Goal: Task Accomplishment & Management: Use online tool/utility

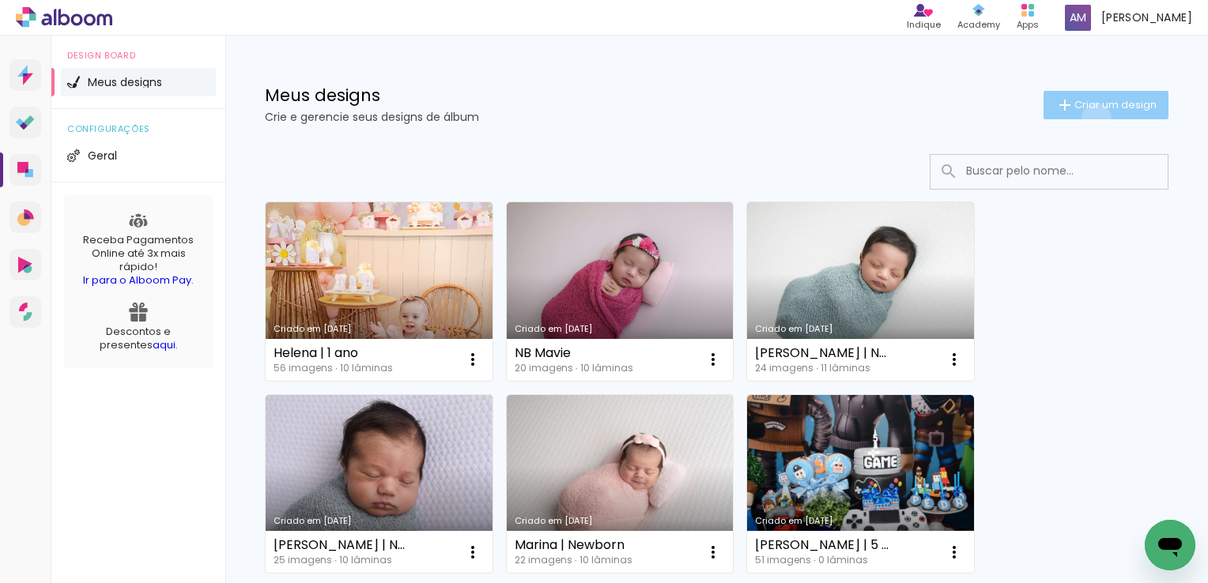
click at [1081, 118] on paper-button "Criar um design" at bounding box center [1105, 105] width 125 height 28
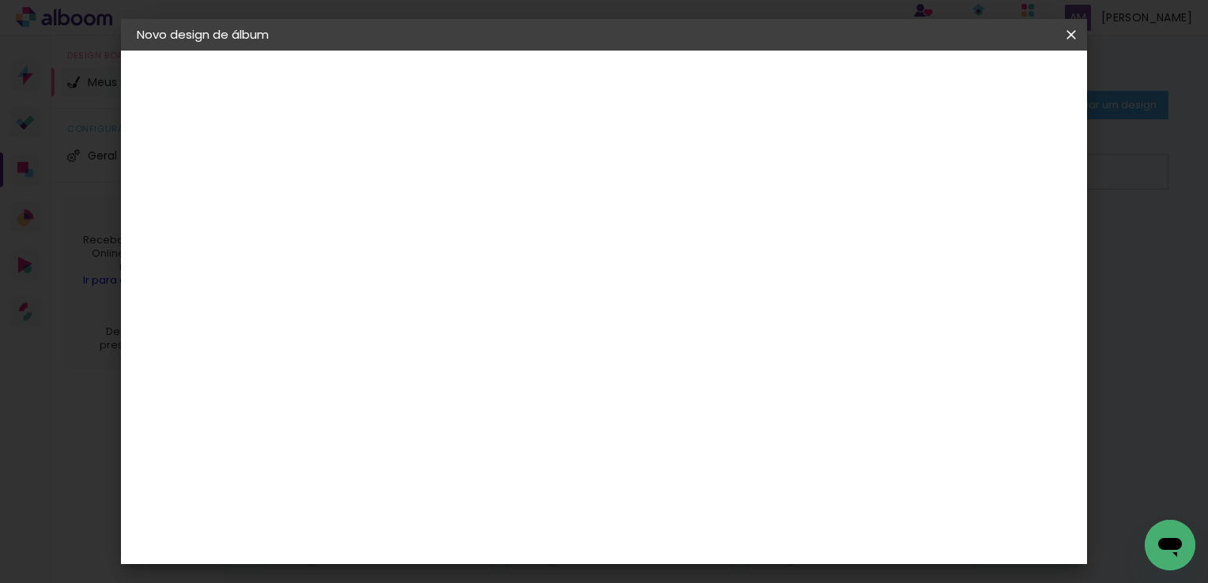
click at [0, 0] on paper-input-container "Título do álbum" at bounding box center [0, 0] width 0 height 0
type input "[PERSON_NAME] | 5 anos"
type paper-input "[PERSON_NAME] | 5 anos"
click at [0, 0] on slot "Avançar" at bounding box center [0, 0] width 0 height 0
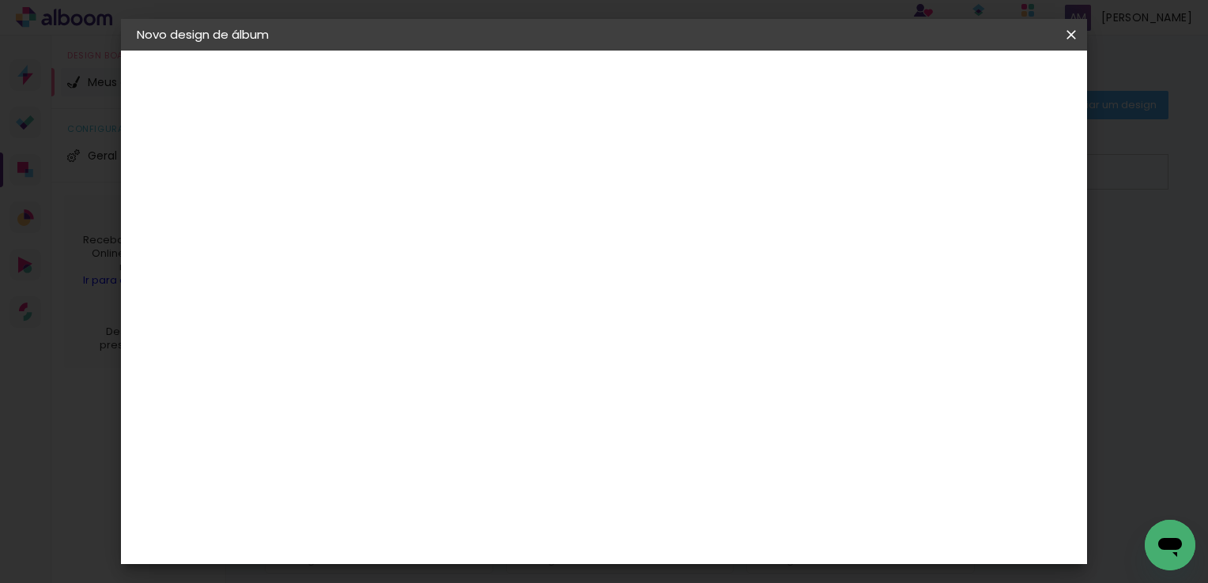
scroll to position [2203, 0]
click at [0, 0] on slot "Avançar" at bounding box center [0, 0] width 0 height 0
click at [457, 266] on input "text" at bounding box center [426, 275] width 62 height 25
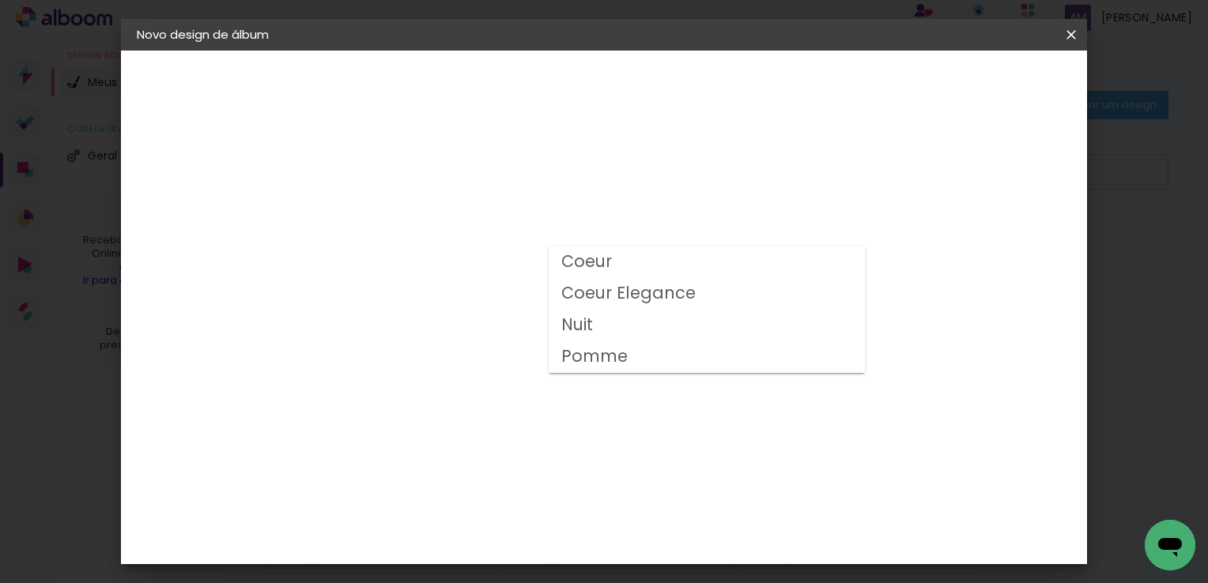
click at [0, 0] on slot "Nuit" at bounding box center [0, 0] width 0 height 0
type input "Nuit"
click at [502, 450] on span "20 × 25" at bounding box center [465, 466] width 74 height 32
click at [502, 482] on span "20 × 30" at bounding box center [465, 498] width 74 height 32
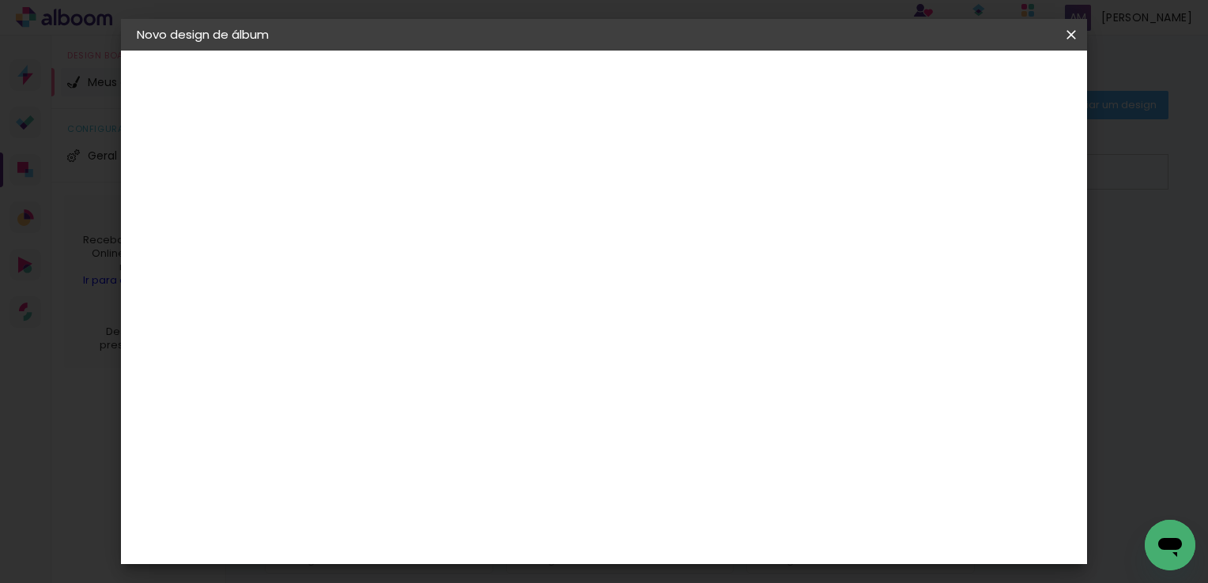
click at [0, 0] on slot "Avançar" at bounding box center [0, 0] width 0 height 0
click at [972, 84] on span "Iniciar design" at bounding box center [936, 83] width 72 height 11
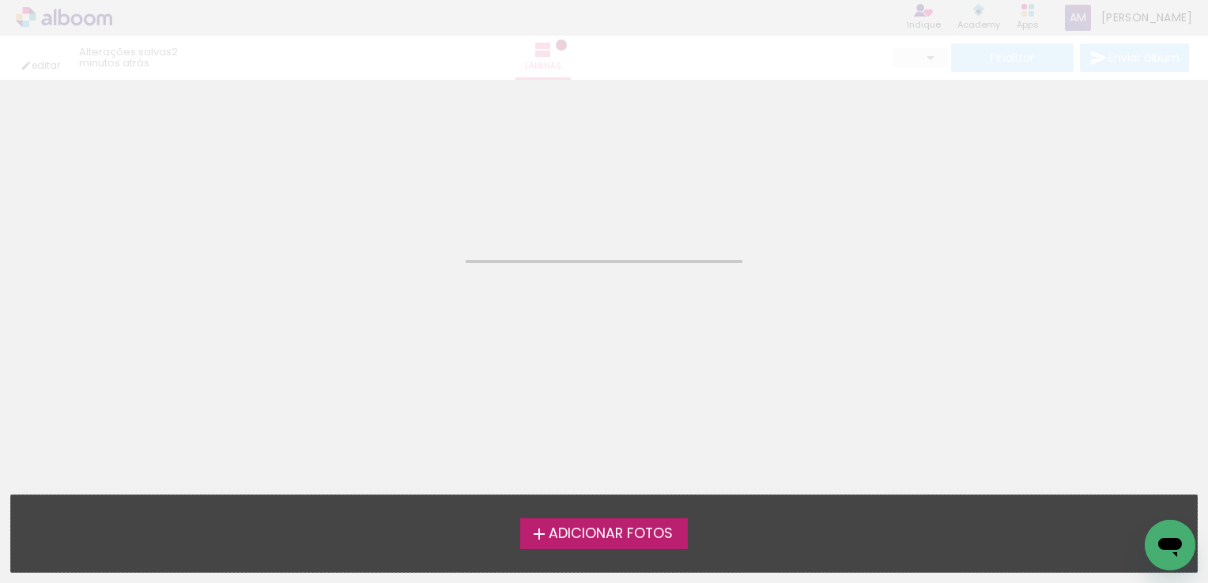
click at [575, 532] on span "Adicionar Fotos" at bounding box center [611, 534] width 124 height 14
click at [0, 0] on input "file" at bounding box center [0, 0] width 0 height 0
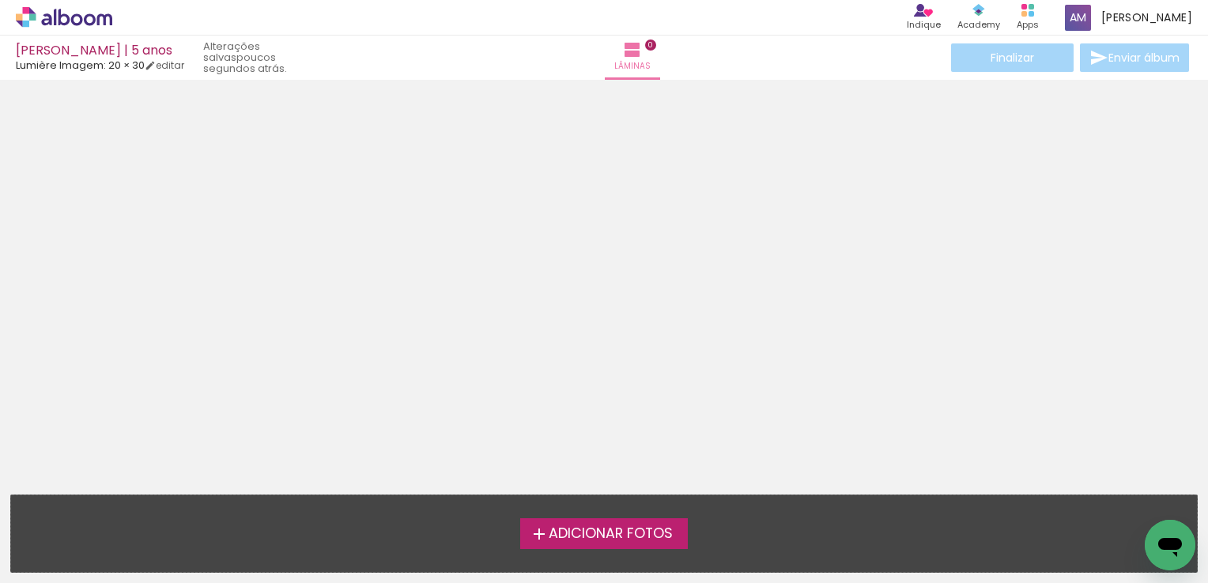
click at [593, 536] on span "Adicionar Fotos" at bounding box center [611, 534] width 124 height 14
click at [0, 0] on input "file" at bounding box center [0, 0] width 0 height 0
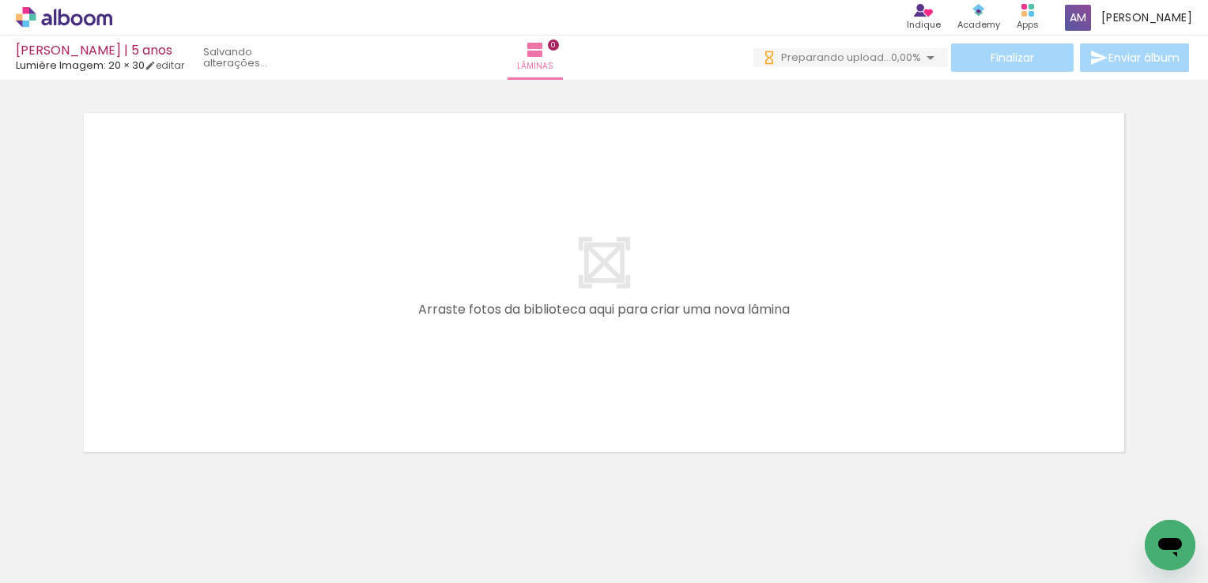
click at [19, 564] on iron-icon at bounding box center [22, 562] width 19 height 19
click at [0, 0] on input "file" at bounding box center [0, 0] width 0 height 0
click at [0, 574] on div "Biblioteca 43 fotos Todas as fotos Não utilizadas Adicionar Fotos" at bounding box center [0, 534] width 0 height 99
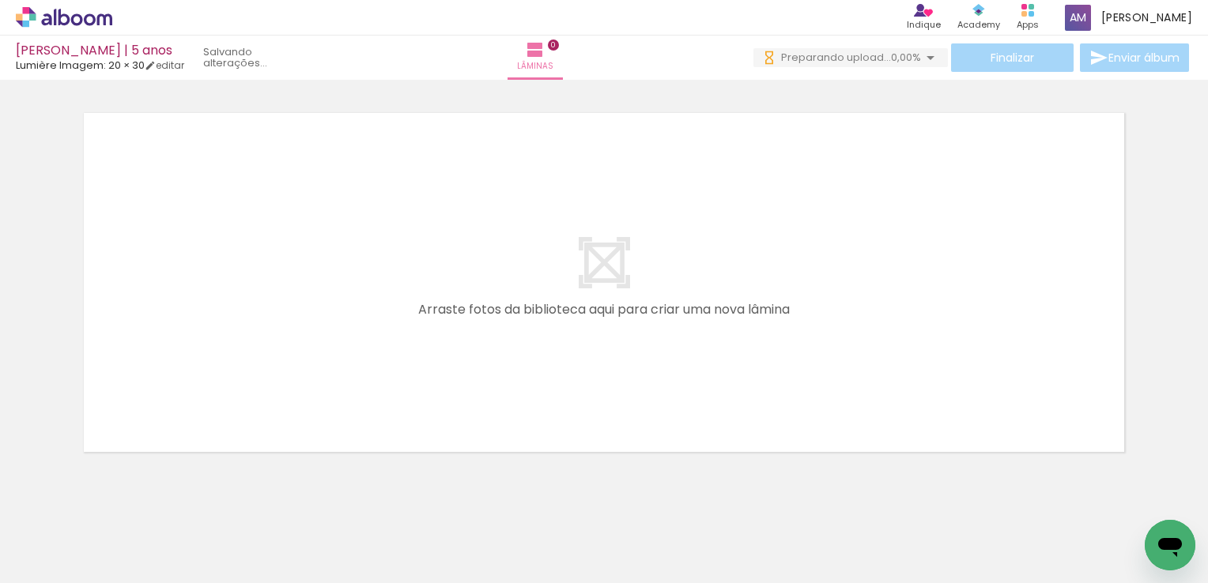
click at [38, 561] on span "Adicionar Fotos" at bounding box center [55, 561] width 47 height 17
click at [0, 0] on input "file" at bounding box center [0, 0] width 0 height 0
click at [58, 557] on span "Adicionar Fotos" at bounding box center [55, 561] width 47 height 17
click at [0, 0] on input "file" at bounding box center [0, 0] width 0 height 0
click at [223, 538] on div at bounding box center [246, 530] width 47 height 71
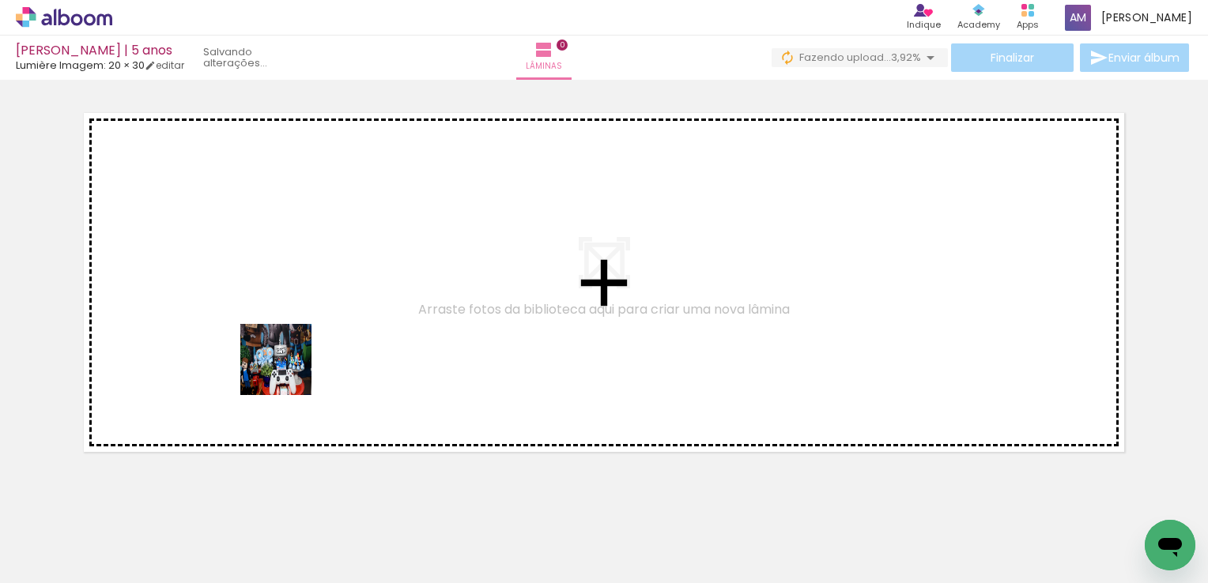
drag, startPoint x: 178, startPoint y: 538, endPoint x: 317, endPoint y: 355, distance: 229.6
click at [317, 355] on quentale-workspace at bounding box center [604, 291] width 1208 height 583
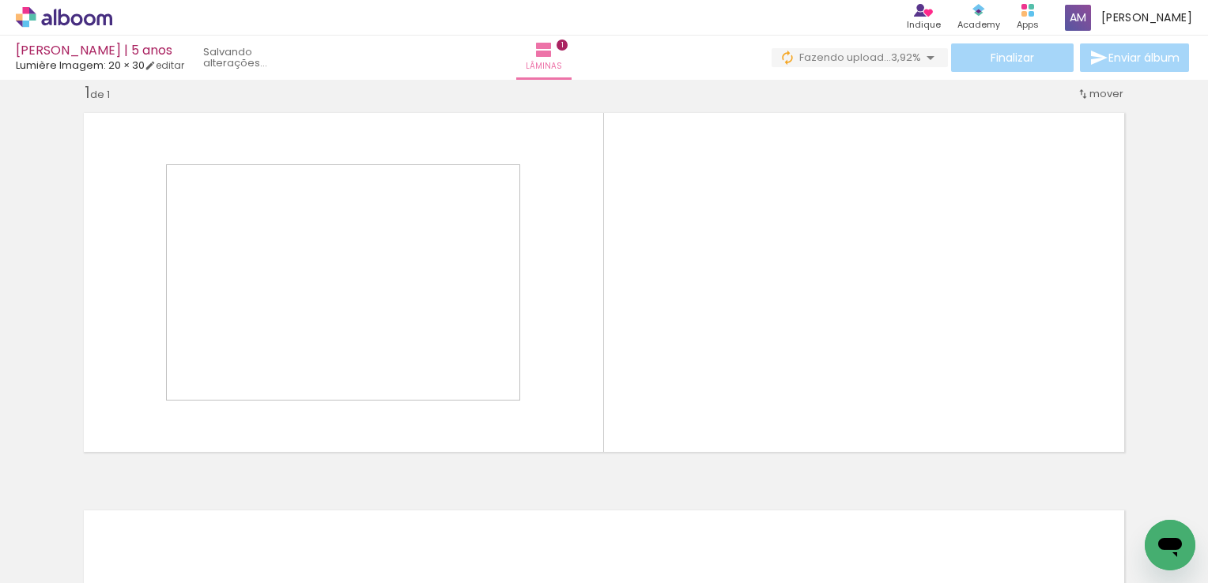
scroll to position [22, 0]
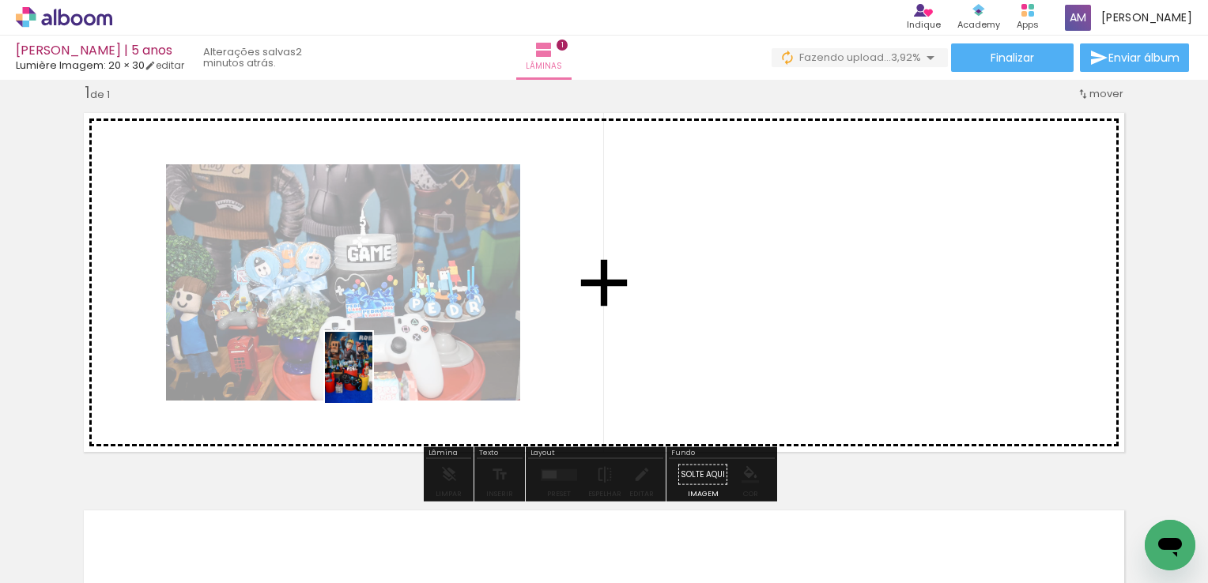
drag, startPoint x: 234, startPoint y: 530, endPoint x: 460, endPoint y: 300, distance: 323.1
click at [460, 300] on quentale-workspace at bounding box center [604, 291] width 1208 height 583
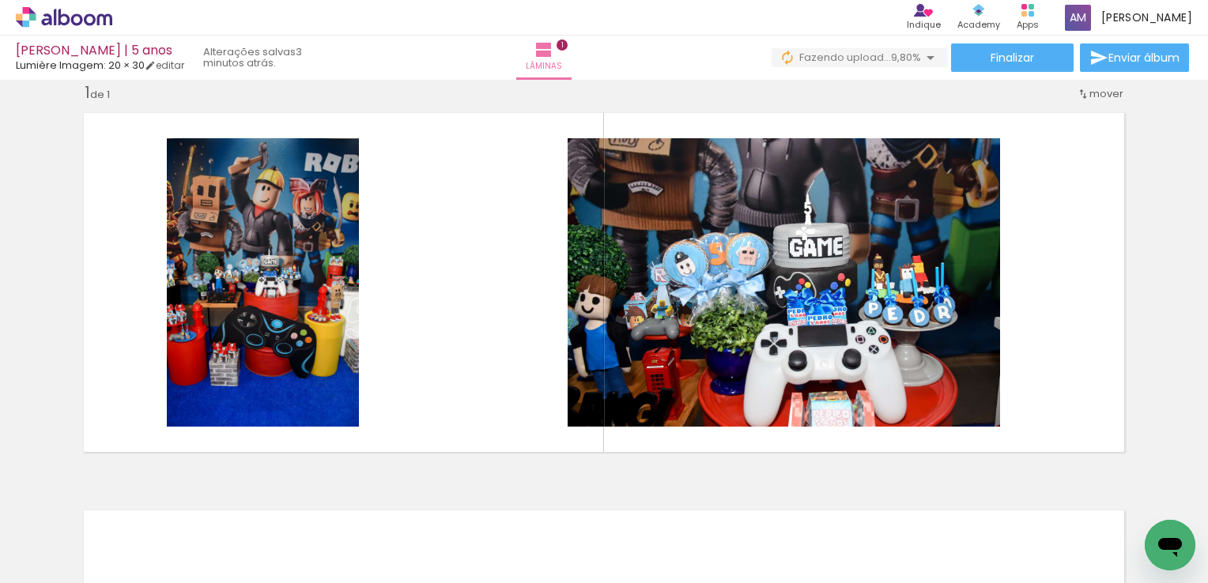
scroll to position [0, 0]
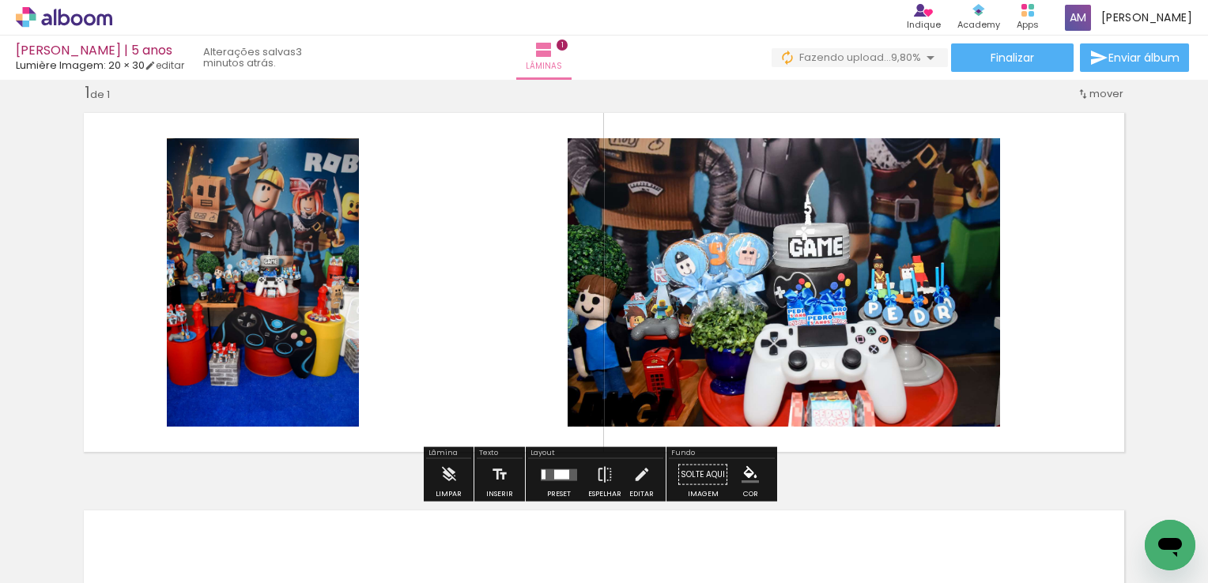
click at [270, 526] on div at bounding box center [246, 530] width 47 height 71
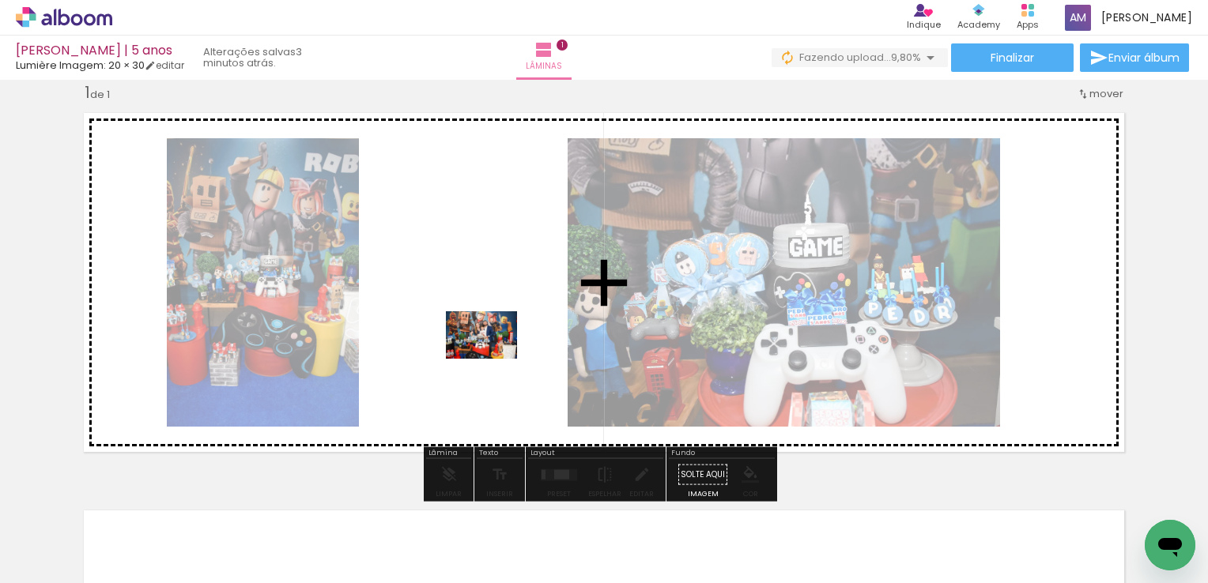
drag, startPoint x: 342, startPoint y: 526, endPoint x: 497, endPoint y: 355, distance: 231.1
click at [497, 355] on quentale-workspace at bounding box center [604, 291] width 1208 height 583
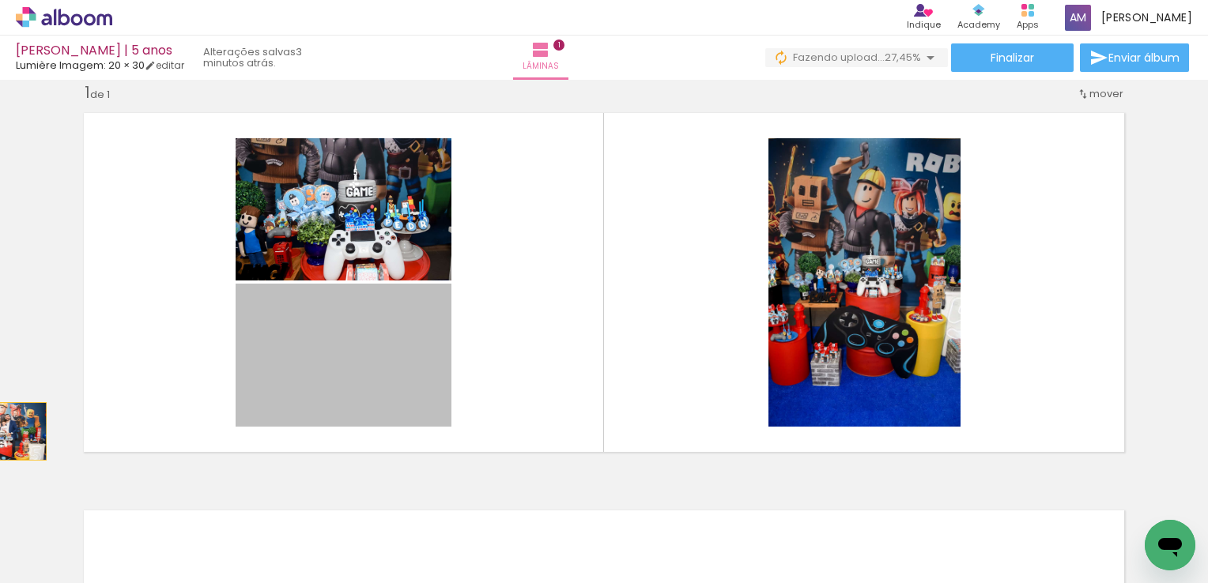
drag, startPoint x: 349, startPoint y: 359, endPoint x: 0, endPoint y: 433, distance: 357.2
click at [0, 433] on html "link( href="../../bower_components/polymer/polymer.html" rel="import" ) picture…" at bounding box center [604, 291] width 1208 height 583
drag, startPoint x: 341, startPoint y: 351, endPoint x: 9, endPoint y: 394, distance: 334.7
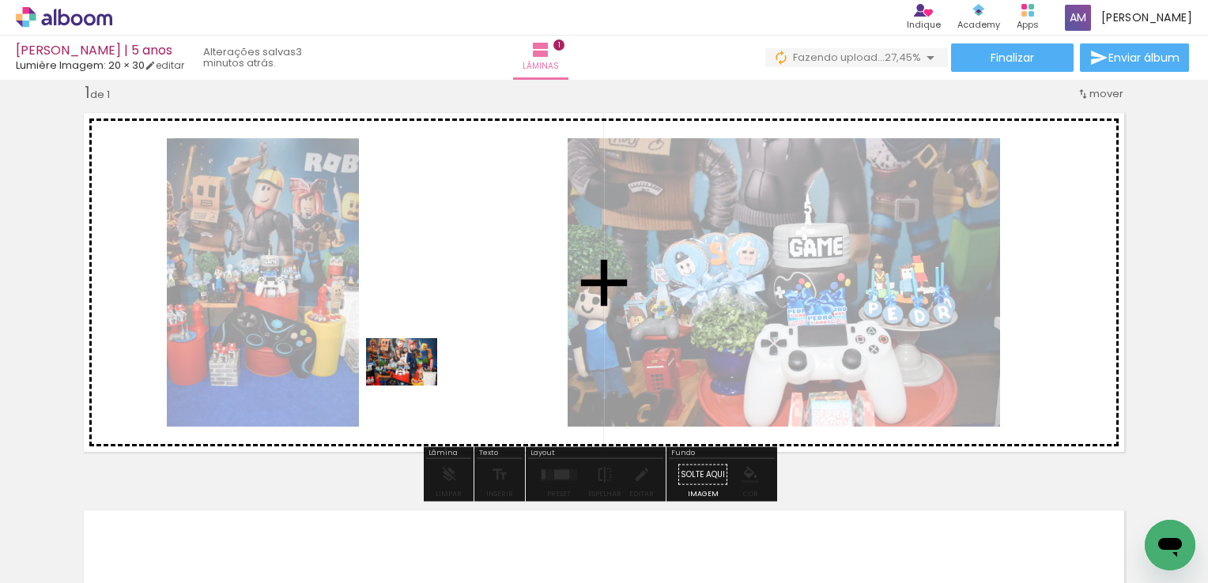
drag, startPoint x: 334, startPoint y: 547, endPoint x: 413, endPoint y: 386, distance: 179.6
click at [413, 386] on quentale-workspace at bounding box center [604, 291] width 1208 height 583
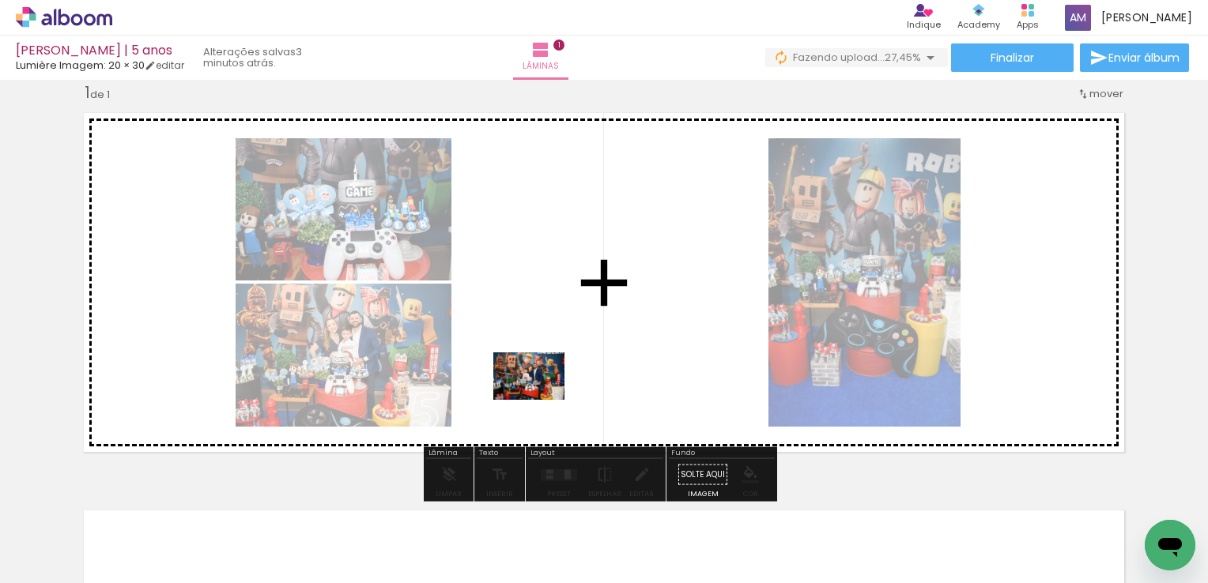
drag, startPoint x: 436, startPoint y: 544, endPoint x: 545, endPoint y: 394, distance: 185.6
click at [545, 394] on quentale-workspace at bounding box center [604, 291] width 1208 height 583
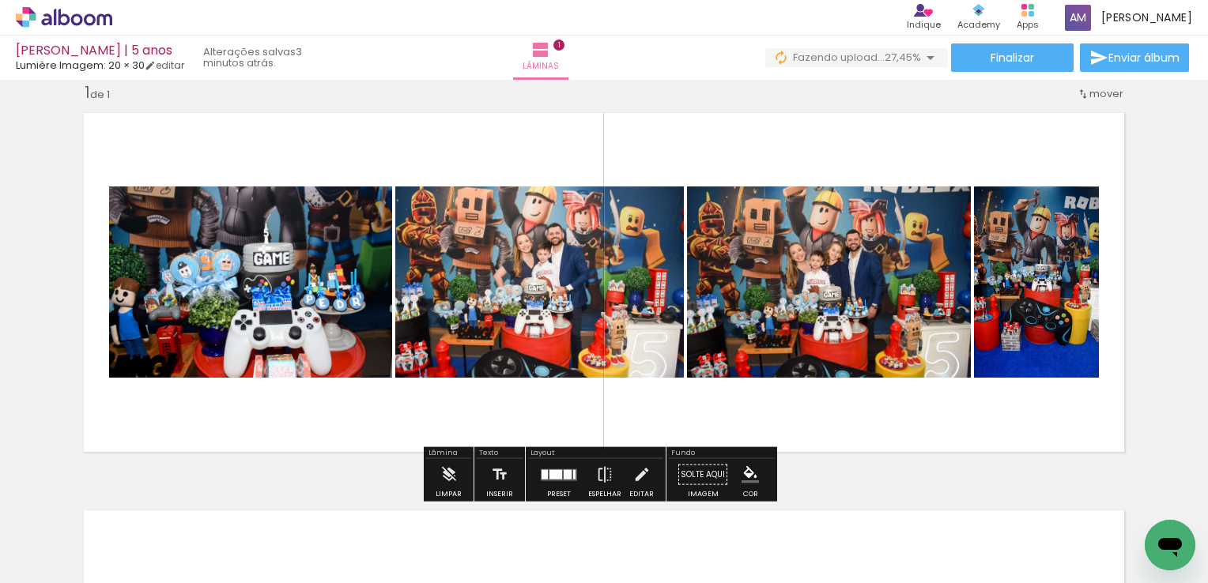
click at [549, 476] on div at bounding box center [555, 474] width 13 height 9
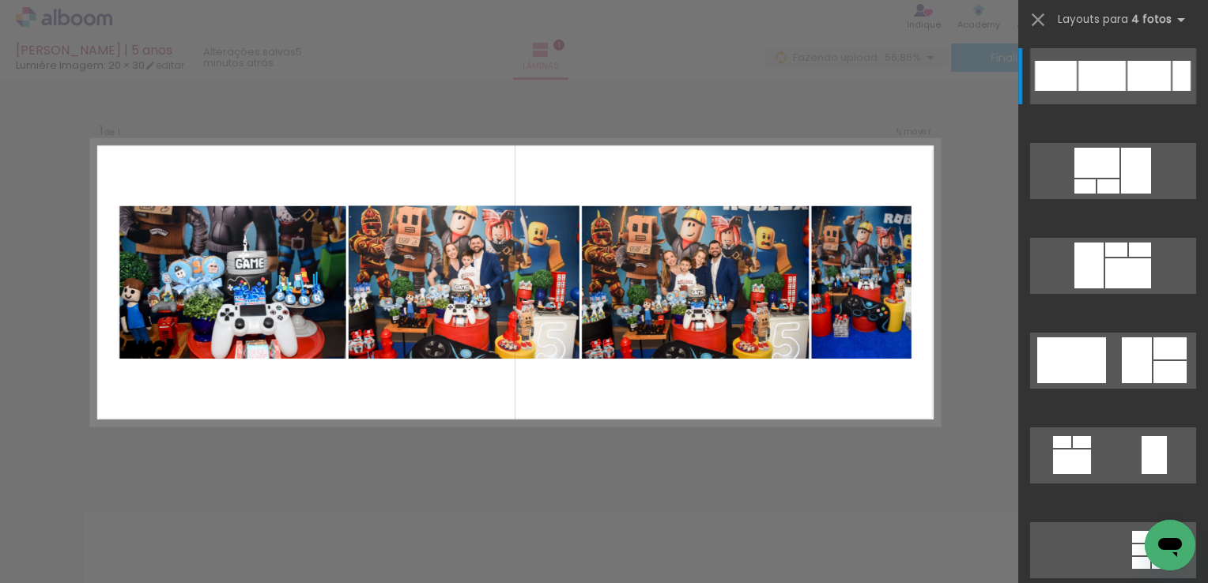
click at [270, 541] on div at bounding box center [246, 530] width 47 height 71
drag, startPoint x: 524, startPoint y: 541, endPoint x: 510, endPoint y: 539, distance: 14.3
drag, startPoint x: 510, startPoint y: 539, endPoint x: 839, endPoint y: 470, distance: 336.7
click at [839, 470] on div "Confirmar Cancelar" at bounding box center [604, 474] width 1208 height 833
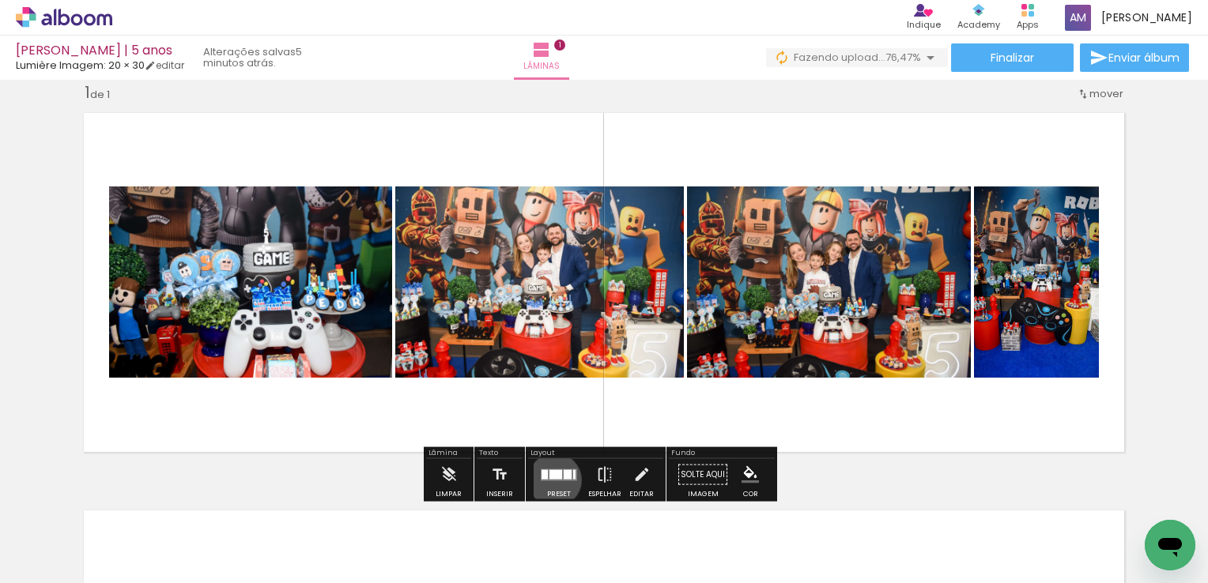
click at [551, 480] on quentale-layouter at bounding box center [559, 475] width 36 height 12
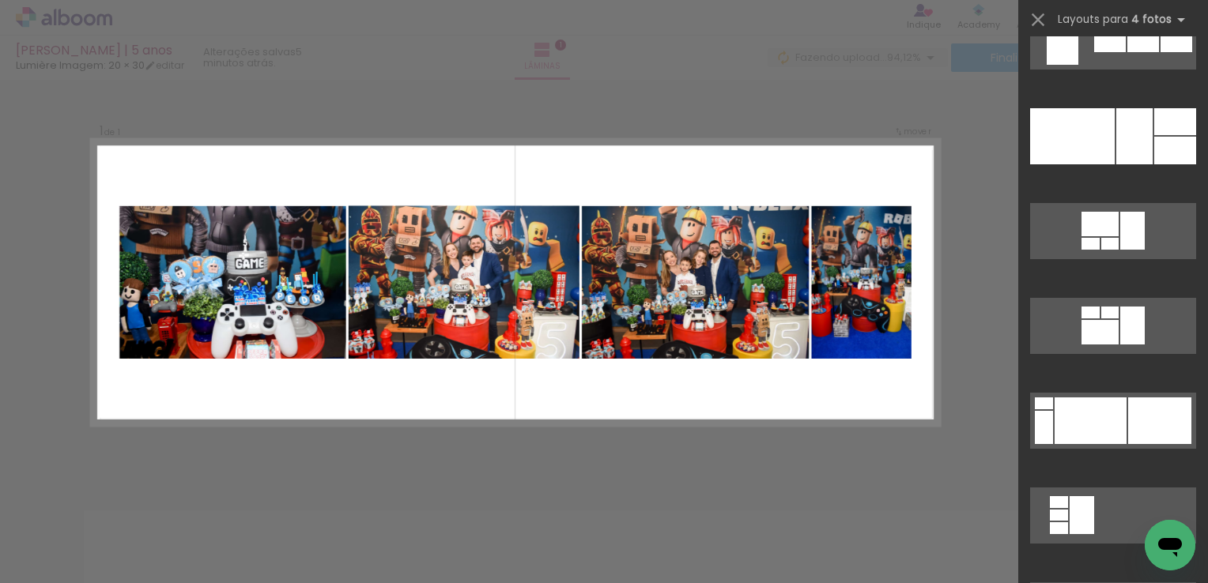
scroll to position [1486, 0]
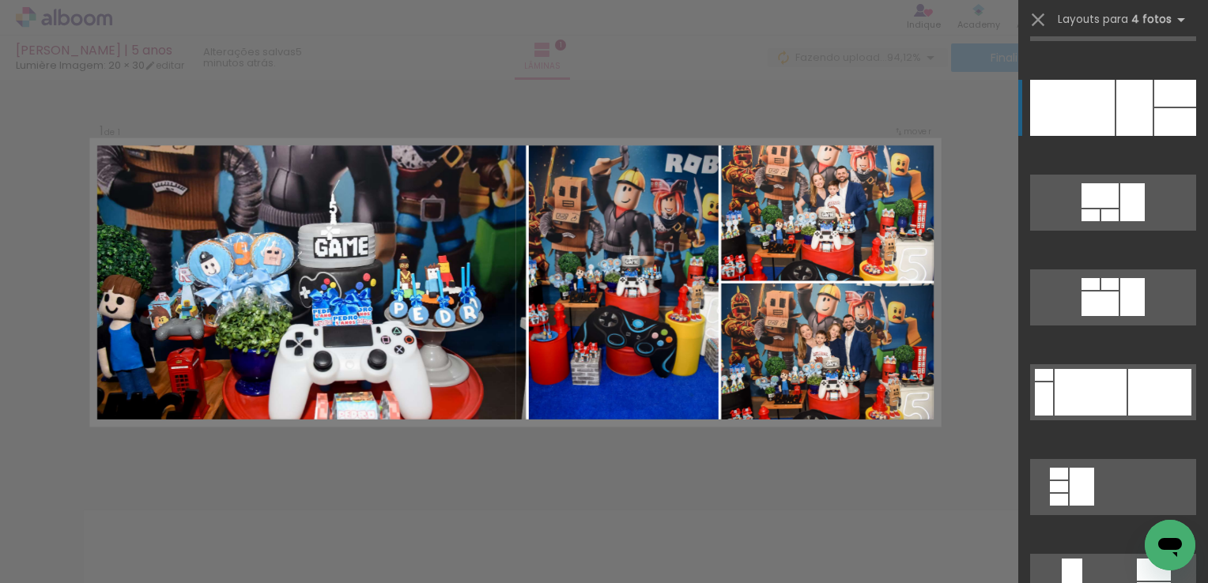
click at [1116, 124] on div at bounding box center [1134, 108] width 36 height 56
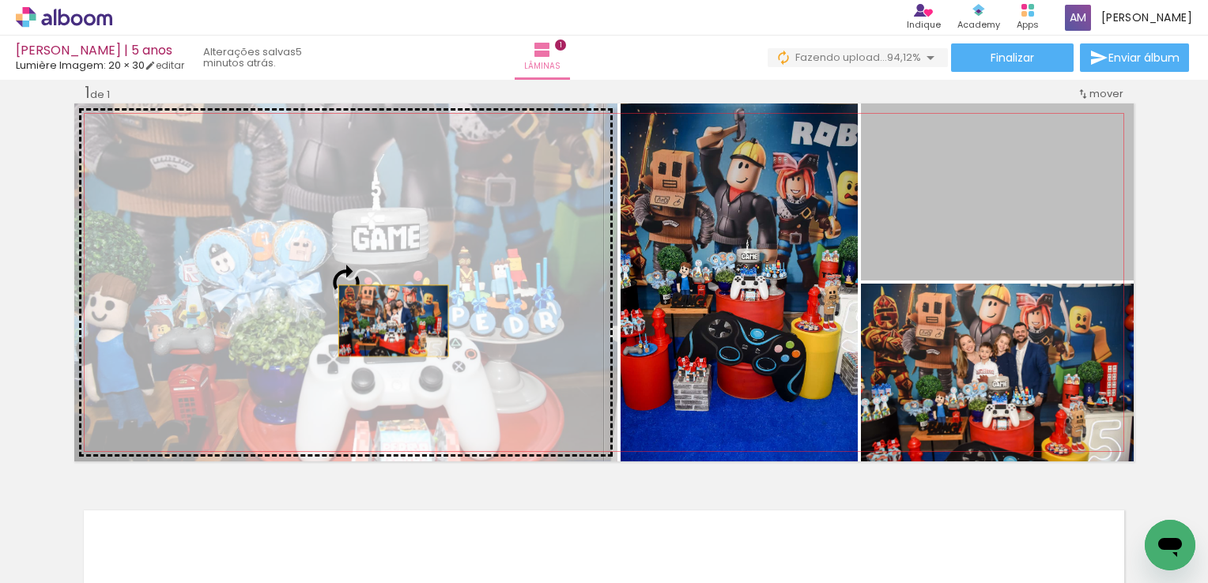
drag, startPoint x: 1011, startPoint y: 211, endPoint x: 385, endPoint y: 321, distance: 635.6
click at [0, 0] on slot at bounding box center [0, 0] width 0 height 0
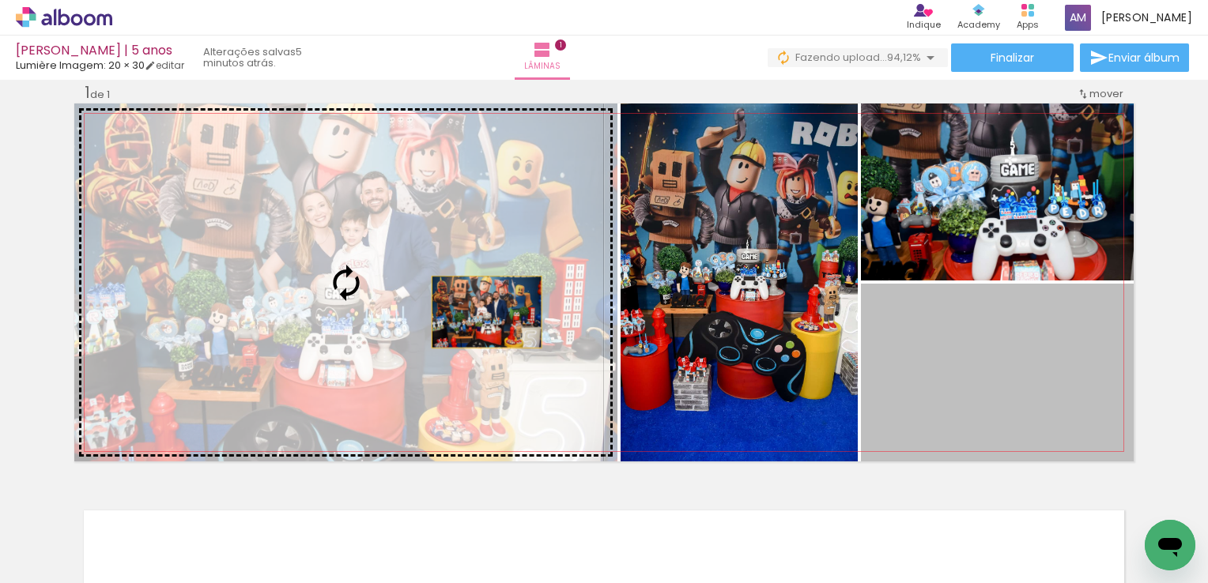
drag, startPoint x: 971, startPoint y: 362, endPoint x: 329, endPoint y: 293, distance: 646.3
click at [0, 0] on slot at bounding box center [0, 0] width 0 height 0
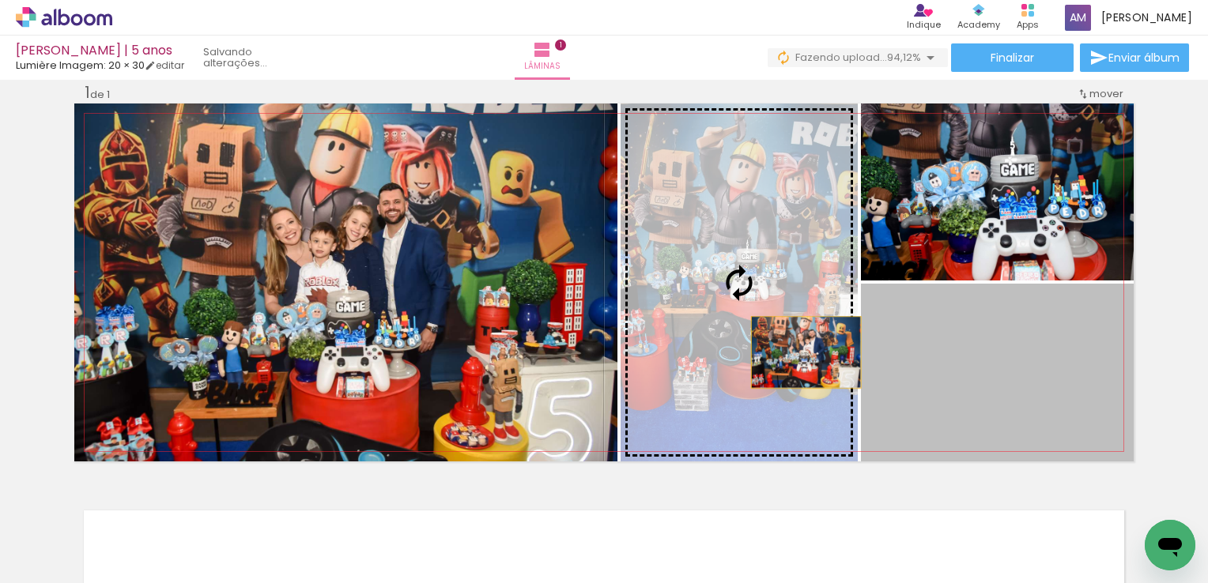
drag, startPoint x: 1094, startPoint y: 387, endPoint x: 763, endPoint y: 346, distance: 333.7
click at [0, 0] on slot at bounding box center [0, 0] width 0 height 0
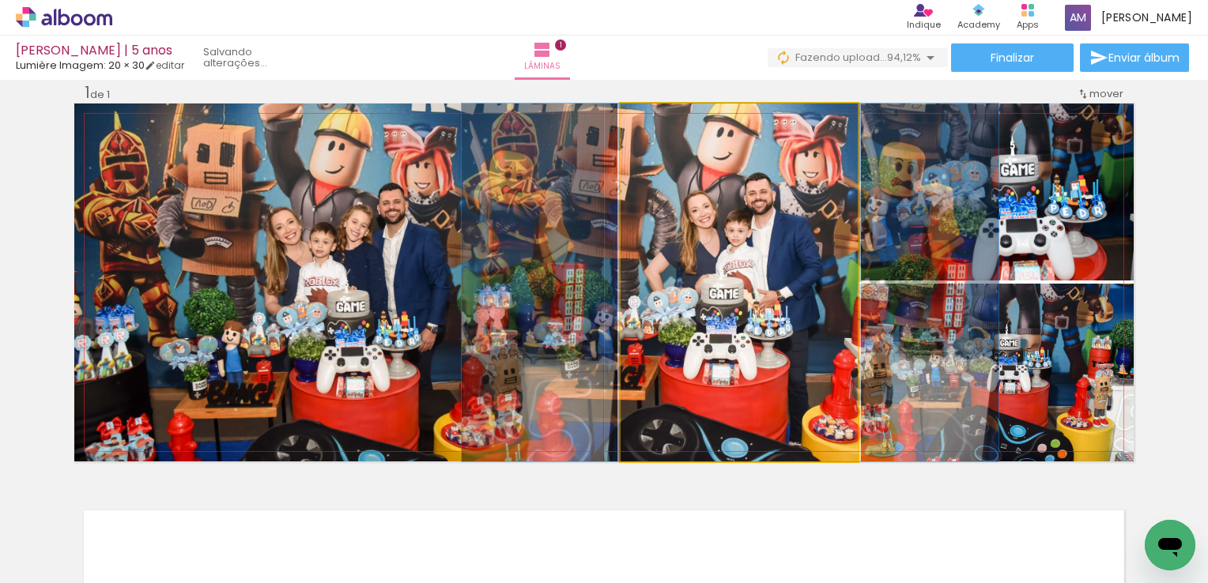
drag, startPoint x: 769, startPoint y: 302, endPoint x: 760, endPoint y: 304, distance: 9.0
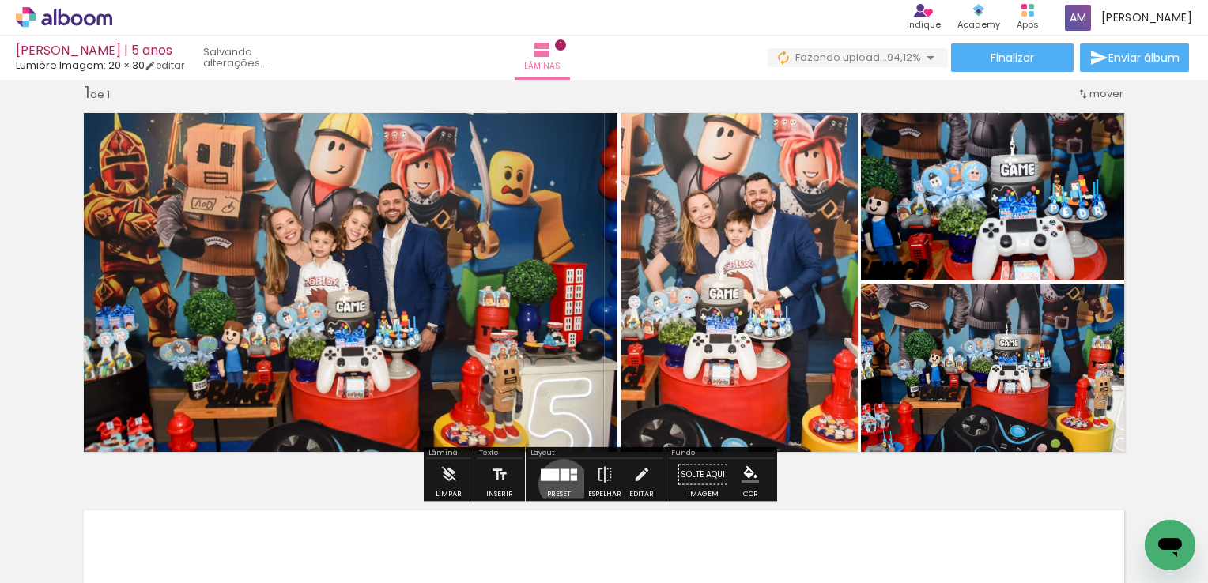
click at [560, 484] on div at bounding box center [559, 475] width 43 height 32
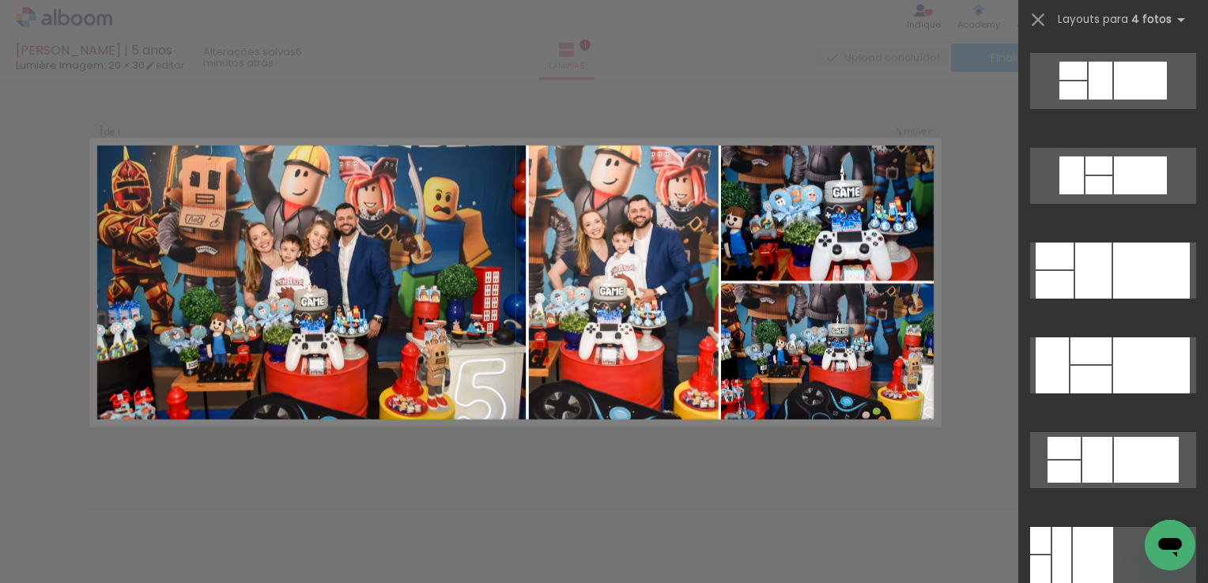
scroll to position [4363, 0]
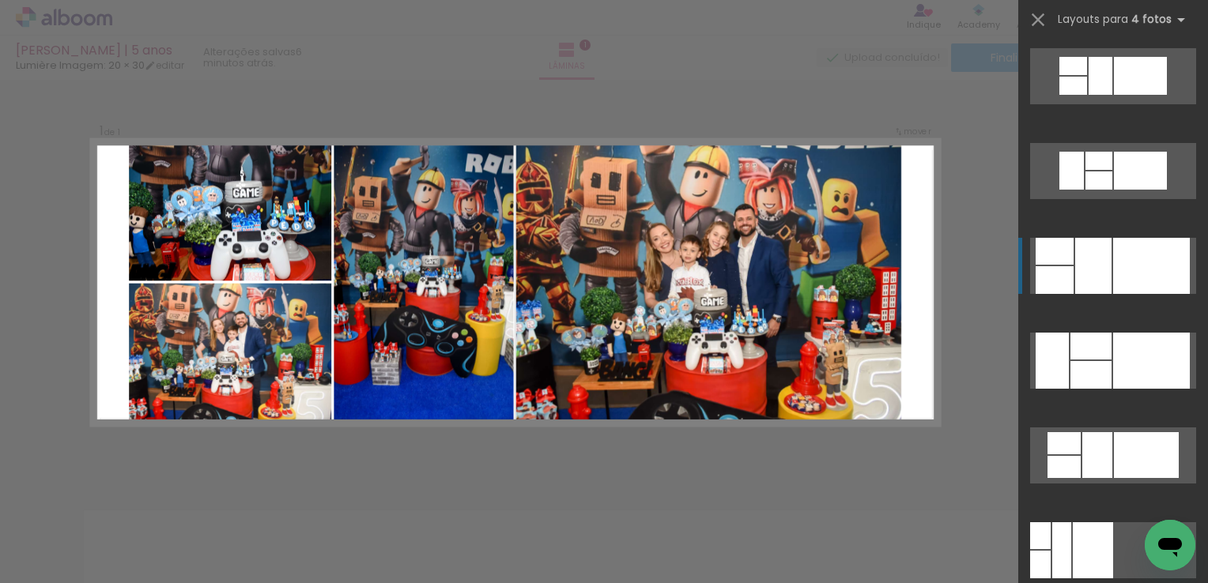
click at [1111, 361] on div at bounding box center [1090, 375] width 41 height 28
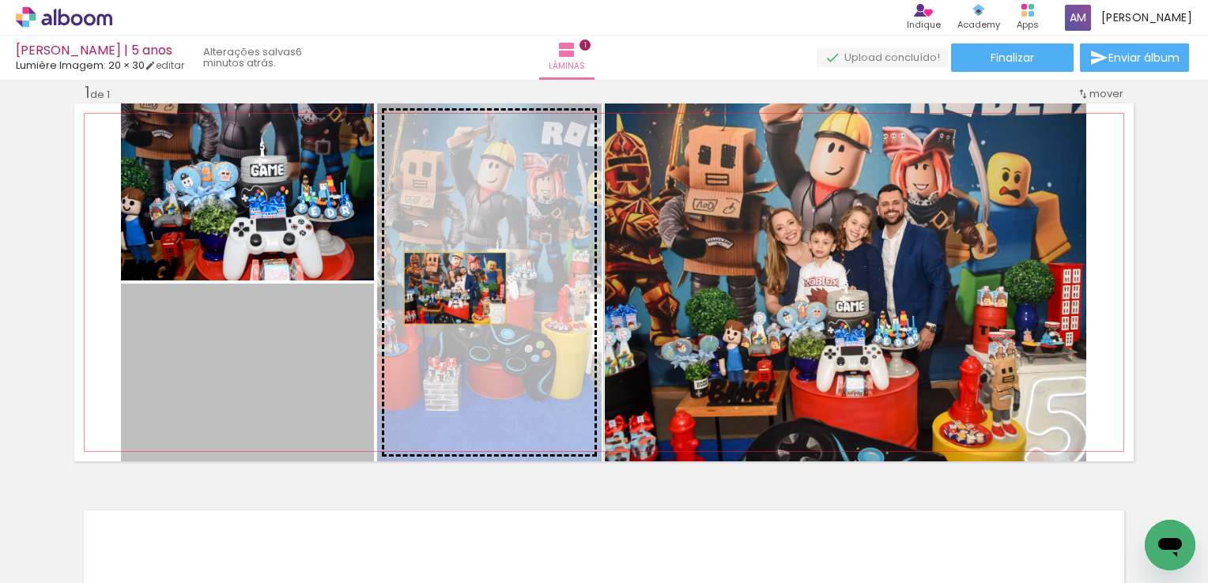
drag, startPoint x: 260, startPoint y: 341, endPoint x: 522, endPoint y: 256, distance: 275.0
click at [0, 0] on slot at bounding box center [0, 0] width 0 height 0
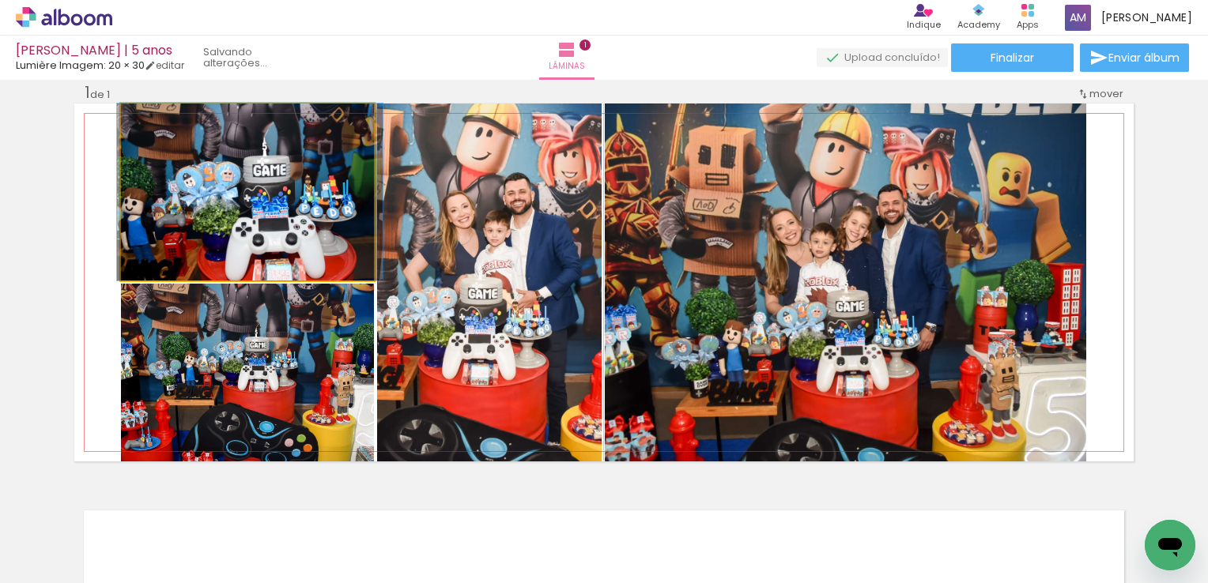
drag, startPoint x: 256, startPoint y: 191, endPoint x: 258, endPoint y: 173, distance: 17.6
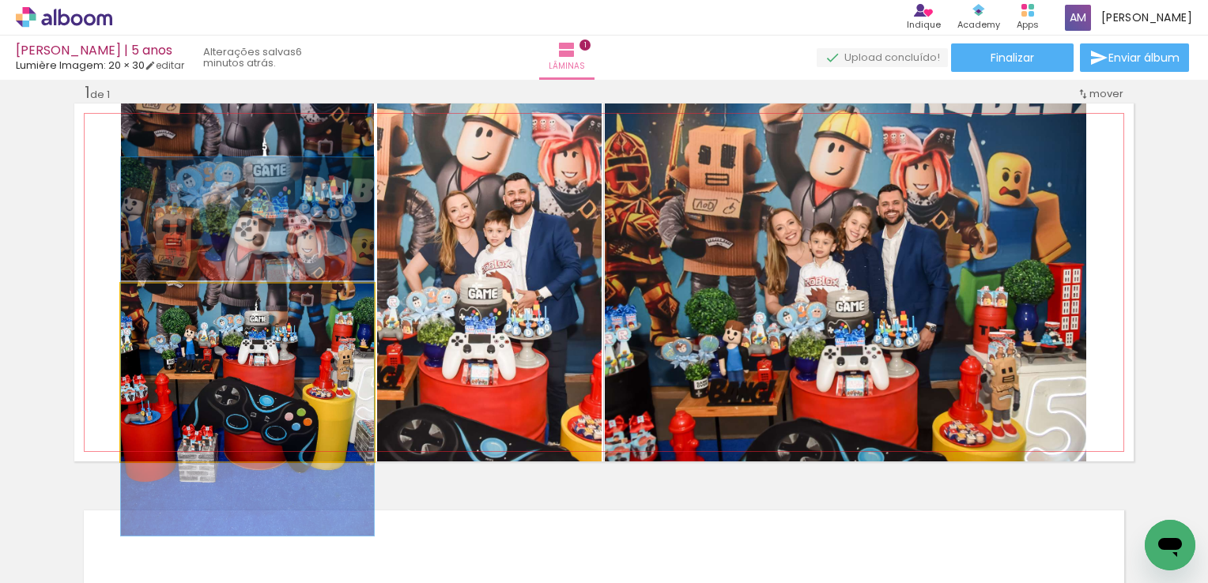
drag, startPoint x: 278, startPoint y: 404, endPoint x: 282, endPoint y: 378, distance: 26.4
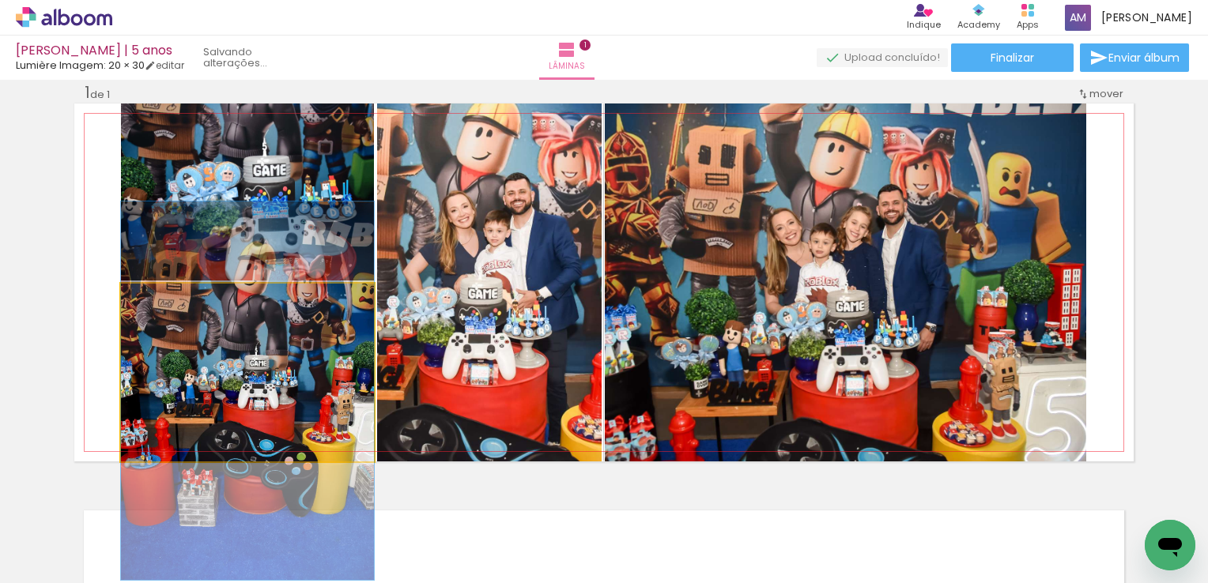
drag, startPoint x: 282, startPoint y: 378, endPoint x: 298, endPoint y: 422, distance: 47.0
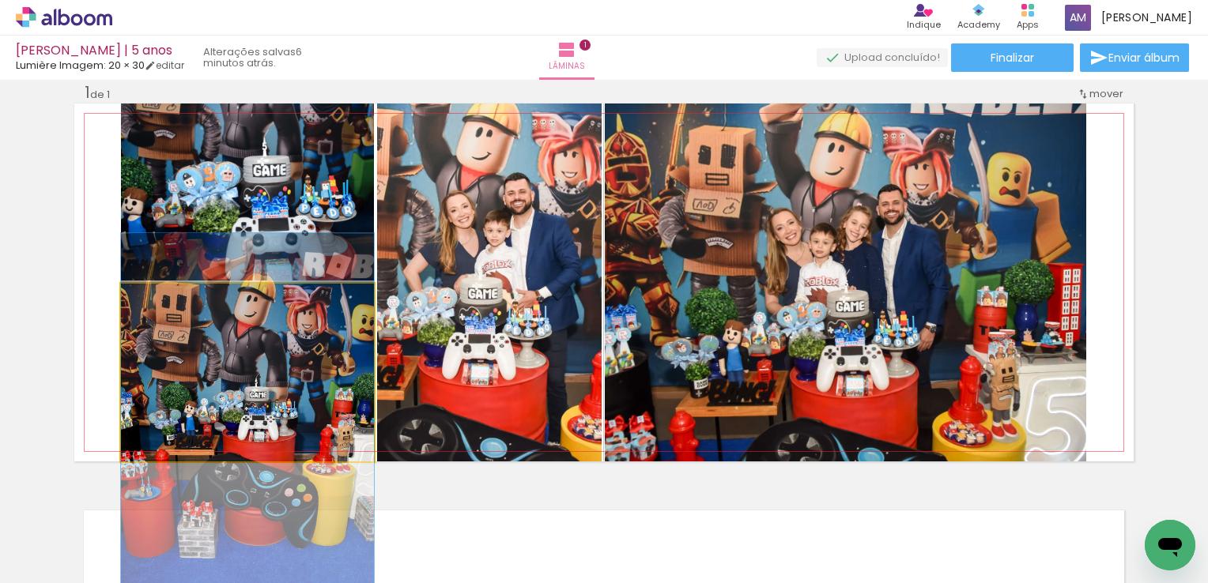
drag, startPoint x: 305, startPoint y: 400, endPoint x: 304, endPoint y: 432, distance: 31.6
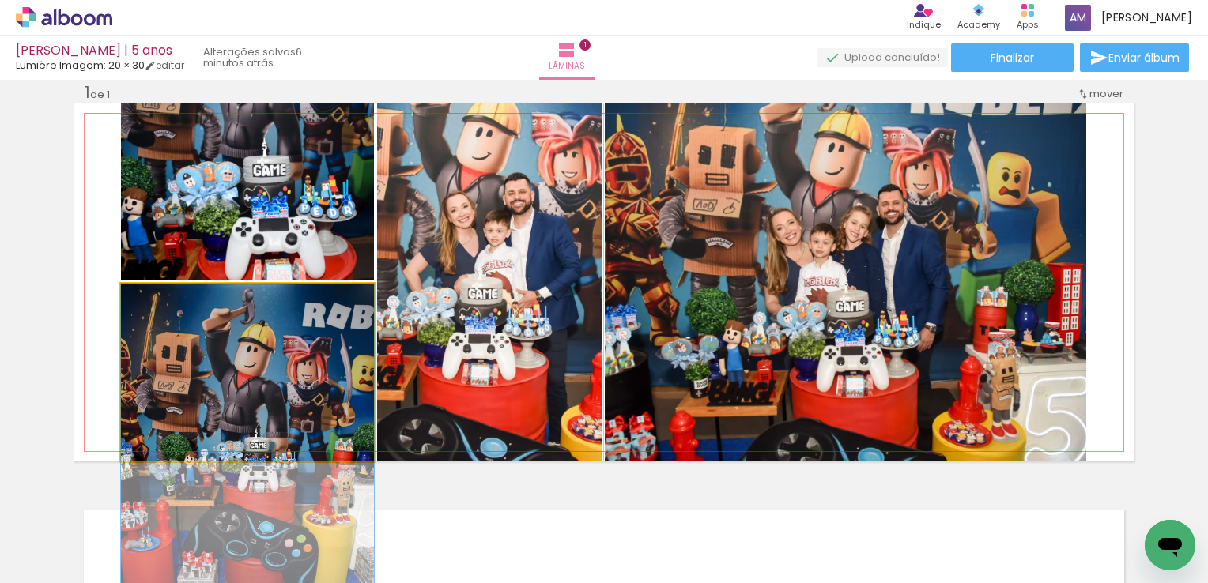
drag, startPoint x: 338, startPoint y: 348, endPoint x: 331, endPoint y: 401, distance: 53.4
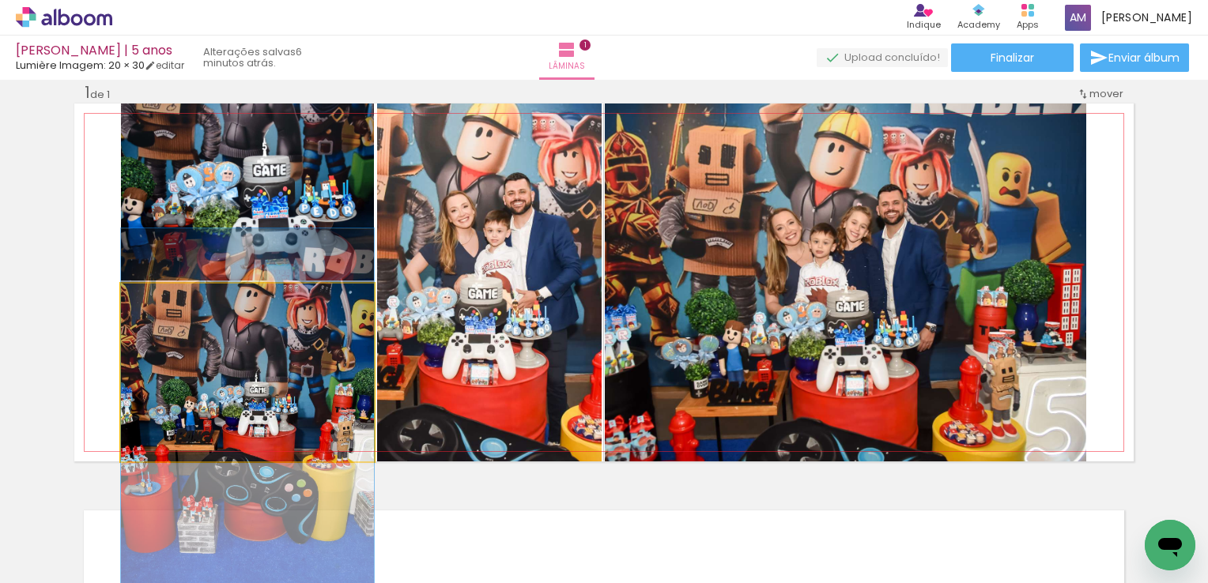
drag, startPoint x: 331, startPoint y: 401, endPoint x: 305, endPoint y: 345, distance: 61.2
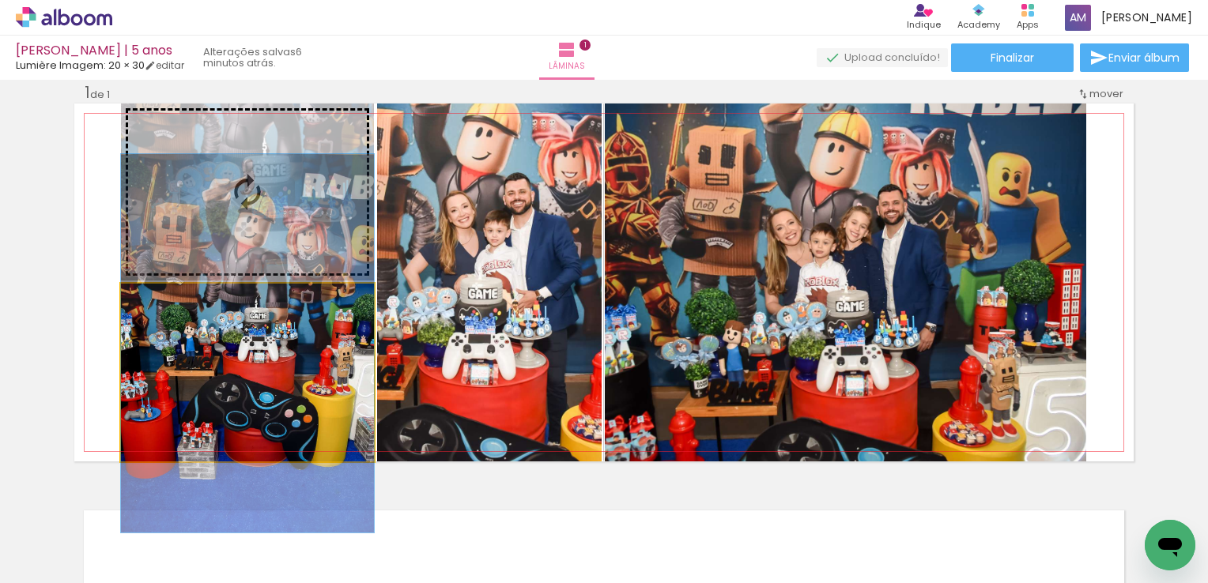
drag, startPoint x: 304, startPoint y: 353, endPoint x: 305, endPoint y: 279, distance: 74.3
click at [0, 0] on slot at bounding box center [0, 0] width 0 height 0
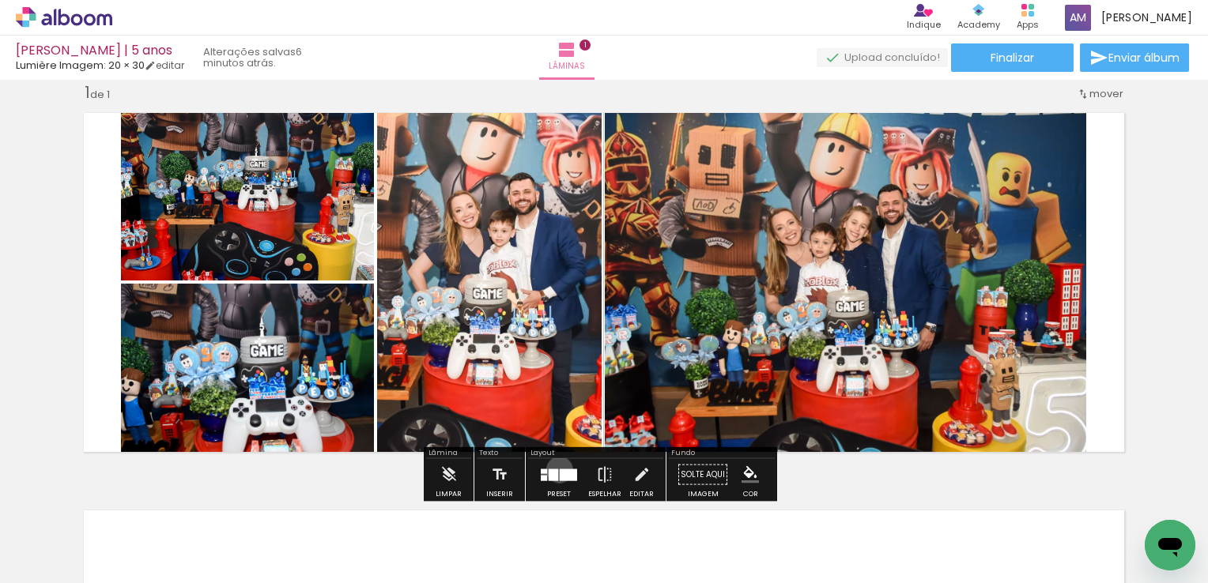
click at [560, 470] on div at bounding box center [568, 475] width 17 height 12
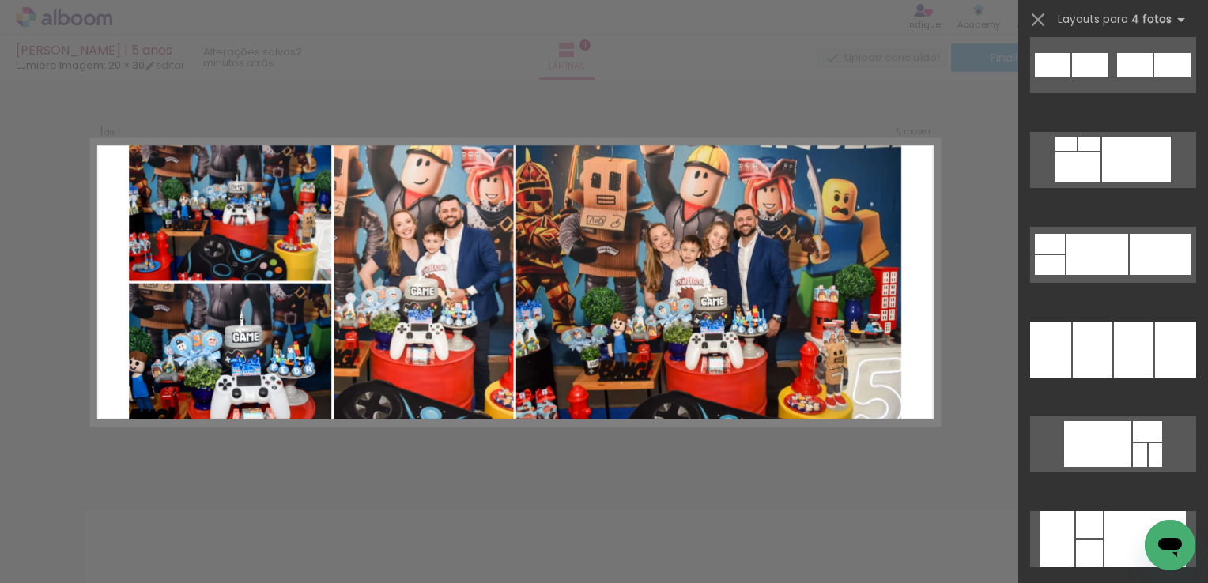
scroll to position [16632, 0]
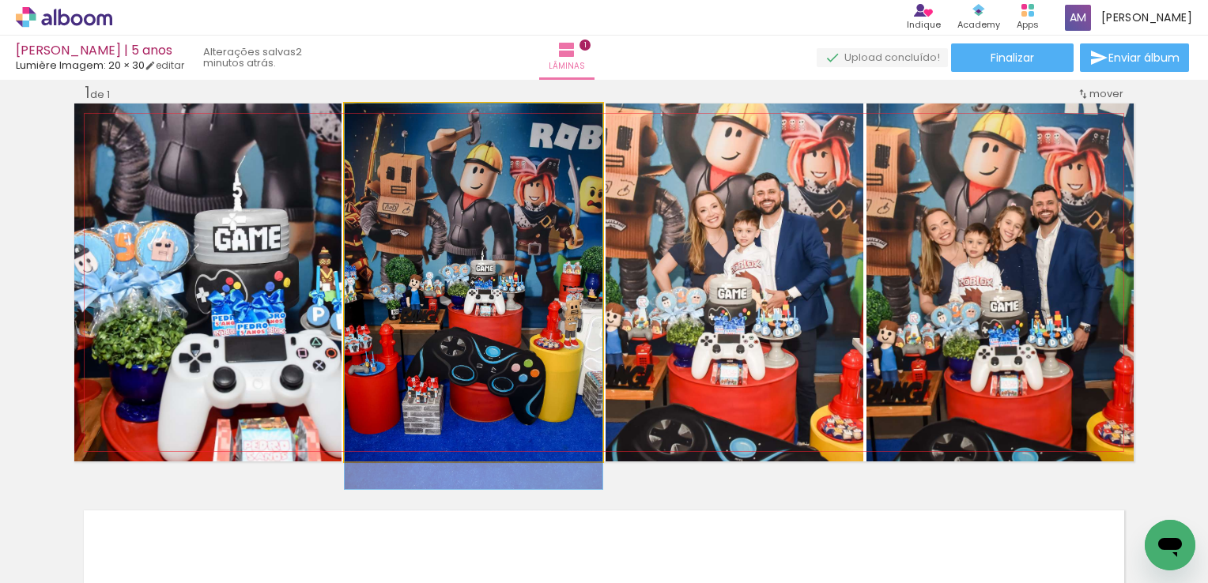
drag, startPoint x: 424, startPoint y: 356, endPoint x: 471, endPoint y: 404, distance: 67.1
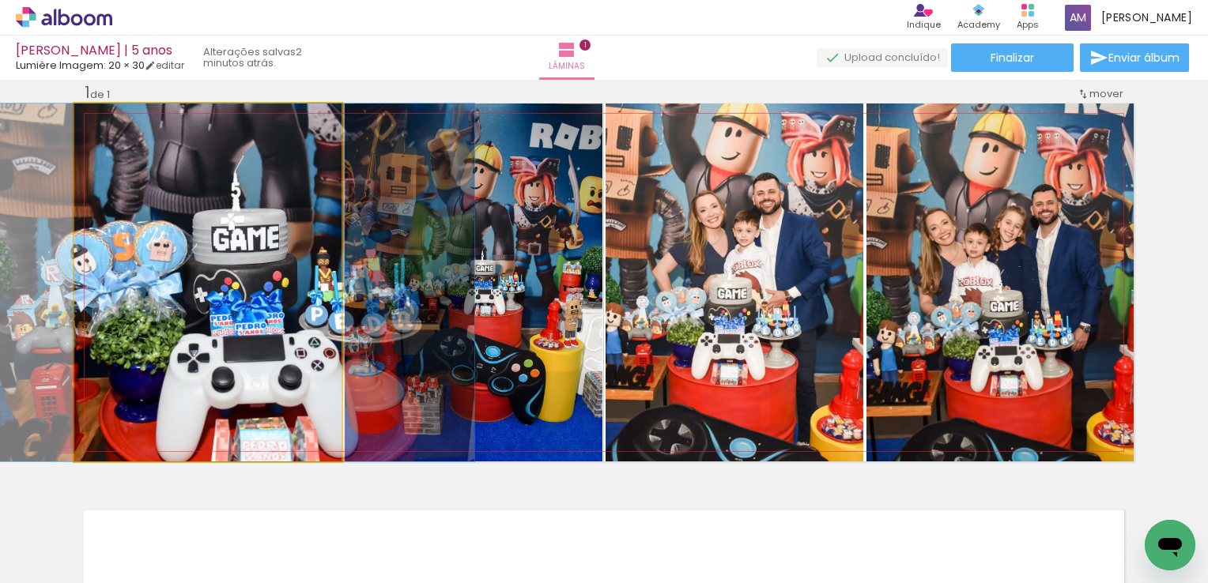
drag, startPoint x: 250, startPoint y: 315, endPoint x: 247, endPoint y: 378, distance: 62.5
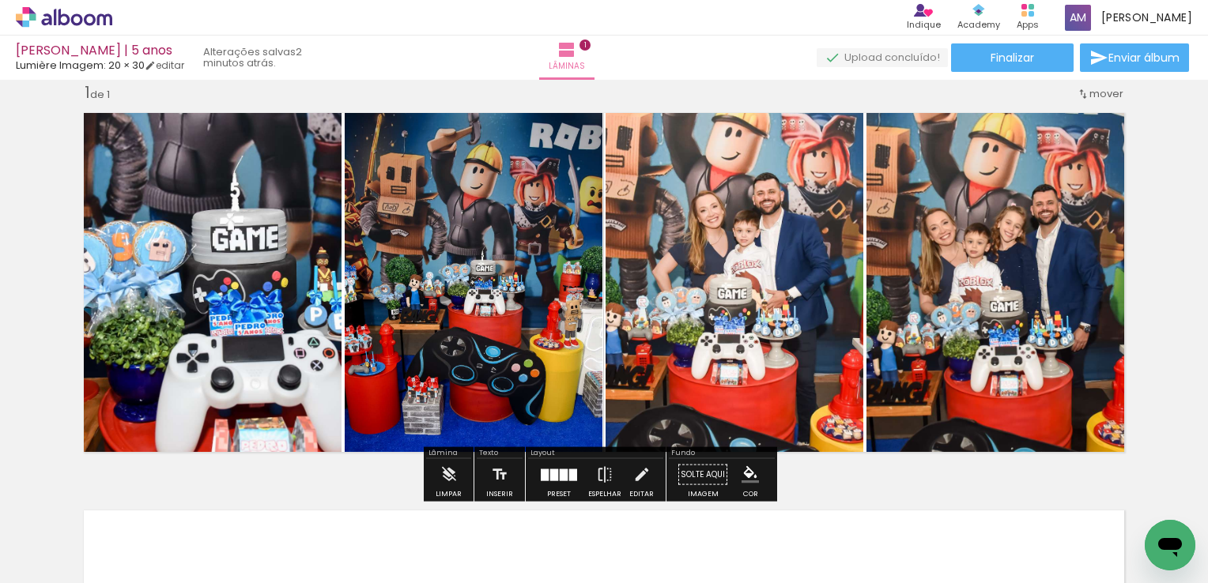
click at [563, 477] on div at bounding box center [564, 475] width 8 height 12
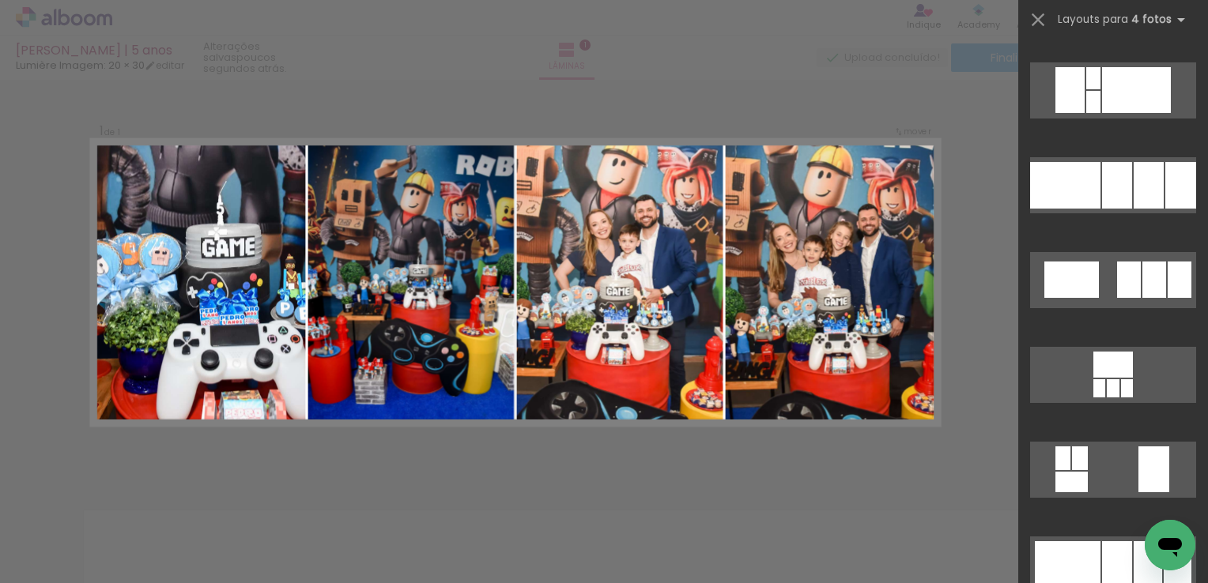
scroll to position [22671, 0]
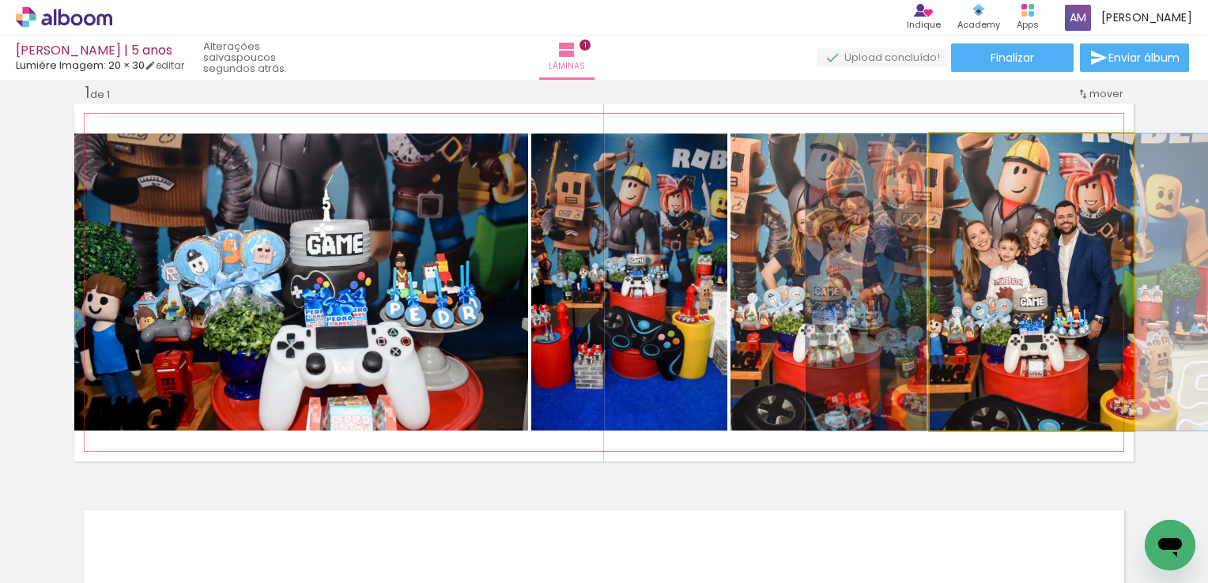
drag, startPoint x: 1002, startPoint y: 281, endPoint x: 999, endPoint y: 272, distance: 9.3
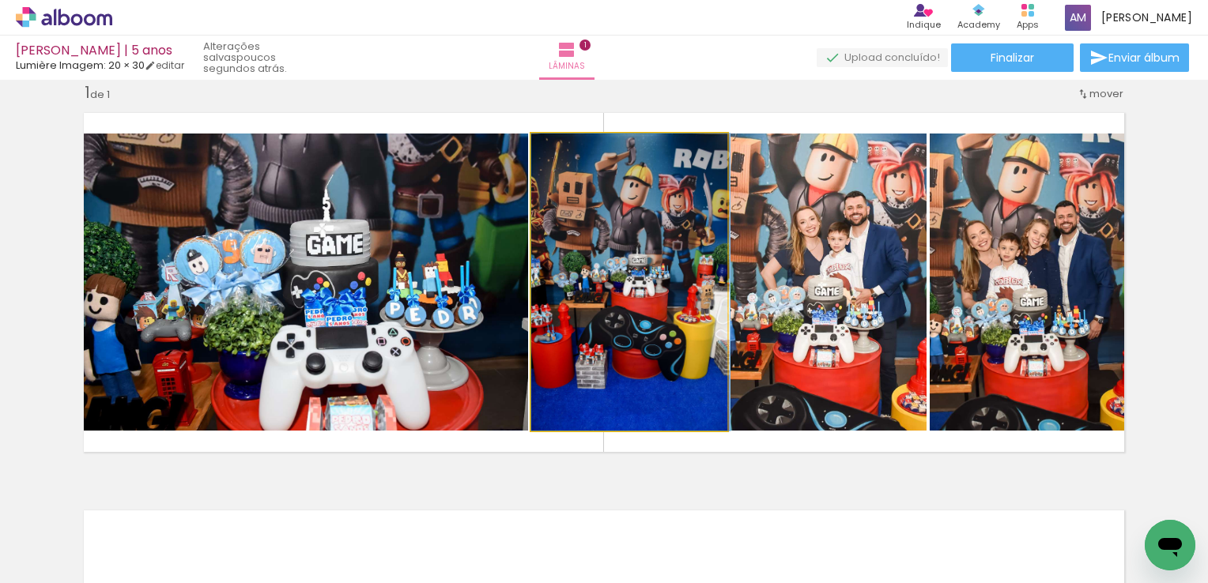
drag, startPoint x: 666, startPoint y: 292, endPoint x: 669, endPoint y: 421, distance: 128.1
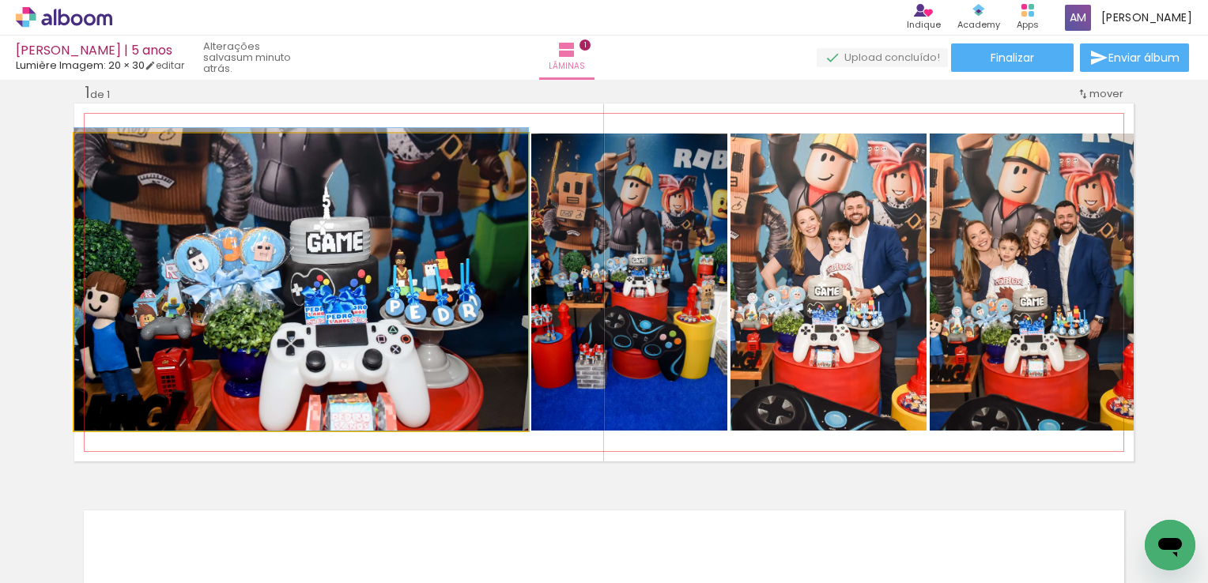
drag, startPoint x: 424, startPoint y: 299, endPoint x: 451, endPoint y: 155, distance: 146.2
drag, startPoint x: 367, startPoint y: 299, endPoint x: 443, endPoint y: 257, distance: 87.4
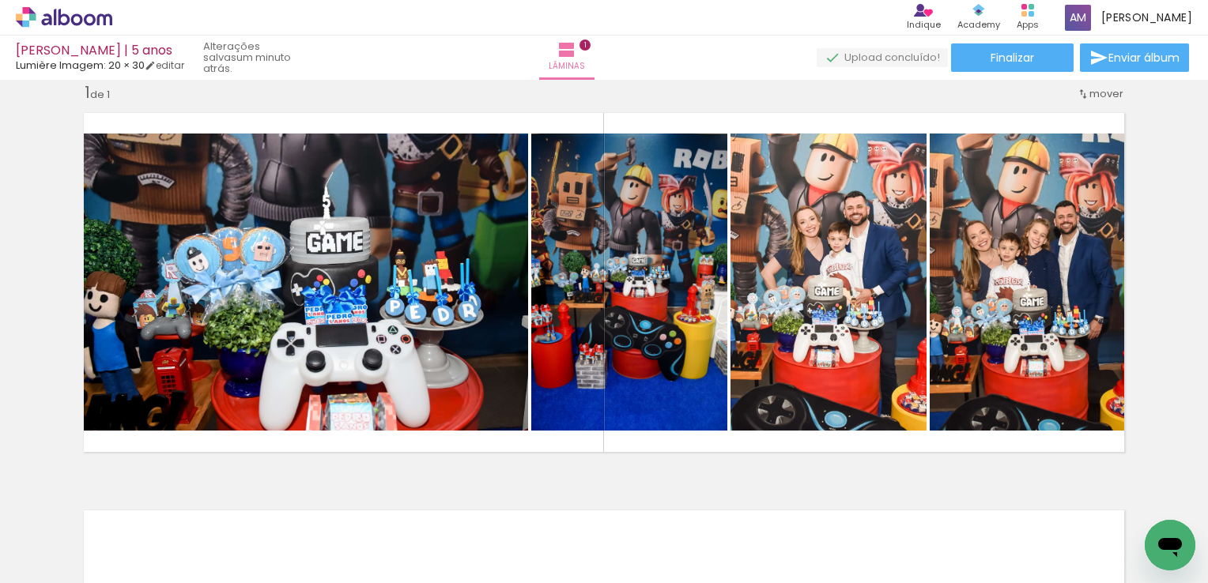
scroll to position [0, 617]
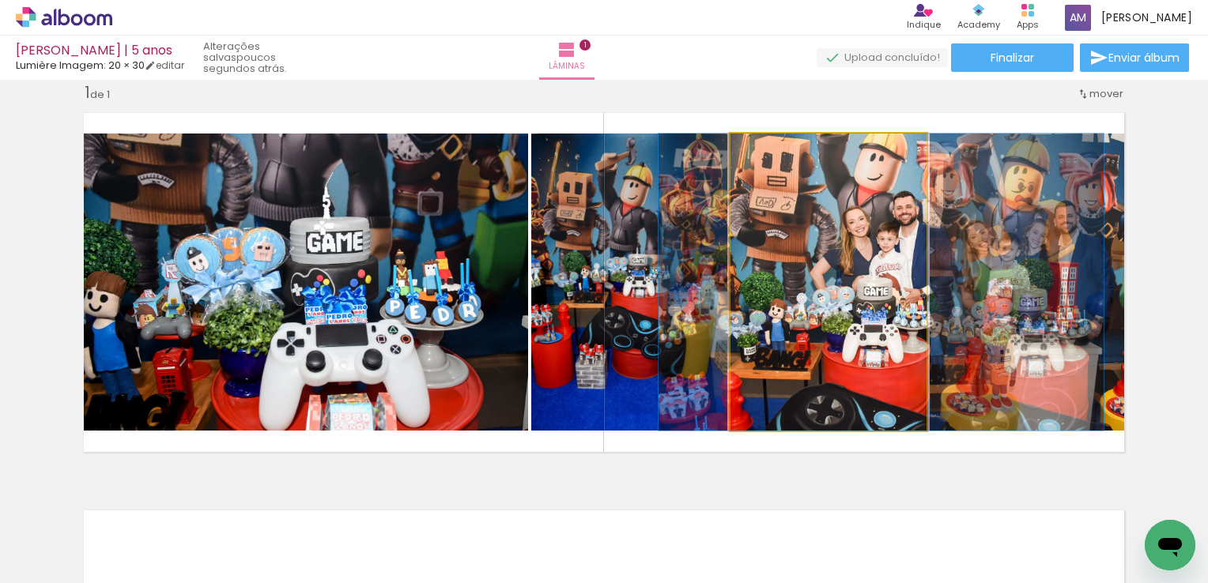
drag, startPoint x: 847, startPoint y: 243, endPoint x: 1207, endPoint y: 255, distance: 359.8
click at [1207, 255] on html "link( href="../../bower_components/polymer/polymer.html" rel="import" ) picture…" at bounding box center [604, 291] width 1208 height 583
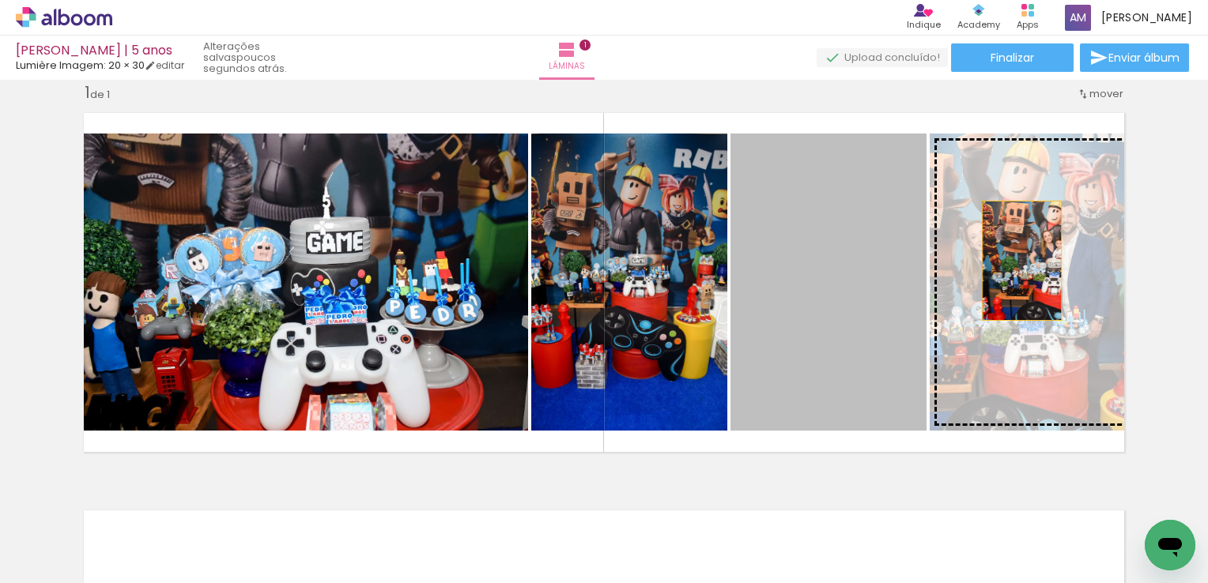
drag, startPoint x: 890, startPoint y: 274, endPoint x: 1104, endPoint y: 236, distance: 217.6
click at [0, 0] on slot at bounding box center [0, 0] width 0 height 0
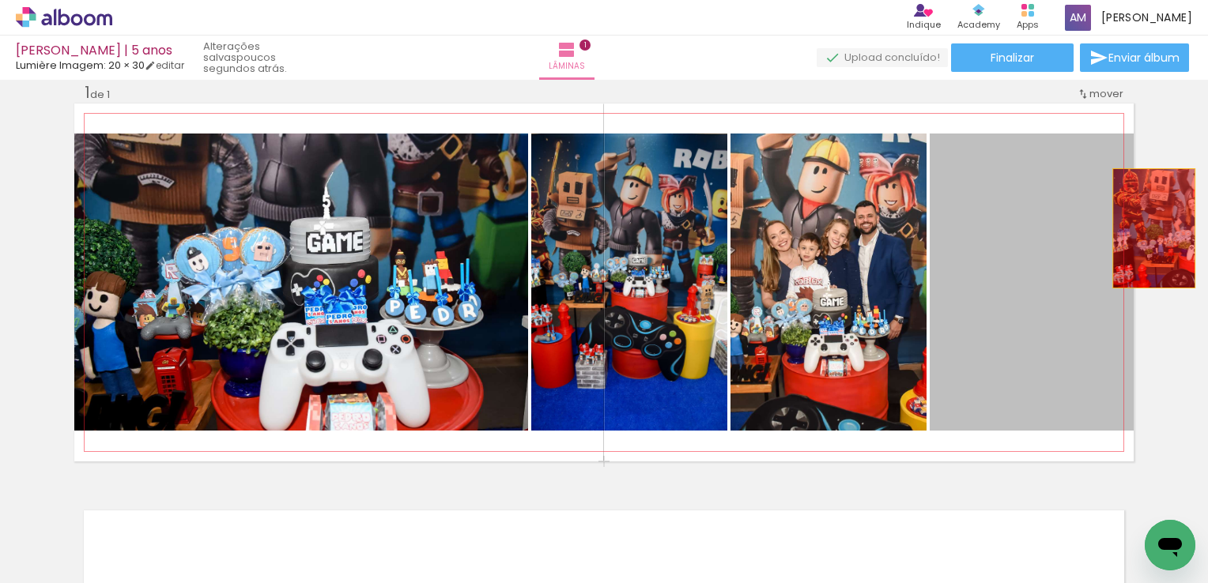
drag, startPoint x: 968, startPoint y: 245, endPoint x: 1148, endPoint y: 228, distance: 181.0
click at [1148, 228] on div "Inserir lâmina 1 de 1" at bounding box center [604, 461] width 1208 height 796
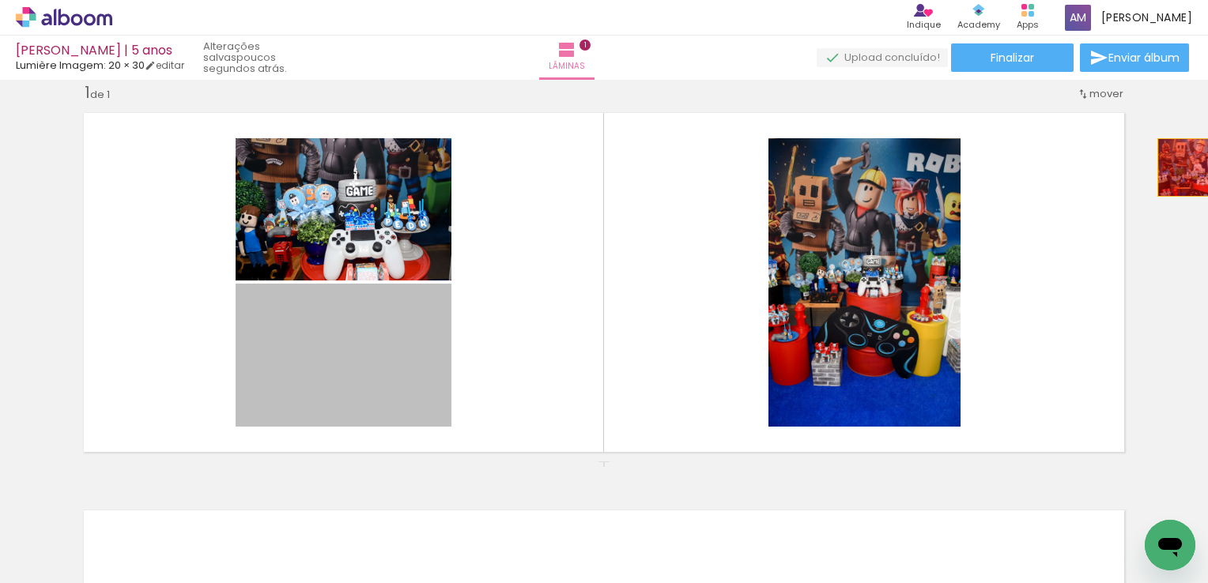
drag, startPoint x: 364, startPoint y: 365, endPoint x: 1195, endPoint y: 168, distance: 854.0
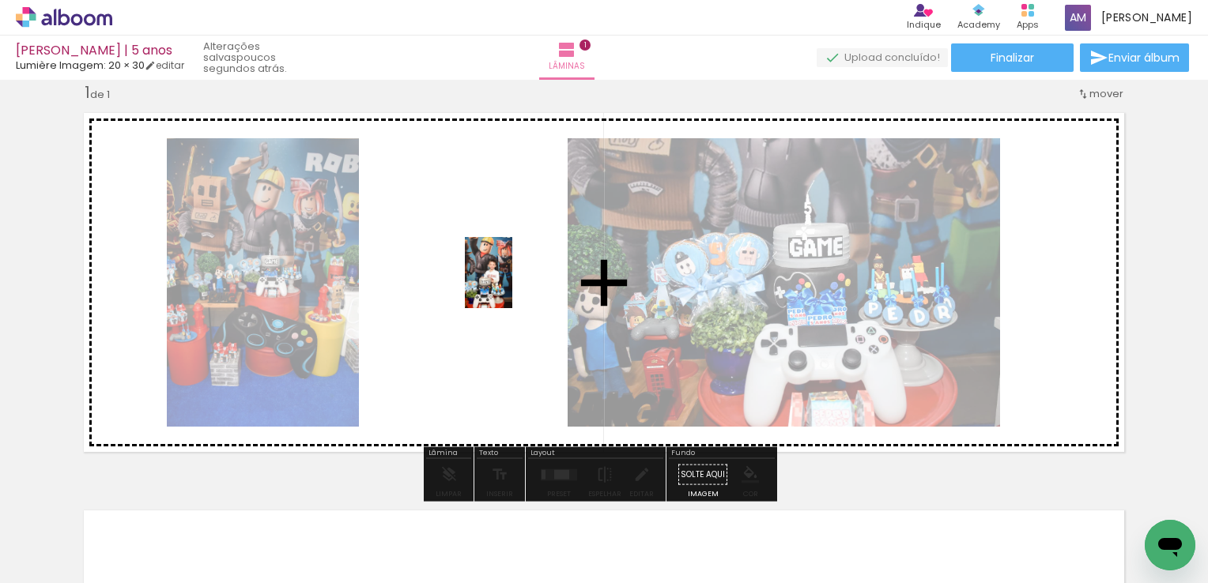
drag, startPoint x: 702, startPoint y: 548, endPoint x: 512, endPoint y: 285, distance: 324.5
click at [512, 285] on quentale-workspace at bounding box center [604, 291] width 1208 height 583
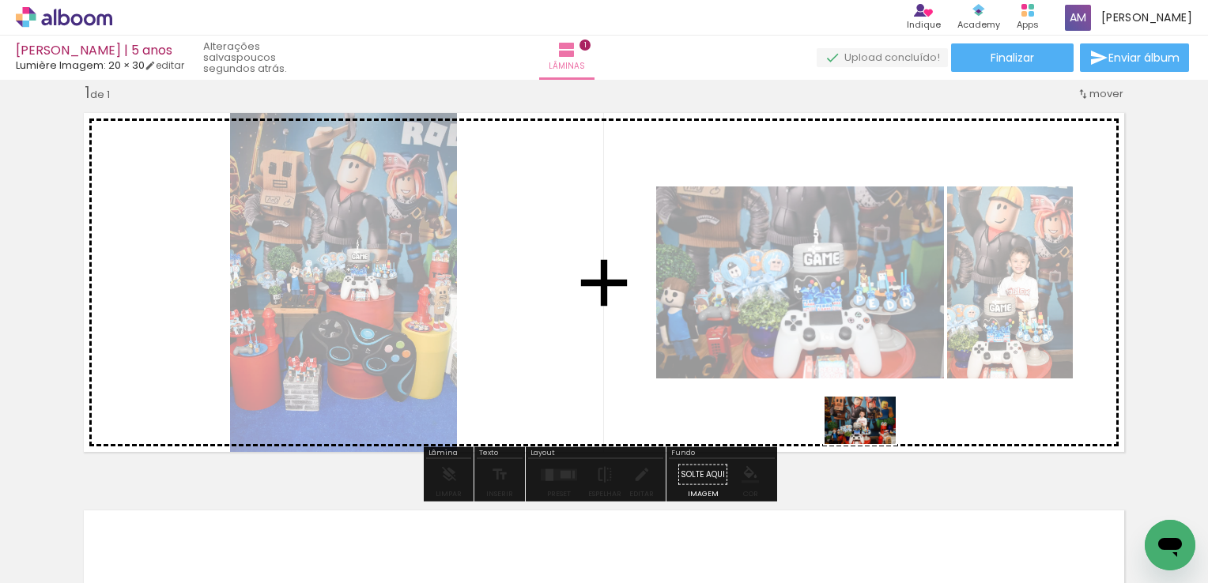
drag, startPoint x: 786, startPoint y: 545, endPoint x: 872, endPoint y: 444, distance: 132.9
click at [872, 444] on quentale-workspace at bounding box center [604, 291] width 1208 height 583
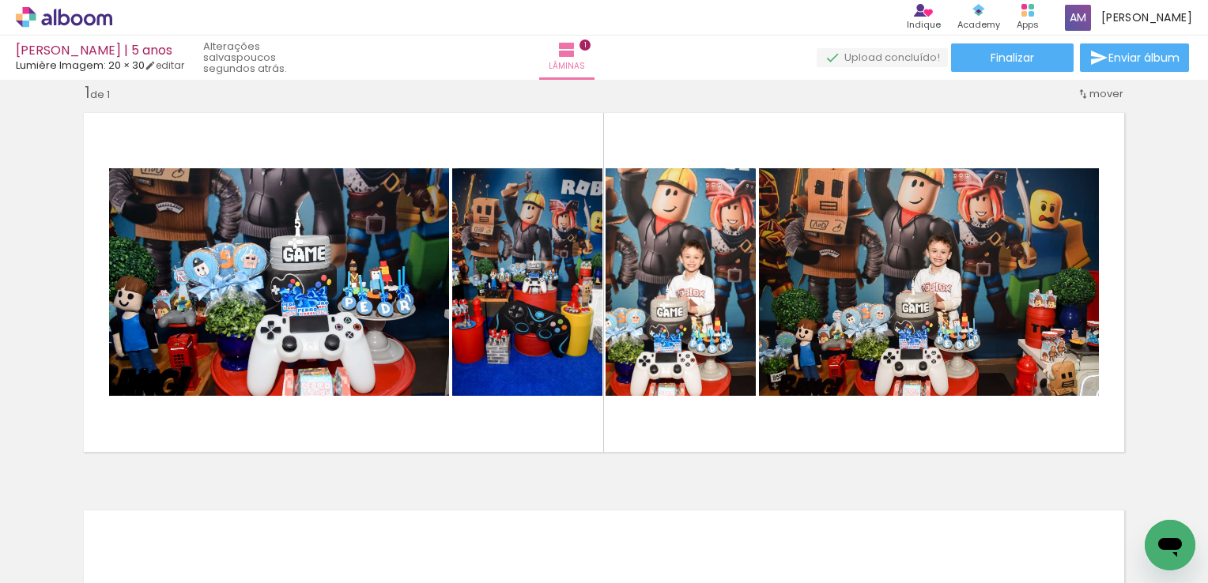
scroll to position [0, 0]
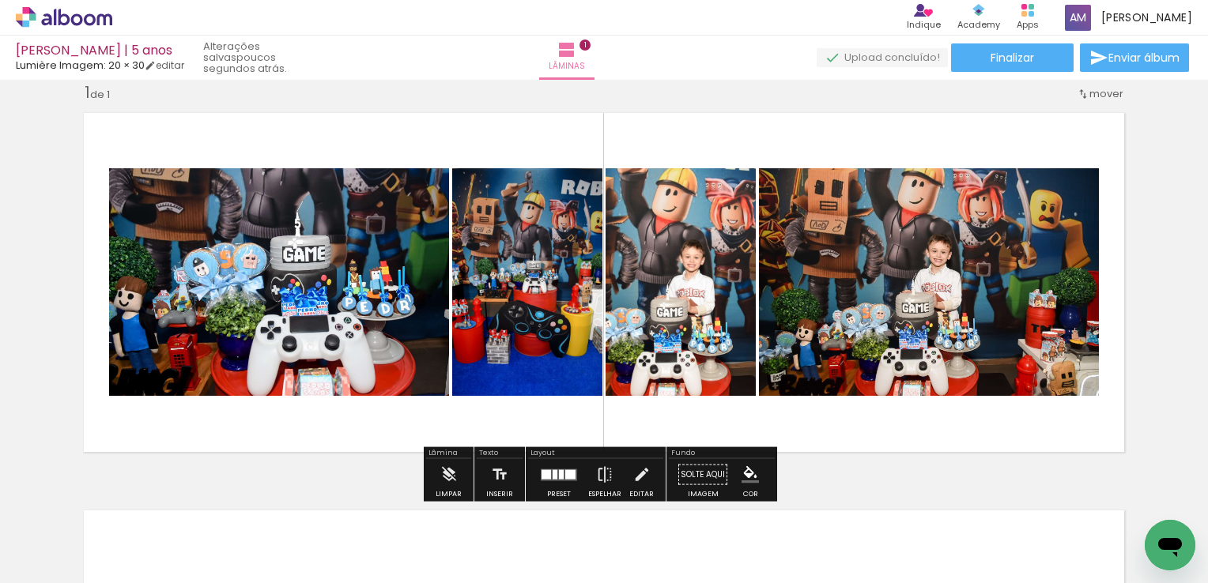
click at [553, 476] on div at bounding box center [555, 474] width 5 height 9
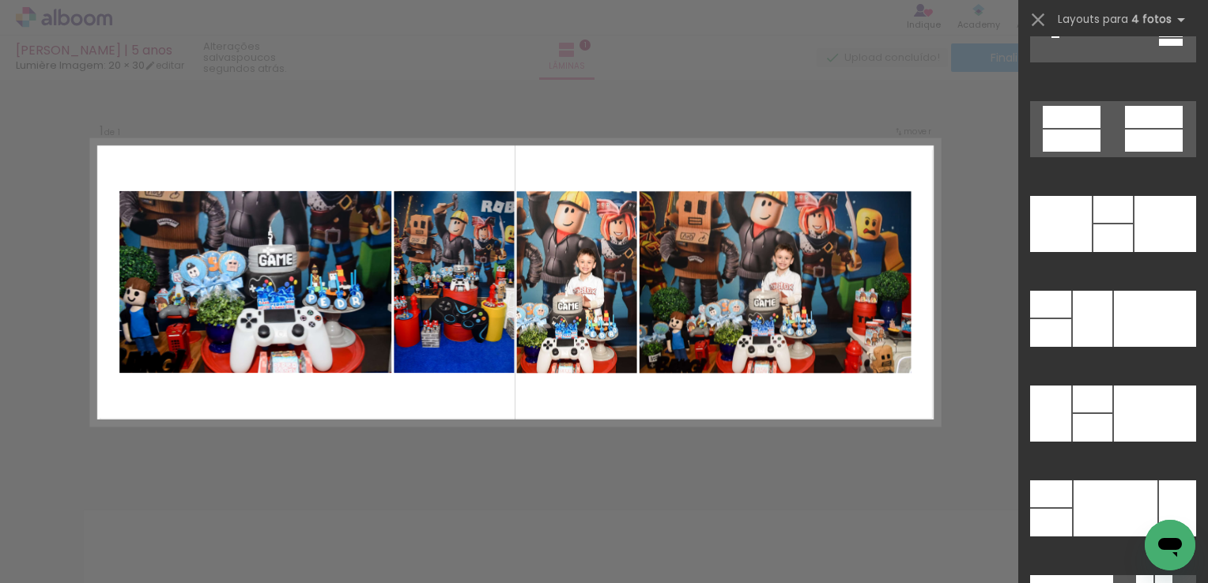
scroll to position [31787, 0]
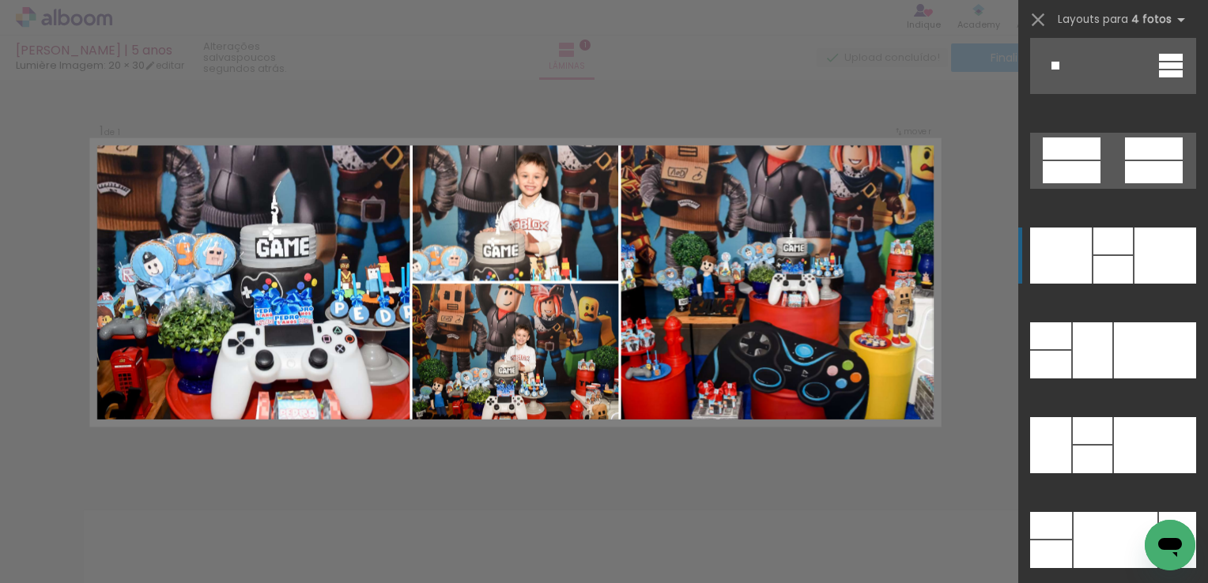
click at [1145, 251] on div at bounding box center [1165, 256] width 62 height 56
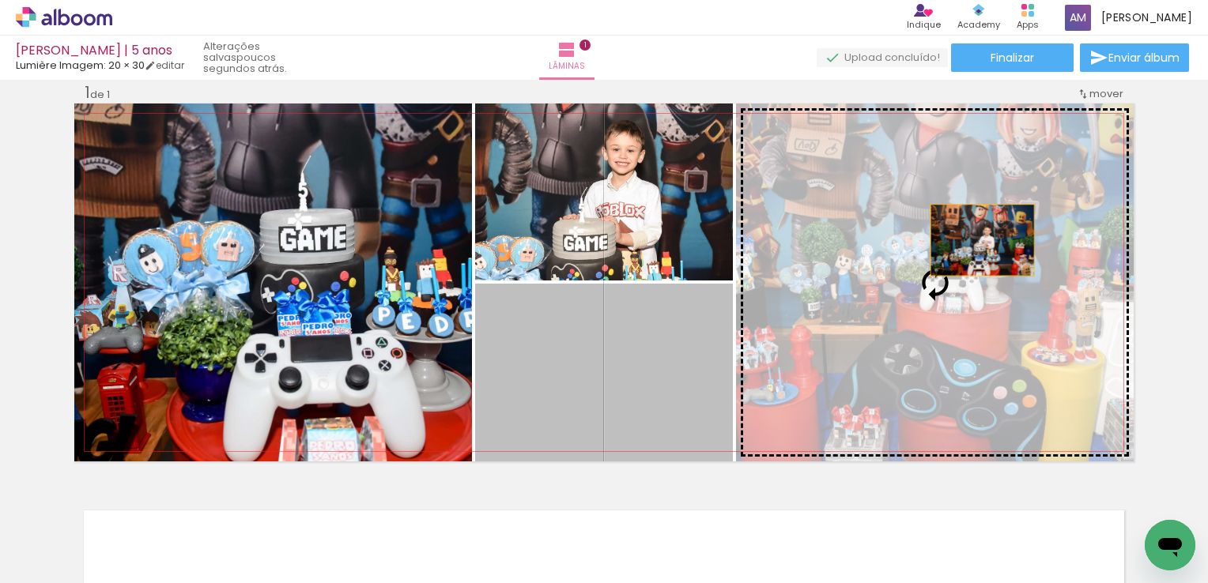
drag, startPoint x: 656, startPoint y: 358, endPoint x: 983, endPoint y: 239, distance: 348.3
click at [0, 0] on slot at bounding box center [0, 0] width 0 height 0
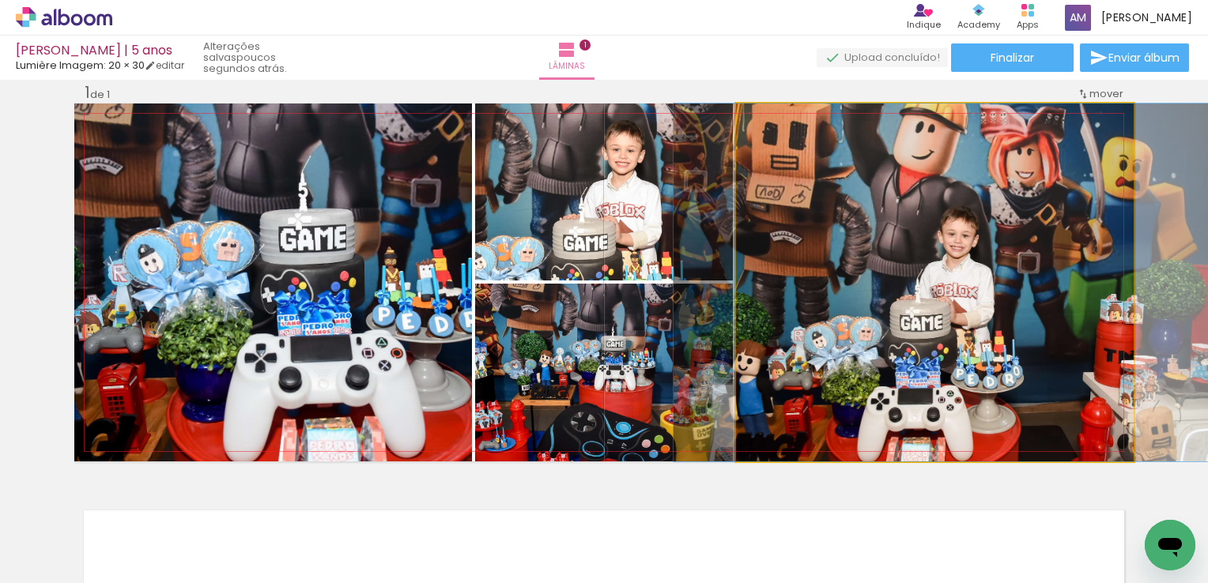
drag, startPoint x: 938, startPoint y: 315, endPoint x: 945, endPoint y: 281, distance: 34.0
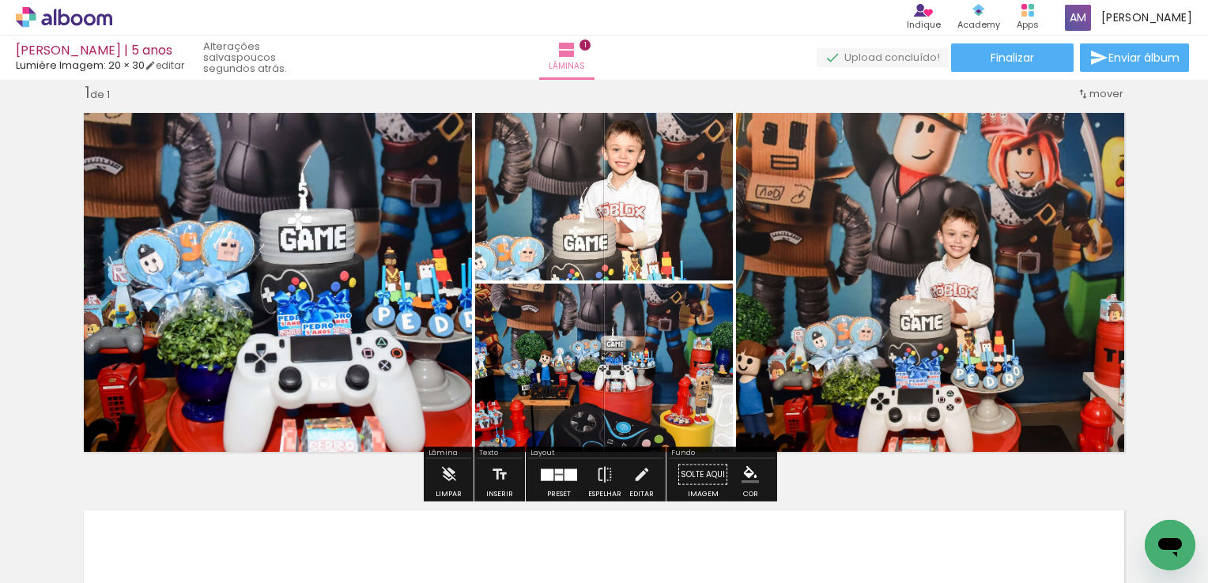
click at [550, 477] on quentale-layouter at bounding box center [559, 475] width 36 height 12
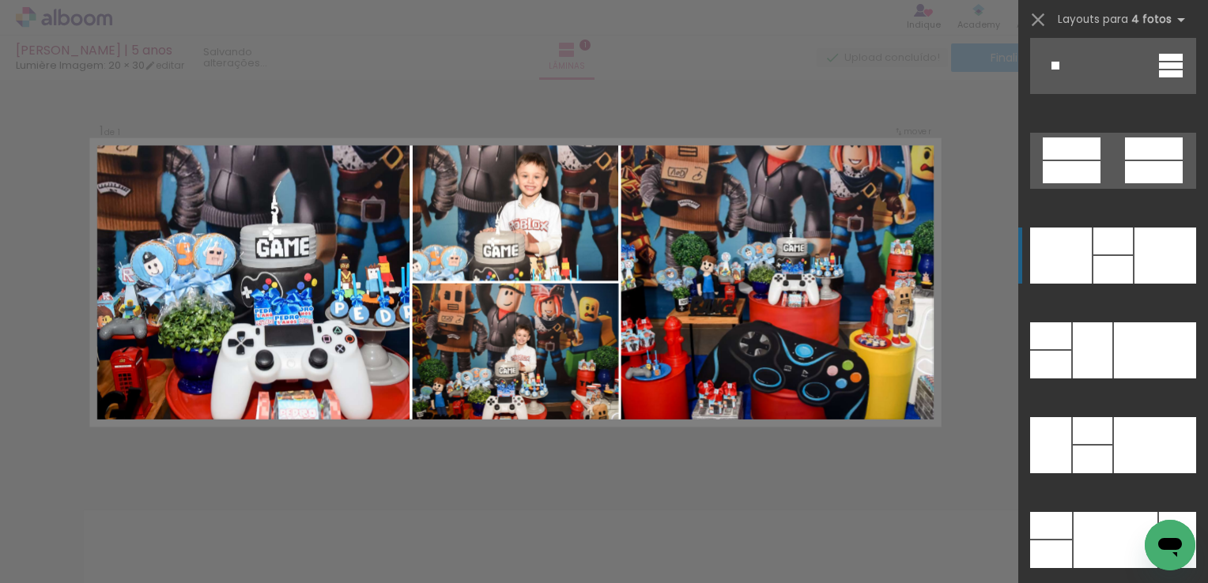
scroll to position [31967, 0]
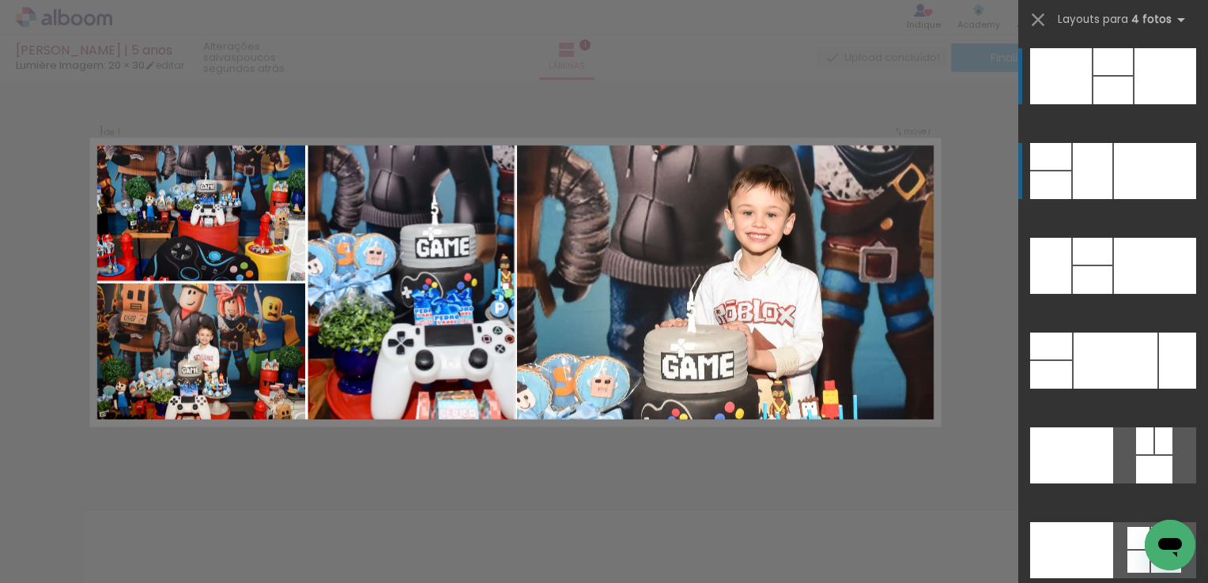
click at [1134, 104] on div at bounding box center [1165, 76] width 62 height 56
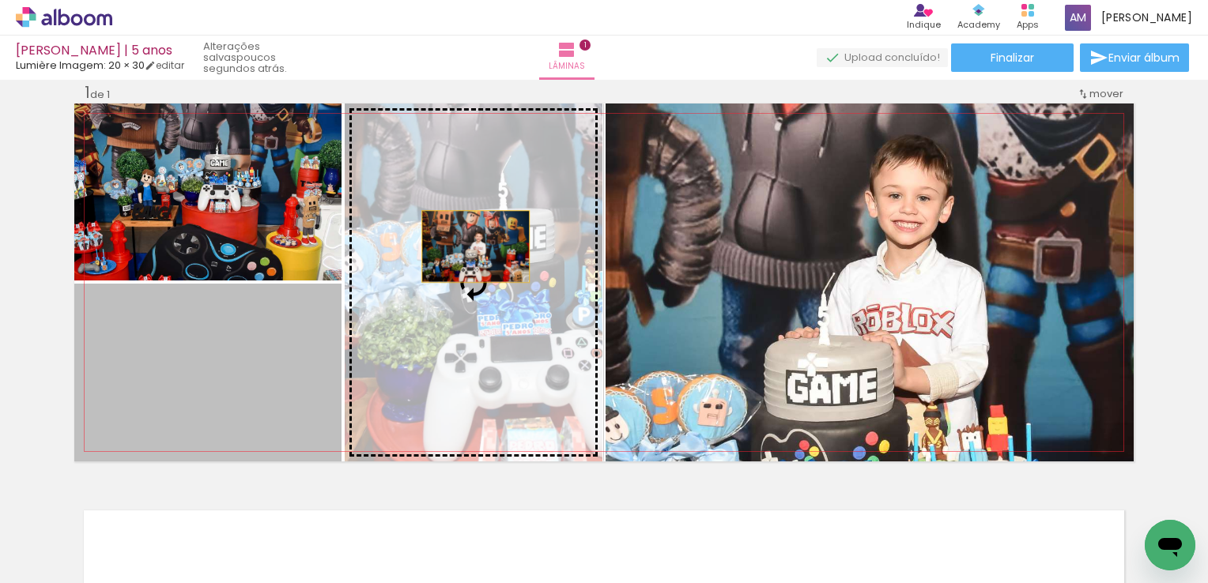
drag, startPoint x: 228, startPoint y: 371, endPoint x: 474, endPoint y: 245, distance: 276.1
click at [0, 0] on slot at bounding box center [0, 0] width 0 height 0
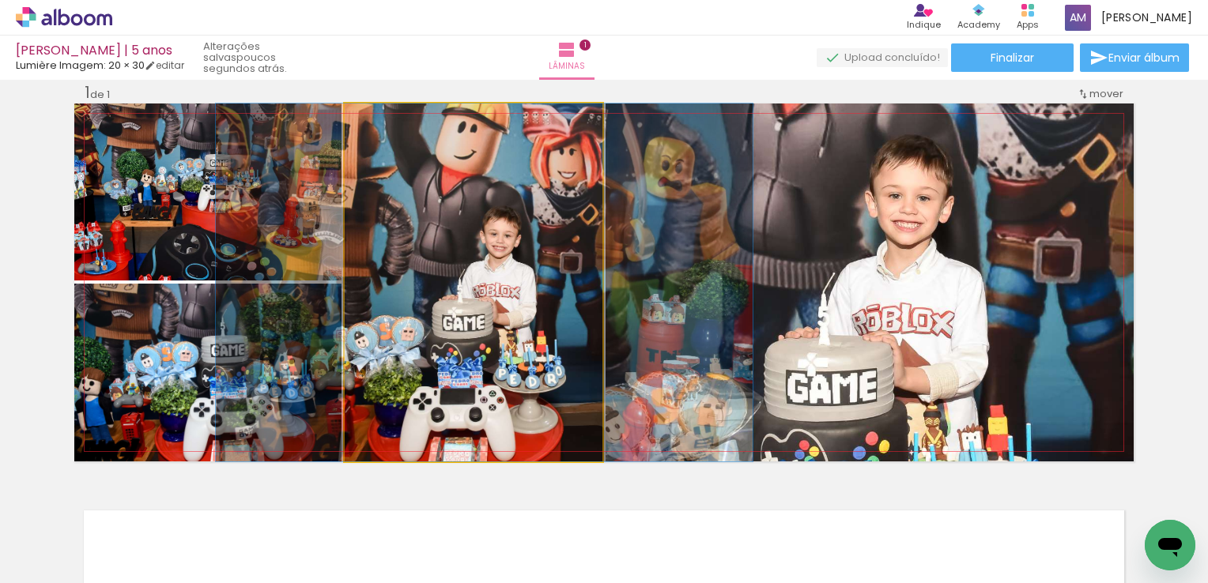
drag, startPoint x: 496, startPoint y: 318, endPoint x: 507, endPoint y: 291, distance: 29.1
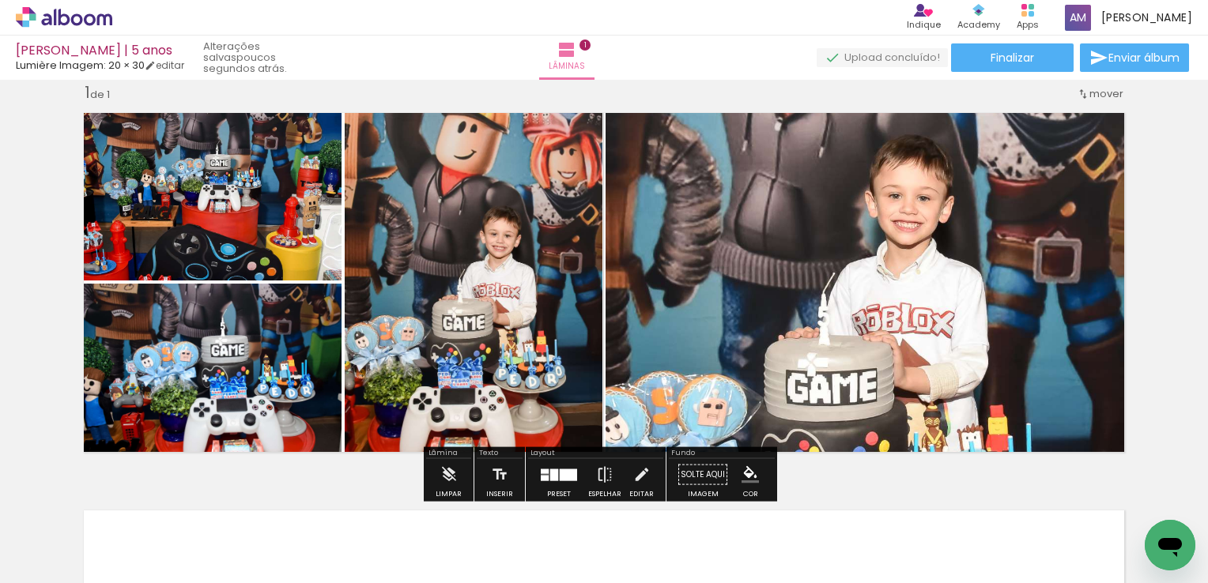
click at [566, 469] on div at bounding box center [568, 475] width 17 height 12
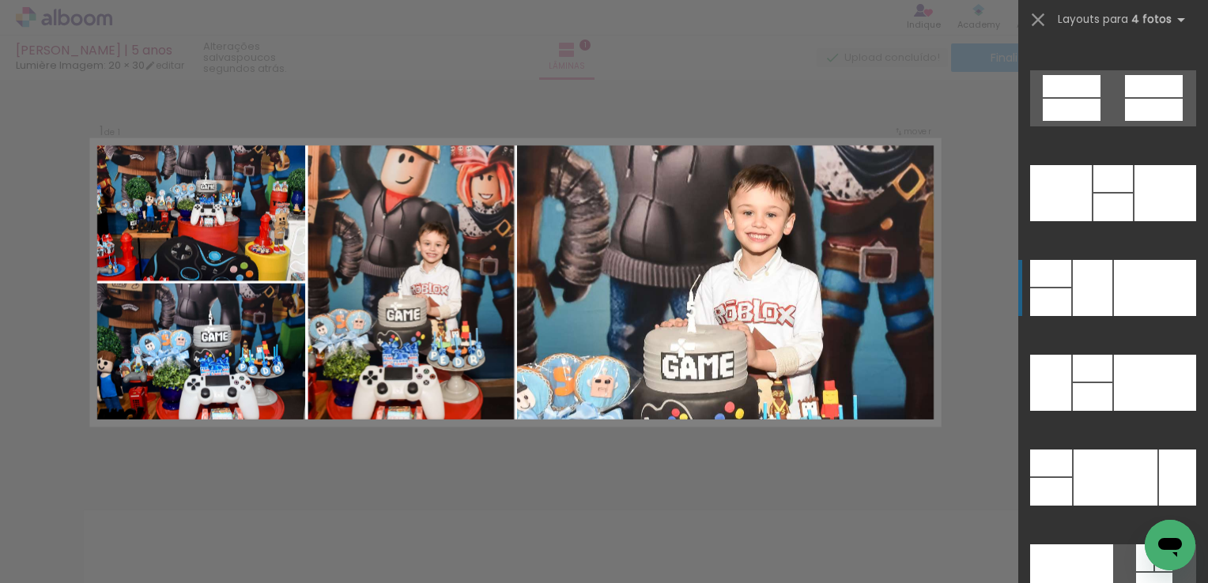
scroll to position [31809, 0]
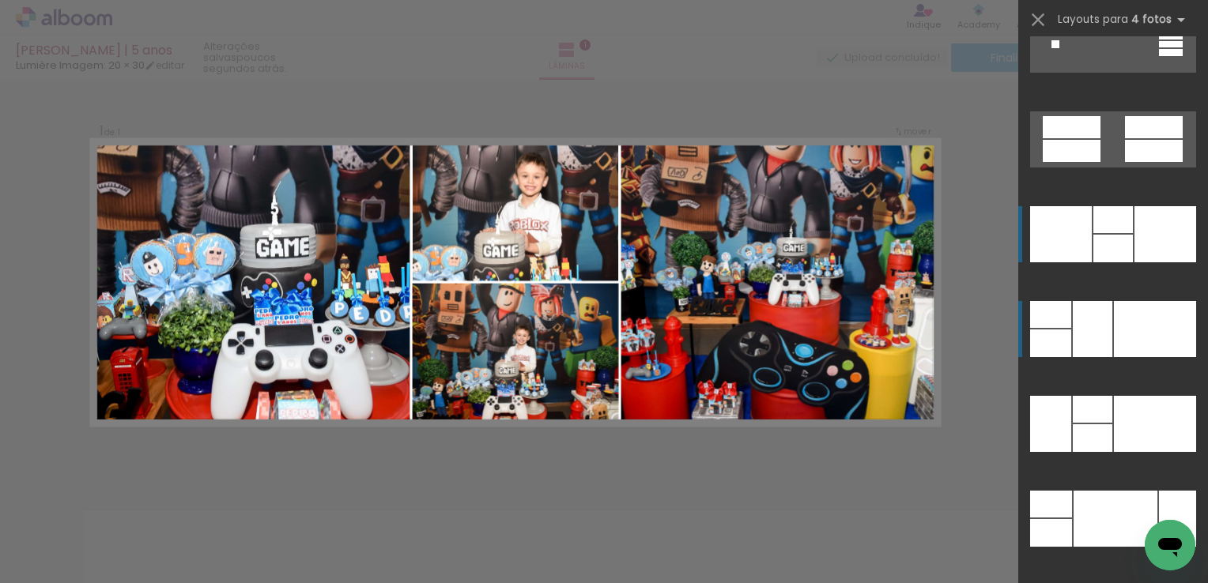
click at [1126, 226] on div at bounding box center [1113, 219] width 40 height 27
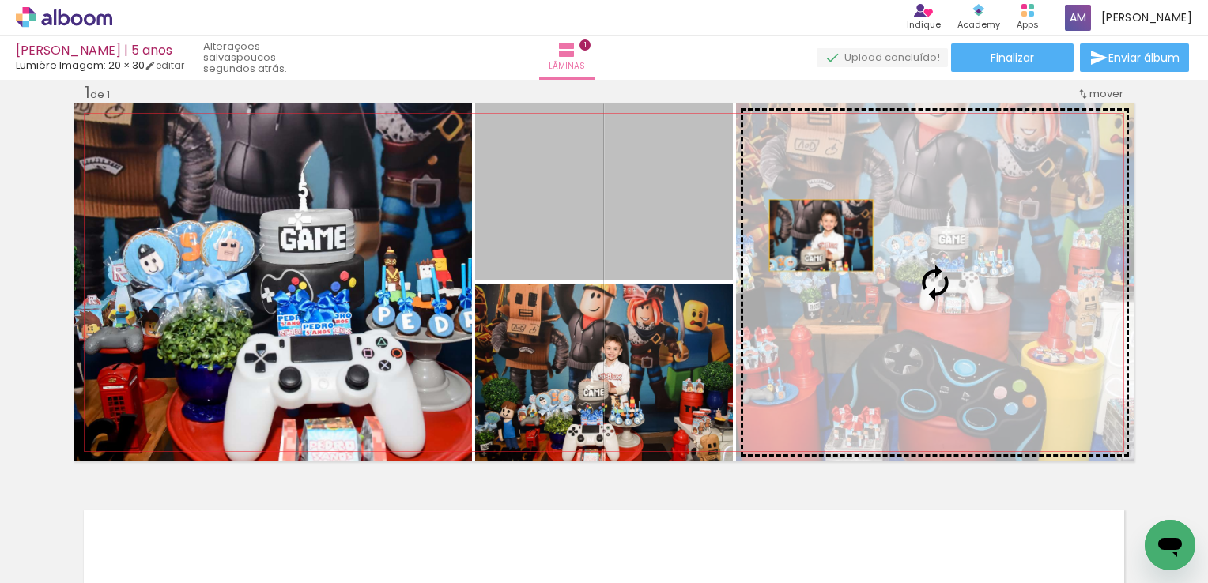
drag, startPoint x: 636, startPoint y: 198, endPoint x: 826, endPoint y: 242, distance: 195.6
click at [0, 0] on slot at bounding box center [0, 0] width 0 height 0
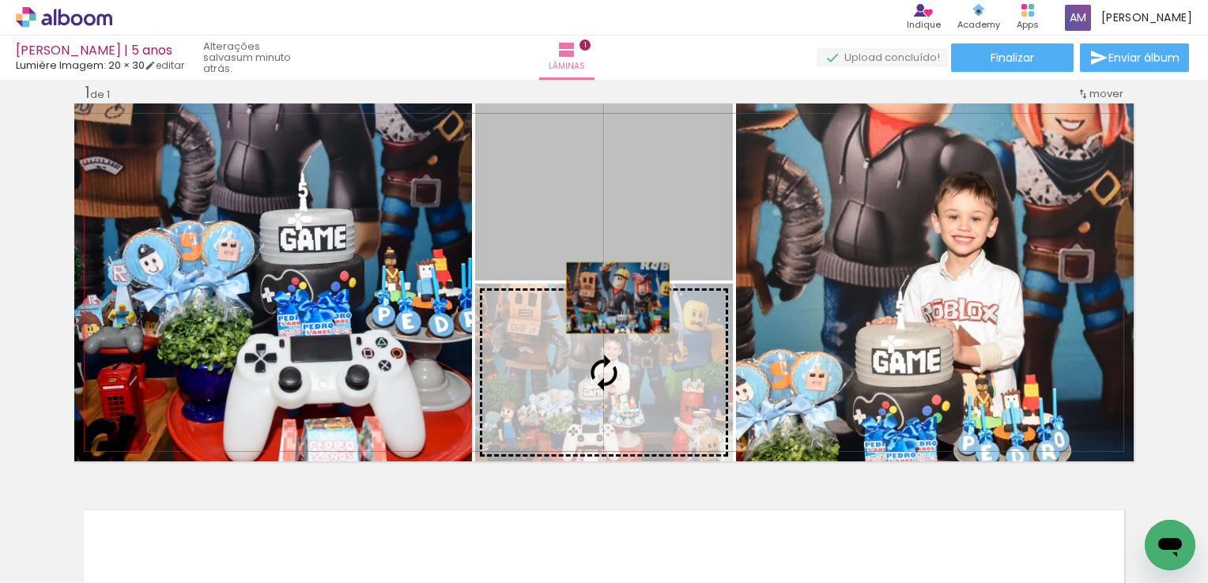
drag, startPoint x: 615, startPoint y: 209, endPoint x: 623, endPoint y: 243, distance: 35.7
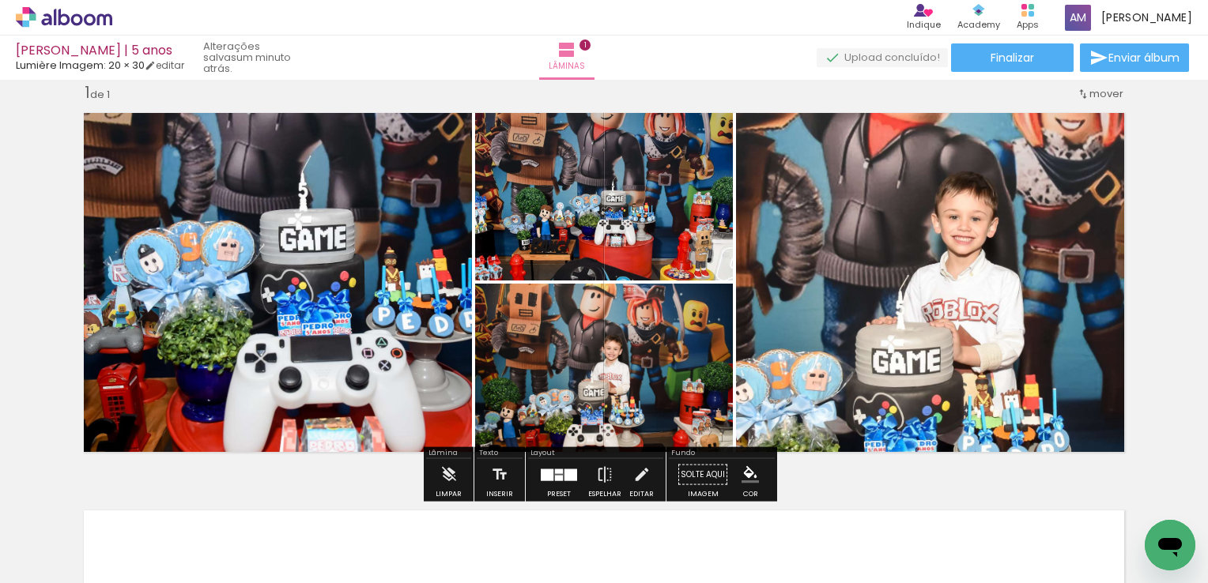
click at [549, 479] on div at bounding box center [547, 475] width 13 height 12
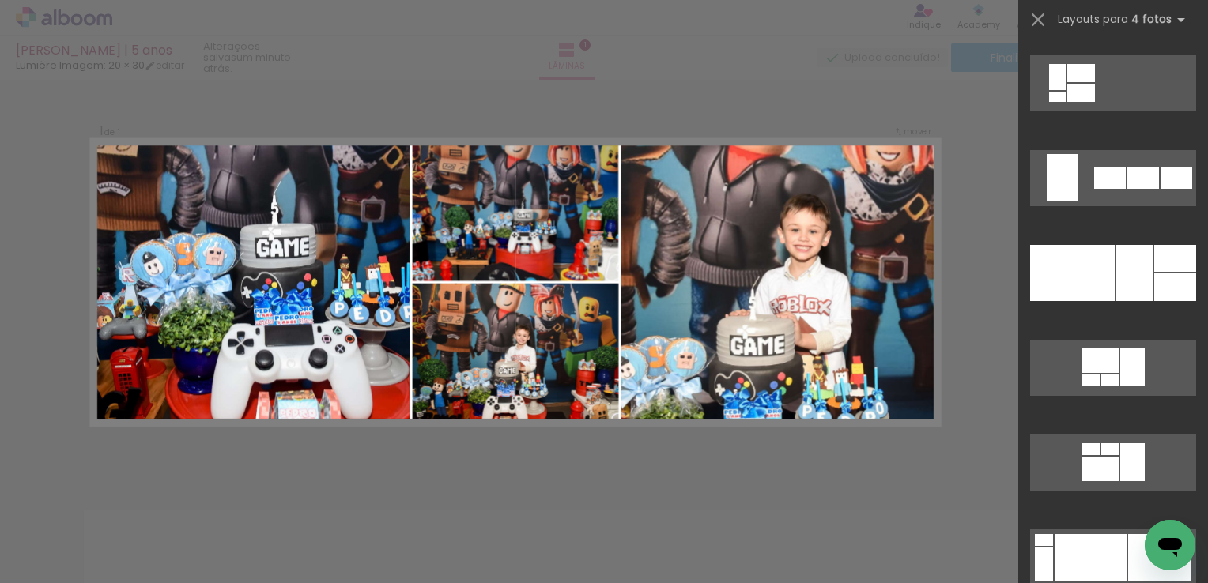
scroll to position [13641, 0]
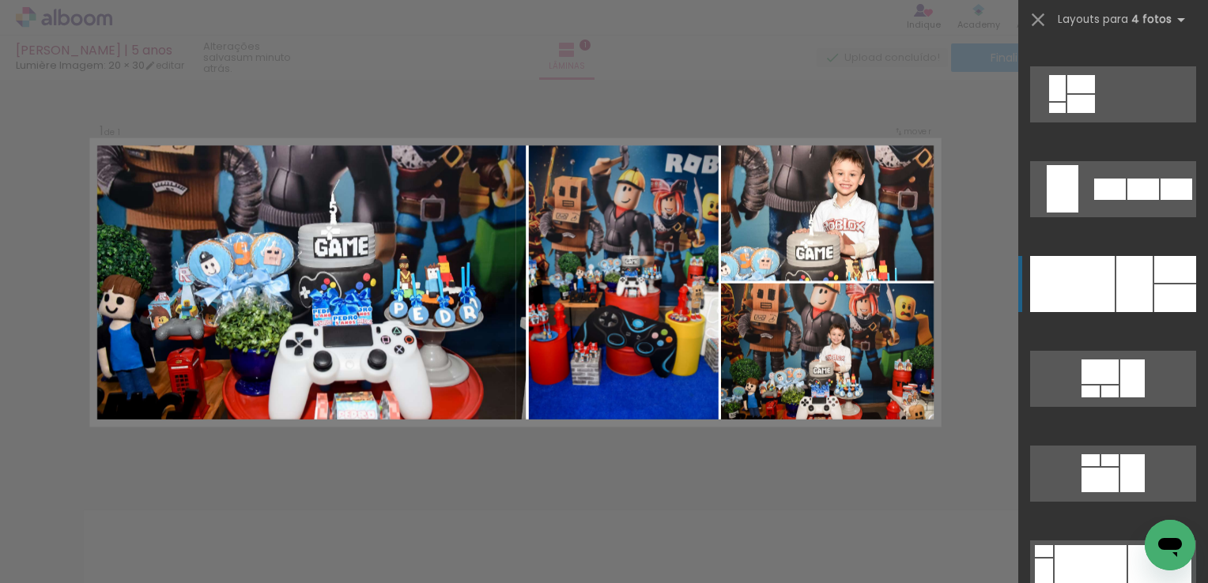
click at [1093, 283] on div at bounding box center [1072, 284] width 85 height 56
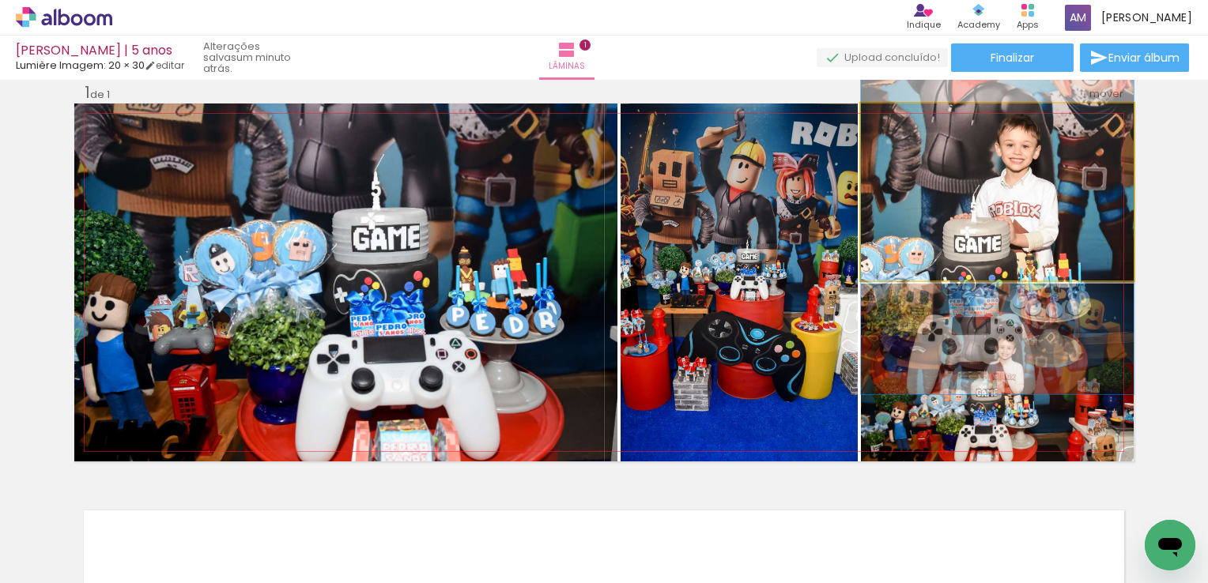
drag, startPoint x: 970, startPoint y: 217, endPoint x: 982, endPoint y: 215, distance: 12.0
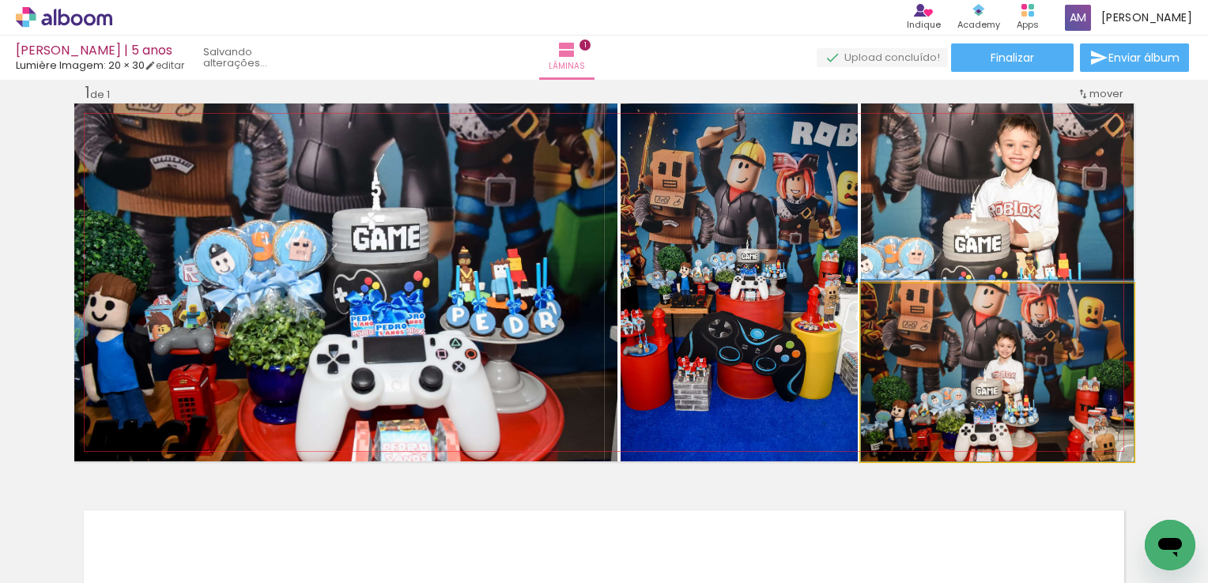
drag, startPoint x: 1005, startPoint y: 372, endPoint x: 1004, endPoint y: 338, distance: 33.2
click at [1004, 338] on quentale-photo at bounding box center [997, 373] width 273 height 178
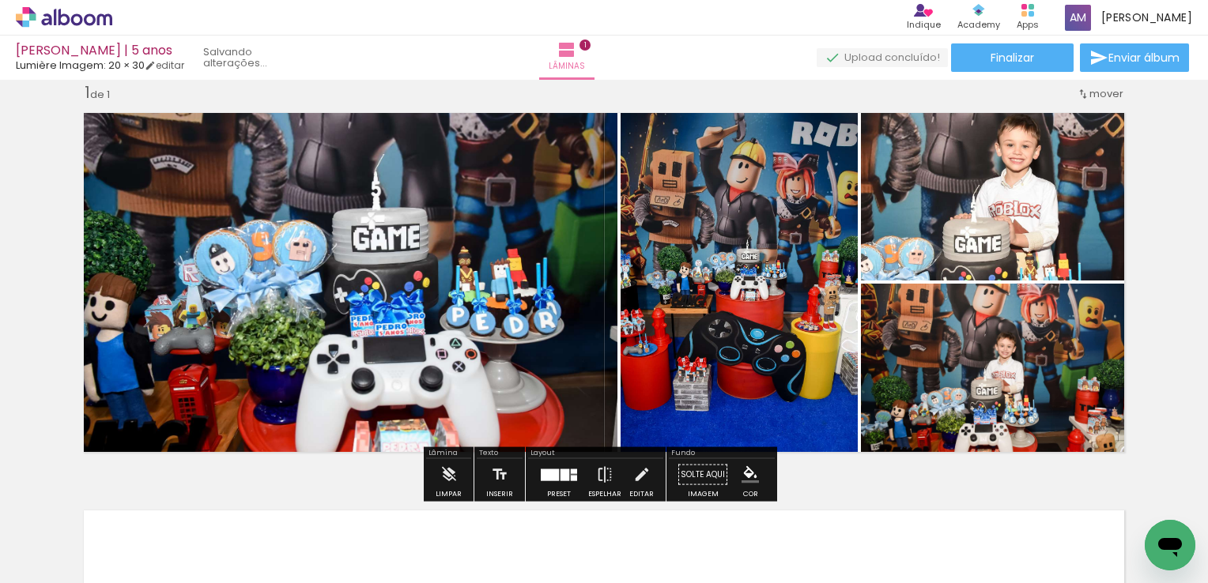
click at [544, 482] on div at bounding box center [559, 475] width 43 height 32
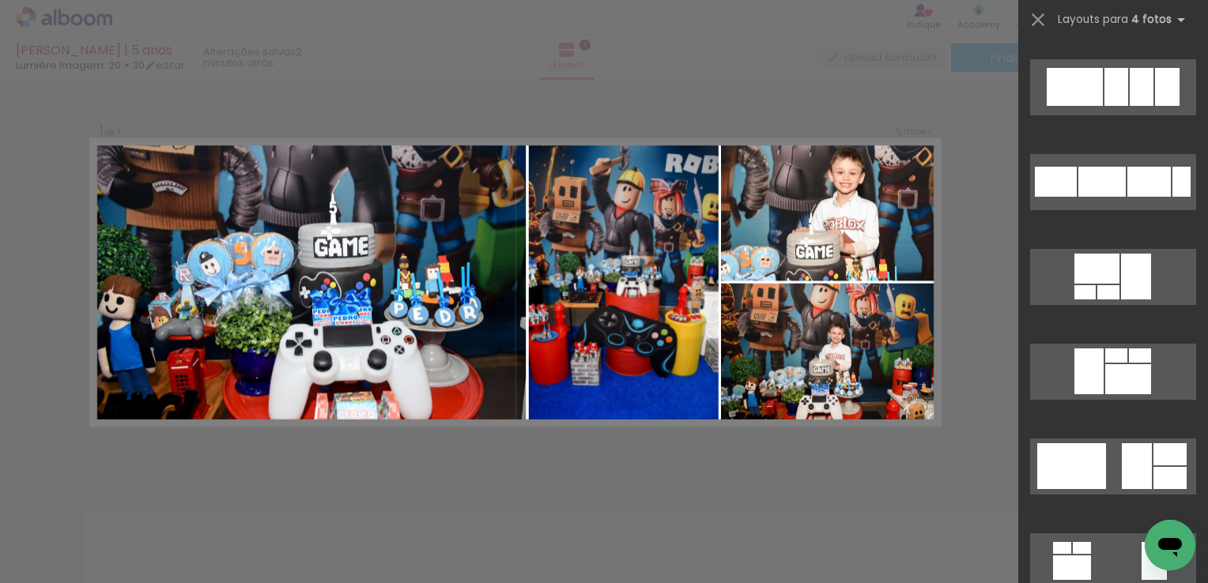
scroll to position [12214, 0]
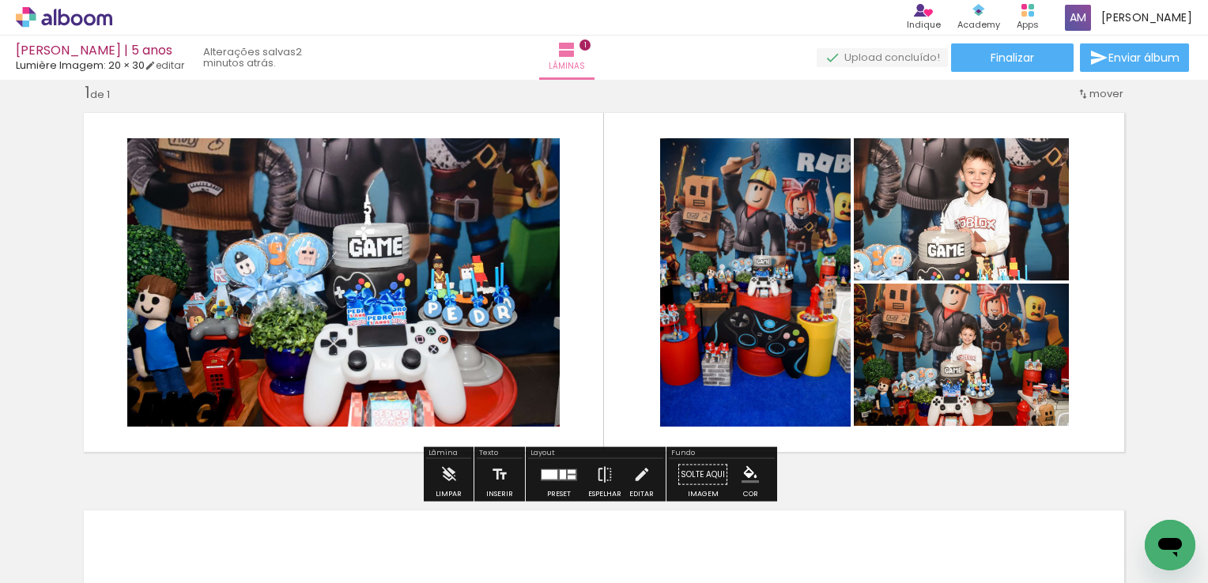
click at [569, 475] on div at bounding box center [572, 477] width 8 height 4
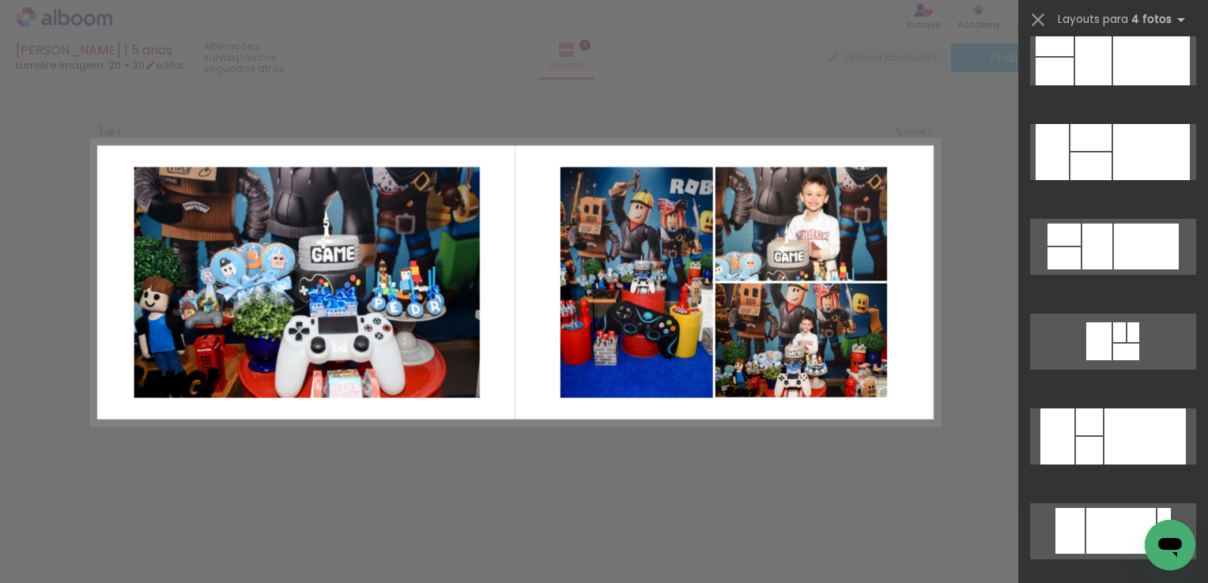
scroll to position [5584, 0]
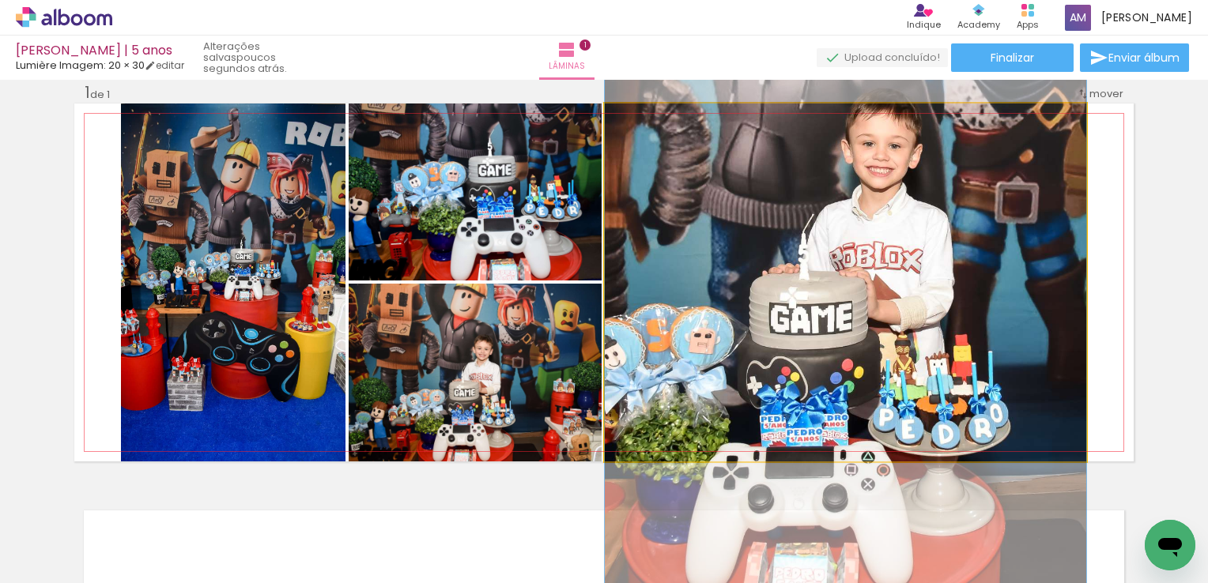
drag, startPoint x: 936, startPoint y: 302, endPoint x: 983, endPoint y: 263, distance: 61.2
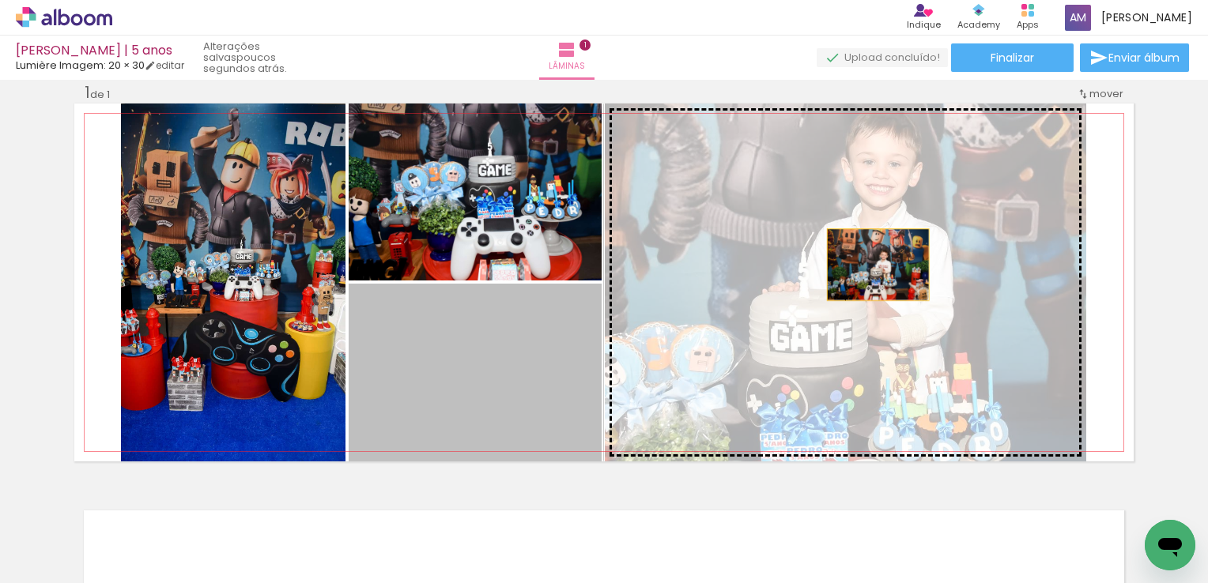
drag, startPoint x: 547, startPoint y: 359, endPoint x: 885, endPoint y: 261, distance: 351.5
click at [0, 0] on slot at bounding box center [0, 0] width 0 height 0
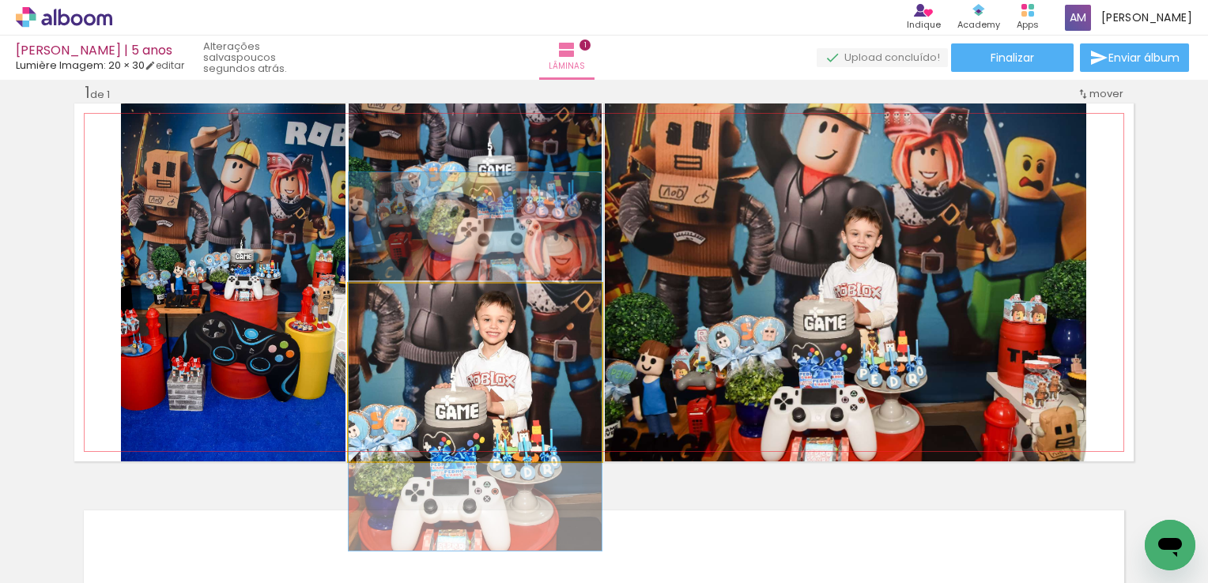
drag, startPoint x: 526, startPoint y: 372, endPoint x: 528, endPoint y: 360, distance: 11.2
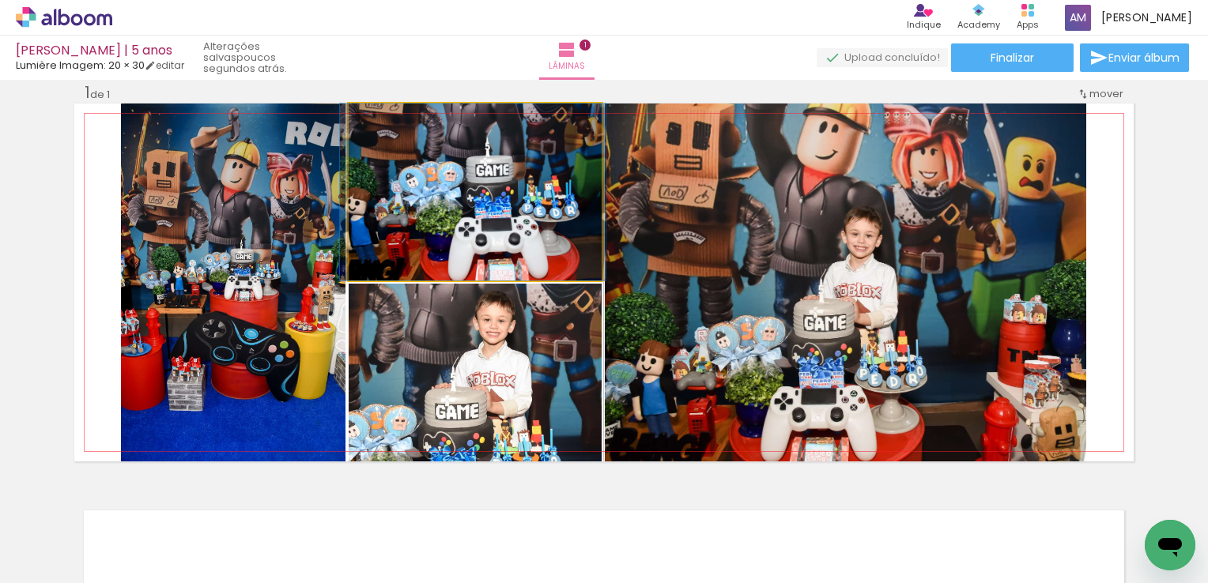
drag, startPoint x: 496, startPoint y: 242, endPoint x: 493, endPoint y: 202, distance: 40.4
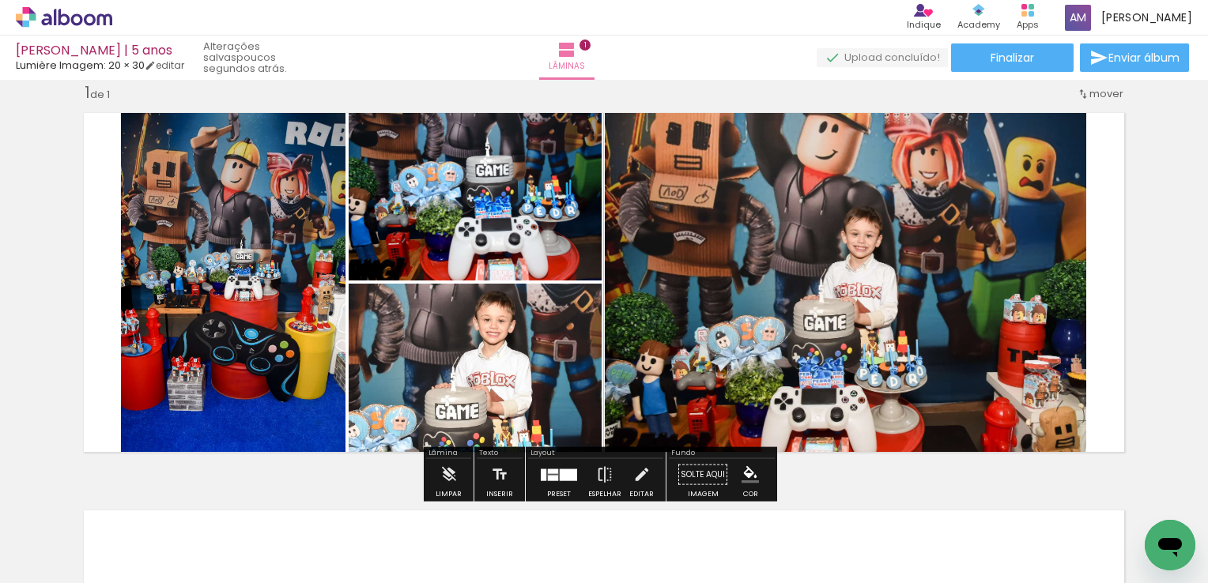
click at [1168, 181] on div "Inserir lâmina 1 de 1" at bounding box center [604, 461] width 1208 height 796
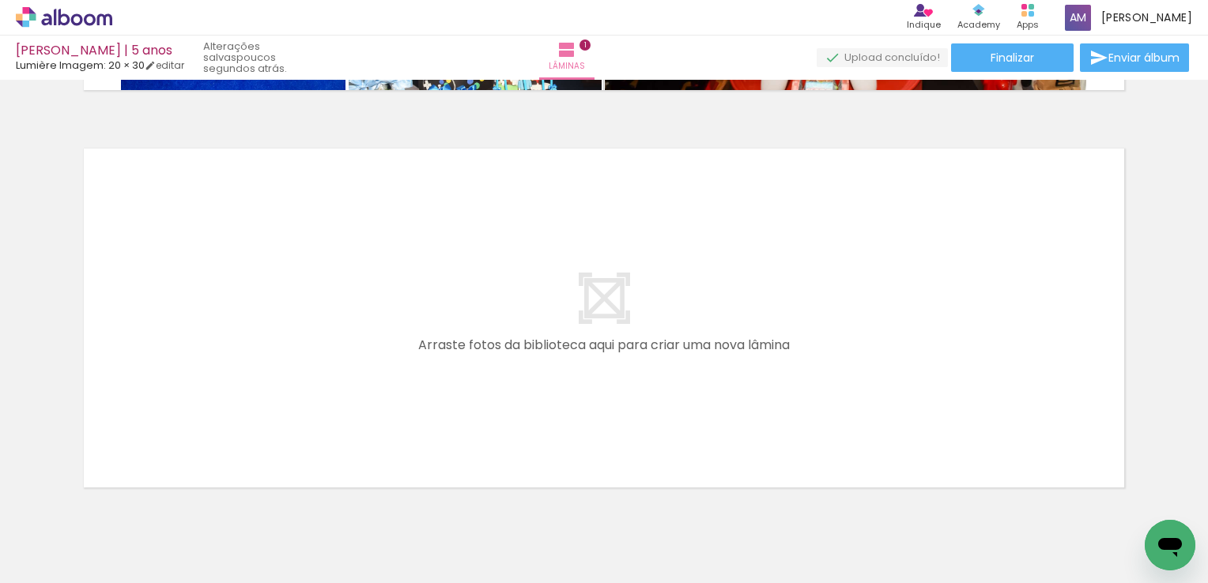
scroll to position [447, 0]
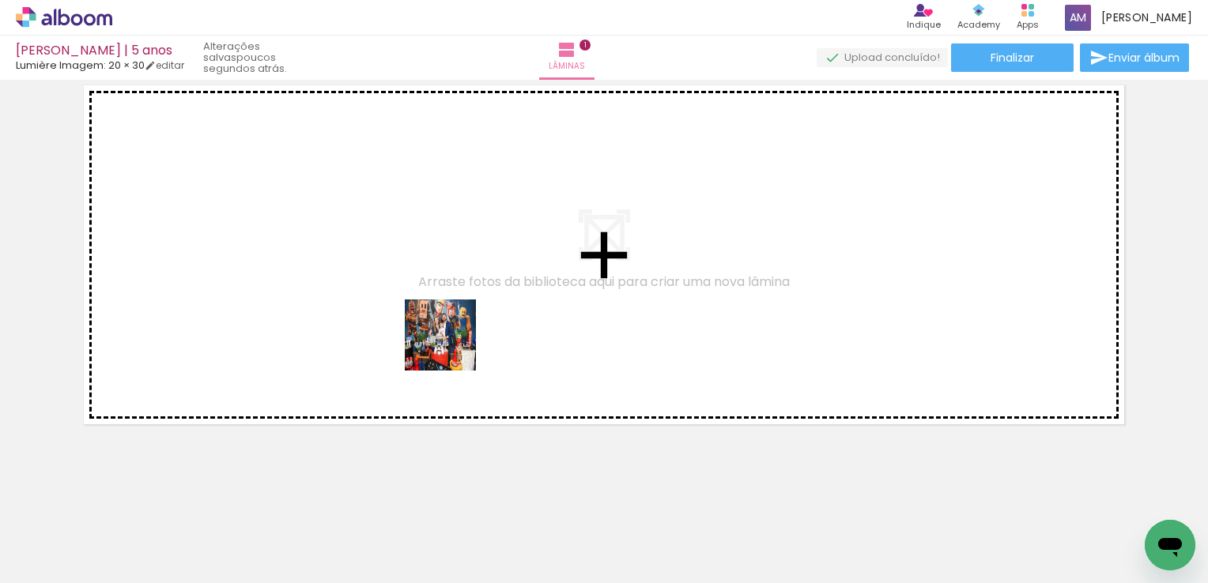
drag, startPoint x: 339, startPoint y: 530, endPoint x: 487, endPoint y: 281, distance: 290.2
click at [487, 281] on quentale-workspace at bounding box center [604, 291] width 1208 height 583
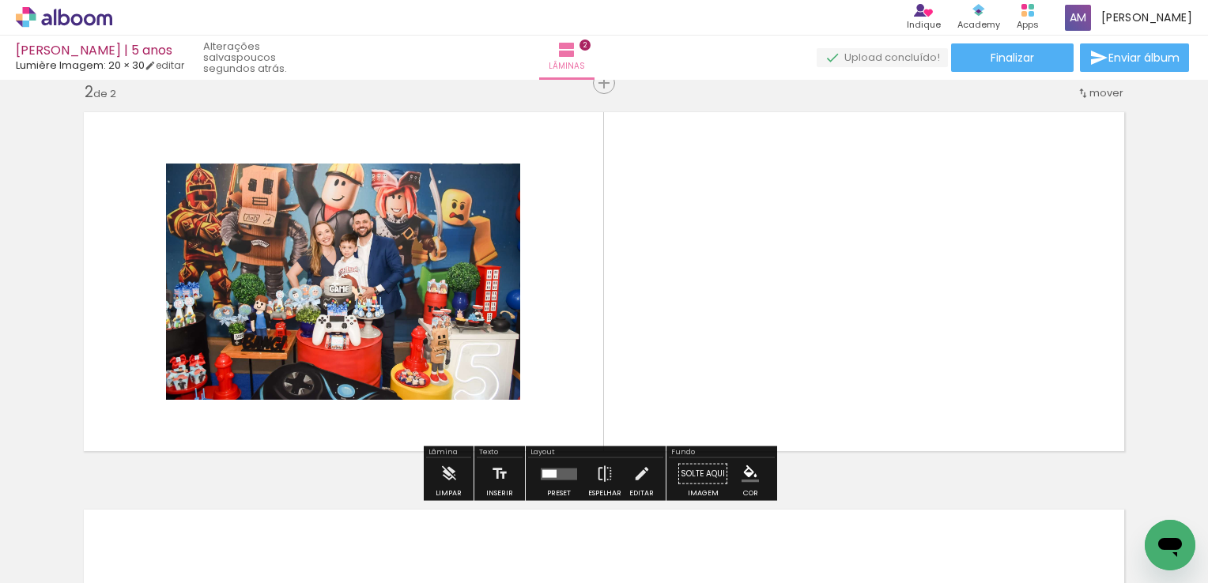
scroll to position [420, 0]
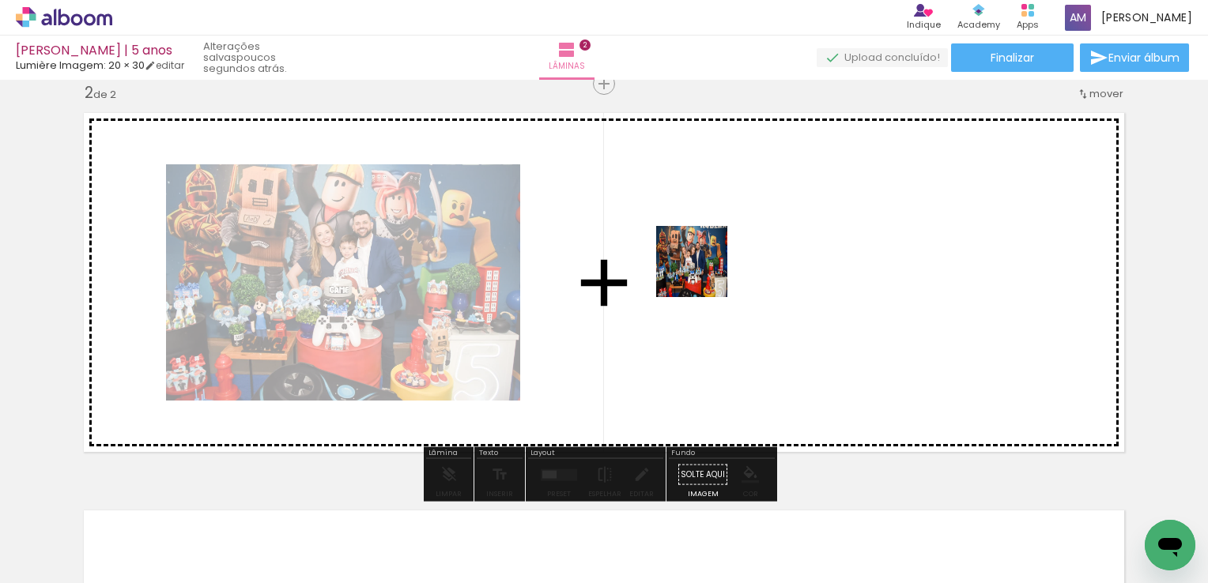
drag, startPoint x: 428, startPoint y: 539, endPoint x: 730, endPoint y: 260, distance: 411.1
click at [730, 260] on quentale-workspace at bounding box center [604, 291] width 1208 height 583
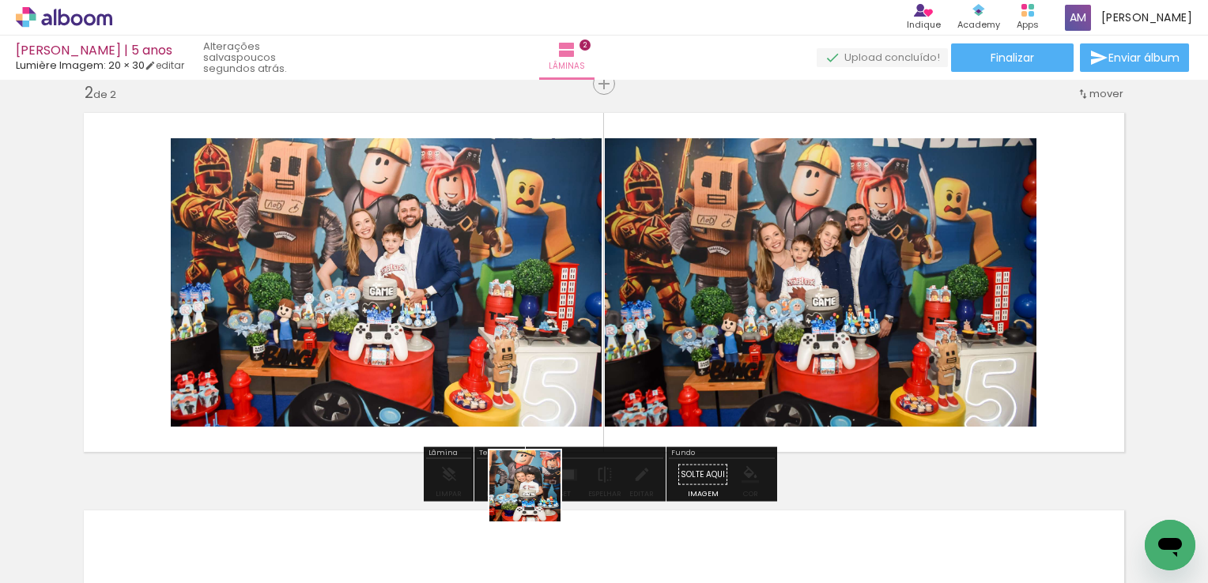
drag, startPoint x: 511, startPoint y: 553, endPoint x: 606, endPoint y: 328, distance: 243.7
click at [606, 328] on quentale-workspace at bounding box center [604, 291] width 1208 height 583
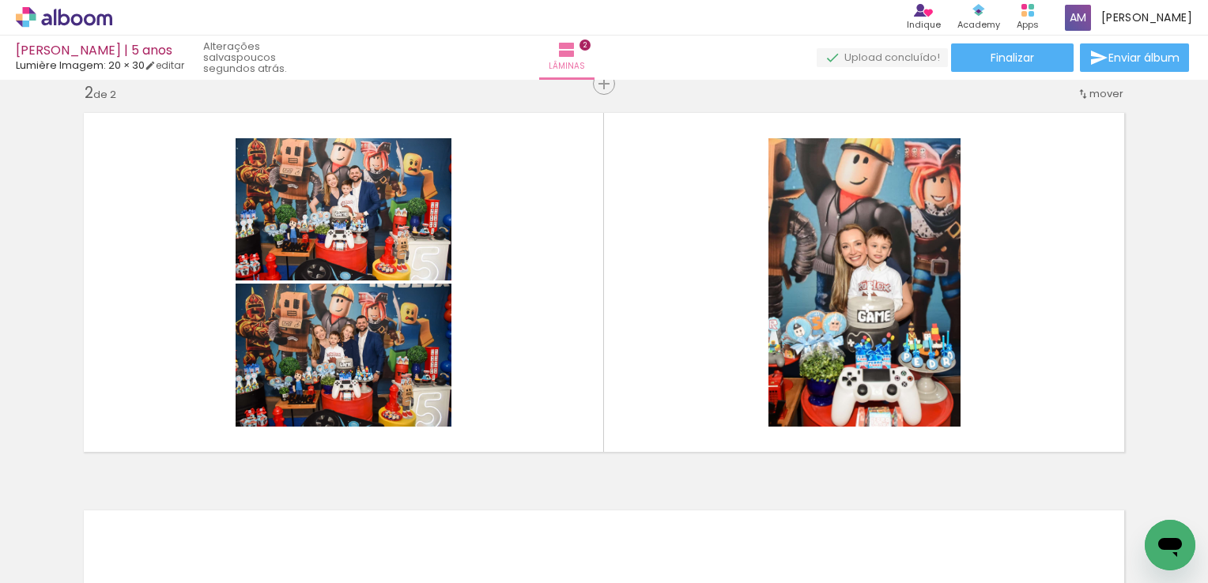
scroll to position [0, 0]
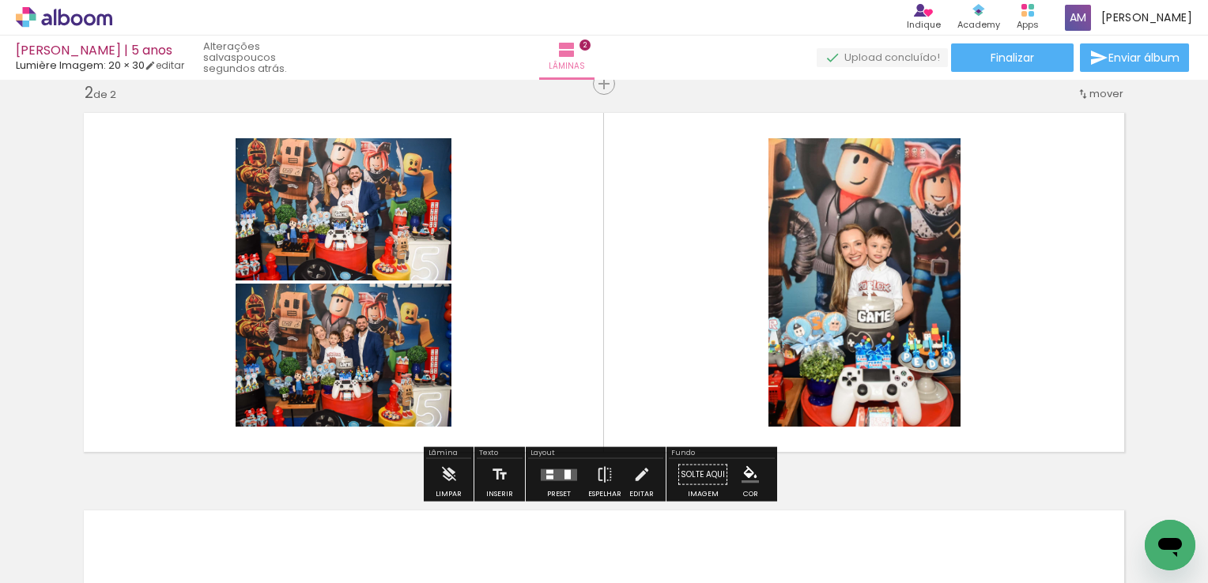
click at [564, 474] on div at bounding box center [567, 474] width 6 height 9
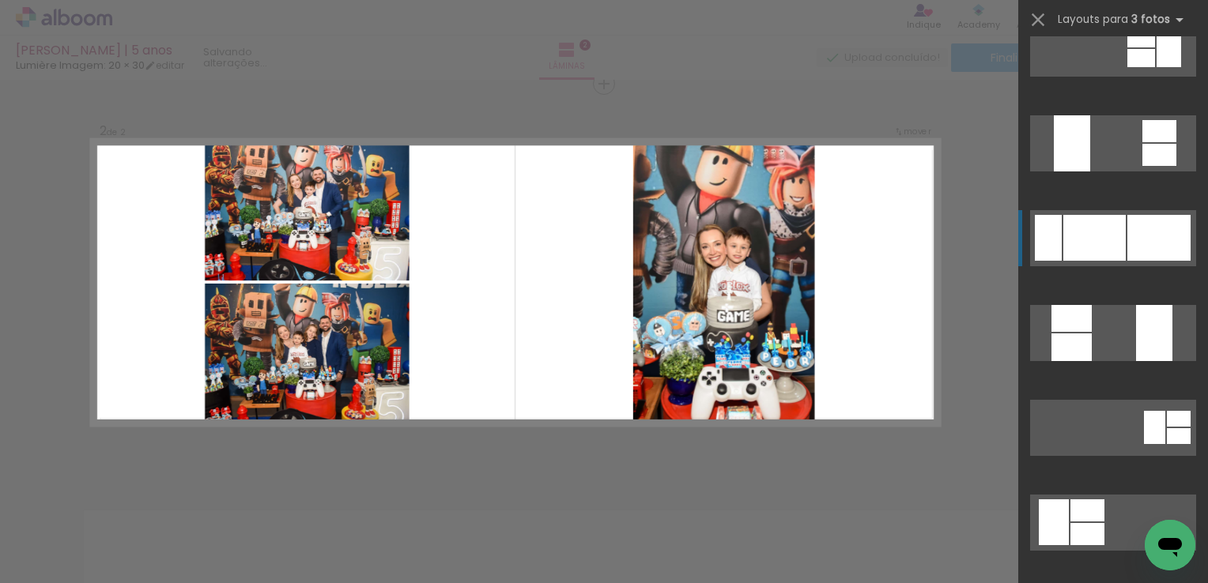
scroll to position [411, 0]
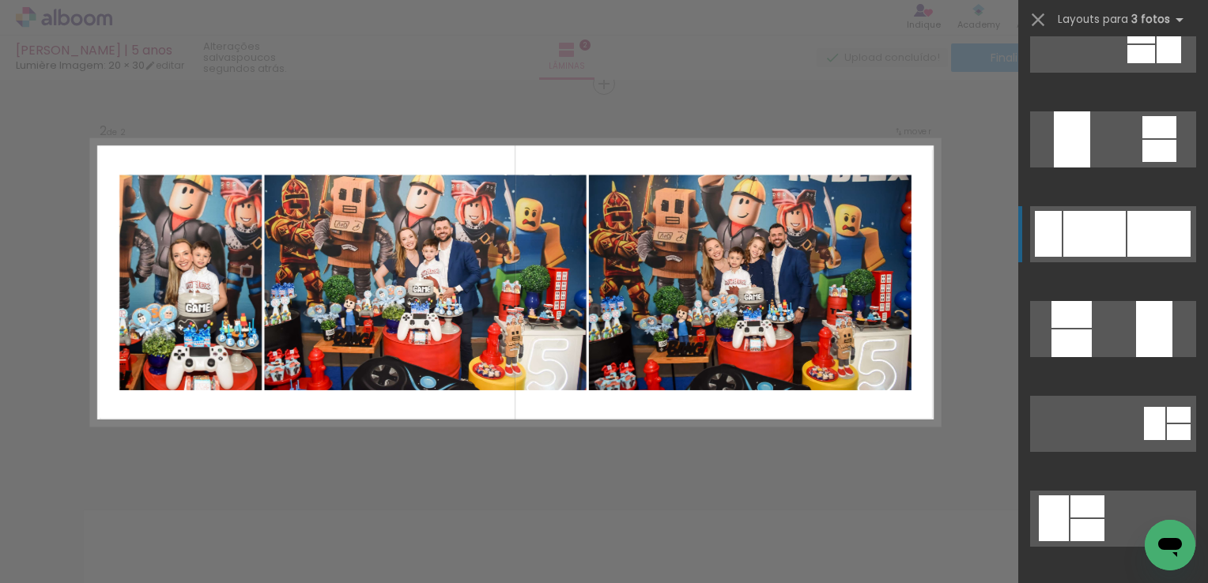
click at [1116, 231] on div at bounding box center [1094, 234] width 62 height 46
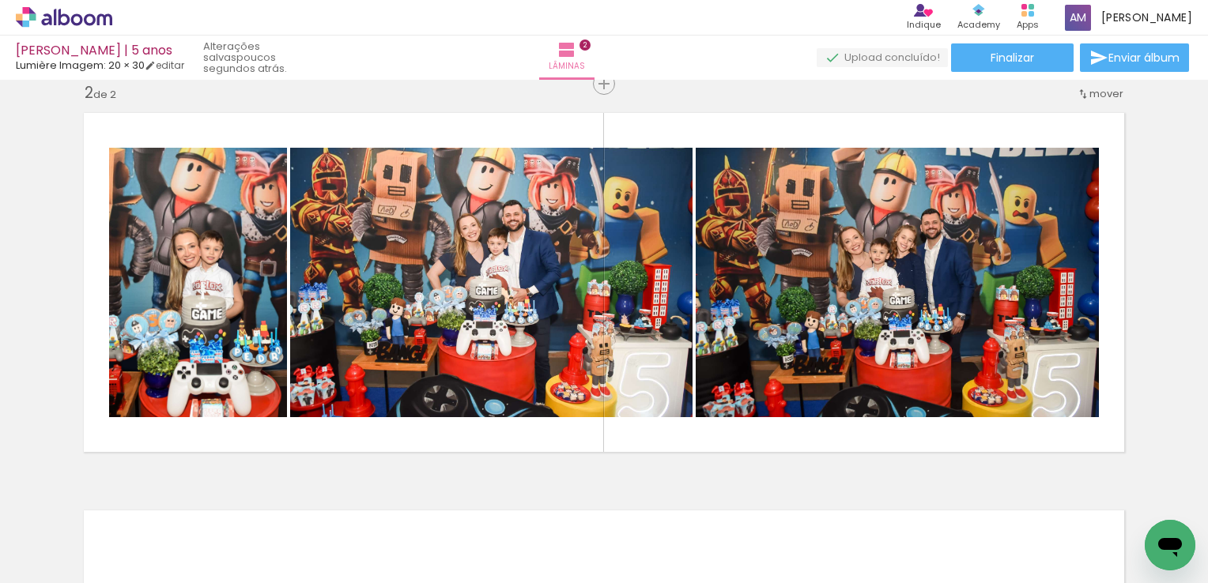
scroll to position [0, 153]
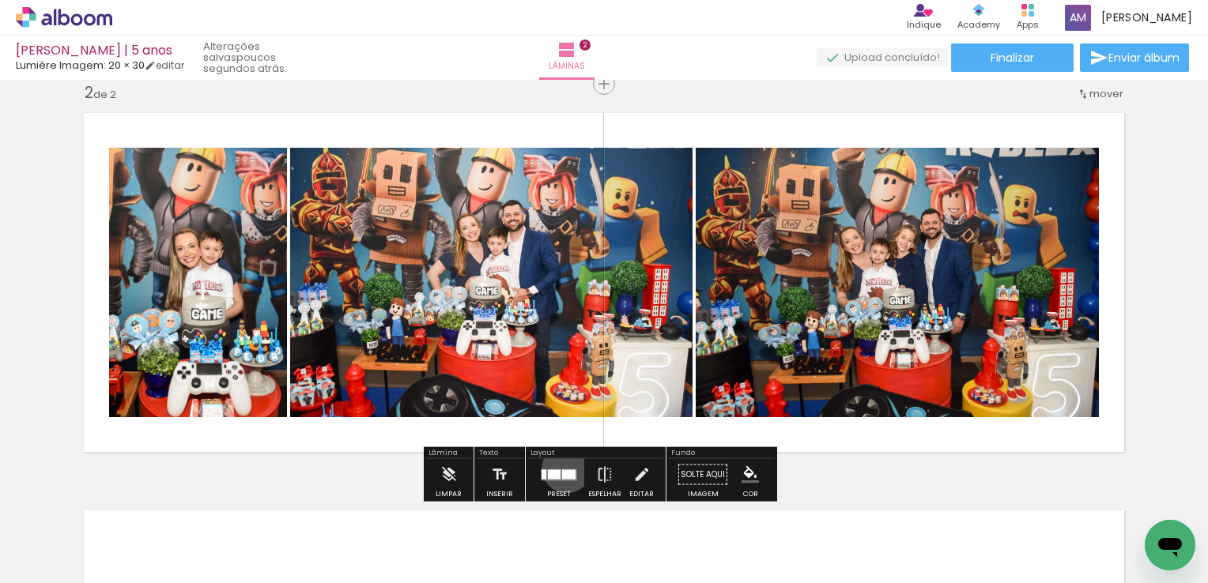
click at [563, 469] on quentale-layouter at bounding box center [559, 475] width 36 height 12
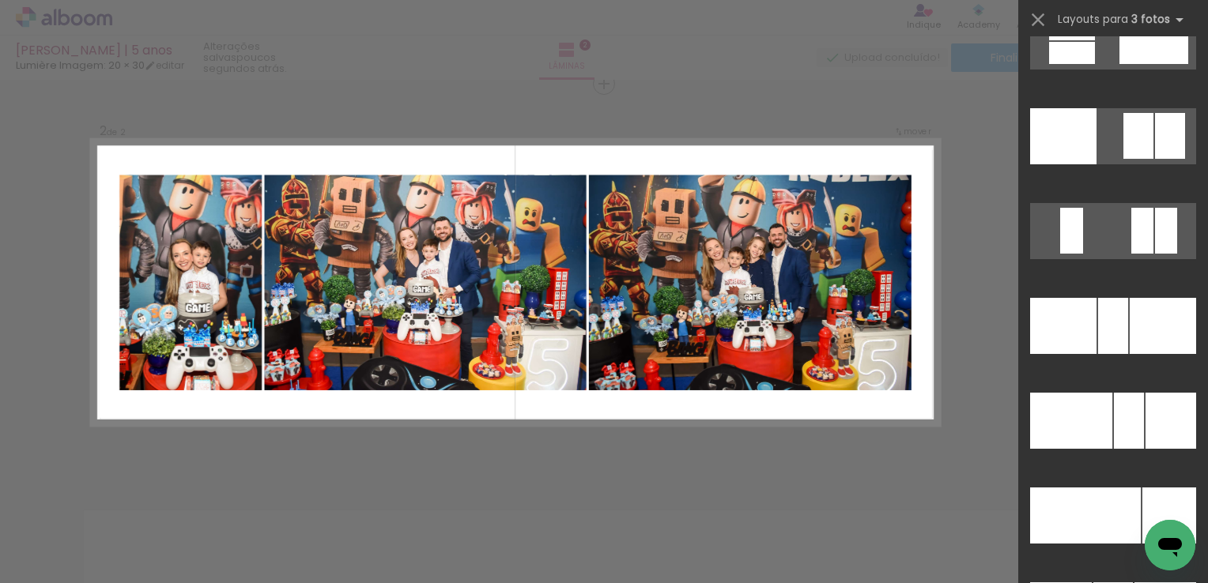
scroll to position [15019, 0]
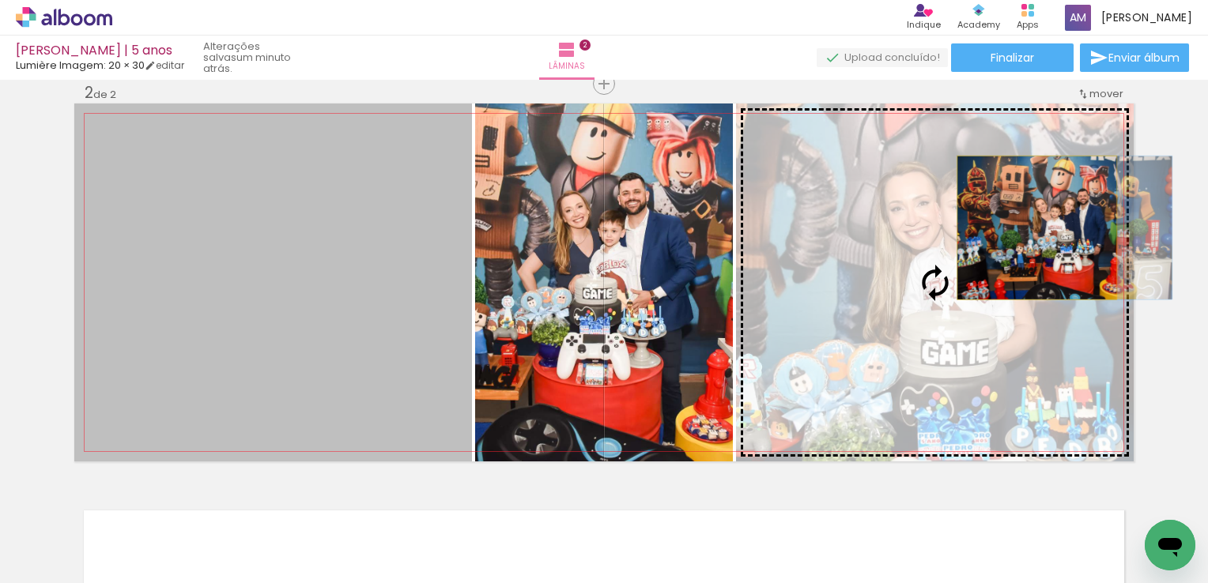
drag, startPoint x: 313, startPoint y: 391, endPoint x: 1031, endPoint y: 228, distance: 736.2
click at [0, 0] on slot at bounding box center [0, 0] width 0 height 0
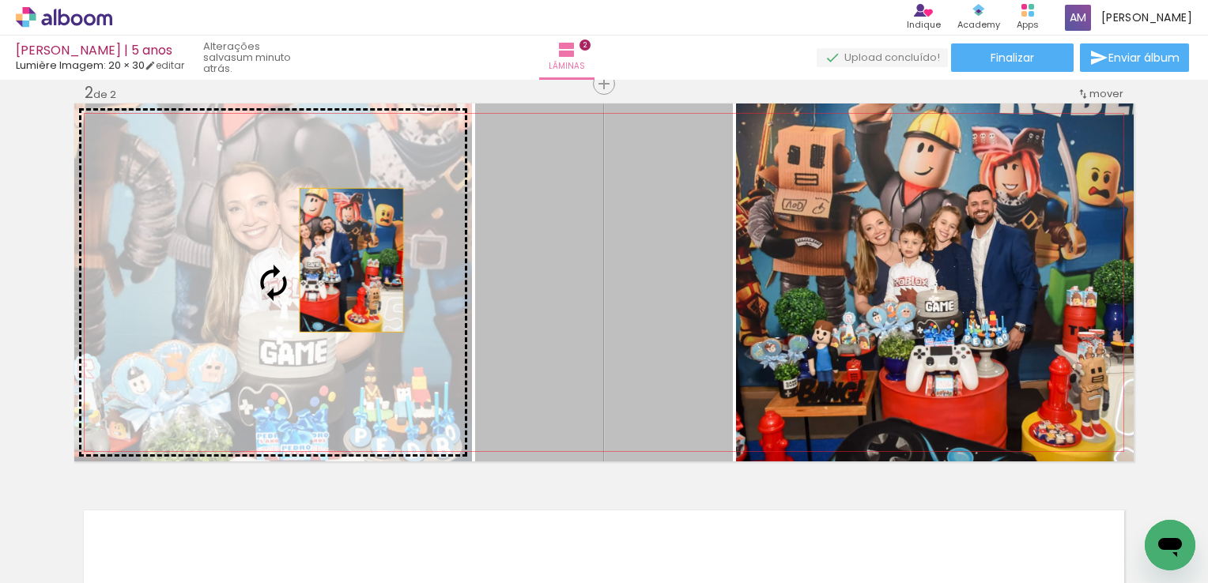
drag, startPoint x: 588, startPoint y: 258, endPoint x: 345, endPoint y: 260, distance: 242.7
click at [0, 0] on slot at bounding box center [0, 0] width 0 height 0
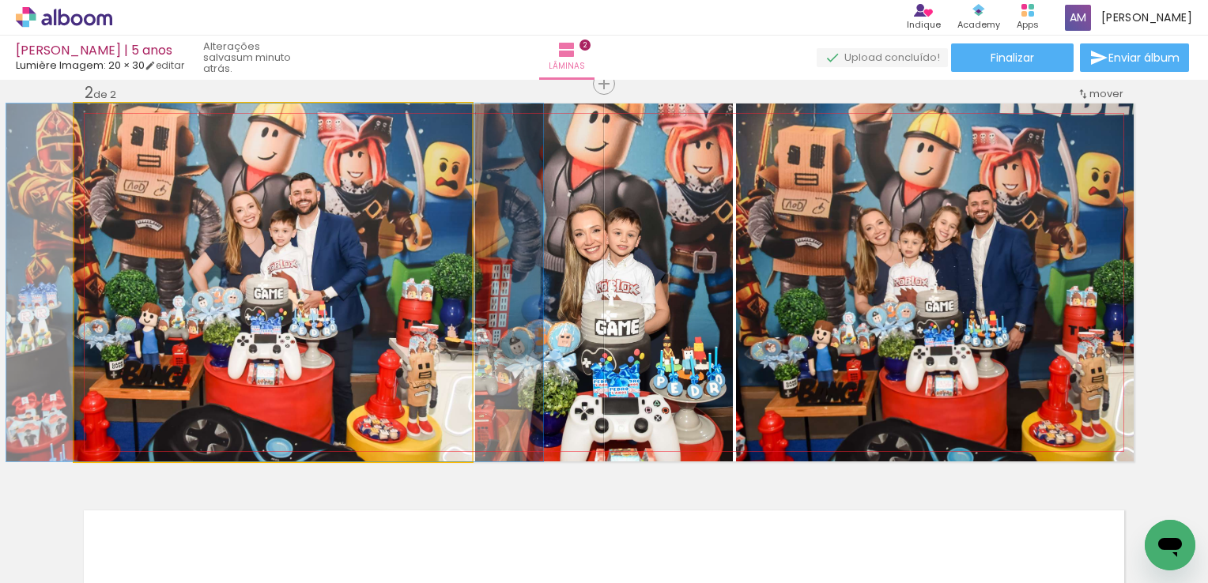
drag, startPoint x: 378, startPoint y: 255, endPoint x: 379, endPoint y: 266, distance: 10.4
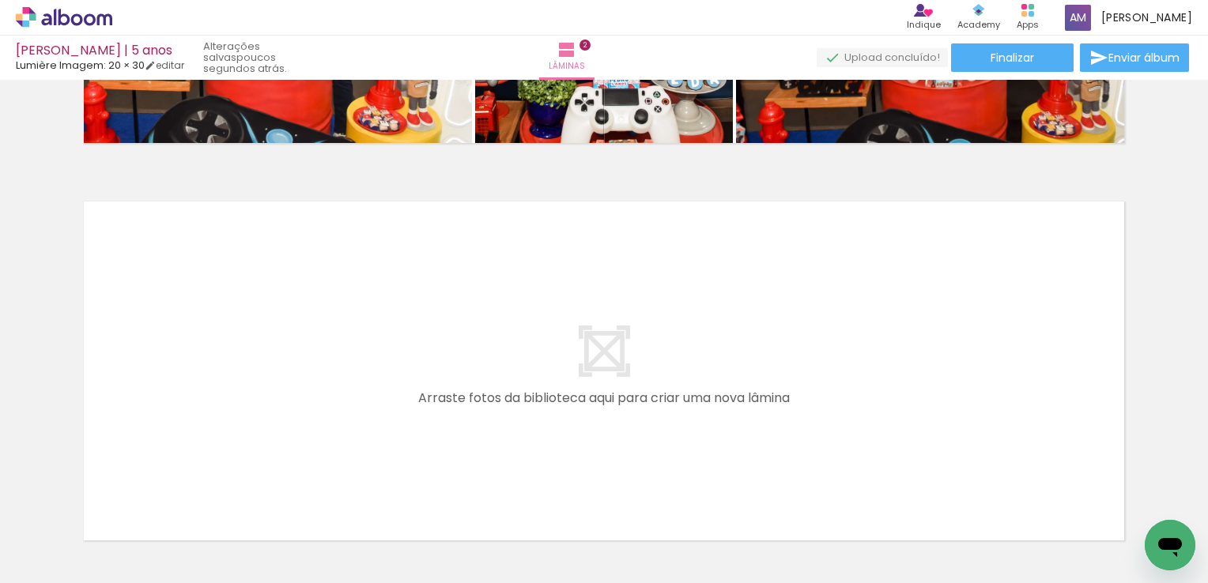
scroll to position [0, 1373]
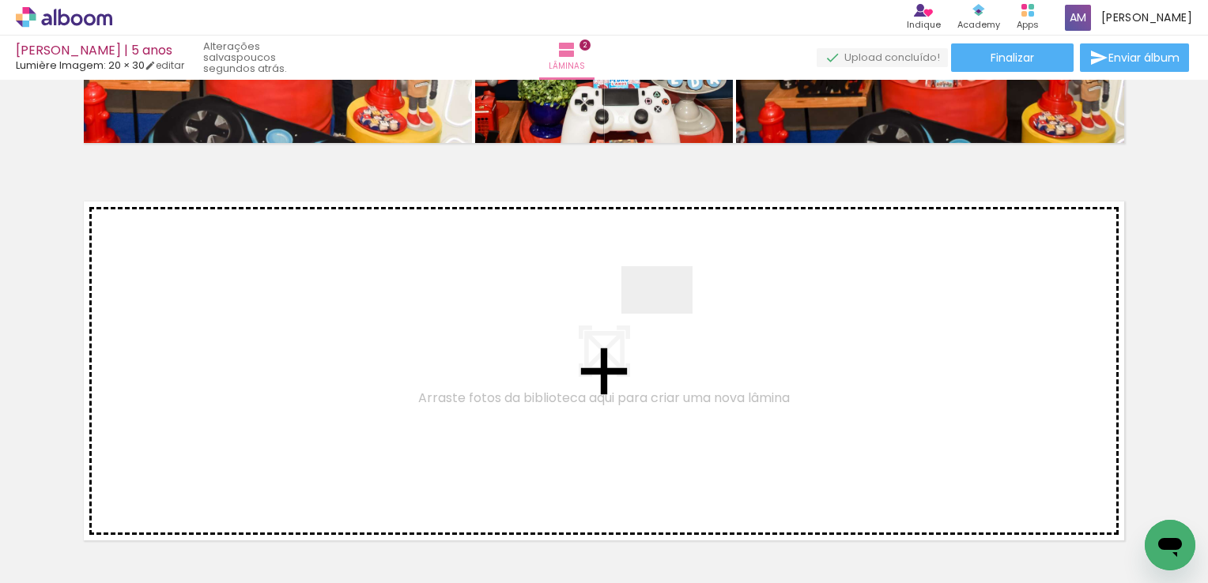
drag, startPoint x: 726, startPoint y: 541, endPoint x: 669, endPoint y: 314, distance: 234.9
click at [669, 314] on quentale-workspace at bounding box center [604, 291] width 1208 height 583
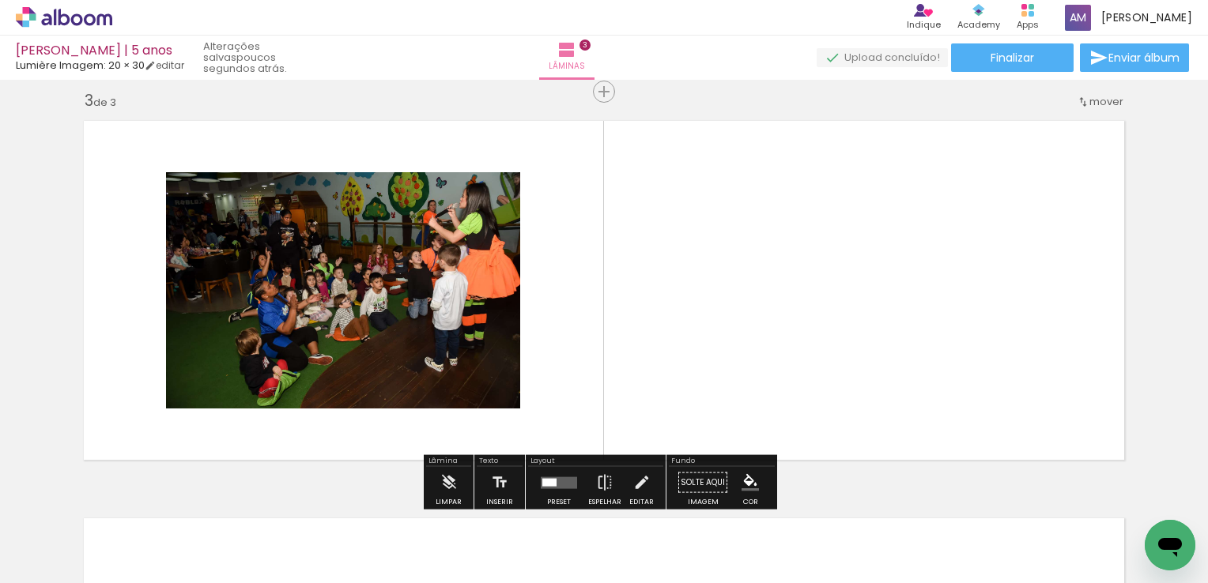
scroll to position [817, 0]
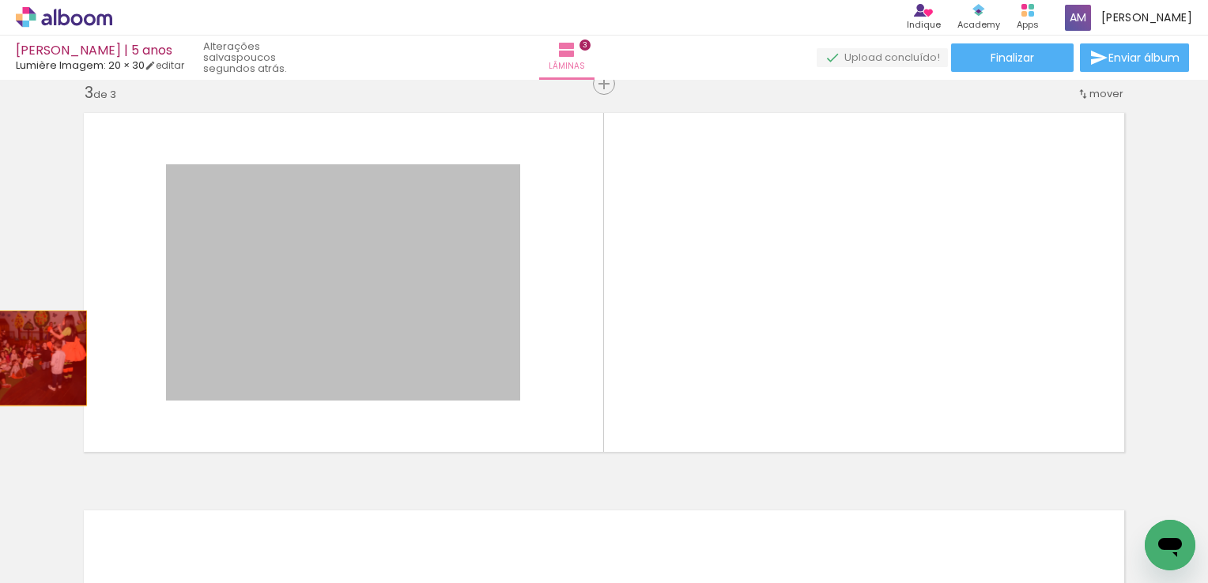
drag, startPoint x: 462, startPoint y: 324, endPoint x: 9, endPoint y: 358, distance: 453.4
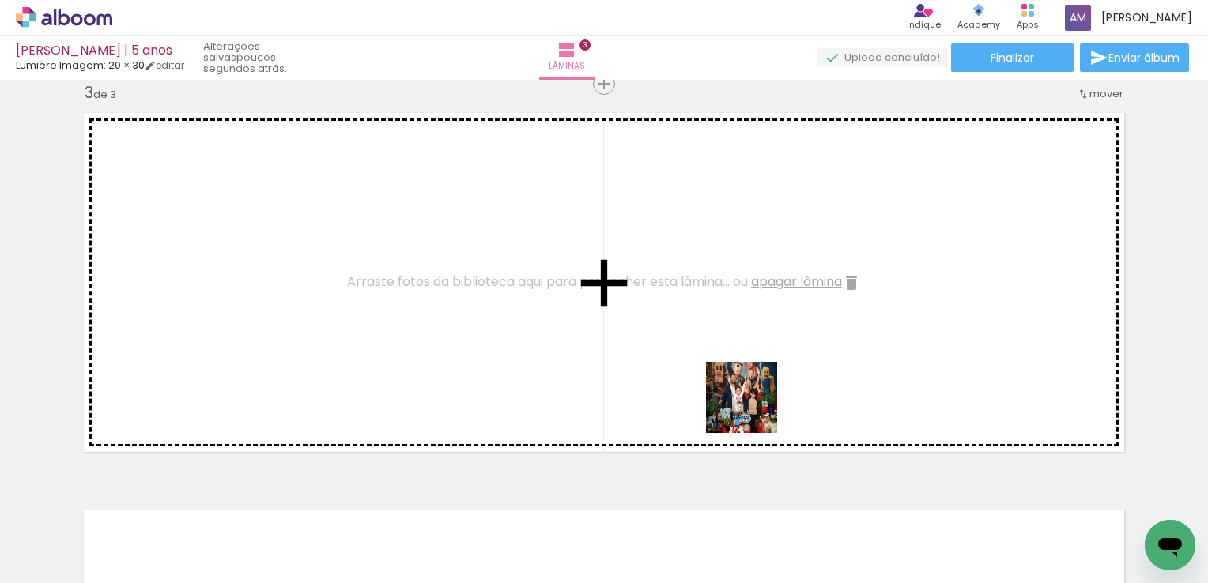
drag, startPoint x: 901, startPoint y: 530, endPoint x: 747, endPoint y: 406, distance: 197.4
click at [747, 406] on quentale-workspace at bounding box center [604, 291] width 1208 height 583
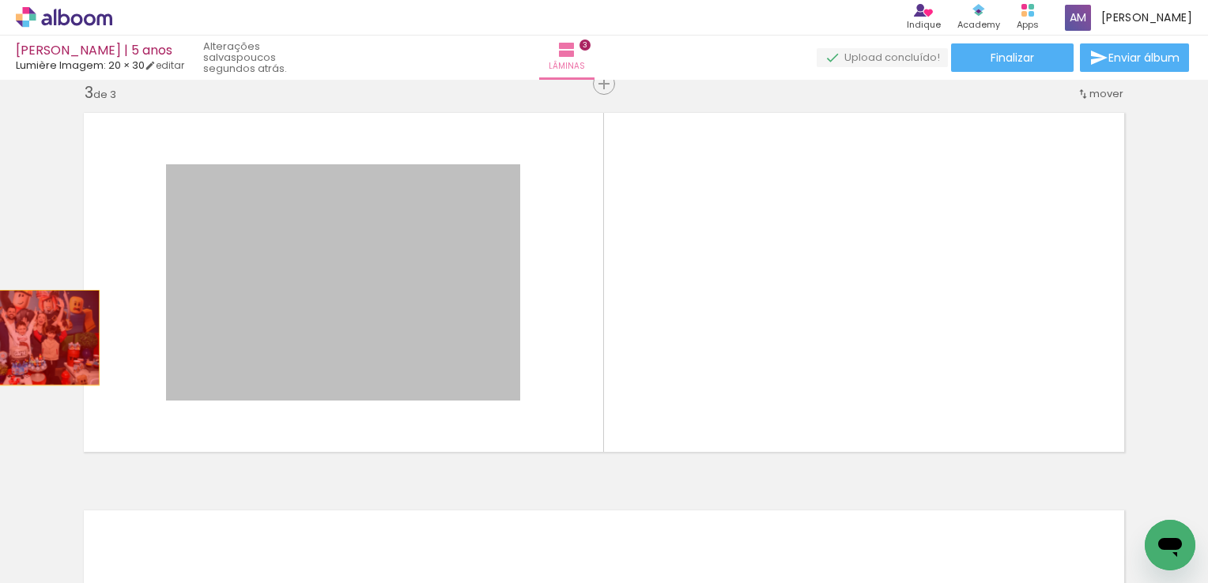
drag, startPoint x: 407, startPoint y: 287, endPoint x: 22, endPoint y: 338, distance: 388.3
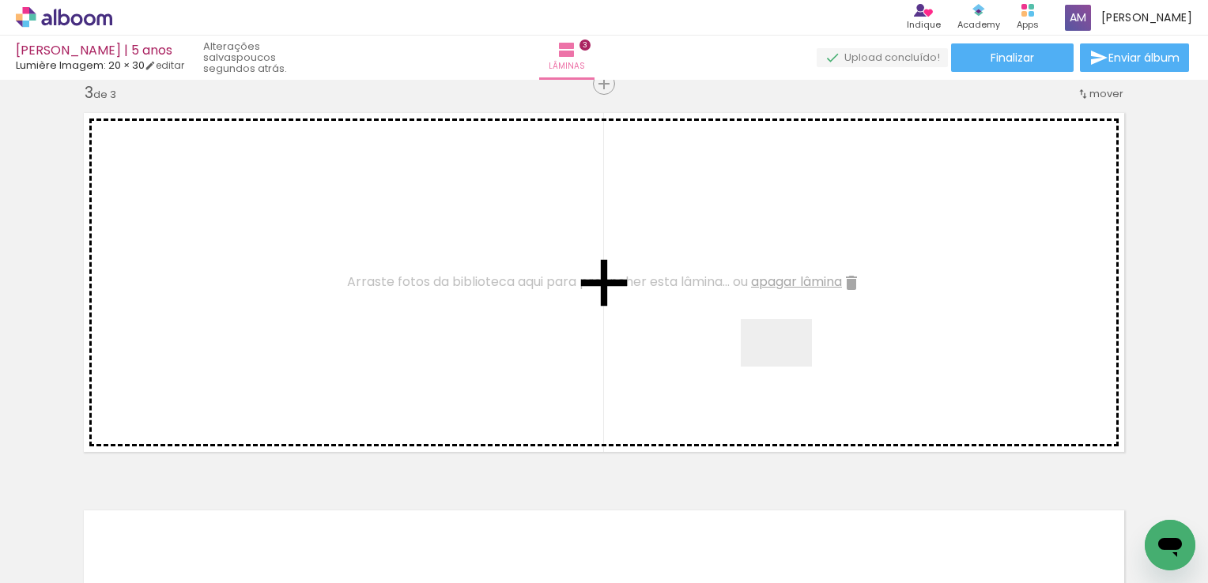
drag, startPoint x: 829, startPoint y: 540, endPoint x: 787, endPoint y: 367, distance: 178.1
click at [787, 367] on quentale-workspace at bounding box center [604, 291] width 1208 height 583
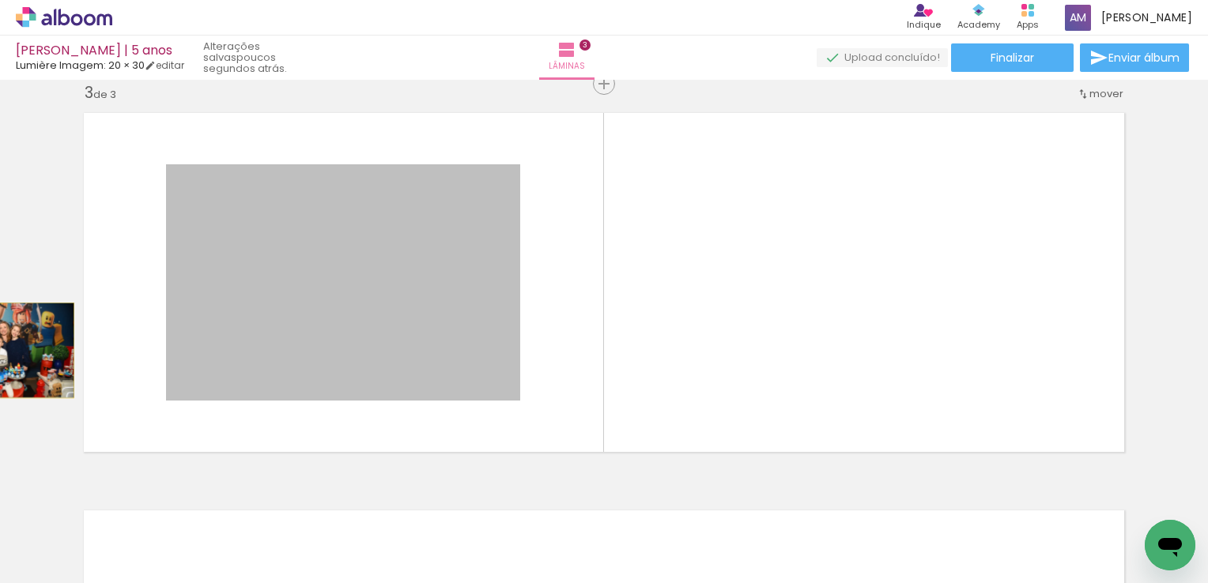
drag, startPoint x: 311, startPoint y: 251, endPoint x: -3, endPoint y: 350, distance: 329.0
click at [0, 350] on html "link( href="../../bower_components/polymer/polymer.html" rel="import" ) picture…" at bounding box center [604, 291] width 1208 height 583
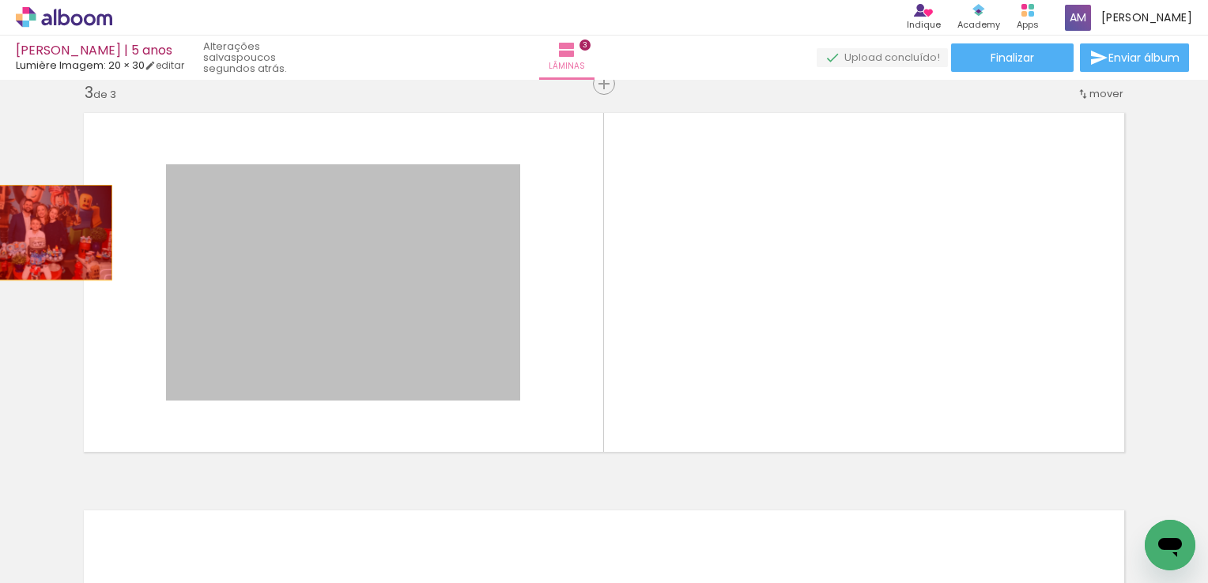
drag, startPoint x: 404, startPoint y: 273, endPoint x: 35, endPoint y: 232, distance: 371.3
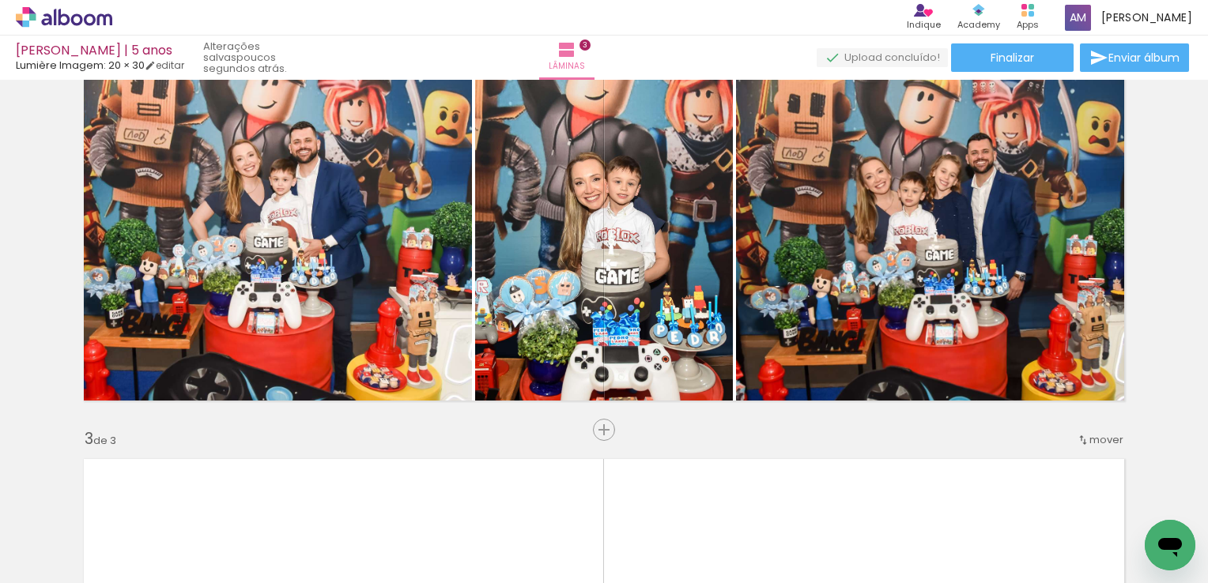
scroll to position [424, 0]
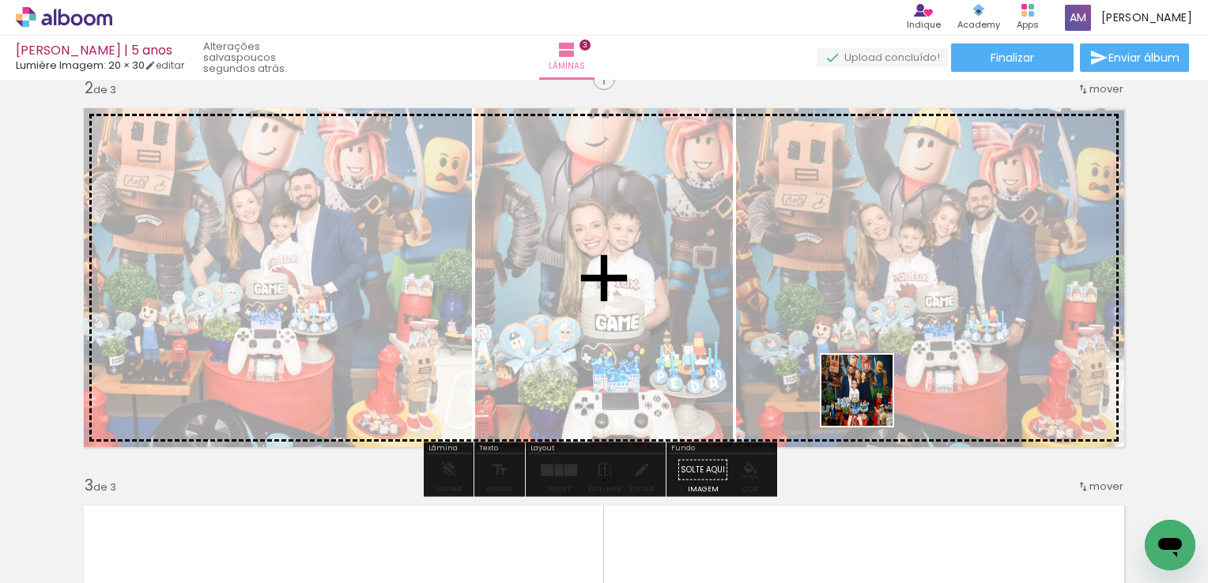
drag, startPoint x: 835, startPoint y: 540, endPoint x: 888, endPoint y: 347, distance: 200.0
click at [888, 347] on quentale-workspace at bounding box center [604, 291] width 1208 height 583
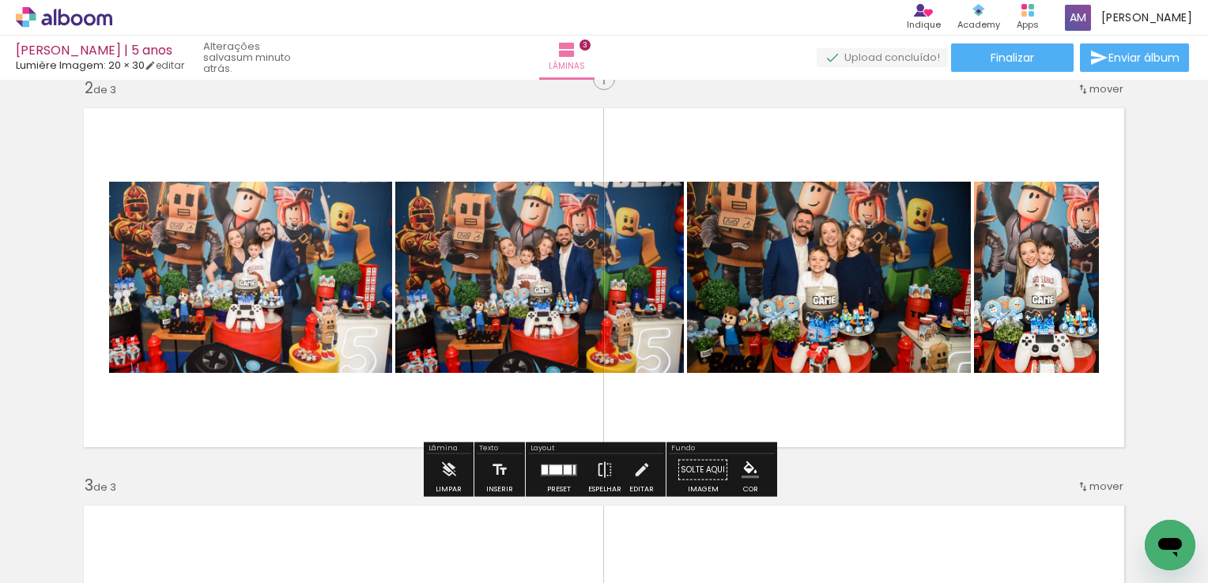
click at [547, 455] on div at bounding box center [559, 471] width 43 height 32
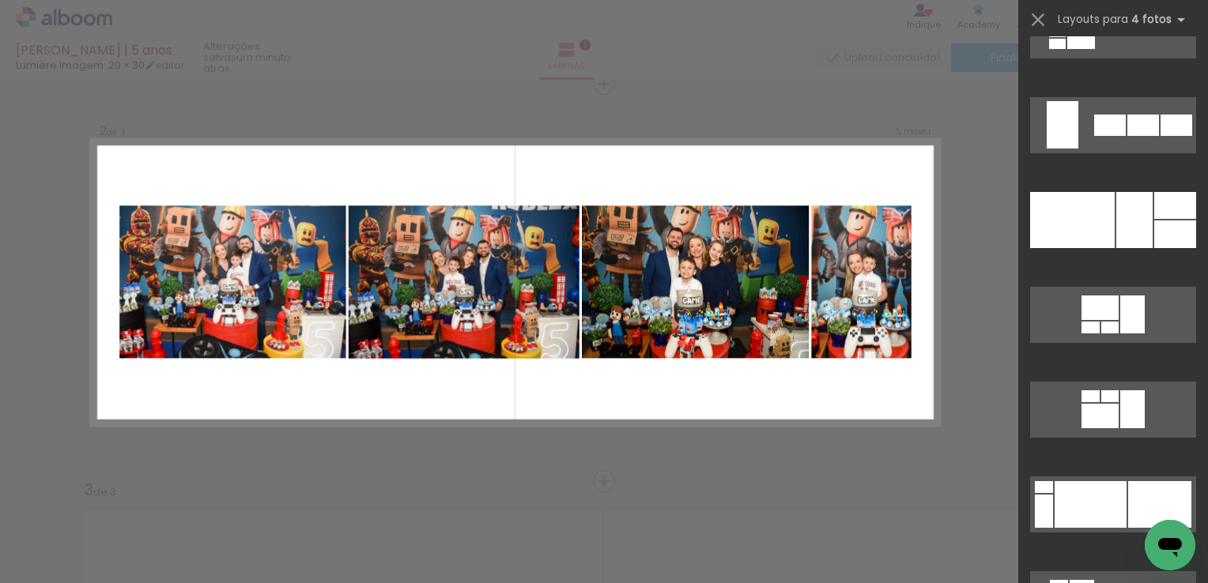
scroll to position [1423, 0]
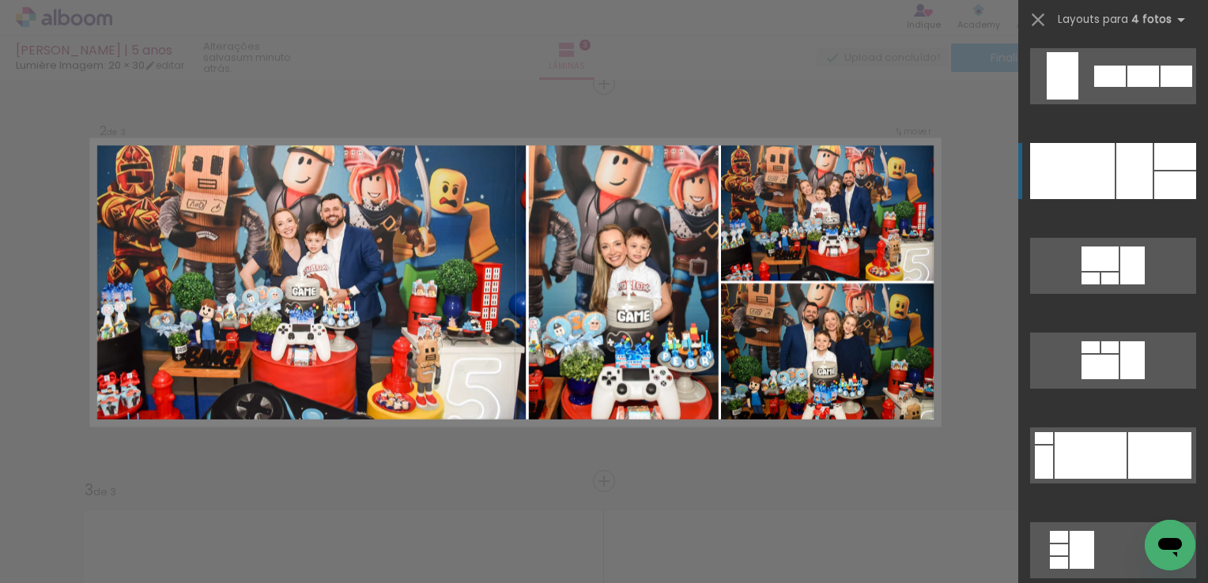
click at [1140, 166] on div at bounding box center [1134, 171] width 36 height 56
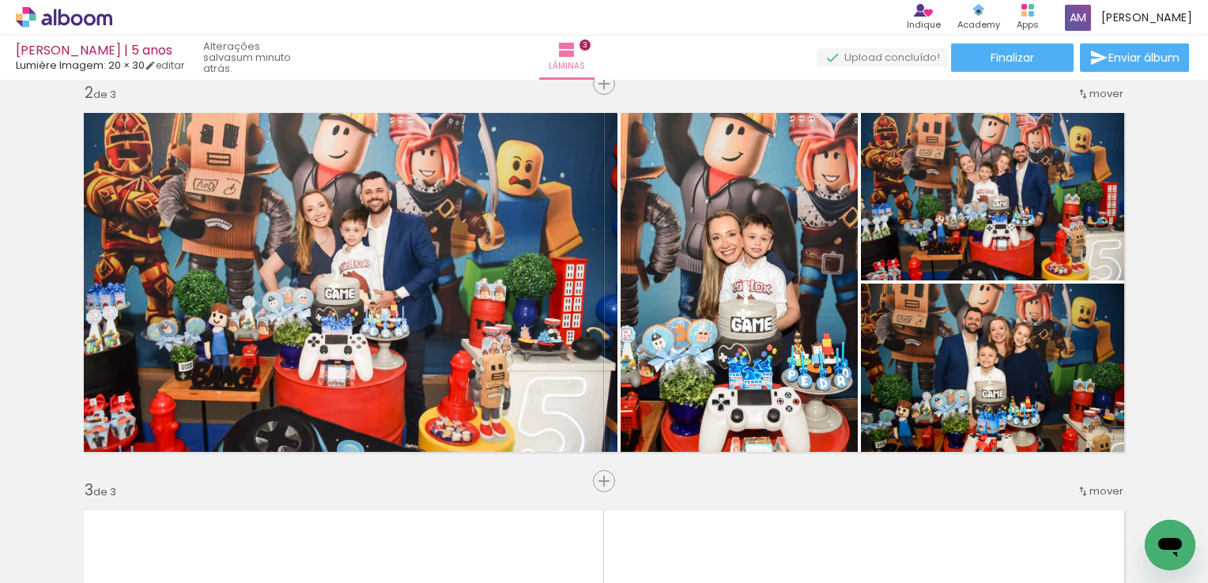
scroll to position [0, 3441]
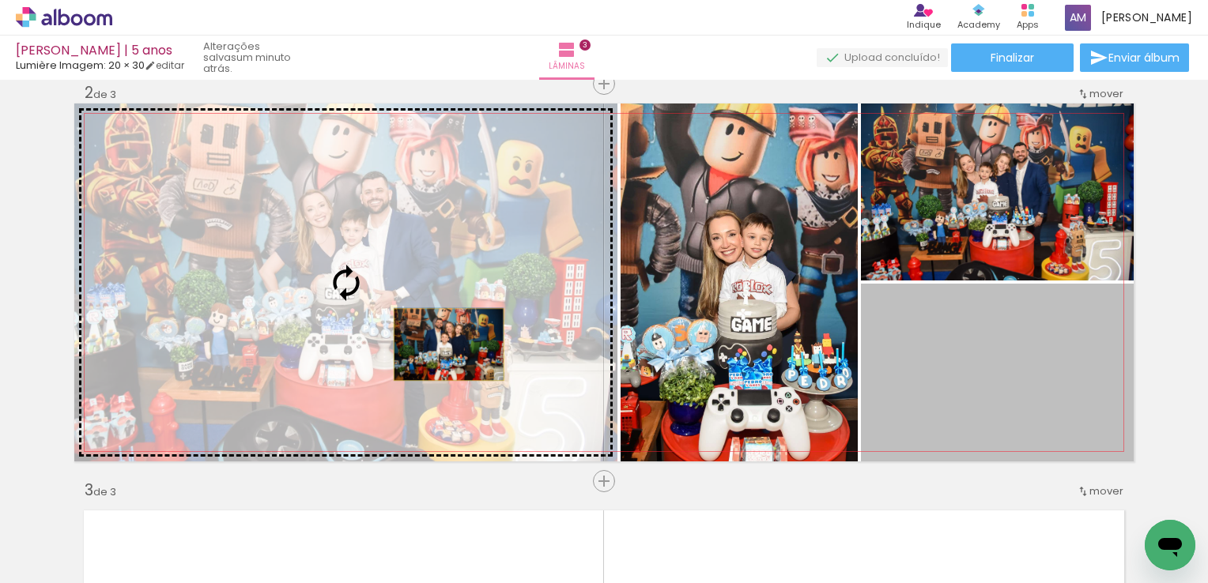
drag, startPoint x: 1034, startPoint y: 369, endPoint x: 443, endPoint y: 345, distance: 591.8
click at [0, 0] on slot at bounding box center [0, 0] width 0 height 0
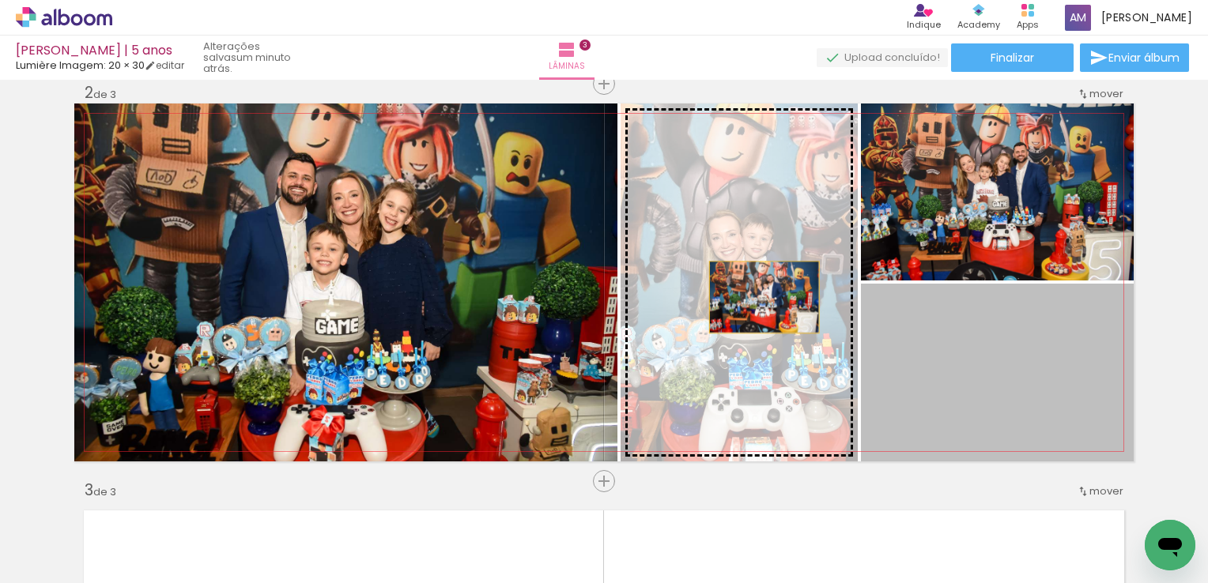
drag, startPoint x: 971, startPoint y: 362, endPoint x: 758, endPoint y: 297, distance: 222.3
click at [0, 0] on slot at bounding box center [0, 0] width 0 height 0
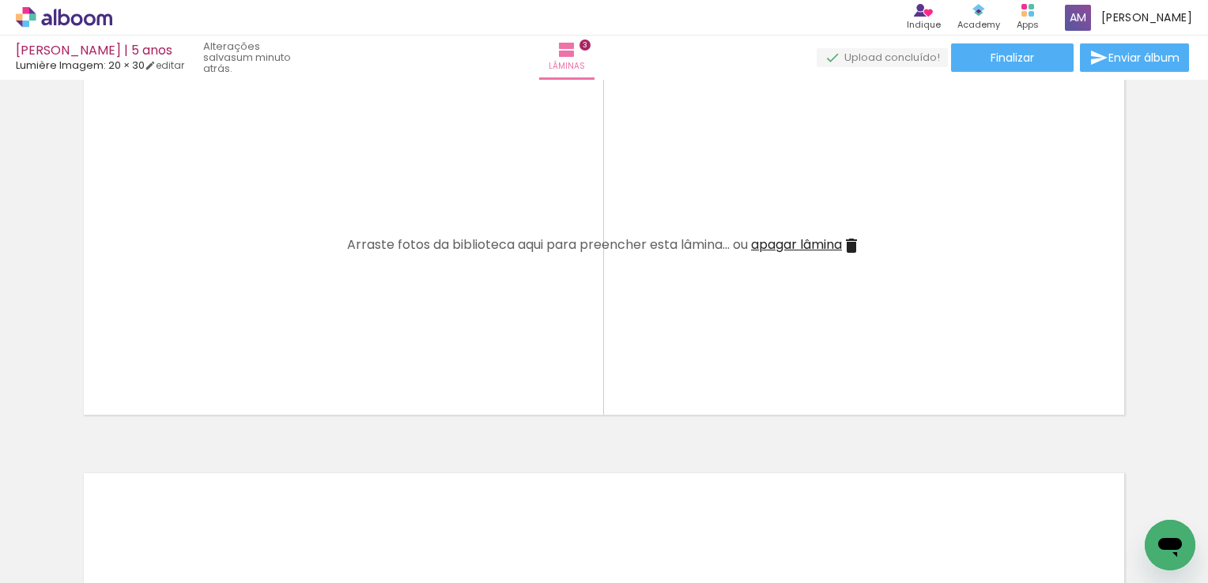
scroll to position [857, 0]
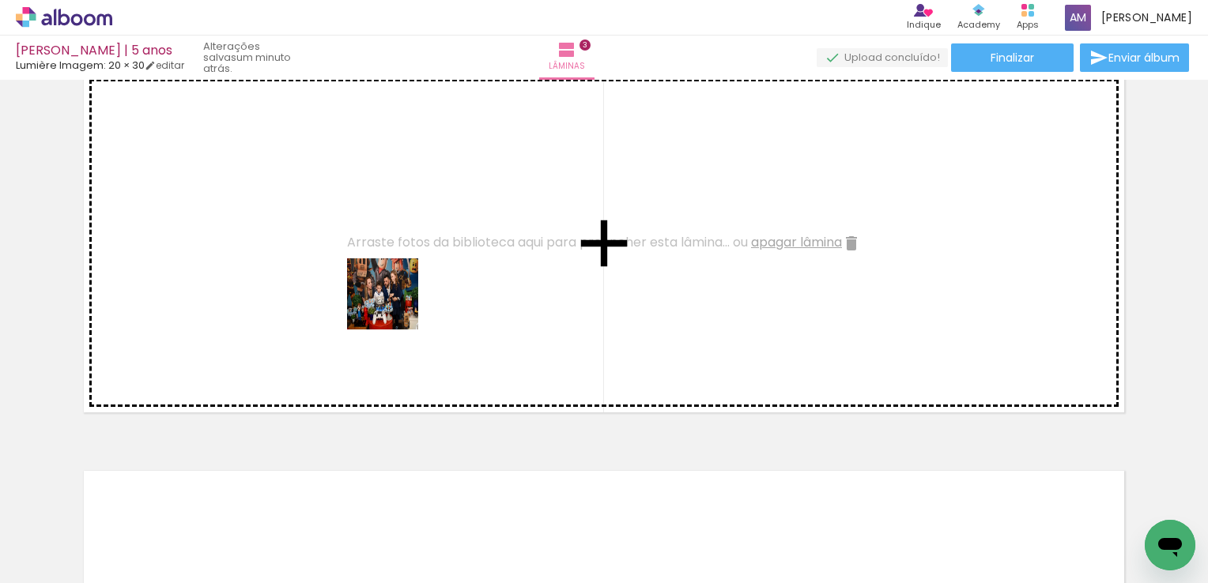
drag, startPoint x: 262, startPoint y: 541, endPoint x: 408, endPoint y: 287, distance: 292.5
click at [408, 287] on quentale-workspace at bounding box center [604, 291] width 1208 height 583
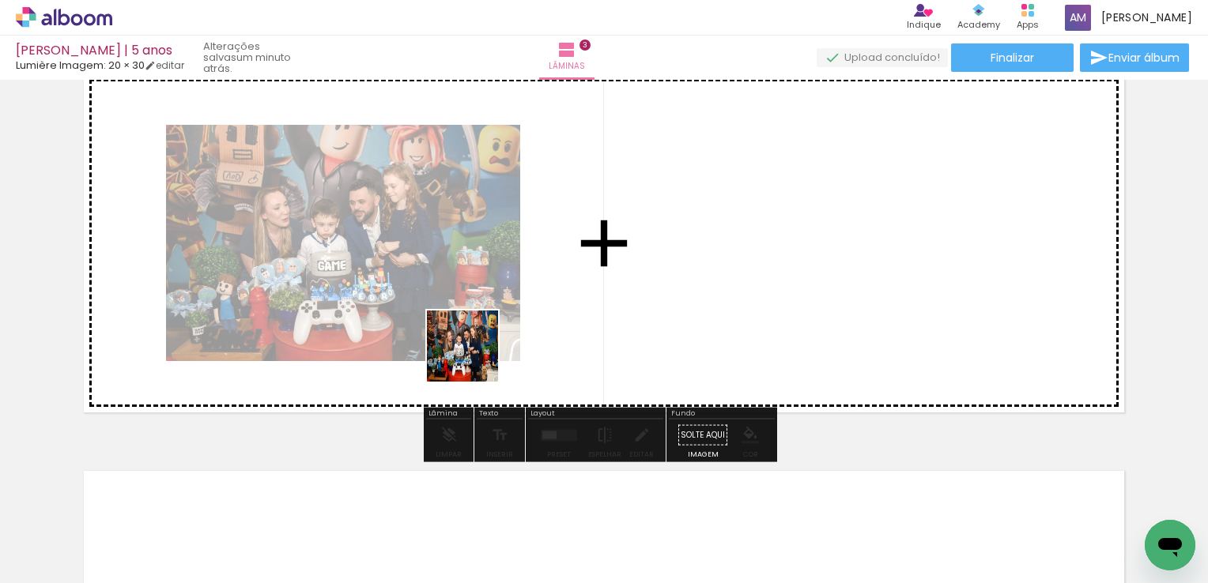
drag, startPoint x: 174, startPoint y: 547, endPoint x: 650, endPoint y: 242, distance: 565.3
click at [650, 242] on quentale-workspace at bounding box center [604, 291] width 1208 height 583
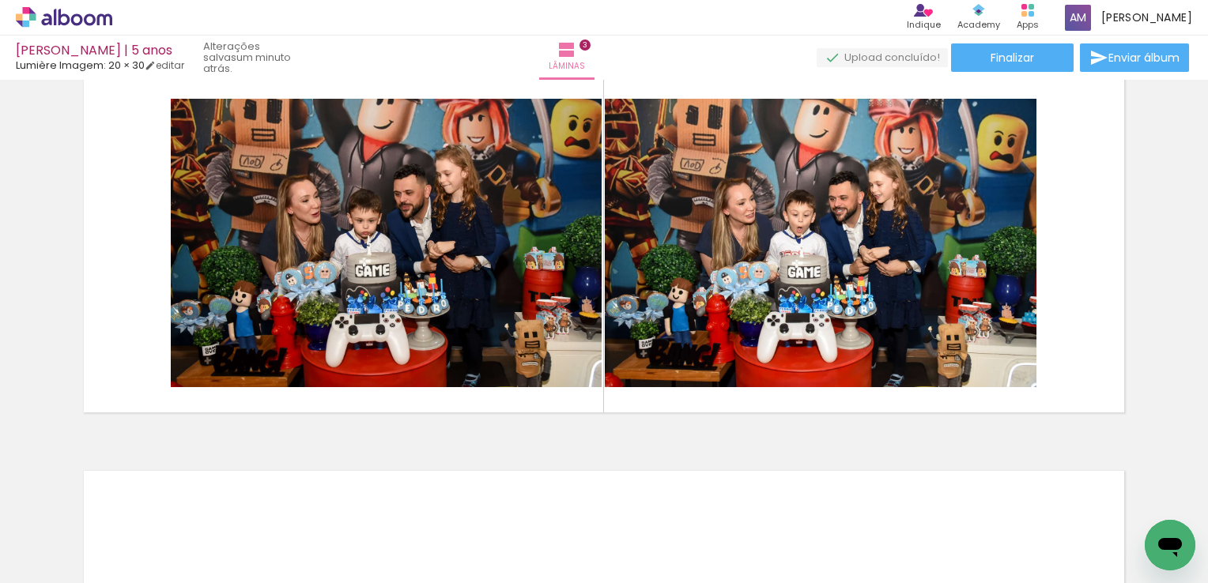
drag, startPoint x: 464, startPoint y: 547, endPoint x: 843, endPoint y: 409, distance: 403.6
click at [843, 409] on quentale-workspace at bounding box center [604, 291] width 1208 height 583
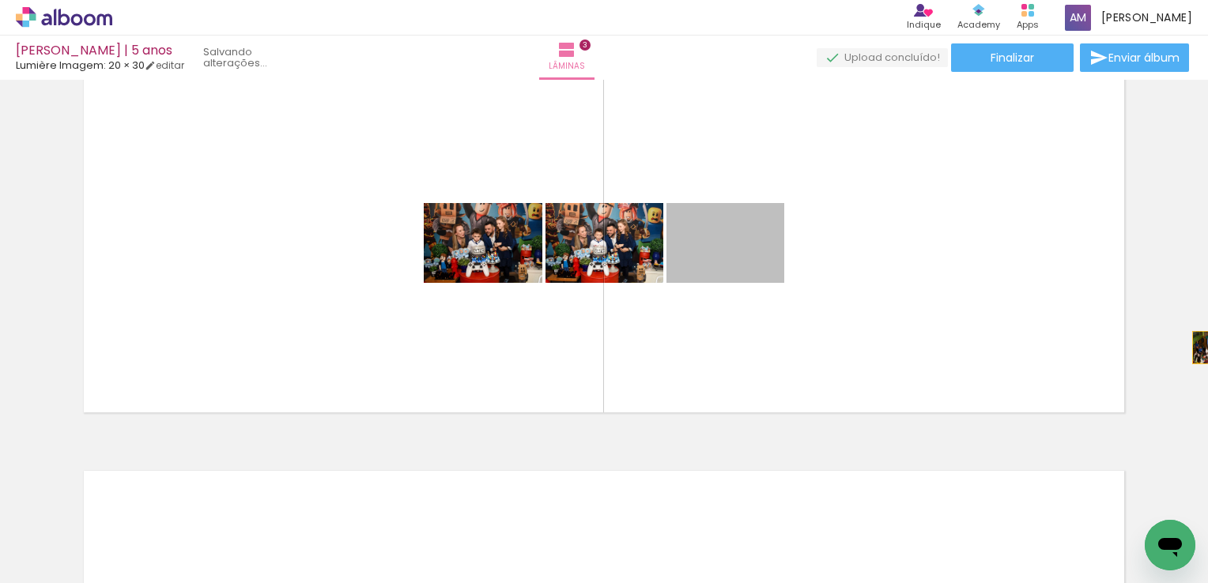
drag, startPoint x: 710, startPoint y: 271, endPoint x: 1210, endPoint y: 346, distance: 506.0
click at [1207, 346] on html "link( href="../../bower_components/polymer/polymer.html" rel="import" ) picture…" at bounding box center [604, 291] width 1208 height 583
drag, startPoint x: 768, startPoint y: 244, endPoint x: 1151, endPoint y: 213, distance: 384.6
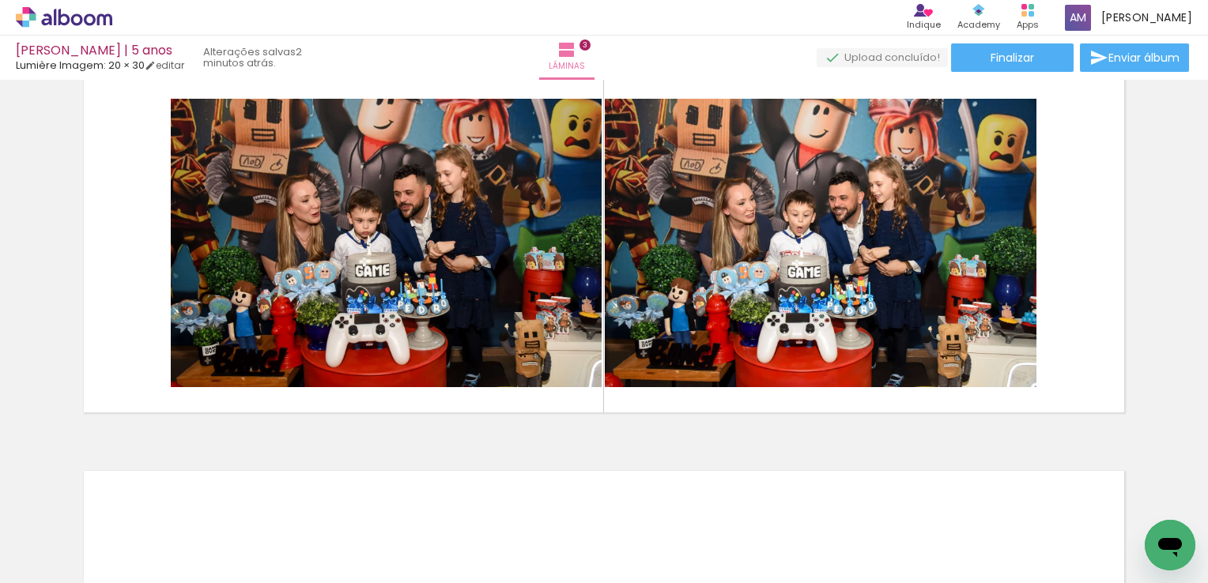
scroll to position [0, 196]
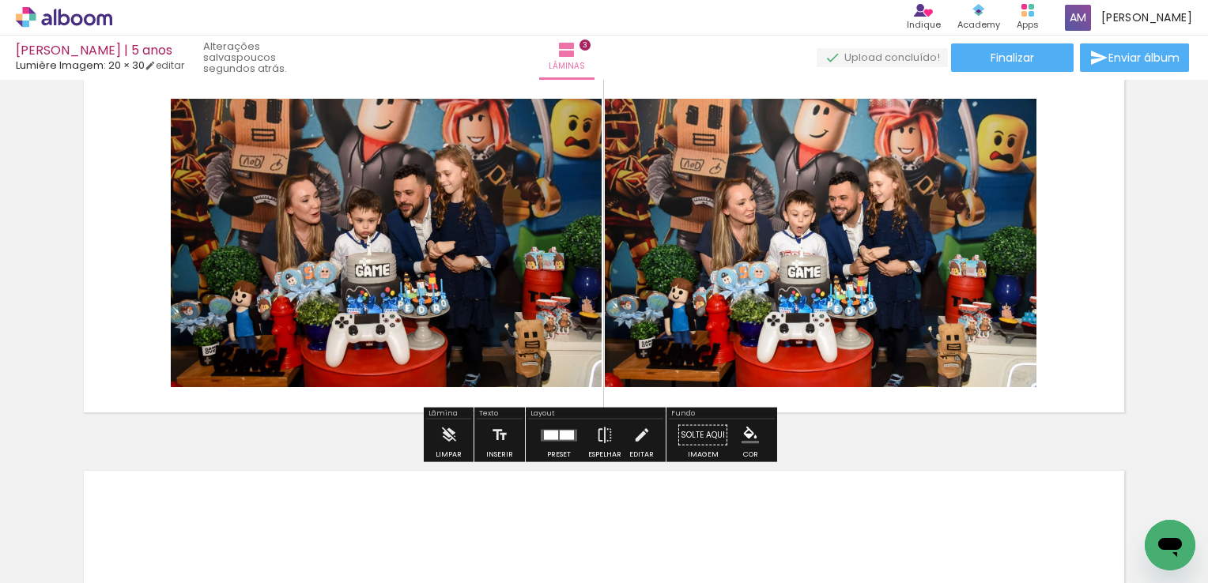
click at [560, 438] on div at bounding box center [567, 434] width 14 height 9
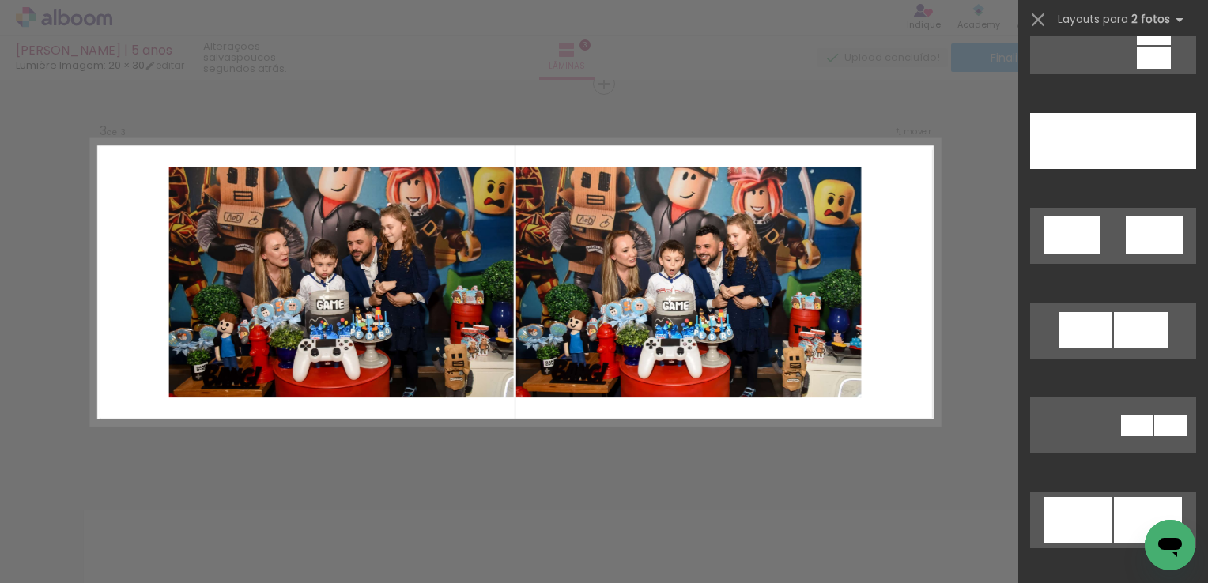
scroll to position [885, 0]
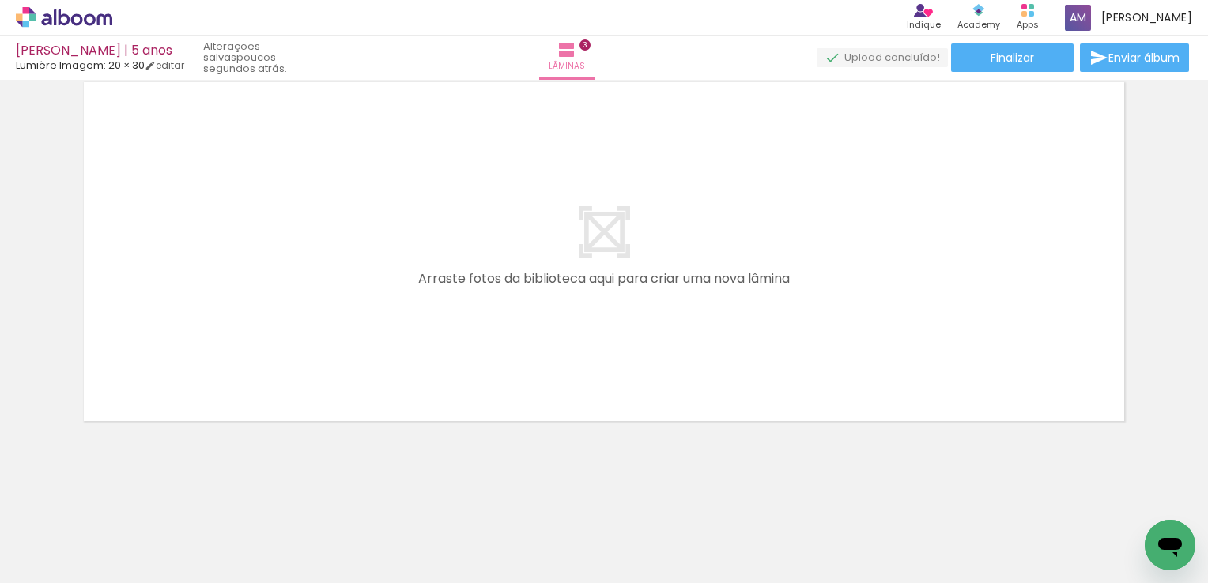
scroll to position [0, 643]
drag, startPoint x: 576, startPoint y: 545, endPoint x: 471, endPoint y: 327, distance: 242.2
click at [471, 327] on quentale-workspace at bounding box center [604, 291] width 1208 height 583
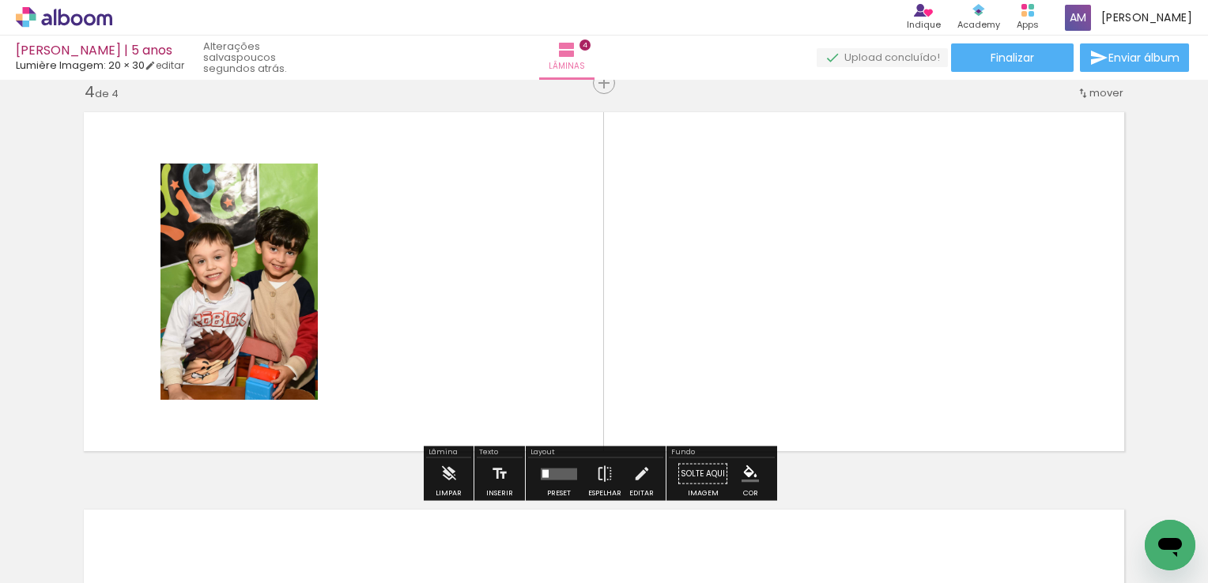
scroll to position [1215, 0]
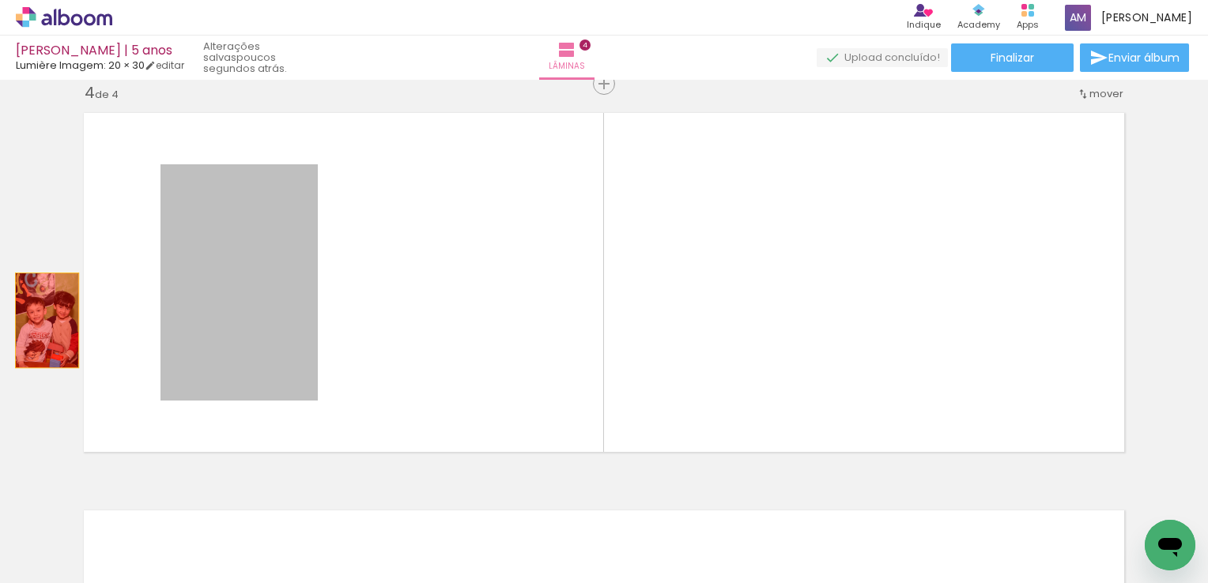
drag, startPoint x: 270, startPoint y: 263, endPoint x: 38, endPoint y: 320, distance: 239.3
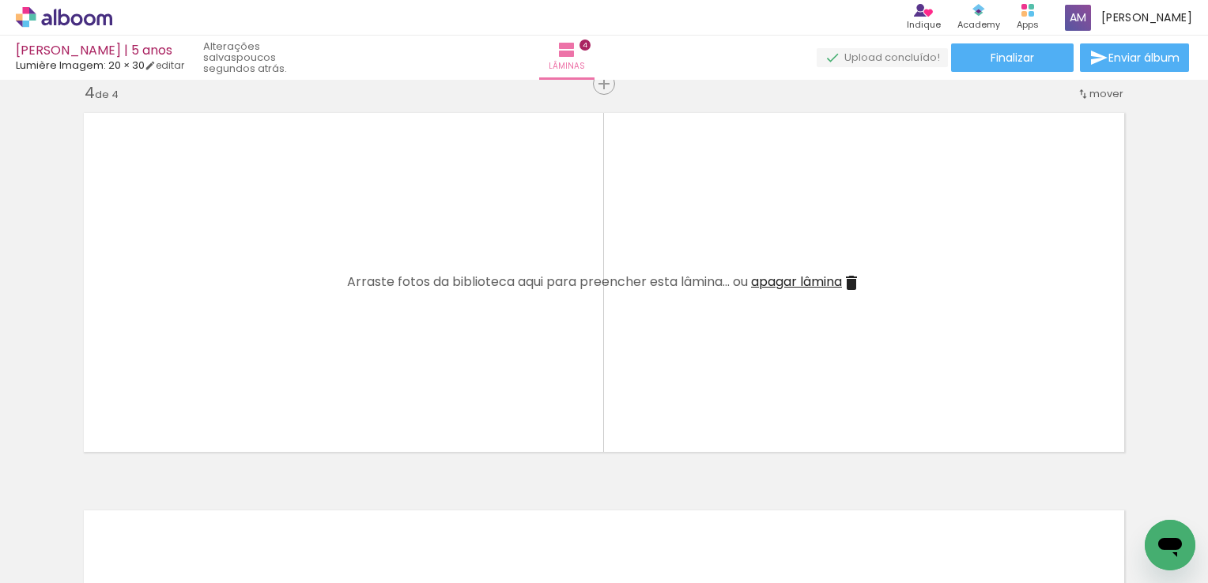
scroll to position [0, 190]
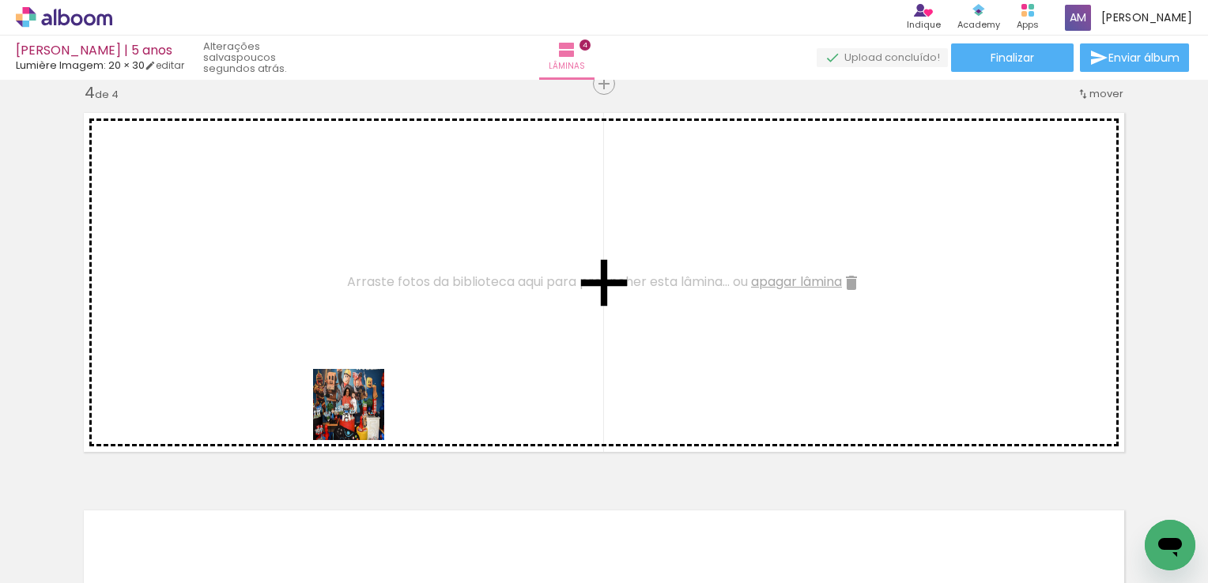
drag, startPoint x: 392, startPoint y: 530, endPoint x: 344, endPoint y: 328, distance: 208.0
click at [344, 328] on quentale-workspace at bounding box center [604, 291] width 1208 height 583
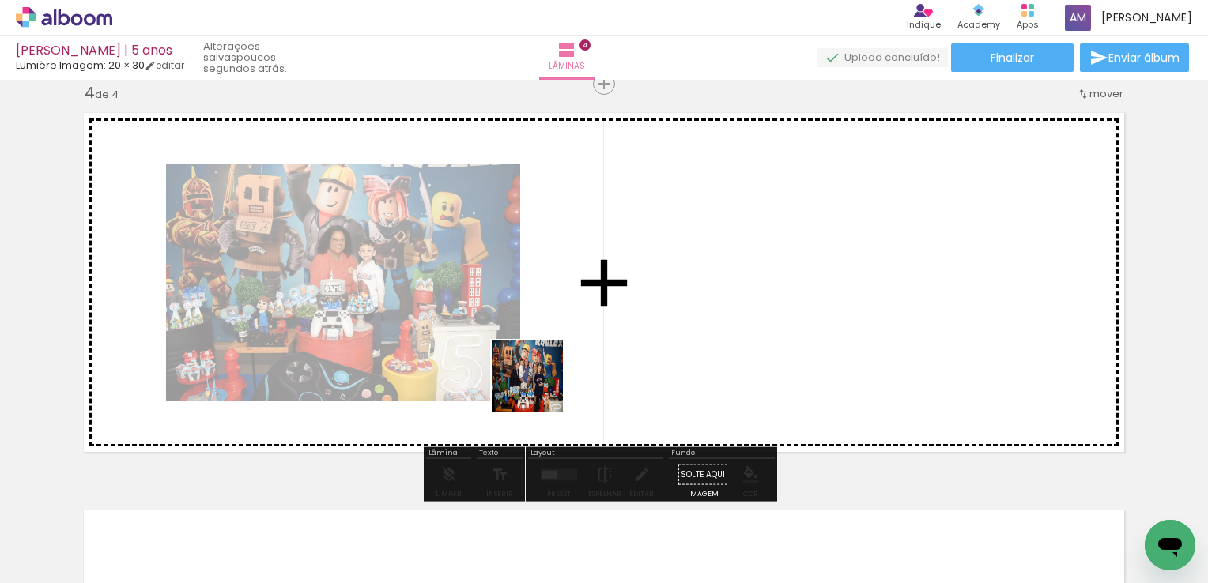
drag, startPoint x: 502, startPoint y: 531, endPoint x: 559, endPoint y: 296, distance: 242.3
click at [559, 296] on quentale-workspace at bounding box center [604, 291] width 1208 height 583
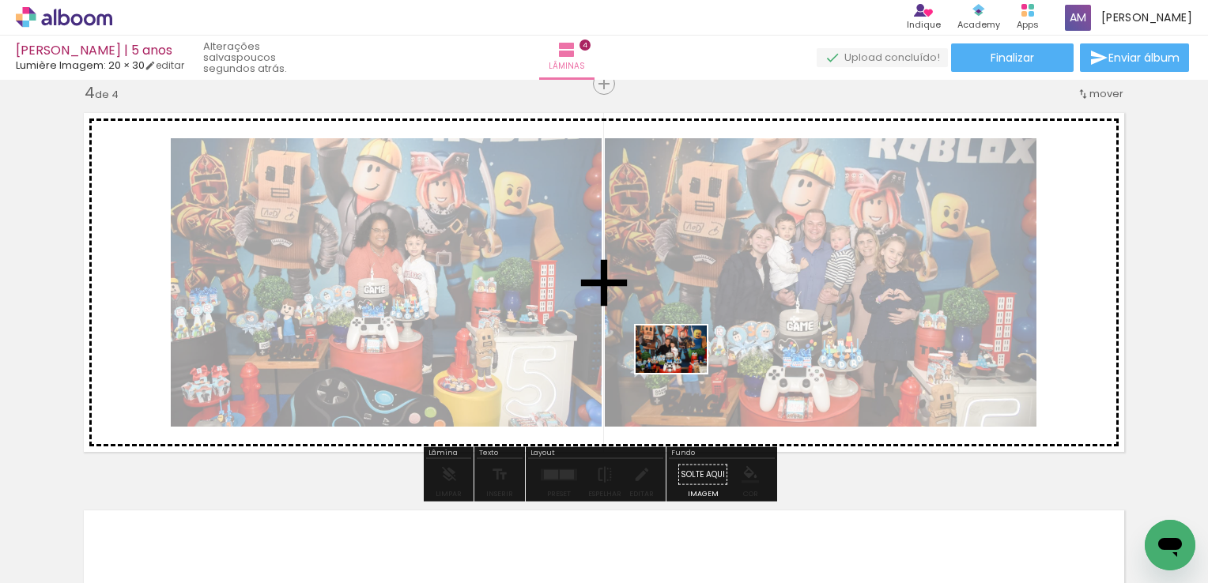
drag, startPoint x: 685, startPoint y: 544, endPoint x: 683, endPoint y: 373, distance: 170.8
click at [683, 373] on quentale-workspace at bounding box center [604, 291] width 1208 height 583
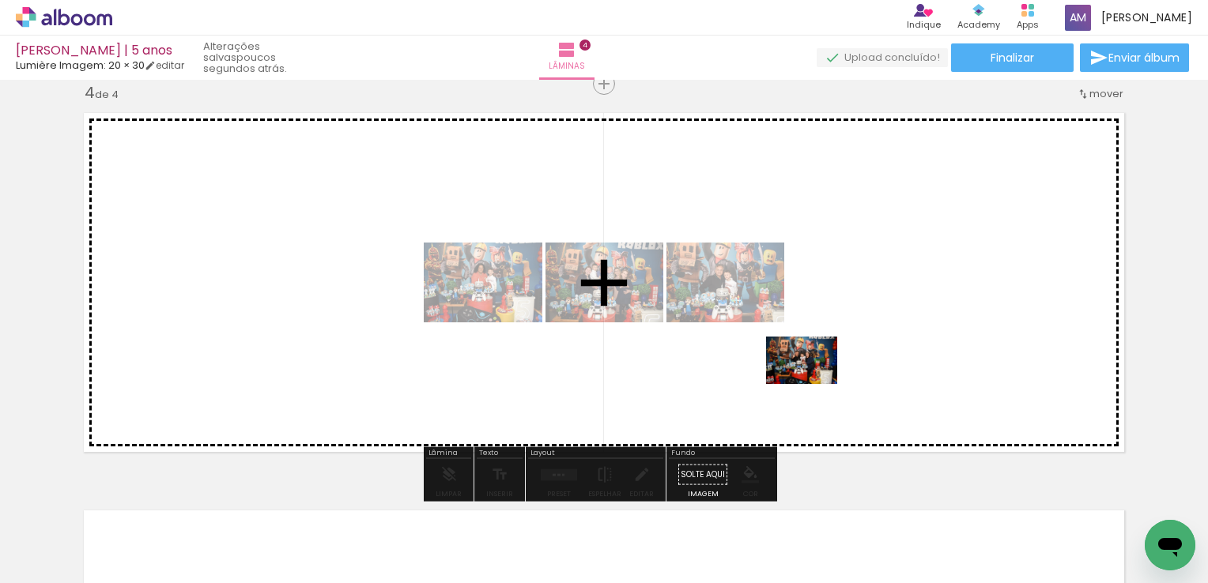
drag, startPoint x: 763, startPoint y: 544, endPoint x: 813, endPoint y: 383, distance: 169.0
click at [813, 383] on quentale-workspace at bounding box center [604, 291] width 1208 height 583
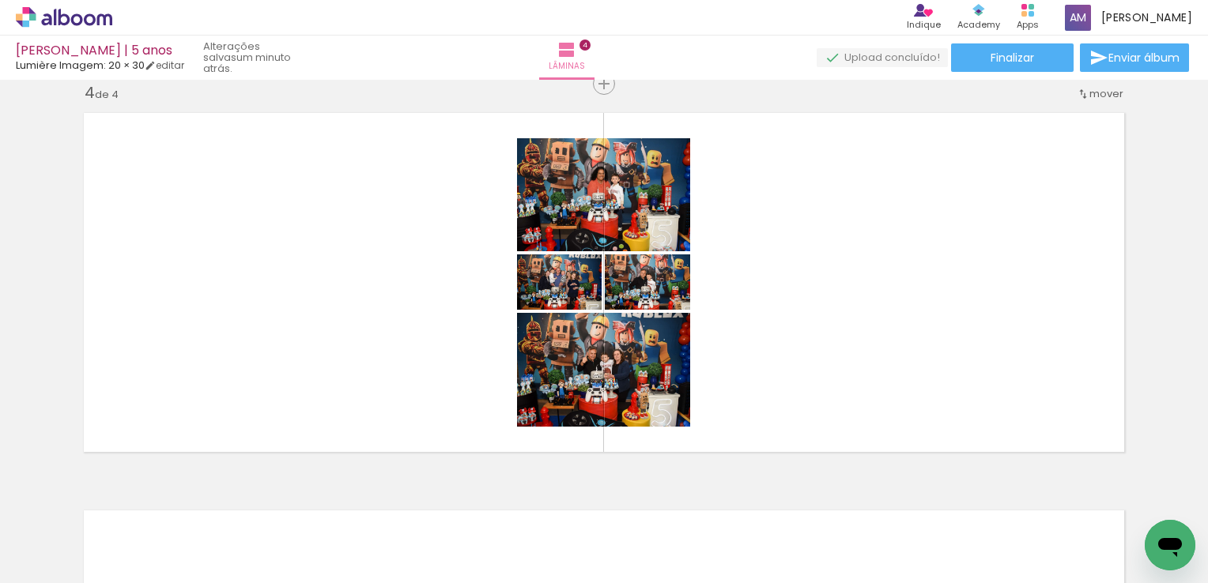
scroll to position [0, 1009]
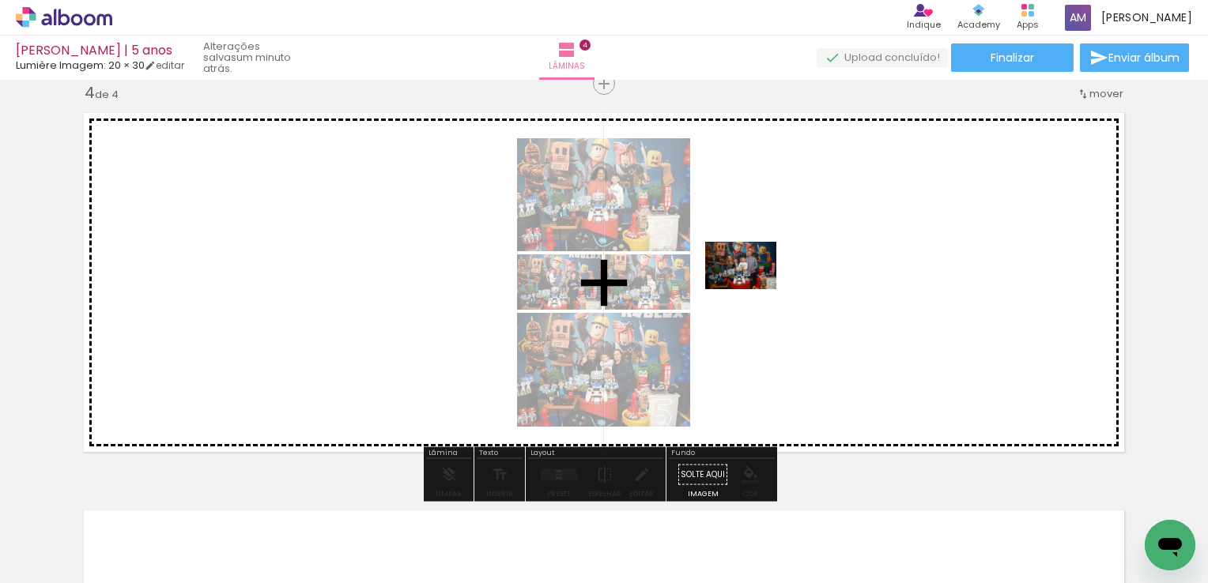
drag, startPoint x: 475, startPoint y: 536, endPoint x: 757, endPoint y: 289, distance: 374.8
click at [757, 289] on quentale-workspace at bounding box center [604, 291] width 1208 height 583
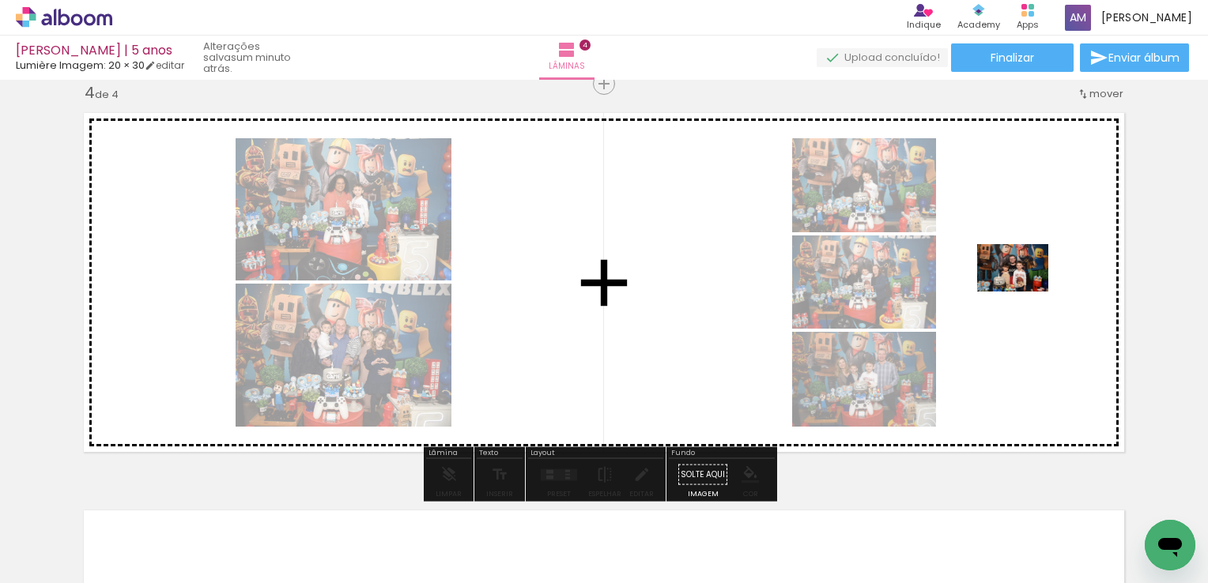
drag, startPoint x: 561, startPoint y: 554, endPoint x: 1024, endPoint y: 292, distance: 532.4
click at [1024, 292] on quentale-workspace at bounding box center [604, 291] width 1208 height 583
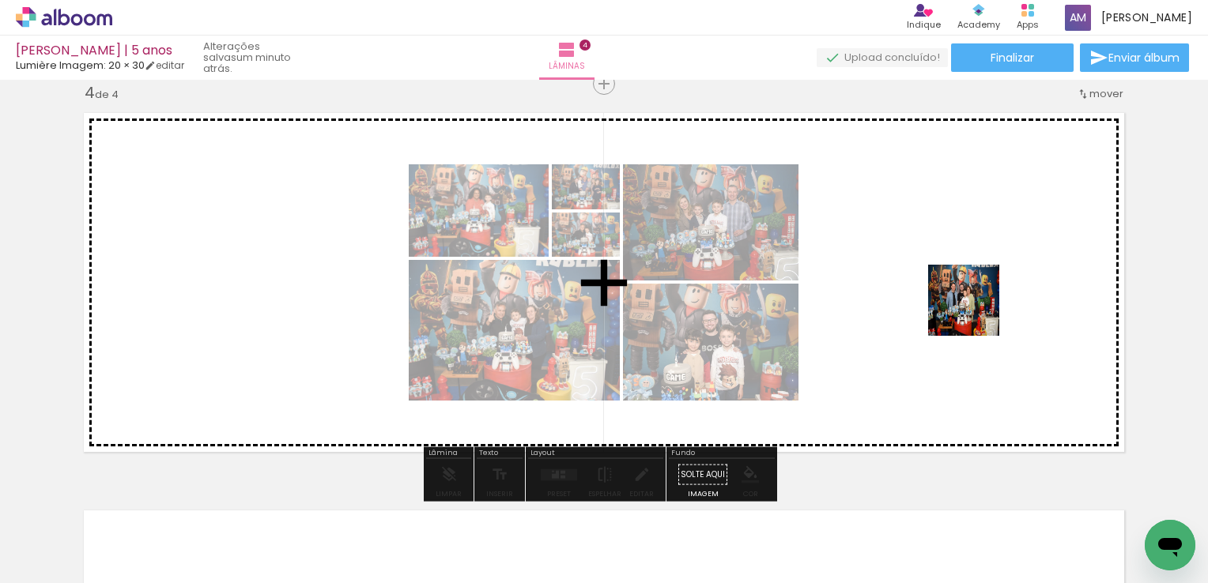
drag, startPoint x: 663, startPoint y: 539, endPoint x: 978, endPoint y: 311, distance: 388.3
click at [978, 311] on quentale-workspace at bounding box center [604, 291] width 1208 height 583
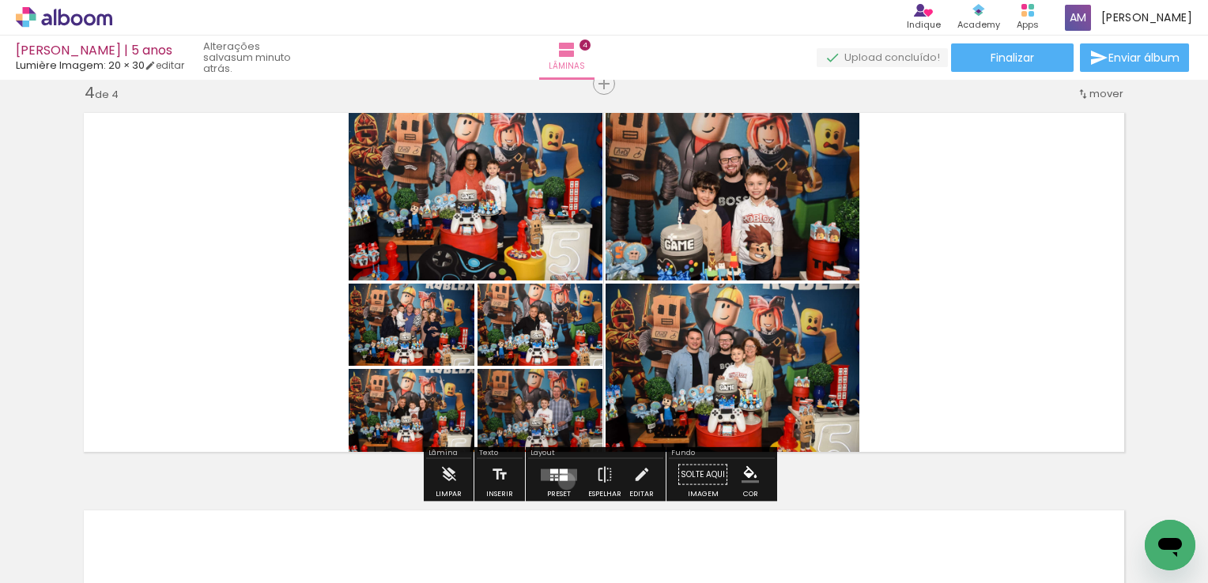
click at [563, 481] on div at bounding box center [559, 475] width 43 height 32
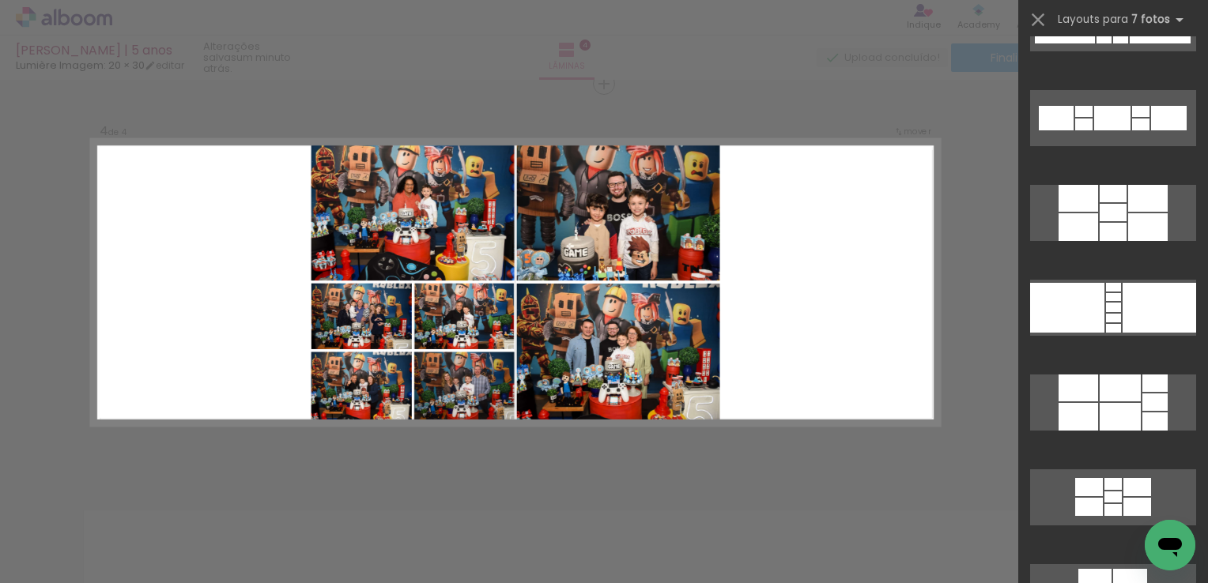
scroll to position [1771, 0]
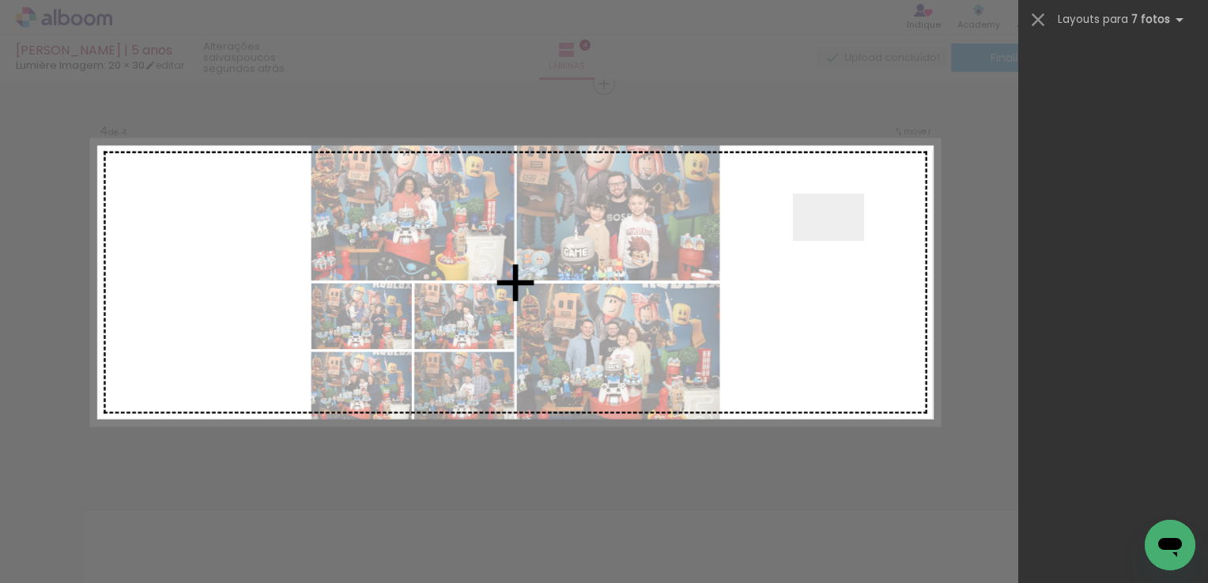
drag, startPoint x: 740, startPoint y: 533, endPoint x: 841, endPoint y: 235, distance: 314.7
click at [841, 235] on quentale-workspace at bounding box center [604, 291] width 1208 height 583
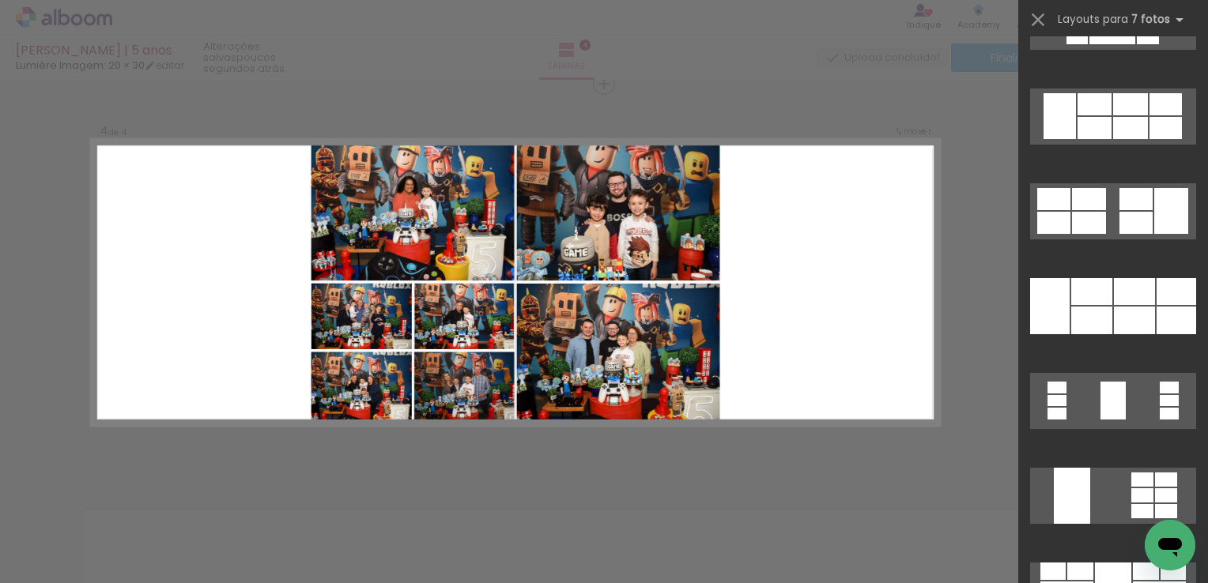
scroll to position [5470, 0]
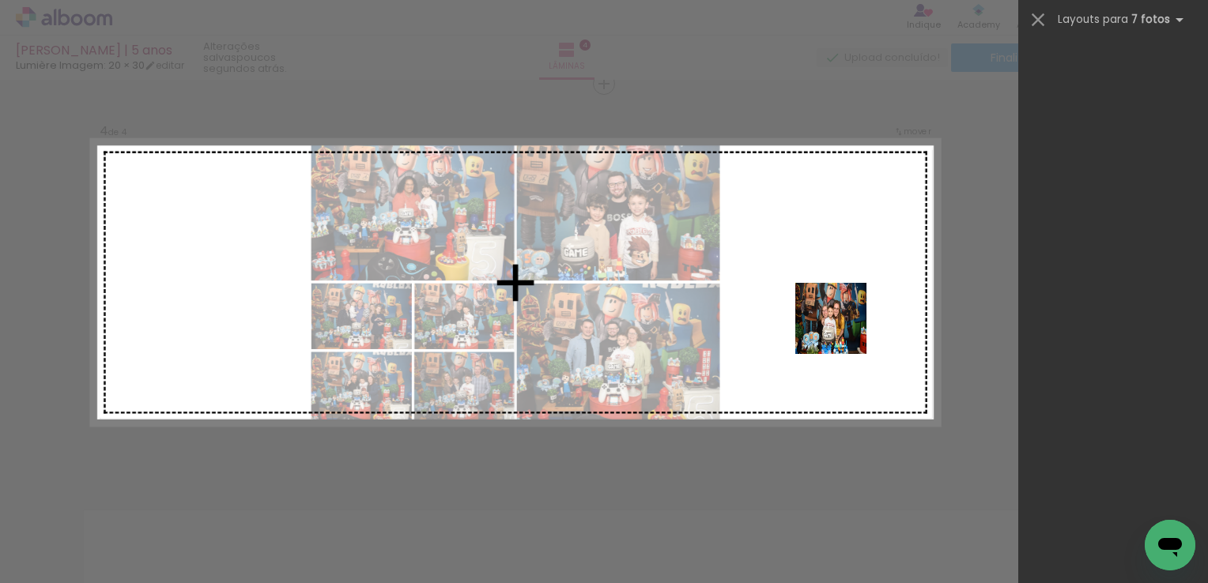
drag, startPoint x: 734, startPoint y: 542, endPoint x: 843, endPoint y: 330, distance: 237.9
click at [843, 330] on quentale-workspace at bounding box center [604, 291] width 1208 height 583
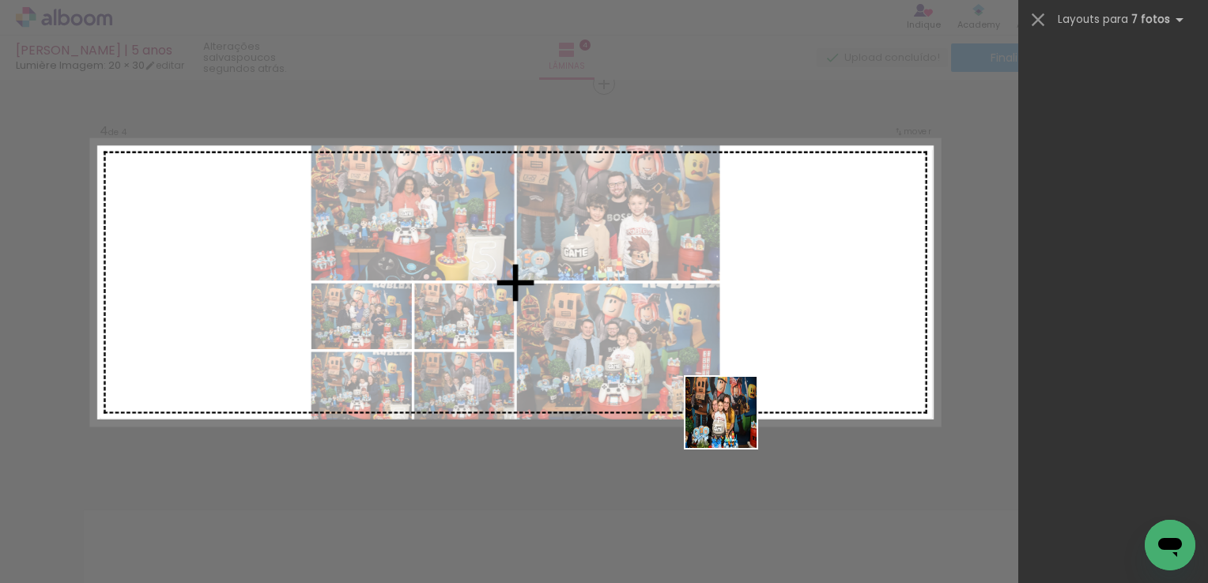
scroll to position [0, 0]
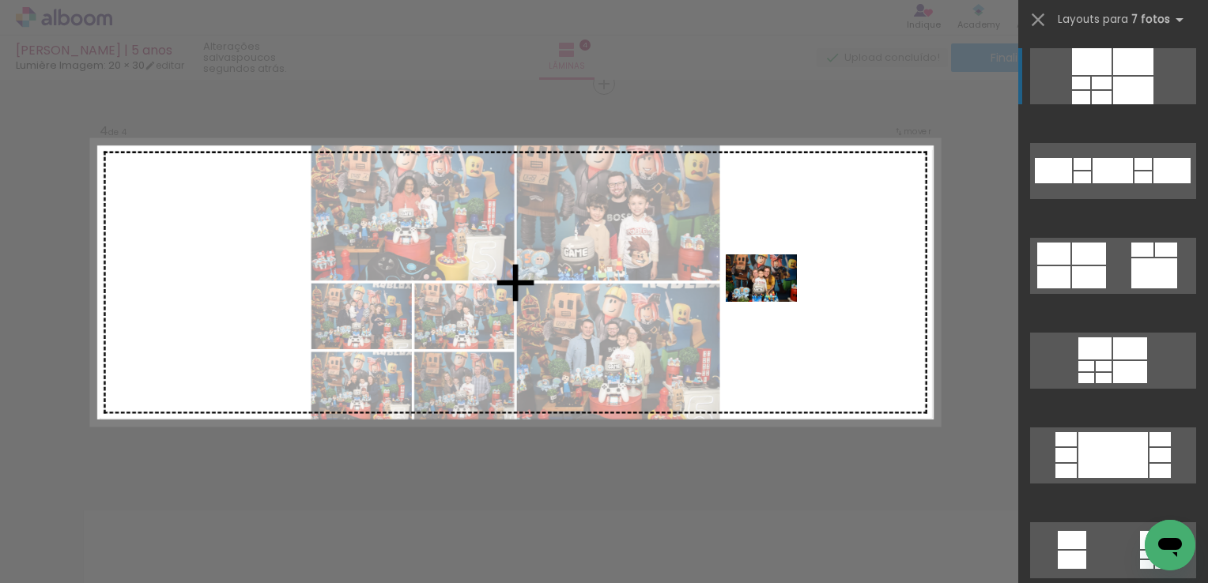
drag, startPoint x: 727, startPoint y: 518, endPoint x: 775, endPoint y: 300, distance: 222.5
click at [775, 300] on quentale-workspace at bounding box center [604, 291] width 1208 height 583
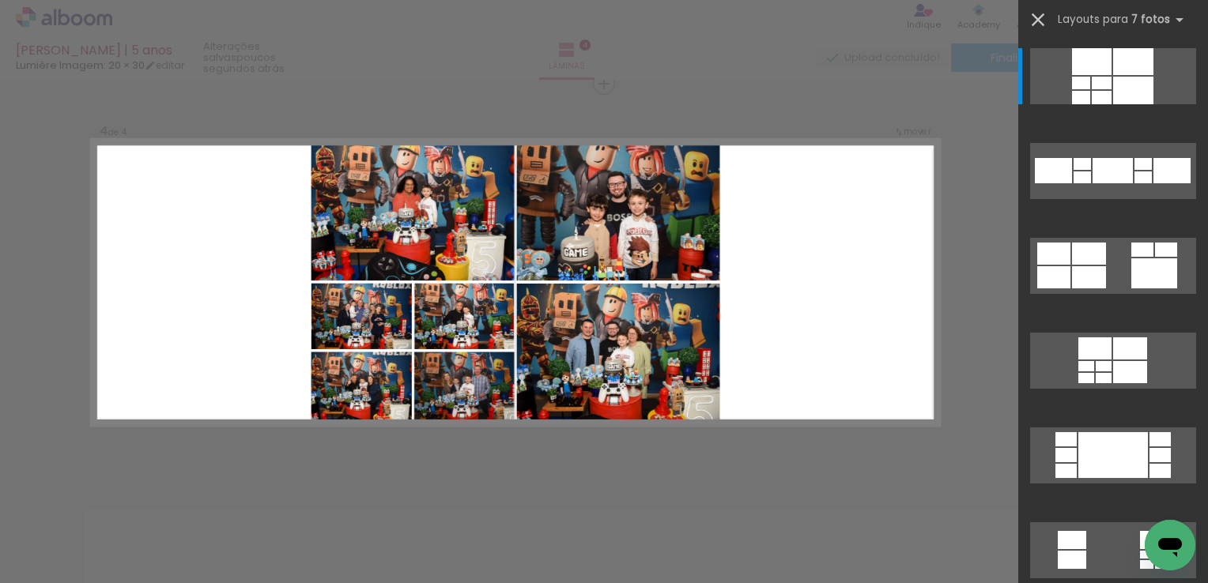
click at [1047, 23] on iron-icon at bounding box center [1038, 20] width 22 height 22
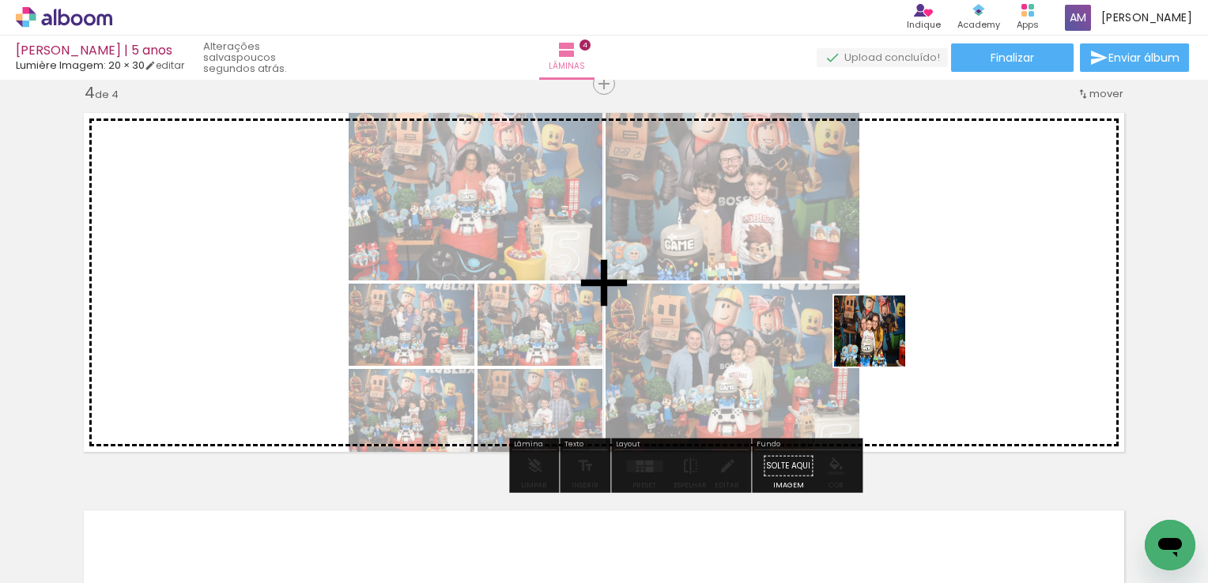
drag, startPoint x: 752, startPoint y: 528, endPoint x: 904, endPoint y: 324, distance: 254.2
click at [904, 324] on quentale-workspace at bounding box center [604, 291] width 1208 height 583
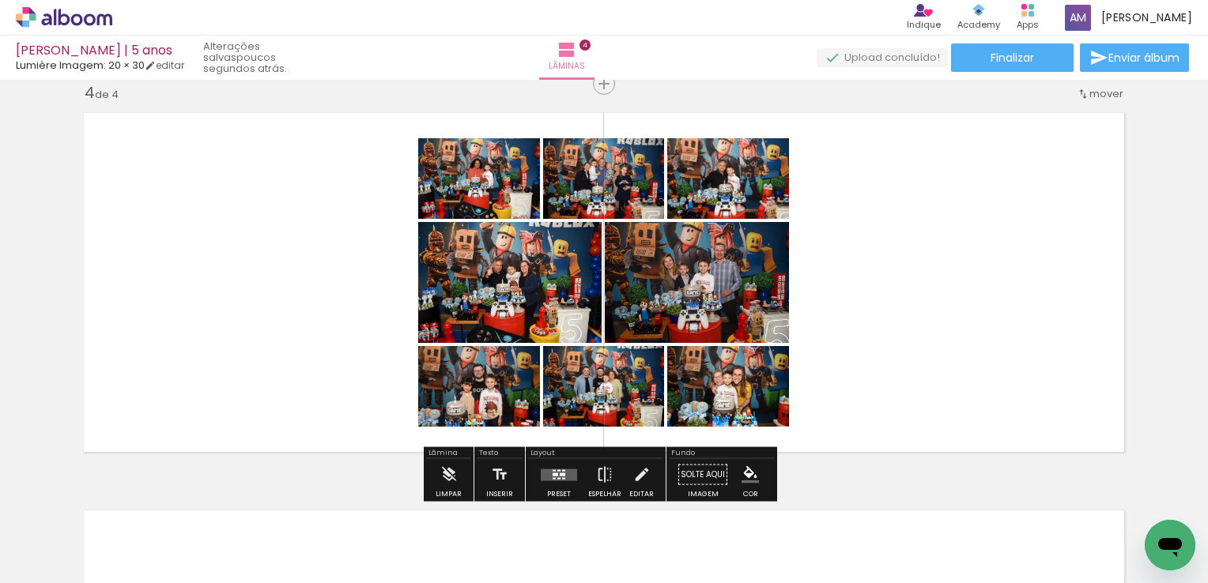
click at [557, 477] on div at bounding box center [558, 478] width 3 height 2
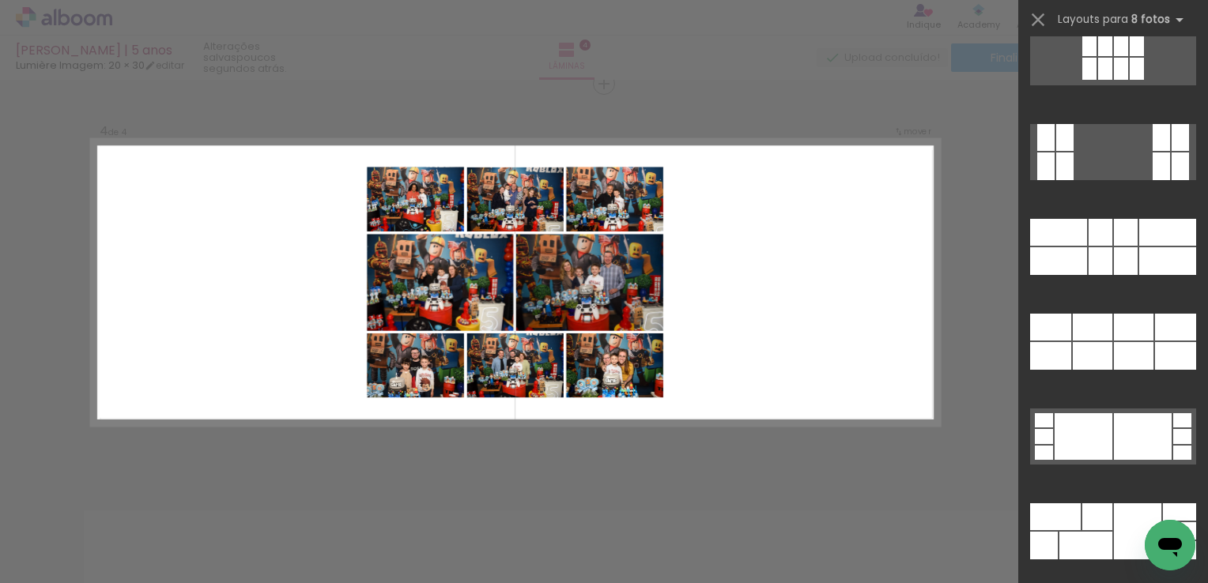
scroll to position [7620, 0]
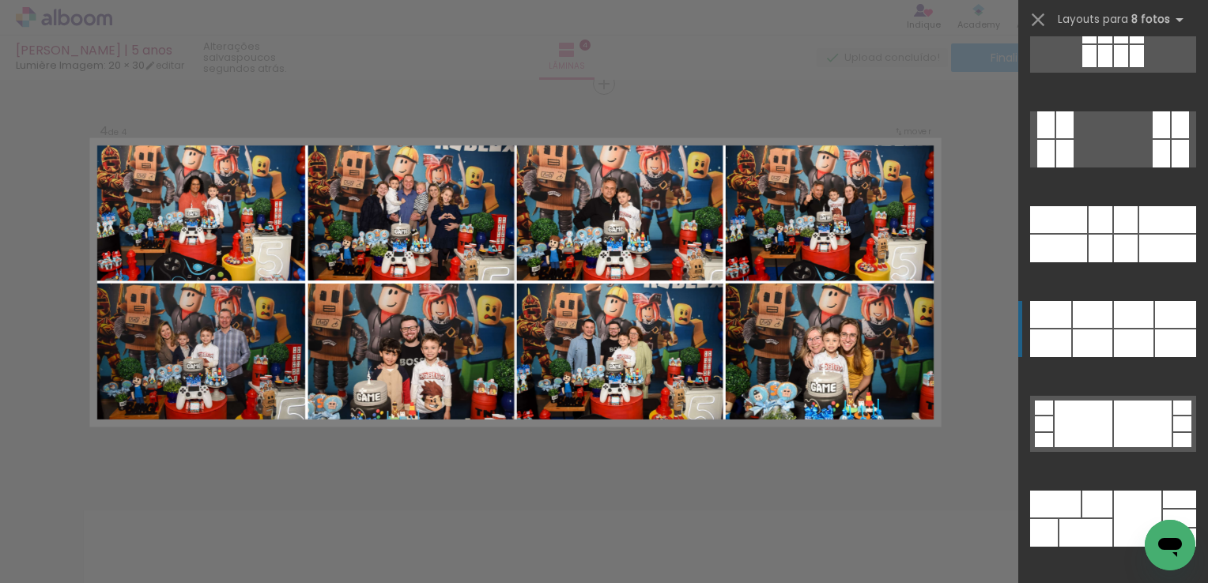
click at [1153, 168] on div at bounding box center [1161, 154] width 17 height 28
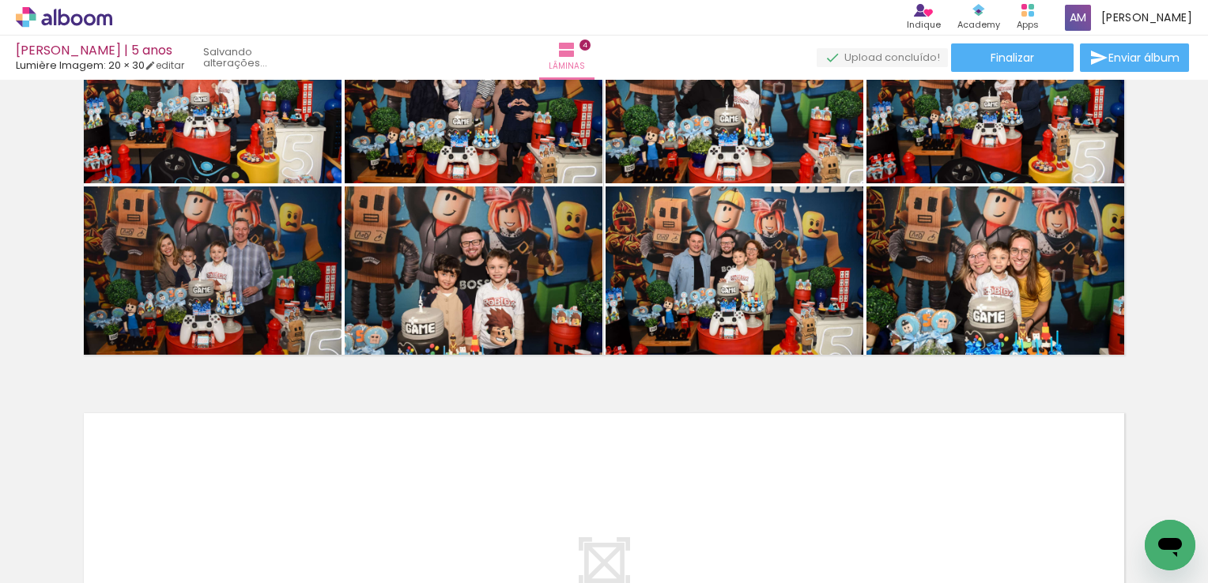
scroll to position [1411, 0]
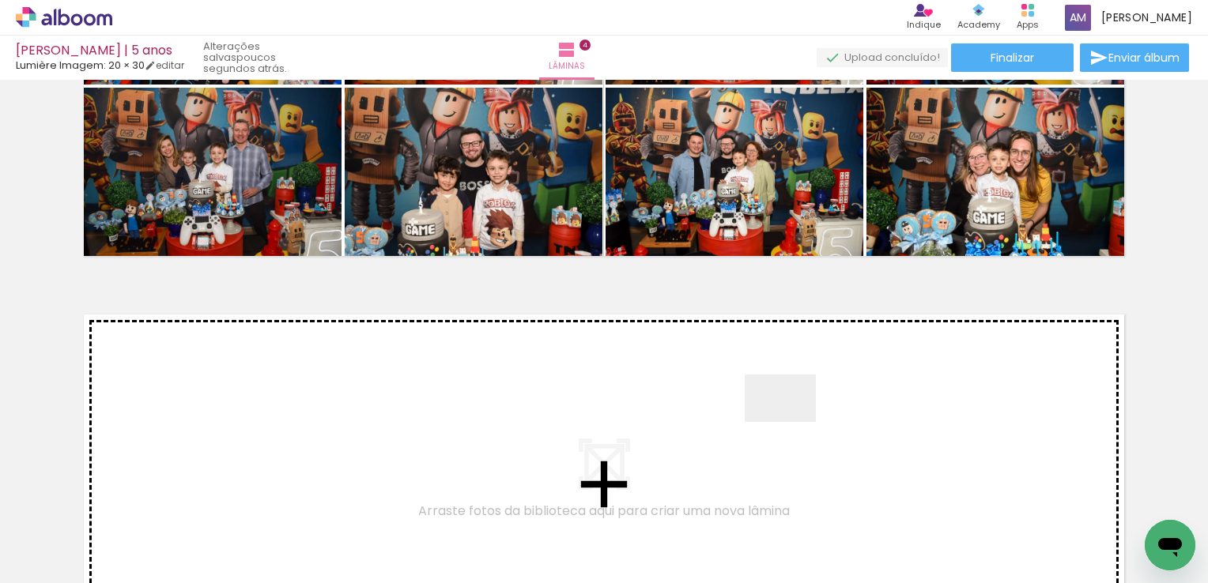
drag, startPoint x: 839, startPoint y: 533, endPoint x: 790, endPoint y: 417, distance: 125.1
click at [790, 417] on quentale-workspace at bounding box center [604, 291] width 1208 height 583
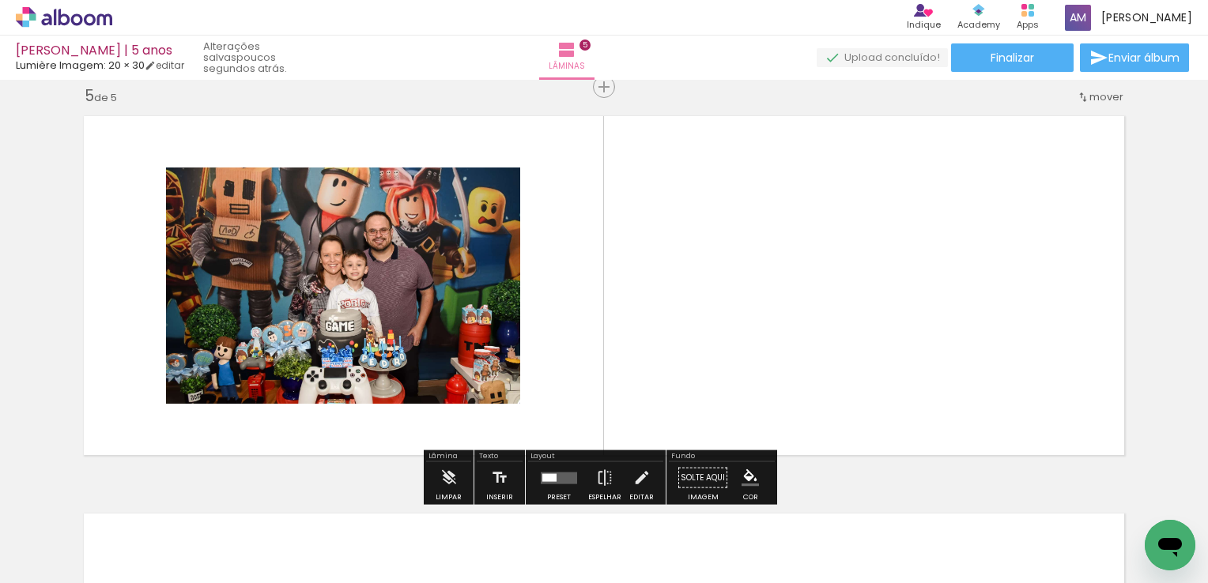
scroll to position [1613, 0]
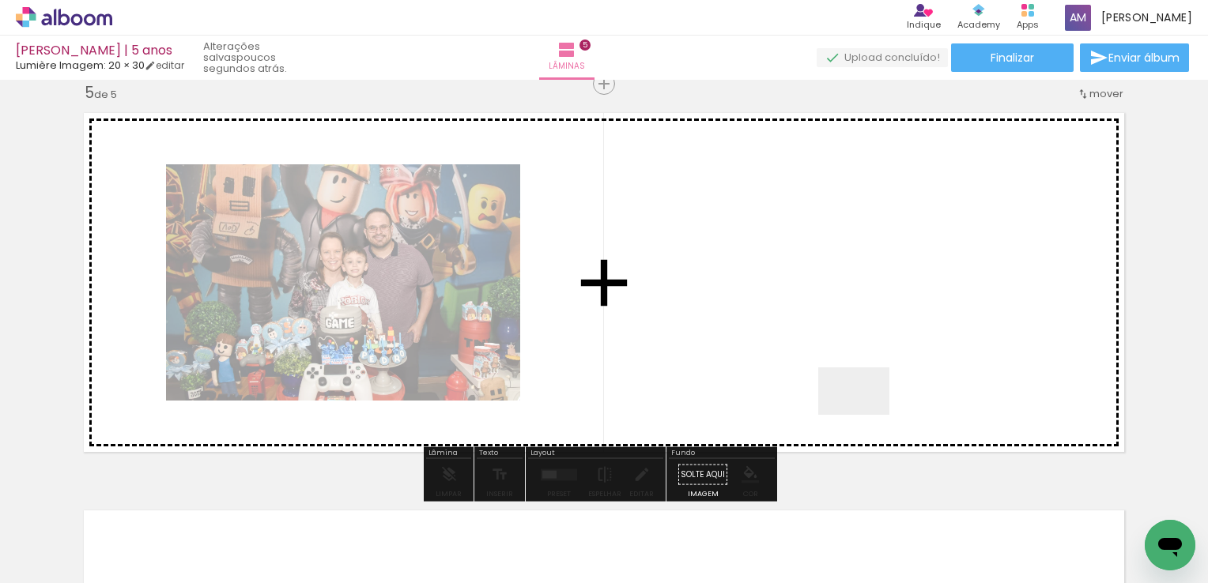
drag, startPoint x: 926, startPoint y: 523, endPoint x: 843, endPoint y: 334, distance: 207.4
click at [843, 334] on quentale-workspace at bounding box center [604, 291] width 1208 height 583
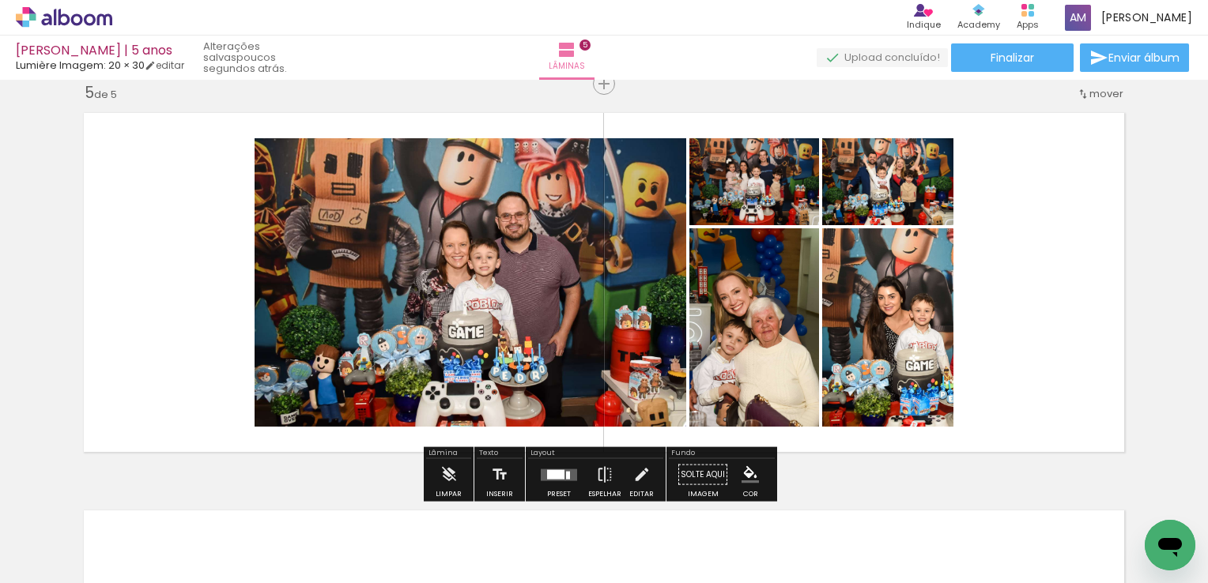
scroll to position [0, 2609]
drag, startPoint x: 875, startPoint y: 170, endPoint x: 928, endPoint y: 186, distance: 55.3
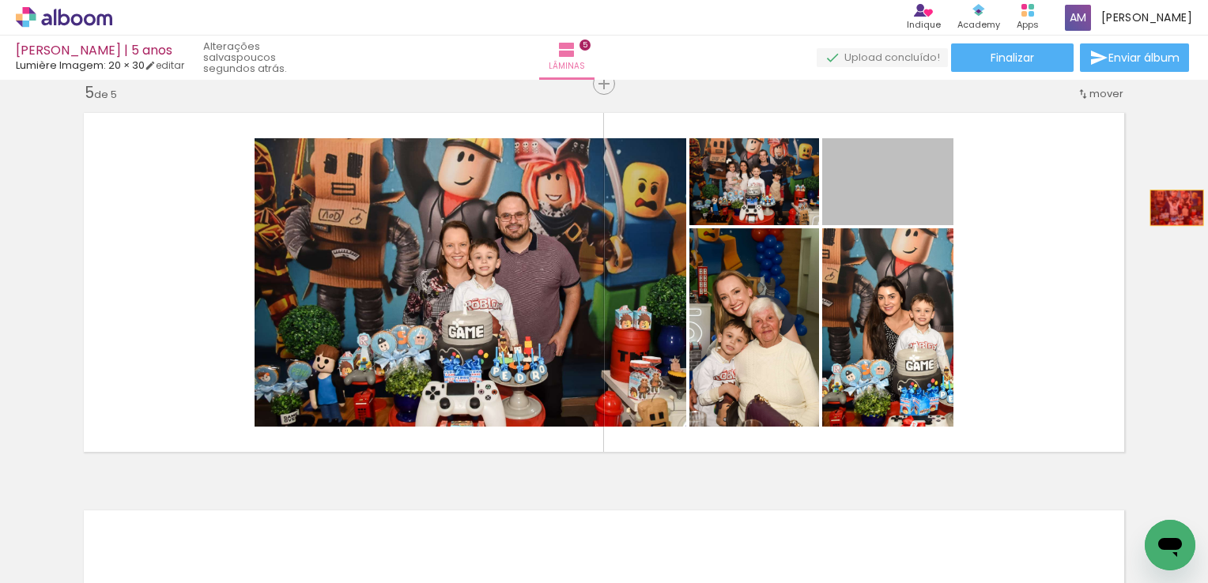
drag, startPoint x: 904, startPoint y: 186, endPoint x: 1192, endPoint y: 208, distance: 289.4
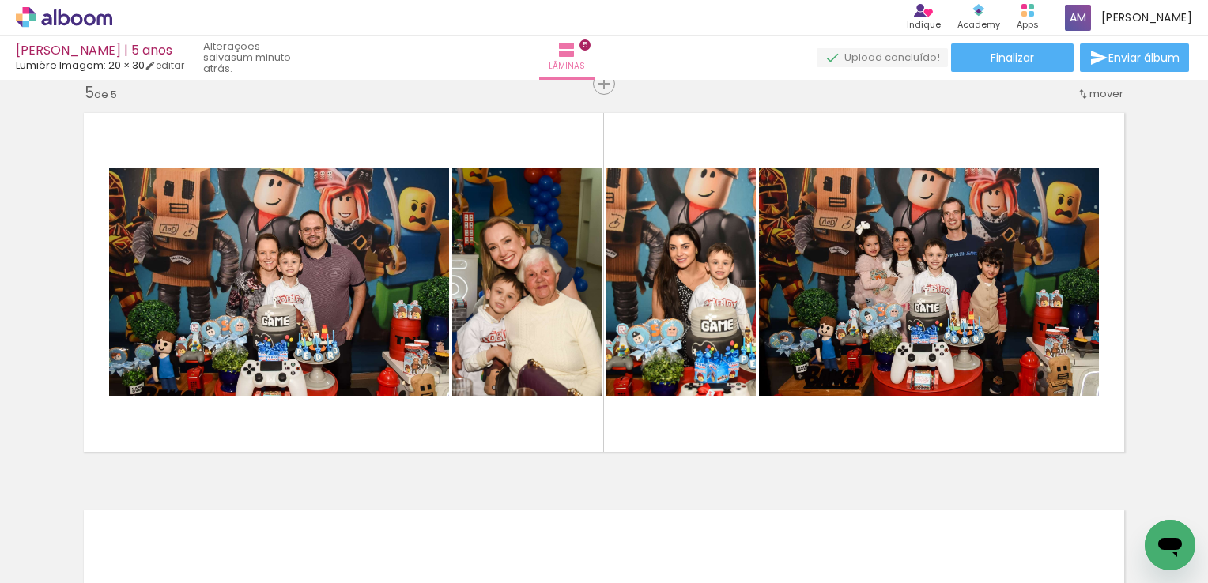
scroll to position [0, 2671]
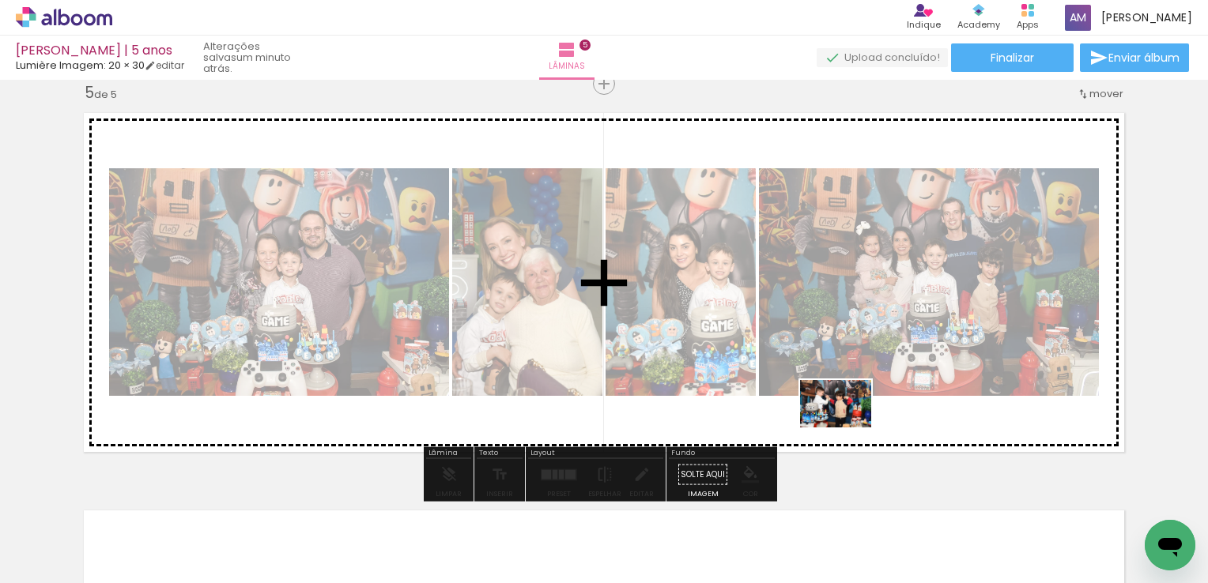
drag, startPoint x: 677, startPoint y: 530, endPoint x: 847, endPoint y: 428, distance: 199.3
click at [847, 428] on quentale-workspace at bounding box center [604, 291] width 1208 height 583
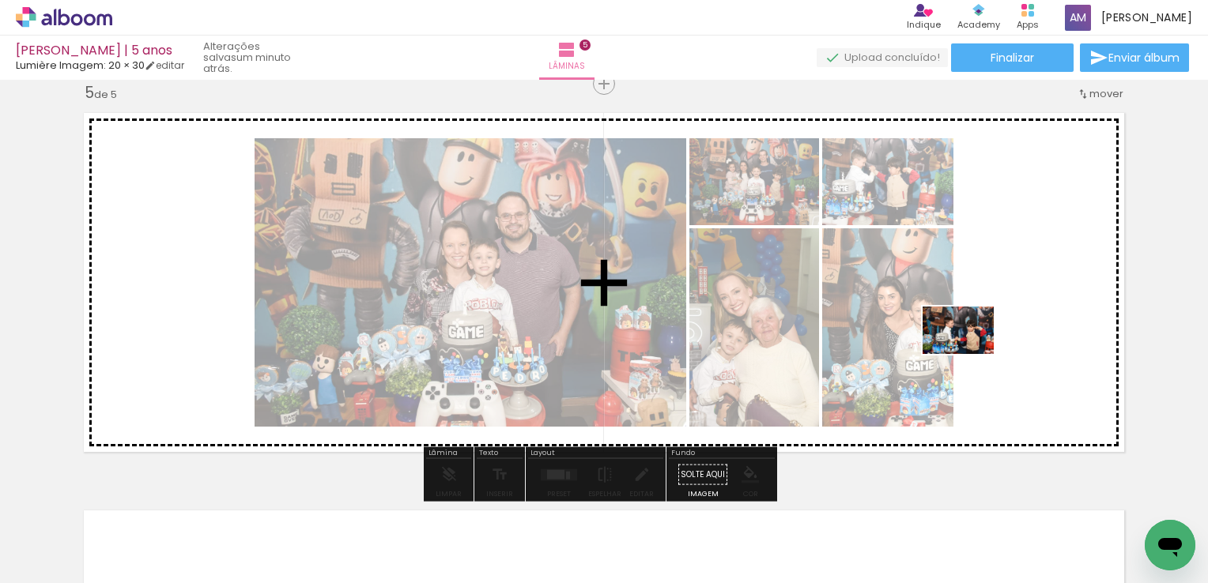
drag, startPoint x: 771, startPoint y: 534, endPoint x: 987, endPoint y: 334, distance: 294.8
click at [987, 334] on quentale-workspace at bounding box center [604, 291] width 1208 height 583
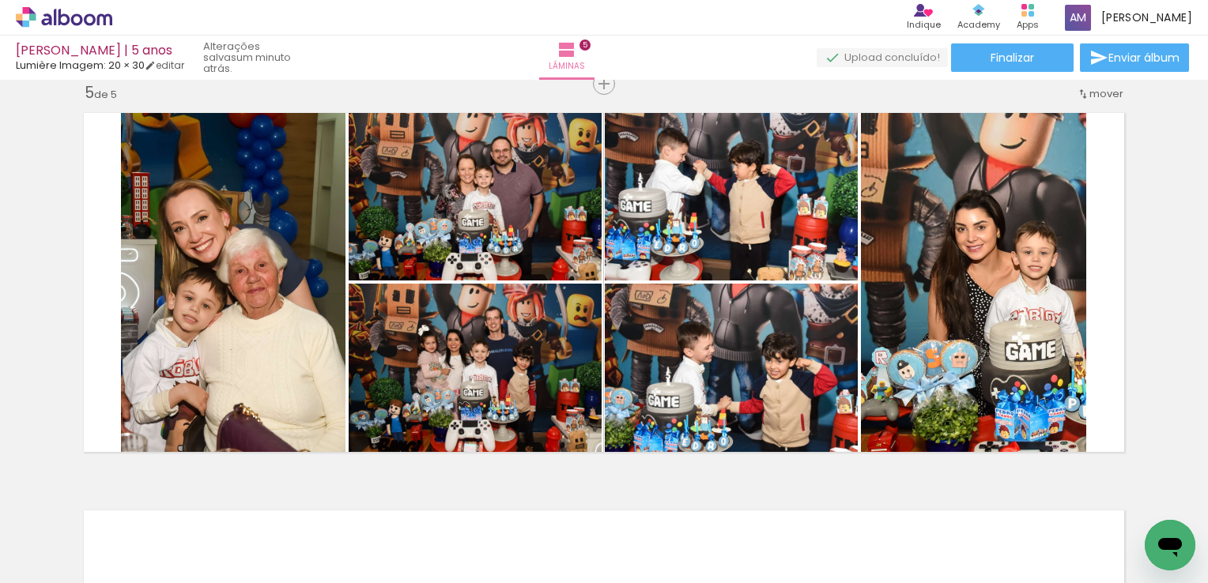
scroll to position [0, 1736]
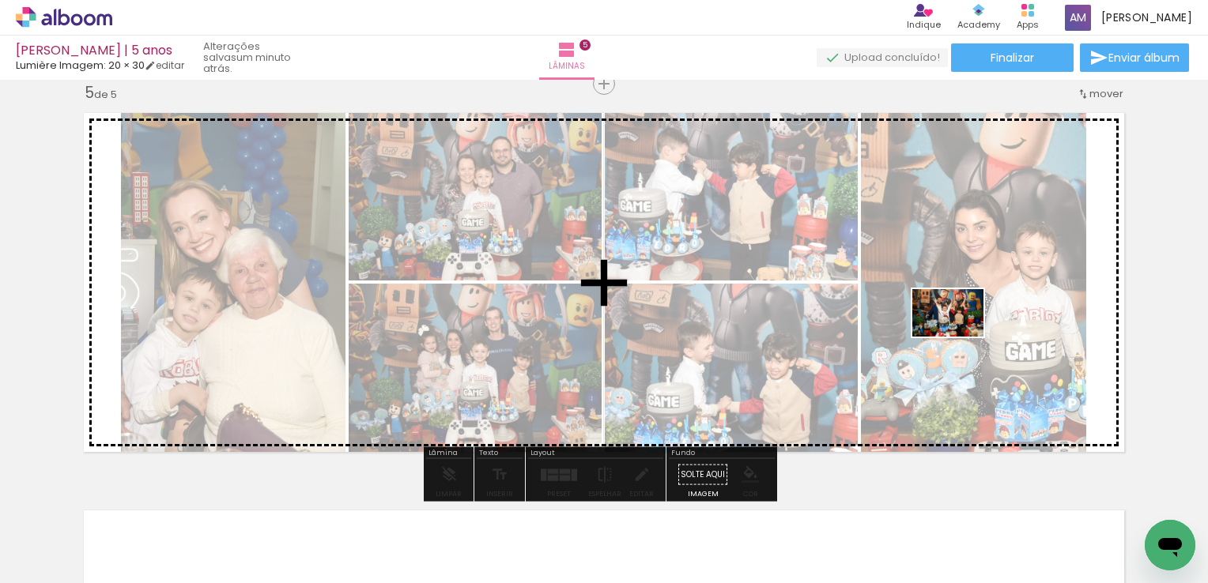
drag, startPoint x: 560, startPoint y: 536, endPoint x: 960, endPoint y: 337, distance: 446.1
click at [960, 337] on quentale-workspace at bounding box center [604, 291] width 1208 height 583
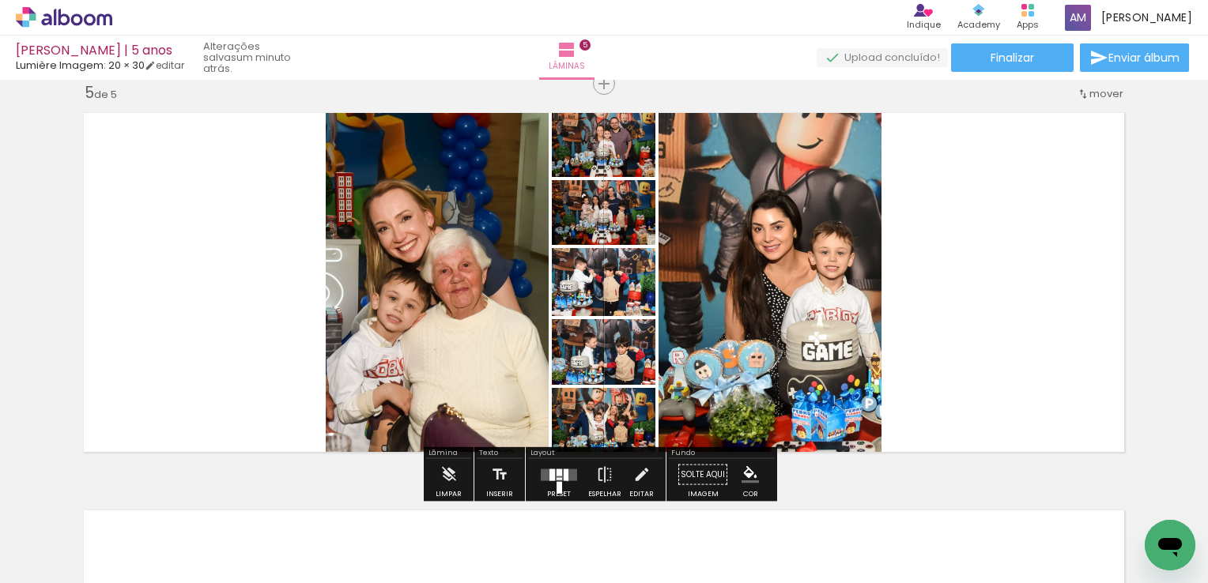
click at [564, 480] on div at bounding box center [566, 475] width 5 height 12
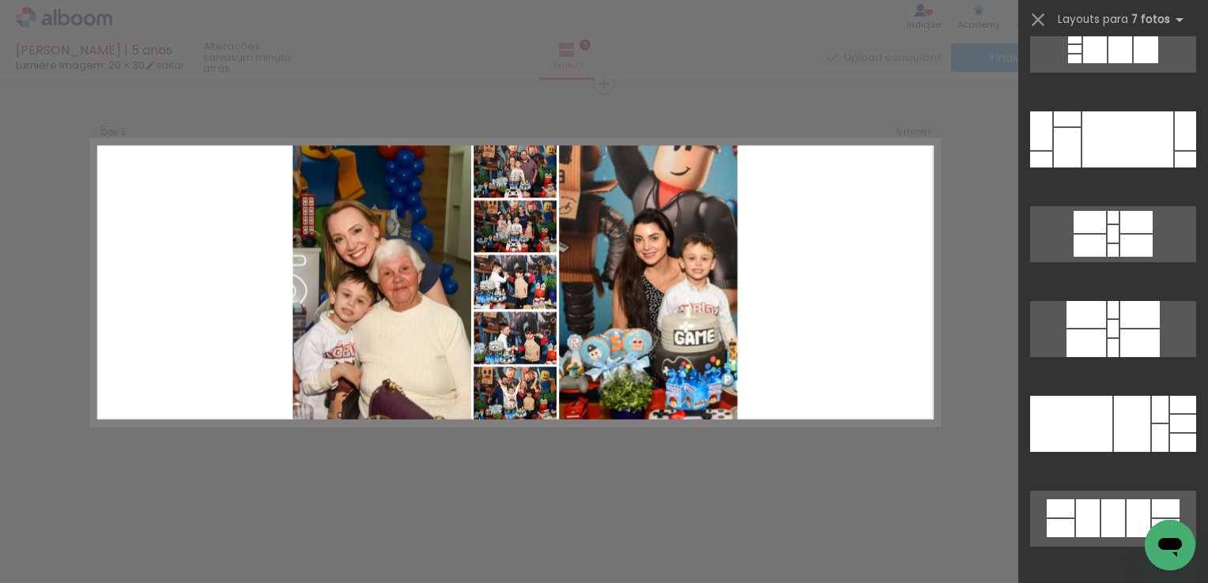
scroll to position [1676, 0]
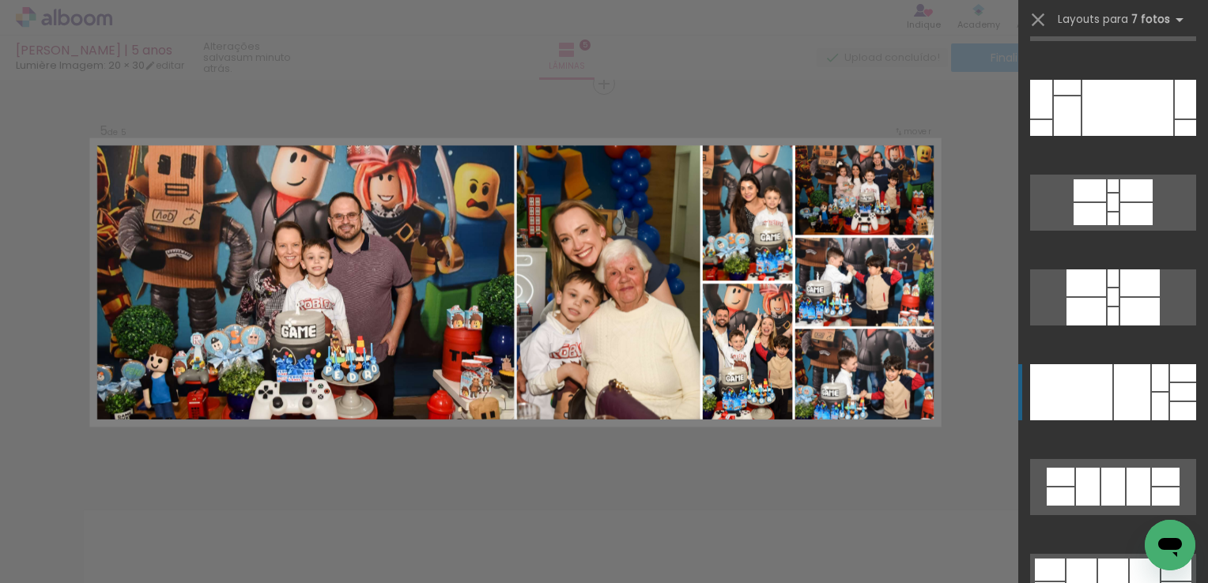
click at [1097, 384] on div at bounding box center [1071, 392] width 82 height 56
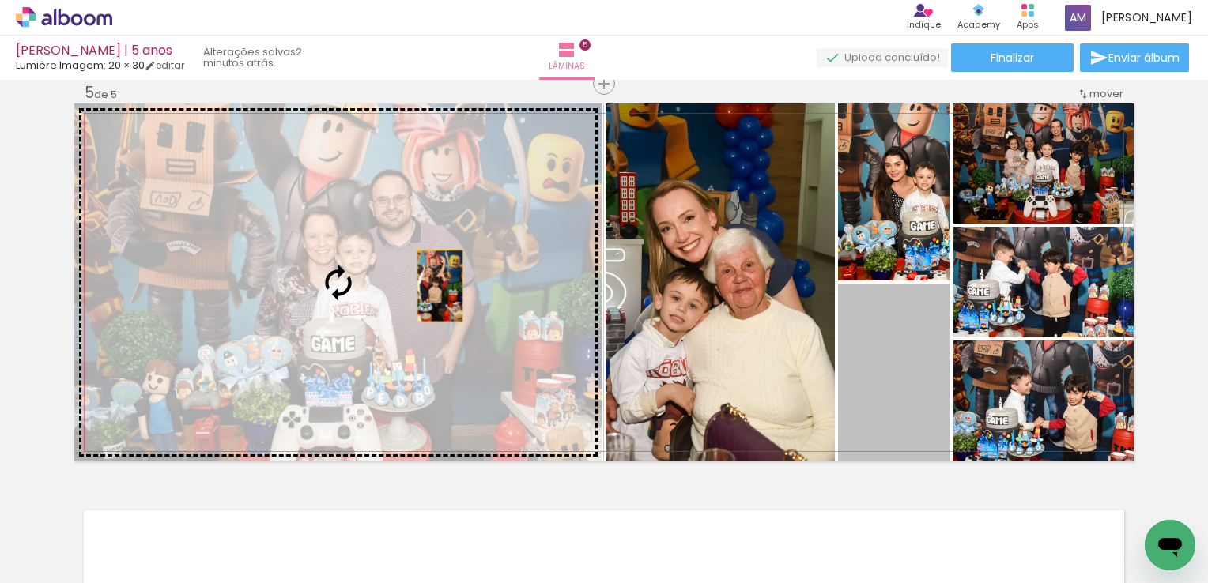
drag, startPoint x: 891, startPoint y: 383, endPoint x: 433, endPoint y: 286, distance: 467.7
click at [0, 0] on slot at bounding box center [0, 0] width 0 height 0
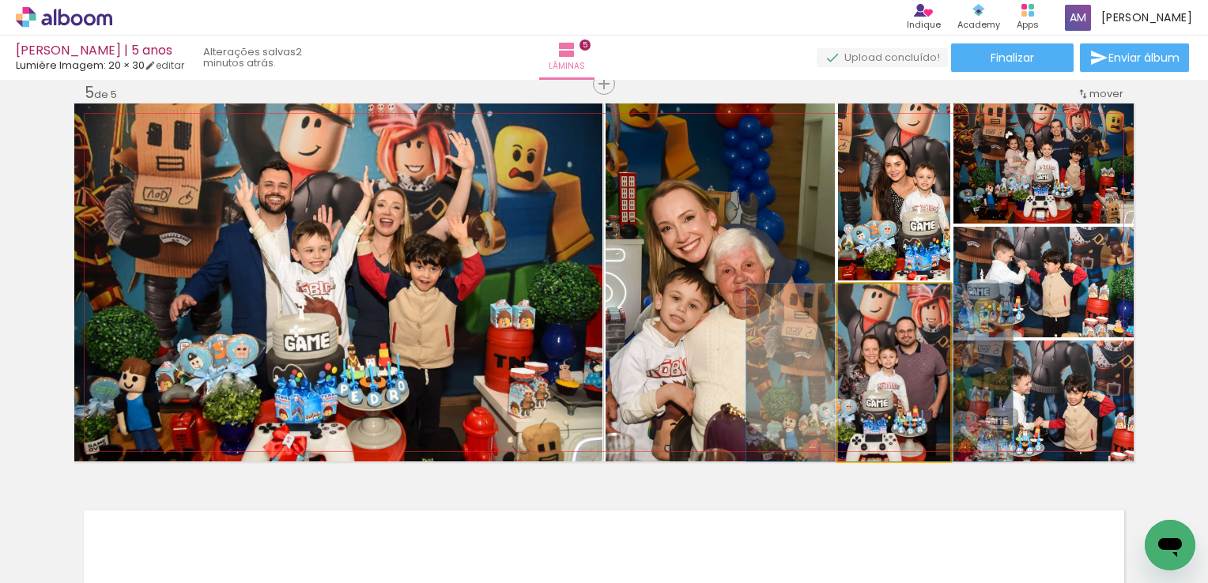
drag, startPoint x: 886, startPoint y: 381, endPoint x: 872, endPoint y: 381, distance: 14.2
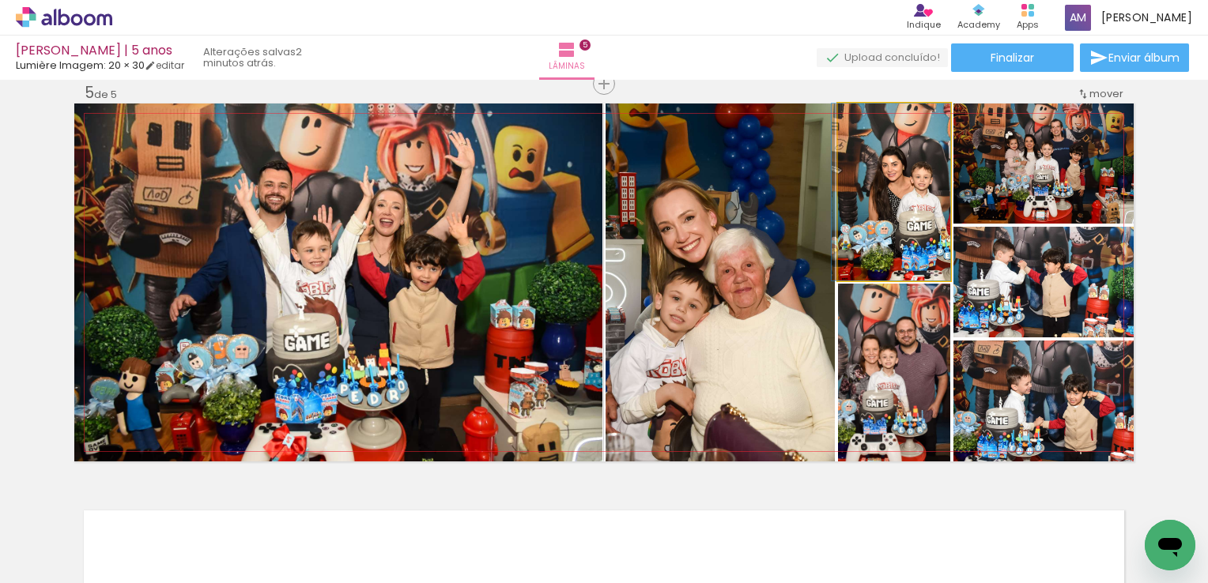
drag, startPoint x: 920, startPoint y: 225, endPoint x: 885, endPoint y: 223, distance: 35.7
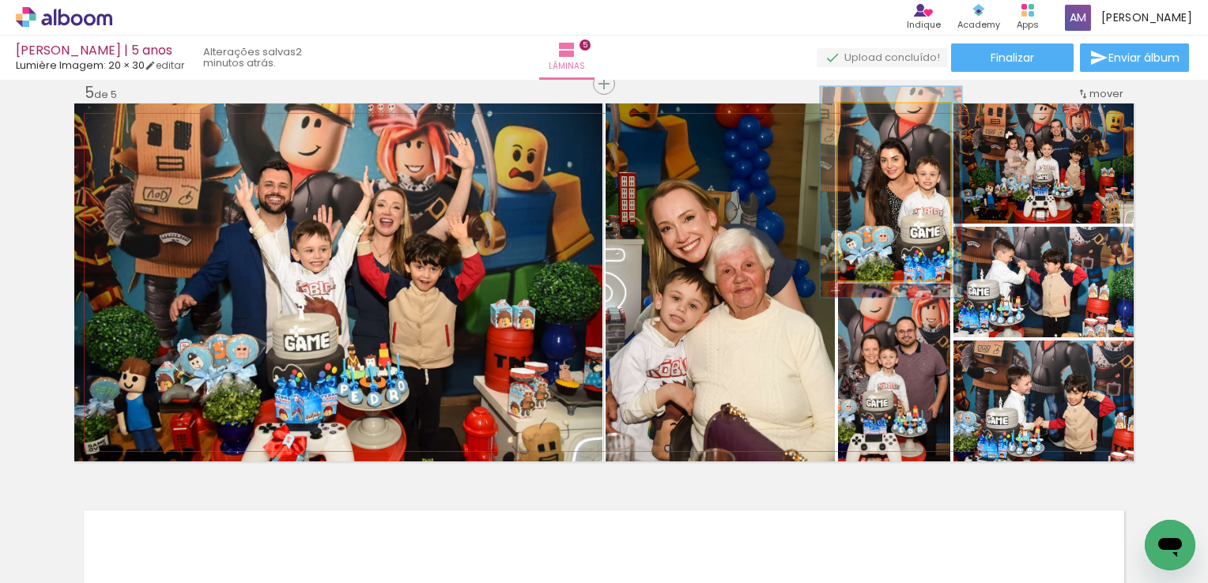
drag, startPoint x: 874, startPoint y: 125, endPoint x: 885, endPoint y: 125, distance: 10.3
click at [885, 125] on div at bounding box center [883, 120] width 25 height 25
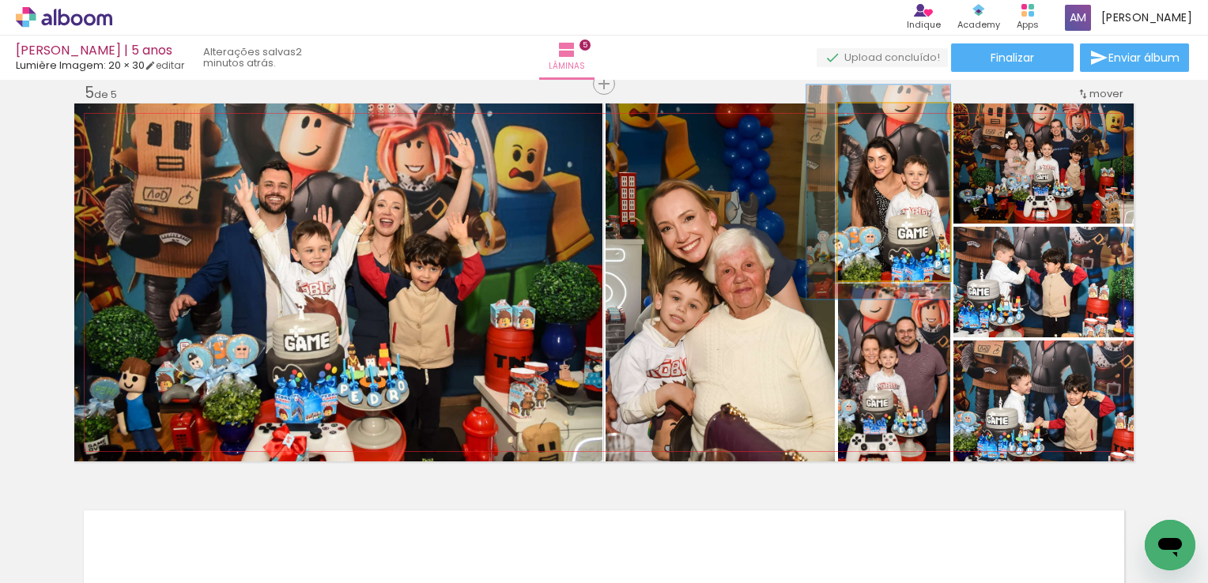
drag, startPoint x: 907, startPoint y: 186, endPoint x: 882, endPoint y: 186, distance: 25.3
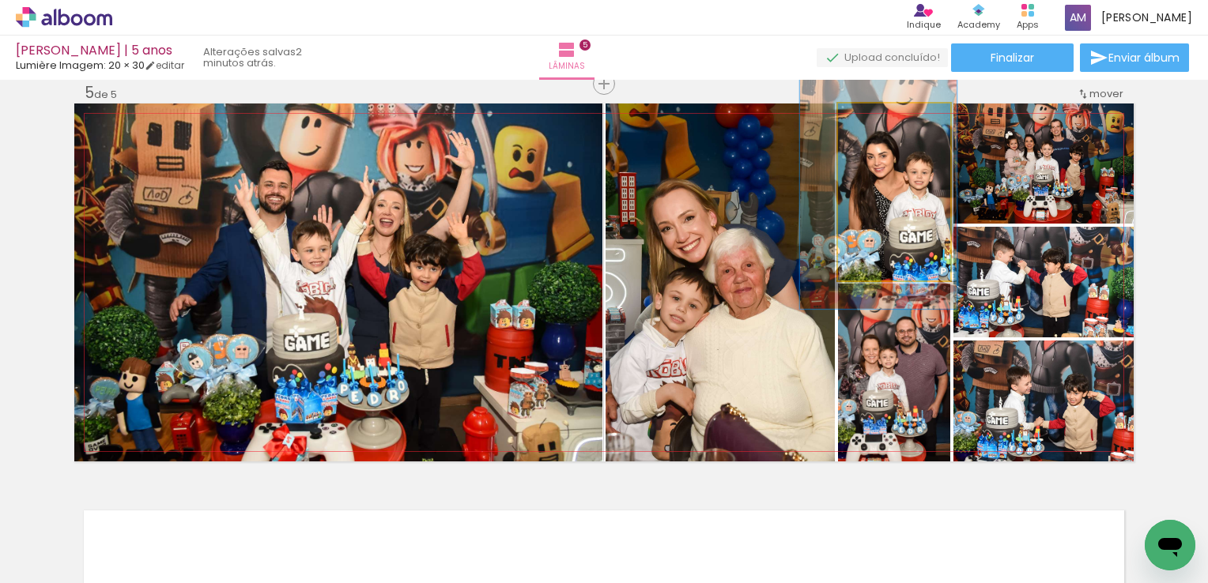
type paper-slider "134"
click at [888, 119] on div at bounding box center [892, 120] width 14 height 14
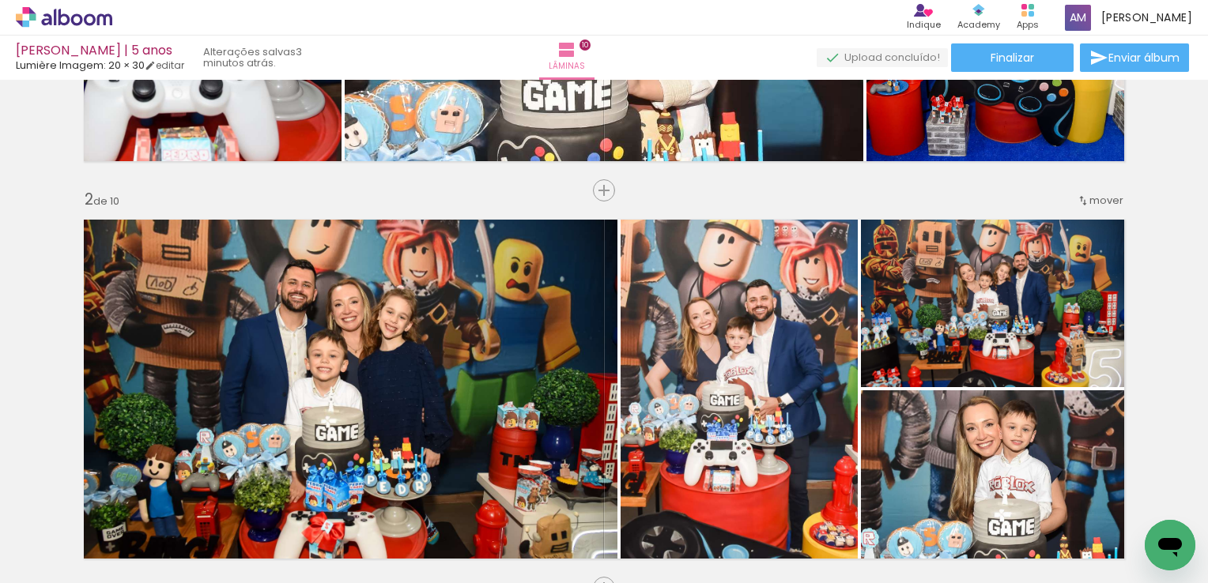
scroll to position [294, 0]
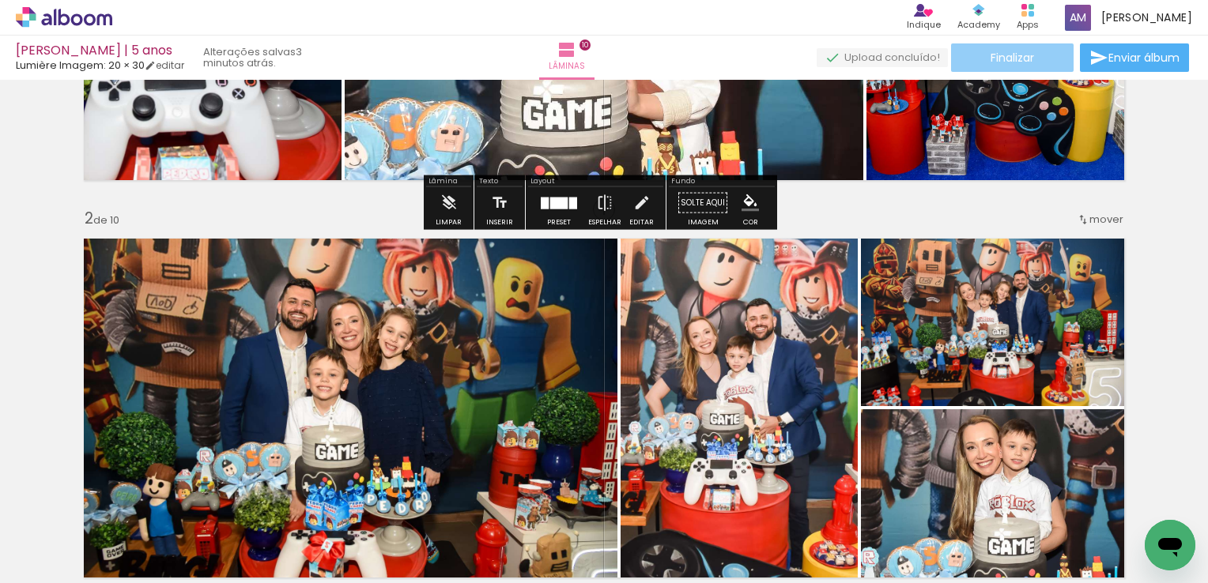
click at [993, 56] on span "Finalizar" at bounding box center [1011, 57] width 43 height 11
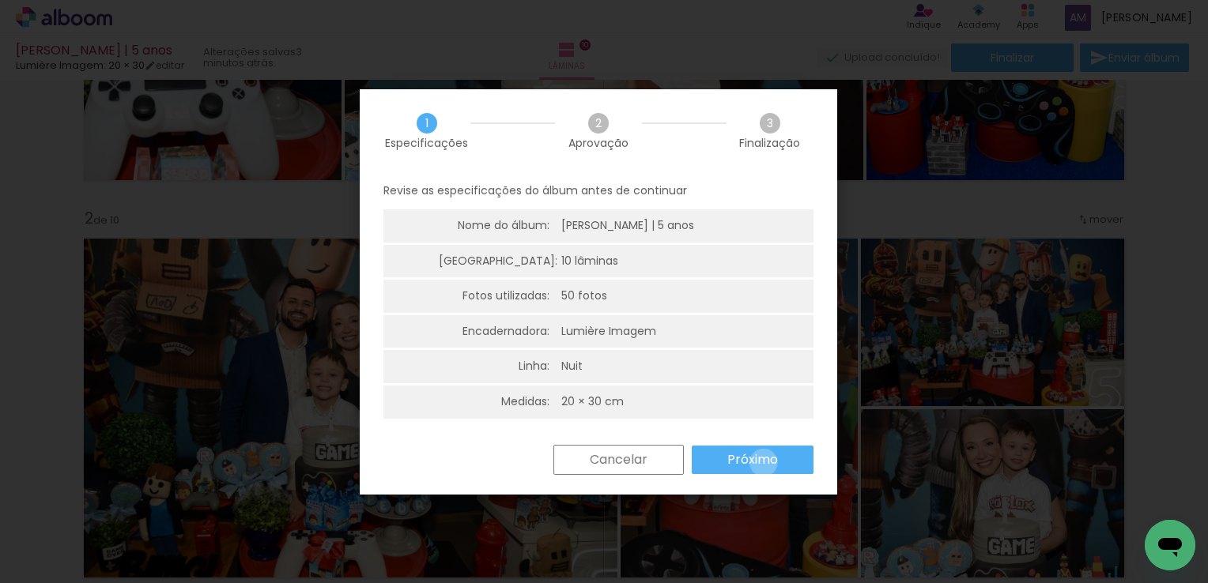
click at [0, 0] on slot "Próximo" at bounding box center [0, 0] width 0 height 0
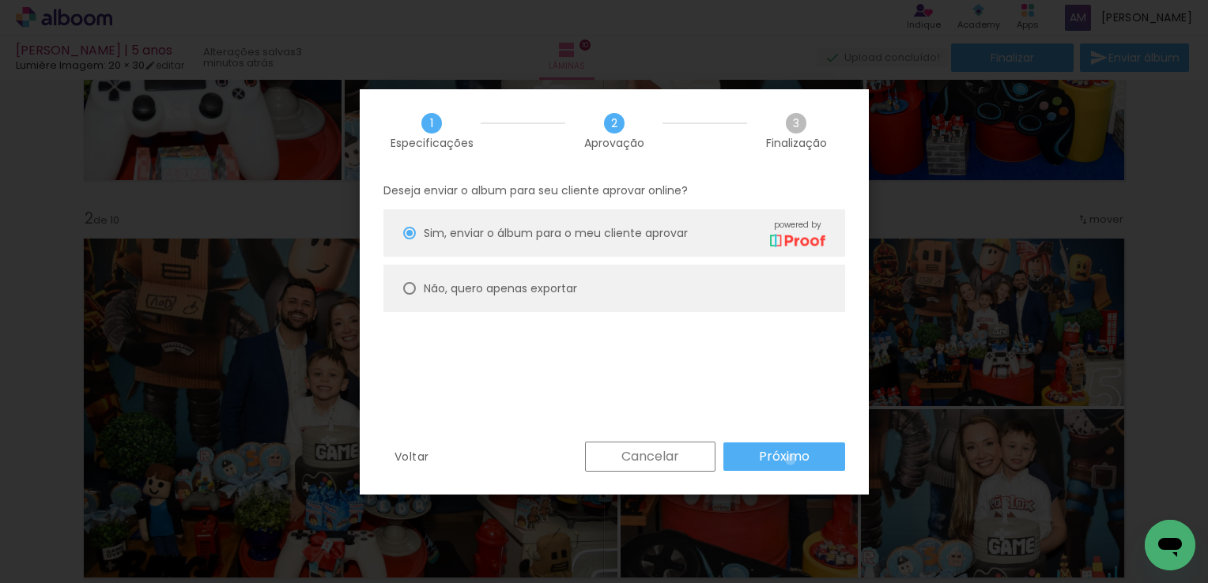
click at [0, 0] on slot "Próximo" at bounding box center [0, 0] width 0 height 0
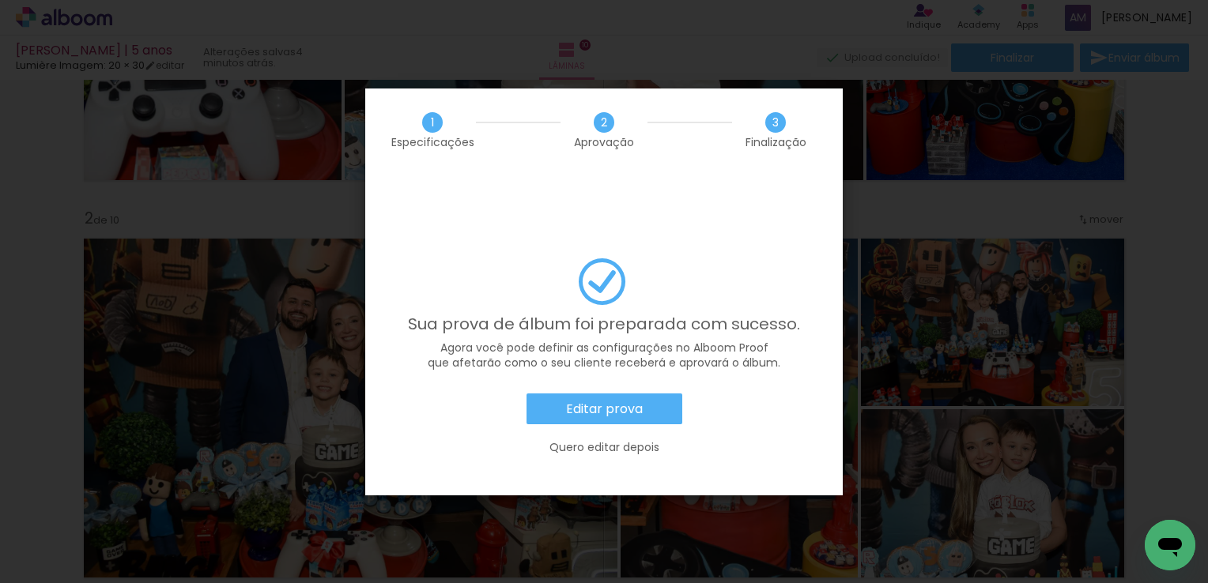
click at [647, 394] on paper-button "Editar prova" at bounding box center [604, 410] width 156 height 32
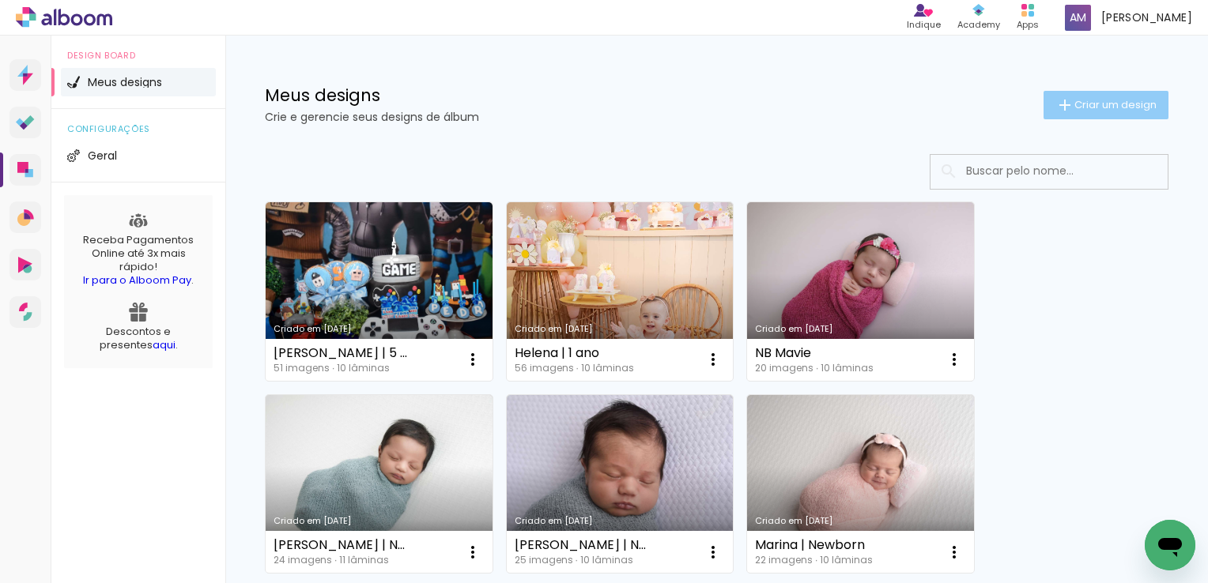
click at [1082, 102] on span "Criar um design" at bounding box center [1115, 105] width 82 height 10
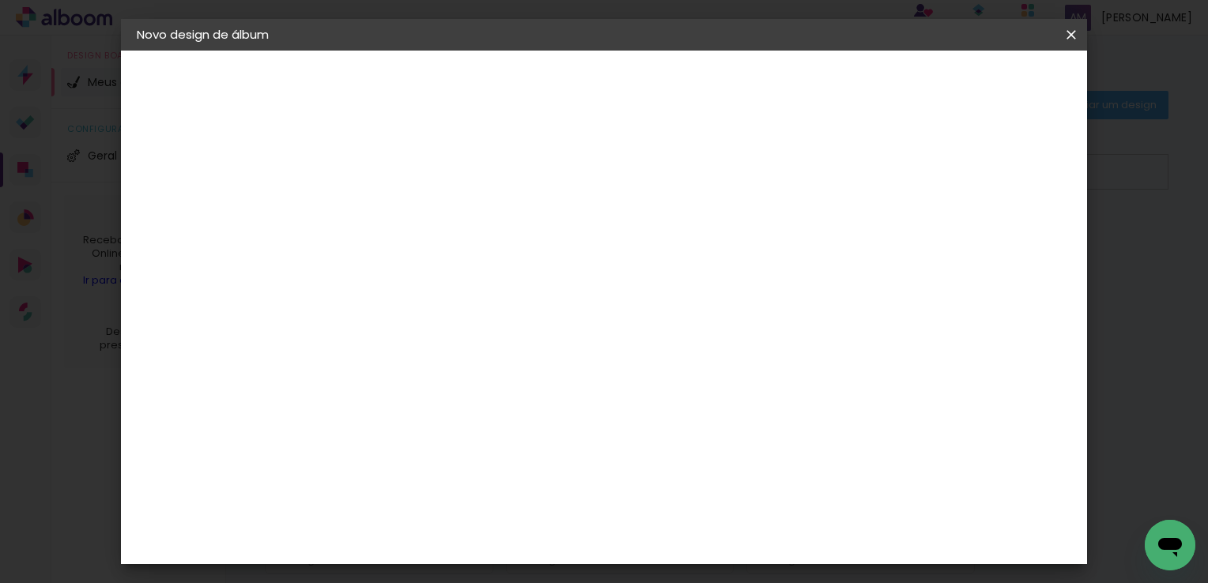
click at [395, 209] on input at bounding box center [395, 212] width 0 height 25
type input "Isabela | 7 anos"
type paper-input "Isabela | 7 anos"
click at [557, 74] on paper-button "Avançar" at bounding box center [518, 83] width 77 height 27
click at [515, 292] on input at bounding box center [436, 301] width 160 height 20
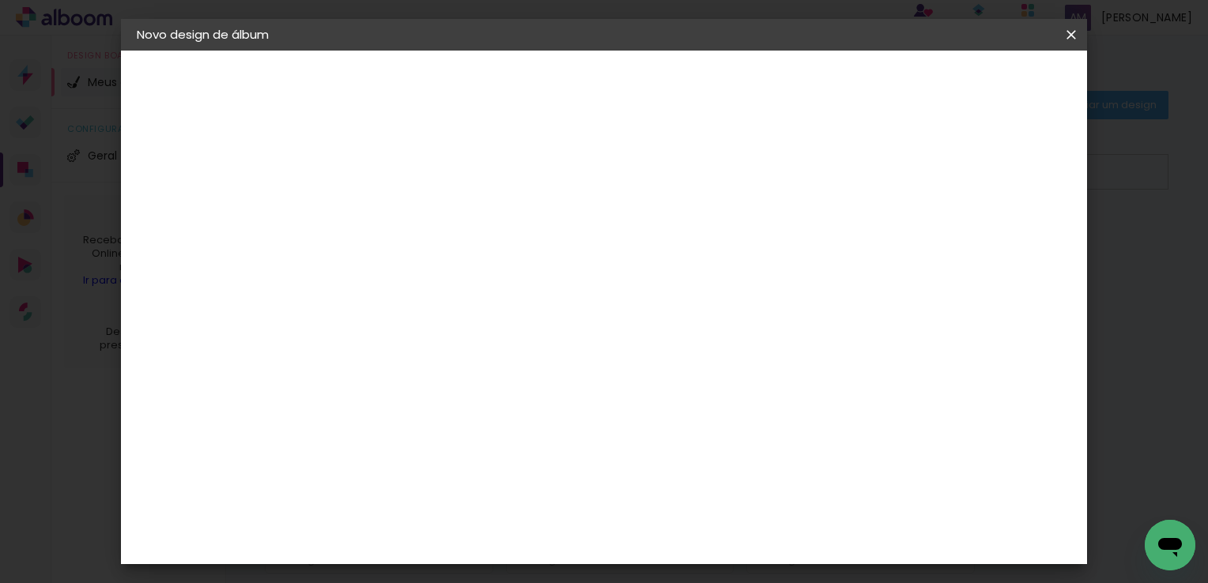
type input "lu"
type paper-input "lu"
click at [436, 398] on div "Lumière Imagem" at bounding box center [410, 398] width 52 height 25
click at [0, 0] on slot "Avançar" at bounding box center [0, 0] width 0 height 0
click at [457, 263] on input "text" at bounding box center [426, 275] width 62 height 25
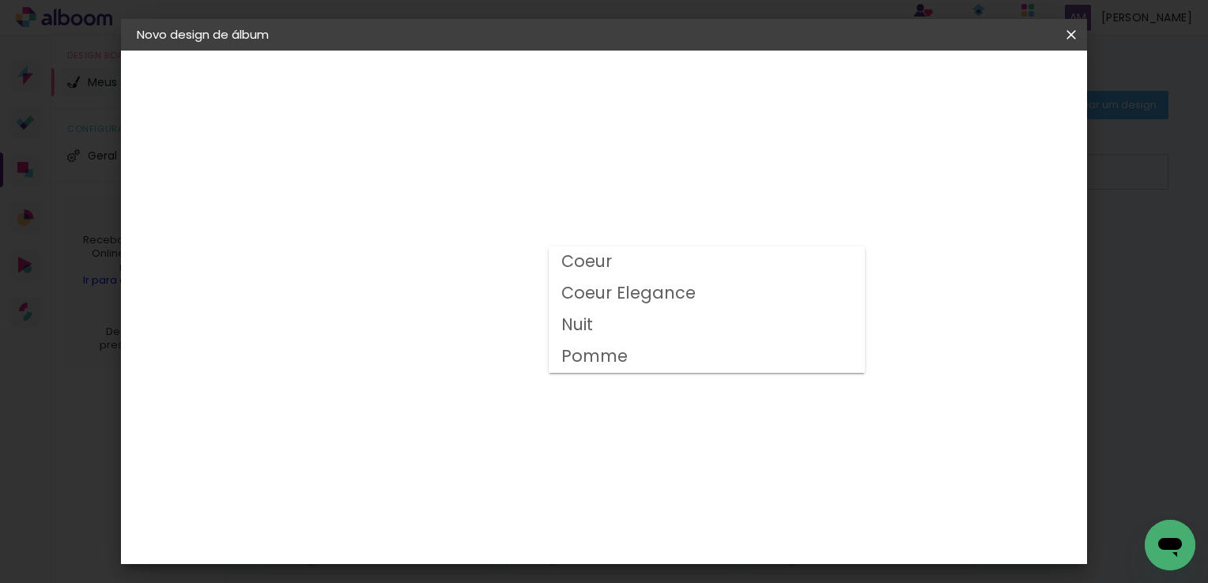
click at [601, 333] on paper-item "Nuit" at bounding box center [707, 326] width 316 height 32
type input "Nuit"
click at [502, 482] on span "20 × 30" at bounding box center [465, 498] width 74 height 32
click at [653, 81] on paper-button "Avançar" at bounding box center [613, 83] width 77 height 27
click at [972, 79] on span "Iniciar design" at bounding box center [936, 83] width 72 height 11
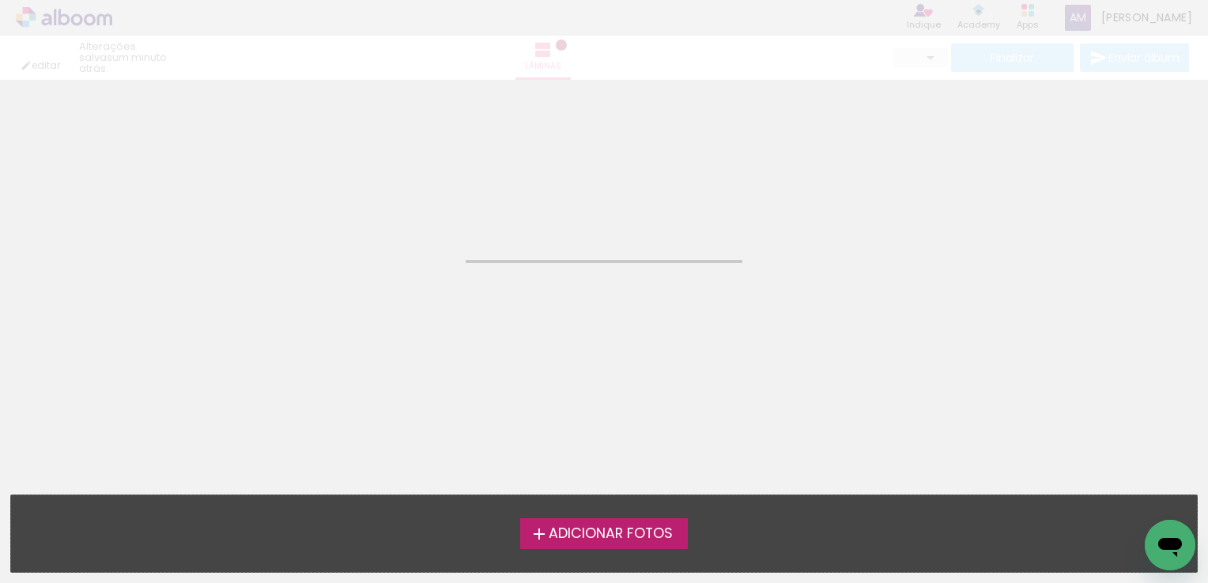
click at [566, 538] on span "Adicionar Fotos" at bounding box center [611, 534] width 124 height 14
click at [0, 0] on input "file" at bounding box center [0, 0] width 0 height 0
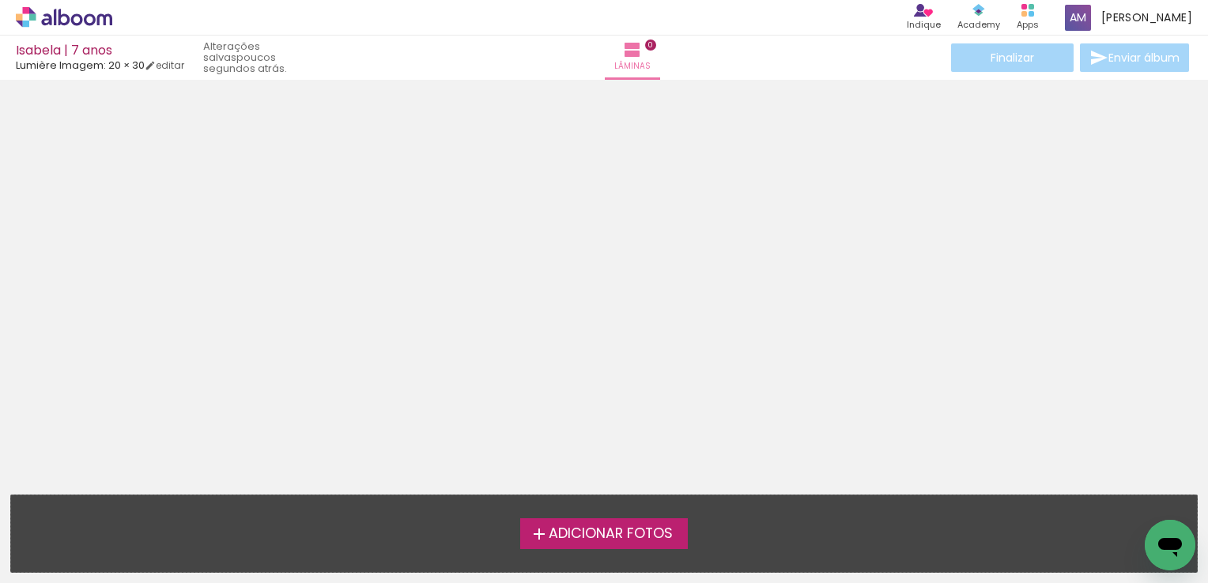
click at [636, 532] on span "Adicionar Fotos" at bounding box center [611, 534] width 124 height 14
click at [0, 0] on input "file" at bounding box center [0, 0] width 0 height 0
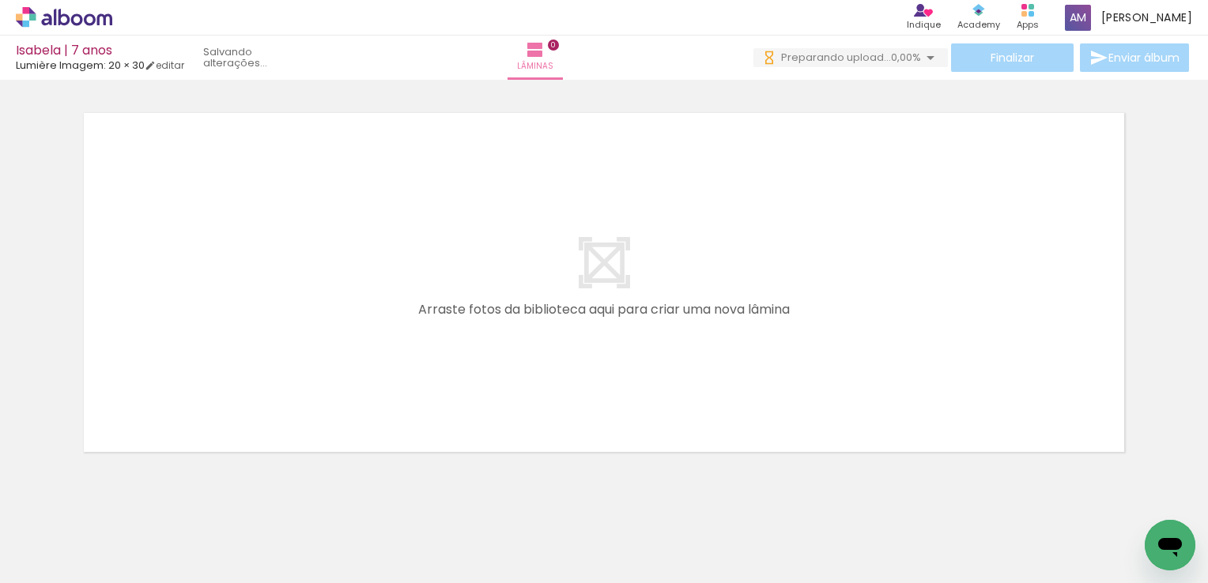
click at [51, 564] on span "Adicionar Fotos" at bounding box center [55, 561] width 47 height 17
click at [0, 0] on input "file" at bounding box center [0, 0] width 0 height 0
click at [41, 560] on span "Adicionar Fotos" at bounding box center [55, 561] width 47 height 17
click at [0, 0] on input "file" at bounding box center [0, 0] width 0 height 0
click at [48, 559] on span "Adicionar Fotos" at bounding box center [55, 561] width 47 height 17
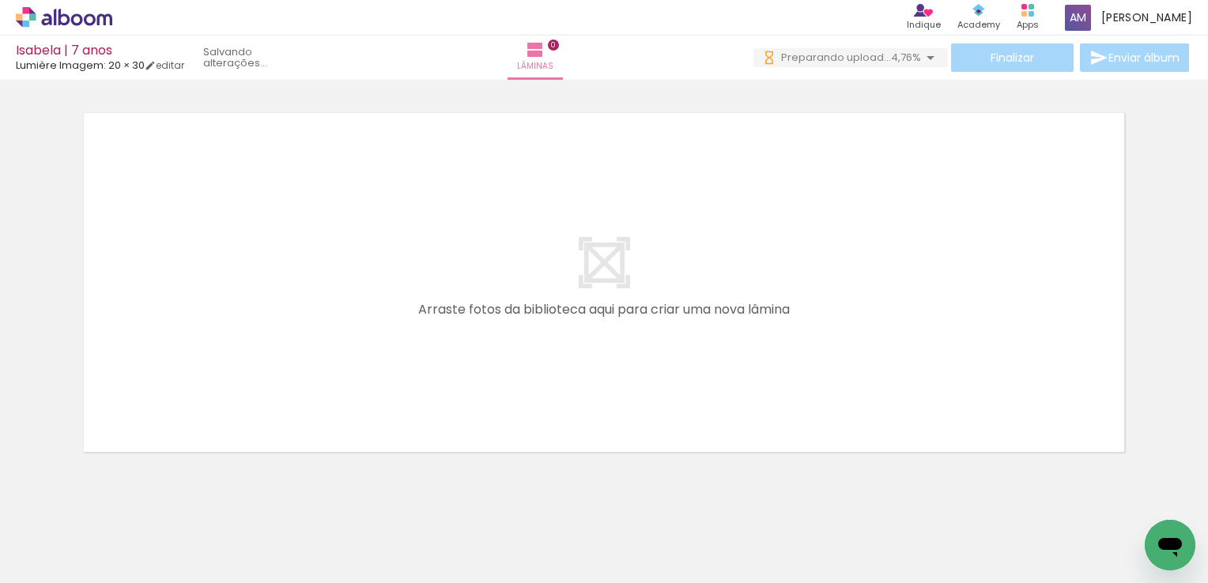
click at [0, 0] on input "file" at bounding box center [0, 0] width 0 height 0
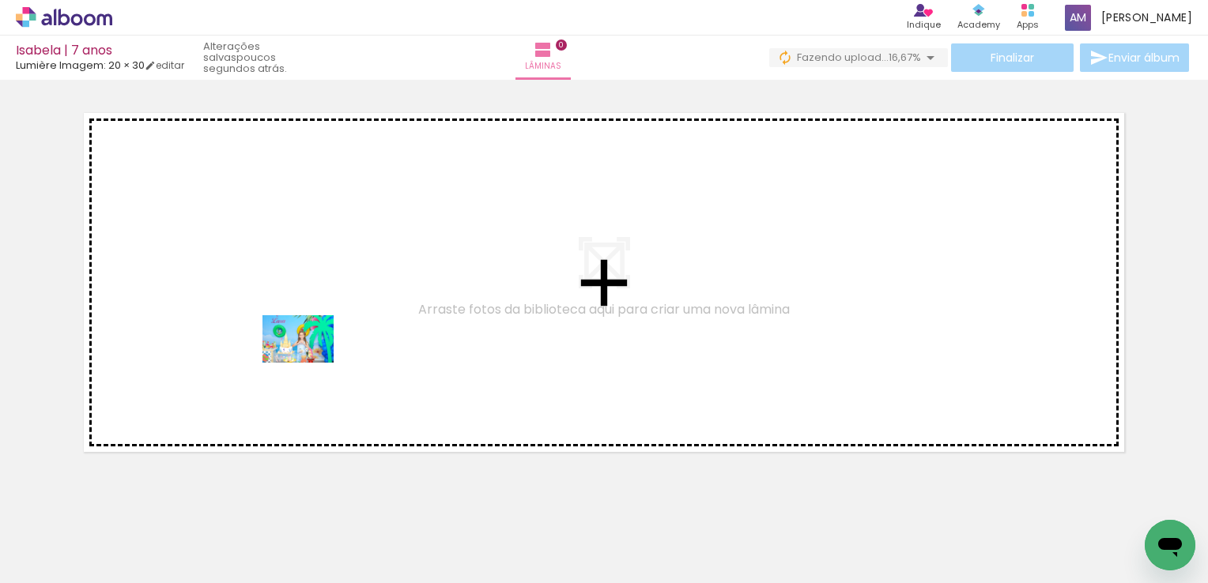
drag, startPoint x: 164, startPoint y: 540, endPoint x: 313, endPoint y: 359, distance: 234.2
click at [313, 359] on quentale-workspace at bounding box center [604, 291] width 1208 height 583
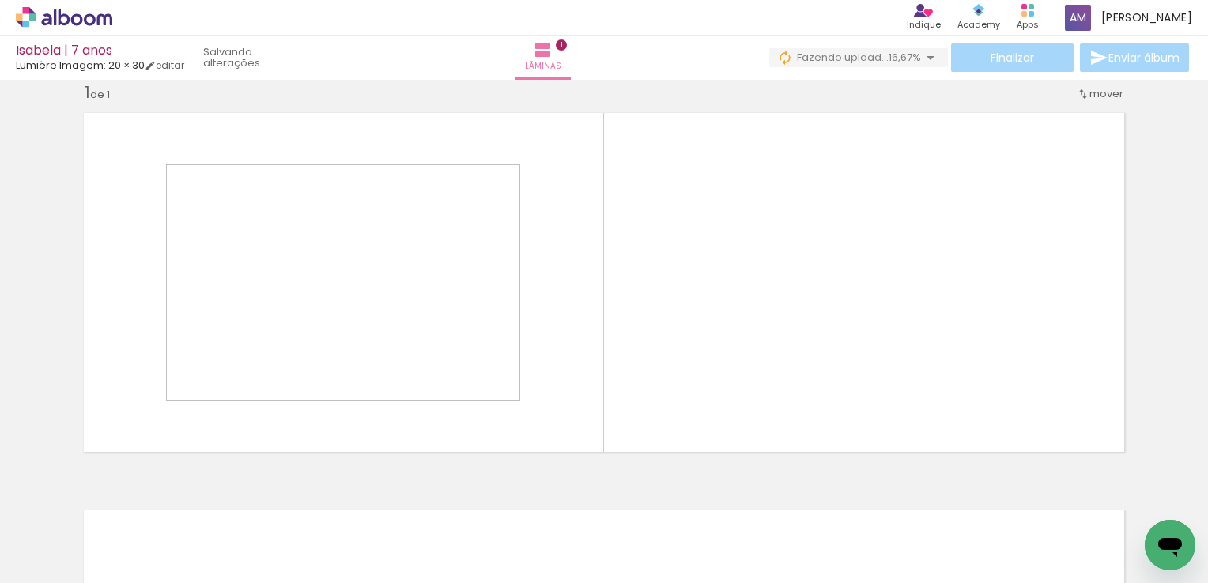
scroll to position [22, 0]
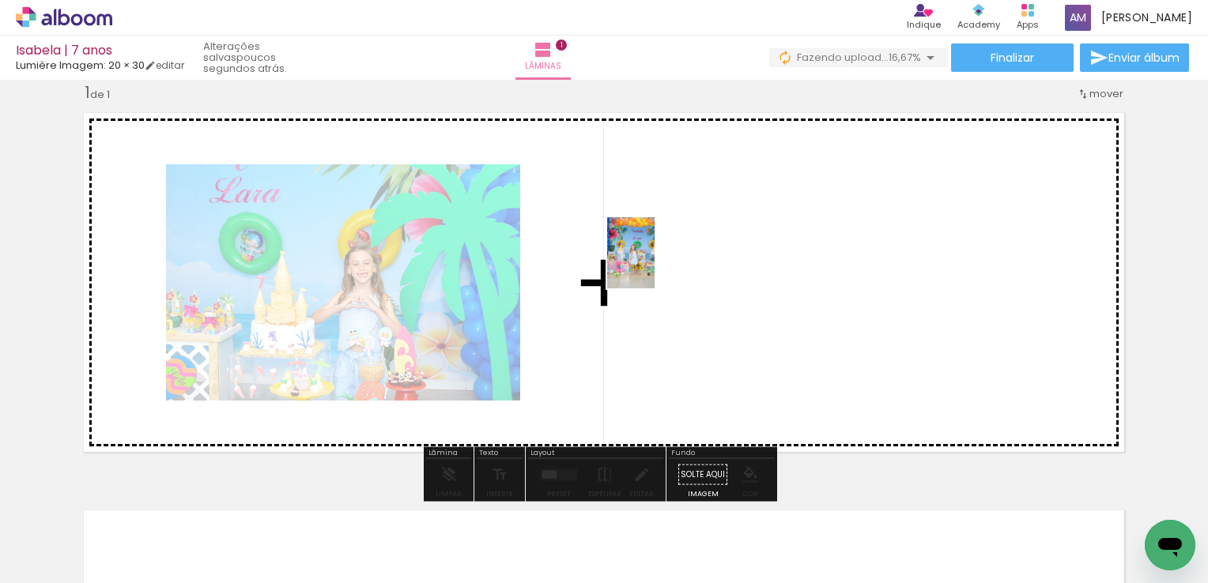
drag, startPoint x: 252, startPoint y: 539, endPoint x: 655, endPoint y: 264, distance: 488.1
click at [655, 264] on quentale-workspace at bounding box center [604, 291] width 1208 height 583
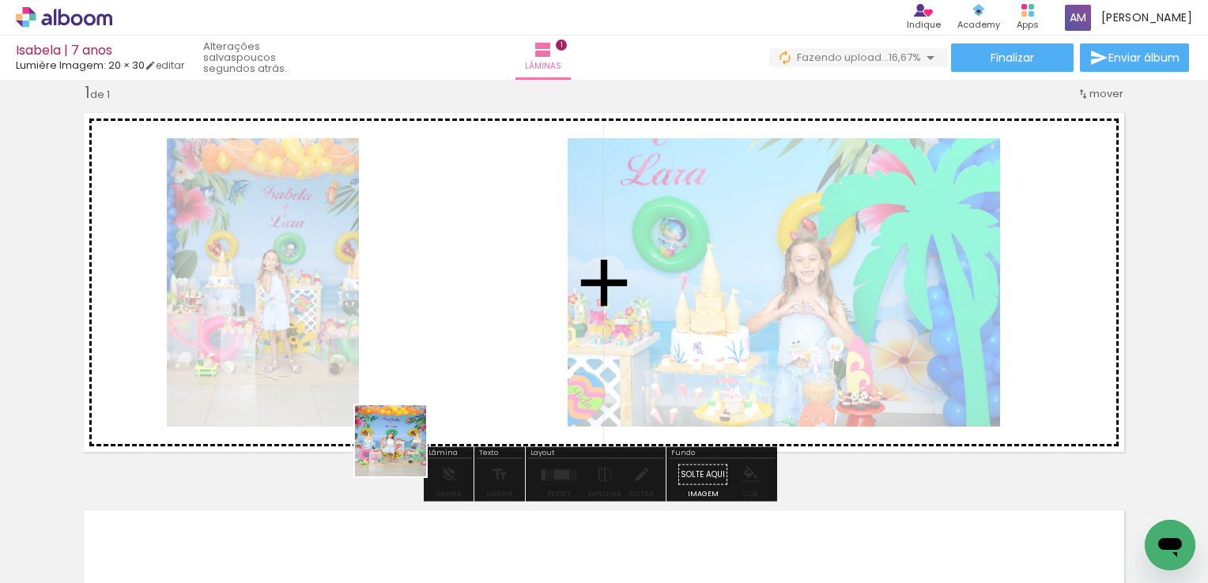
drag, startPoint x: 349, startPoint y: 556, endPoint x: 477, endPoint y: 342, distance: 249.2
click at [477, 342] on quentale-workspace at bounding box center [604, 291] width 1208 height 583
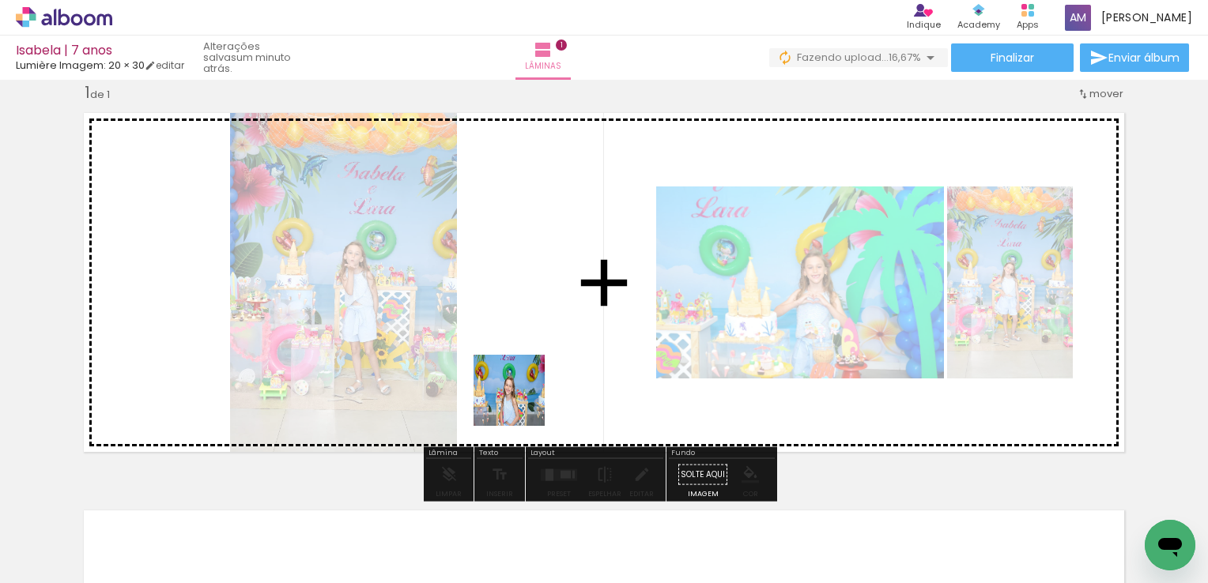
drag, startPoint x: 434, startPoint y: 523, endPoint x: 565, endPoint y: 334, distance: 230.7
click at [565, 334] on quentale-workspace at bounding box center [604, 291] width 1208 height 583
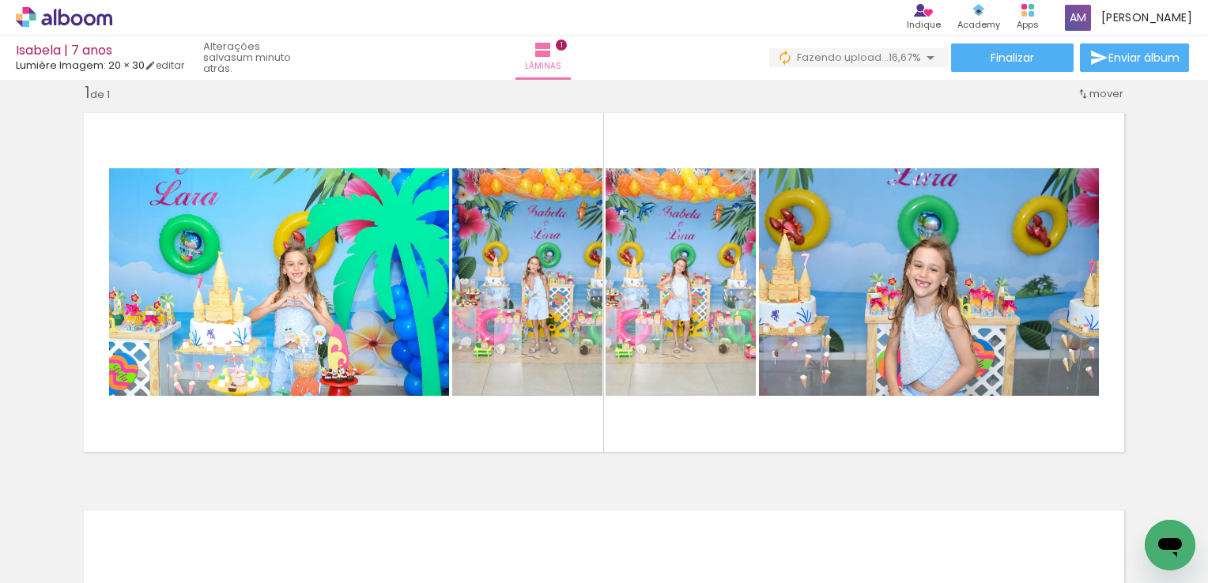
scroll to position [0, 1834]
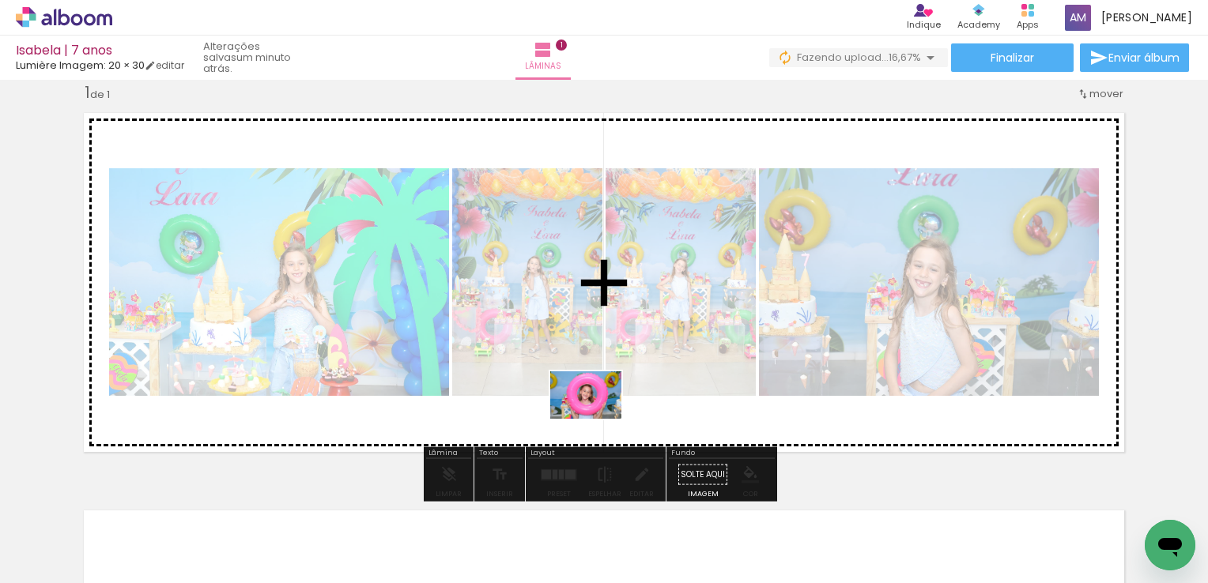
drag, startPoint x: 534, startPoint y: 560, endPoint x: 598, endPoint y: 419, distance: 154.6
click at [598, 419] on quentale-workspace at bounding box center [604, 291] width 1208 height 583
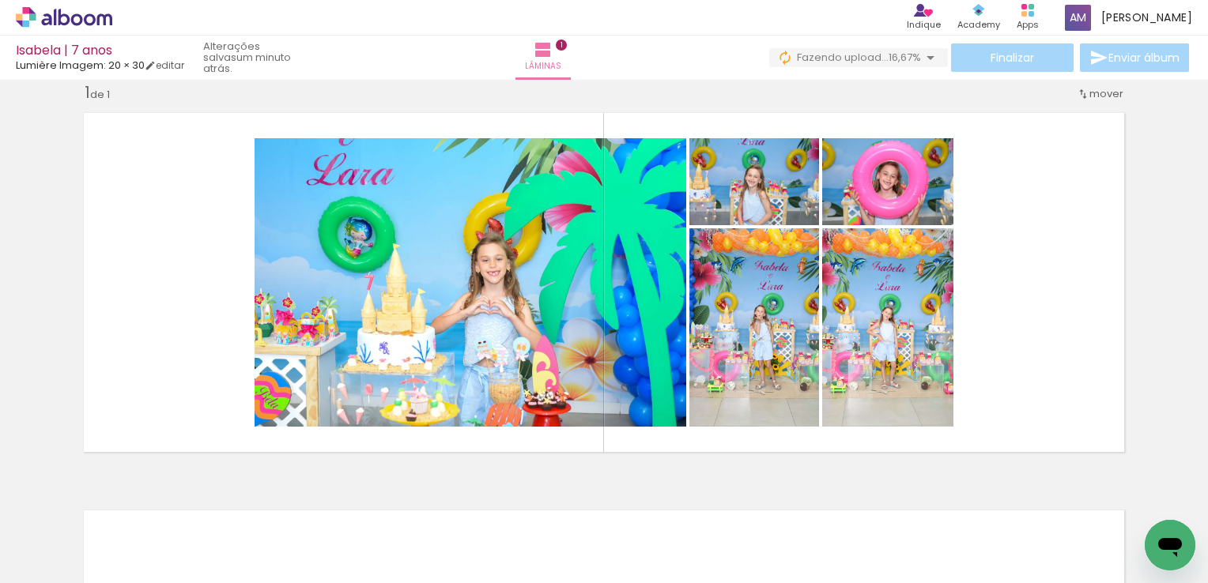
scroll to position [0, 3707]
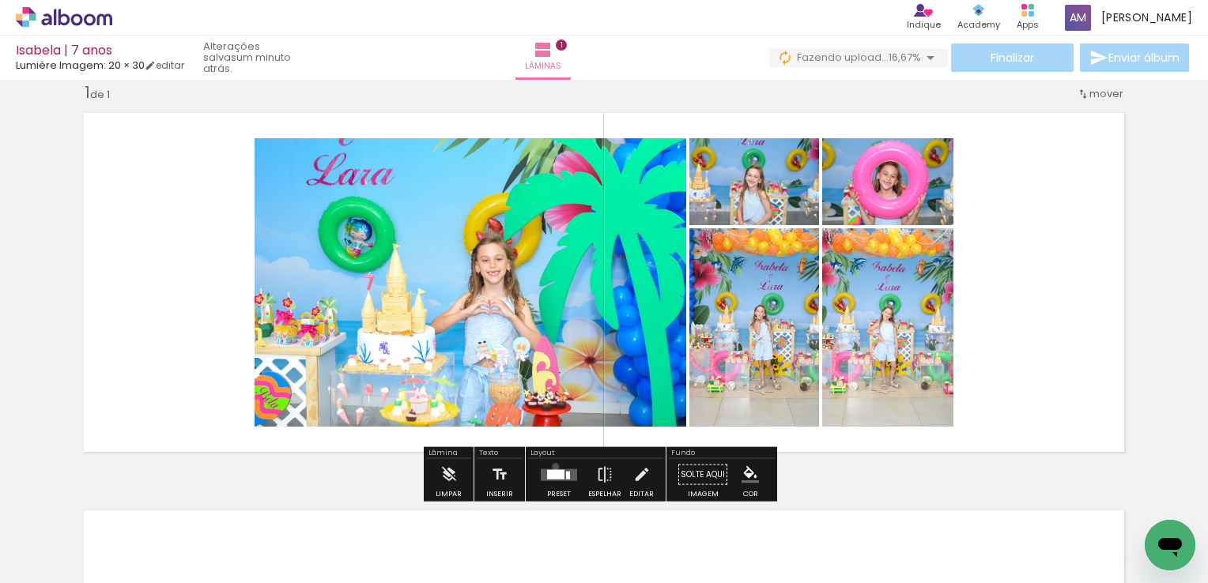
click at [552, 466] on div at bounding box center [559, 475] width 43 height 32
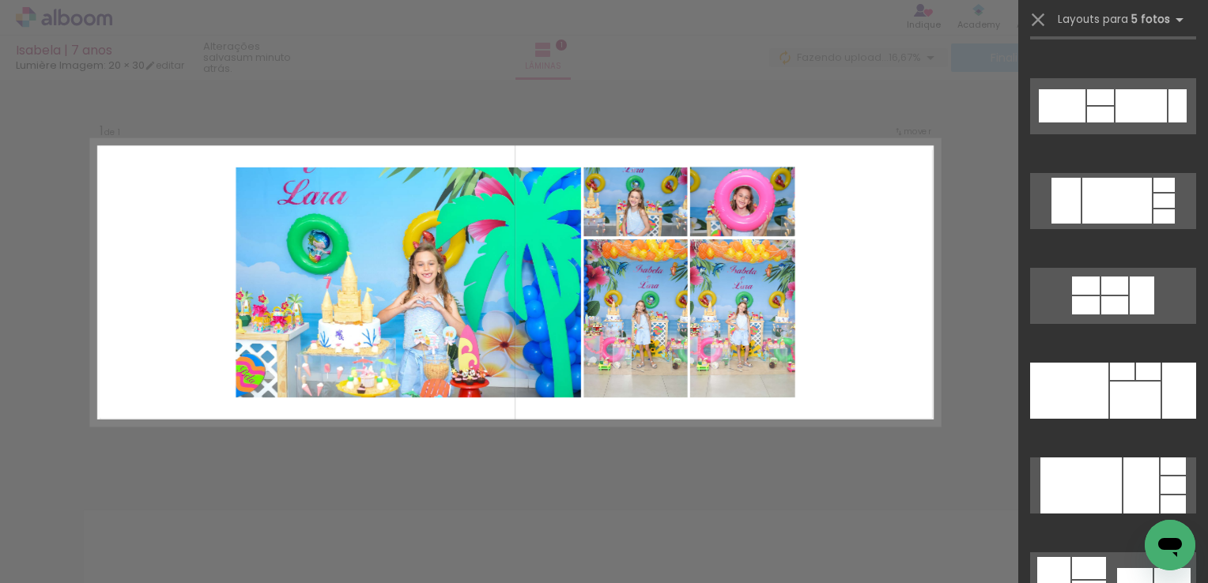
scroll to position [17907, 0]
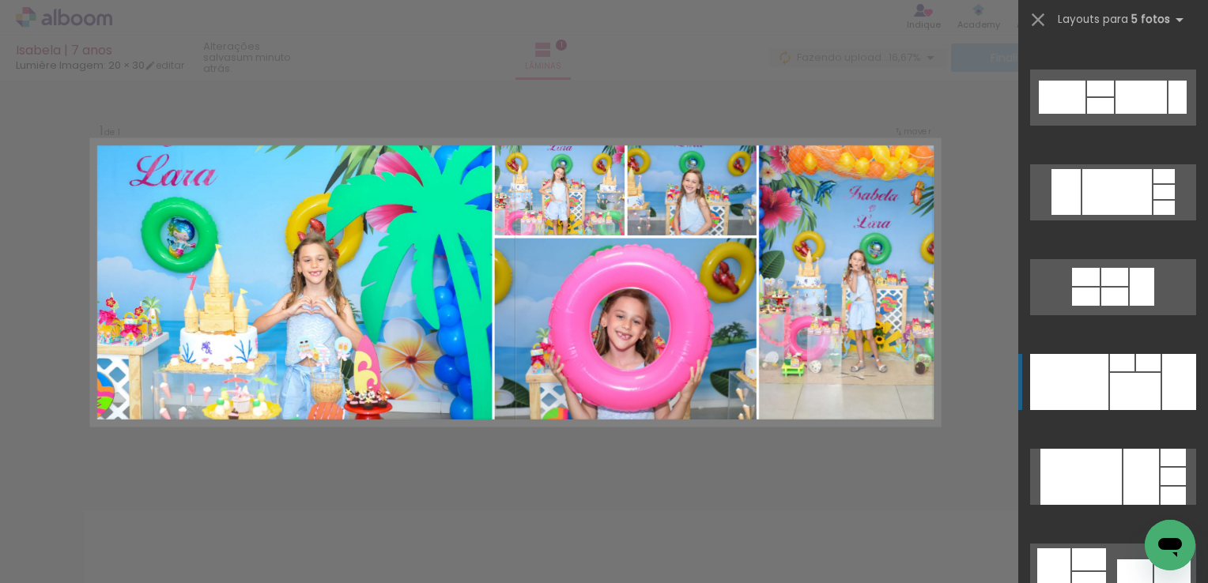
click at [1095, 449] on div at bounding box center [1080, 477] width 81 height 56
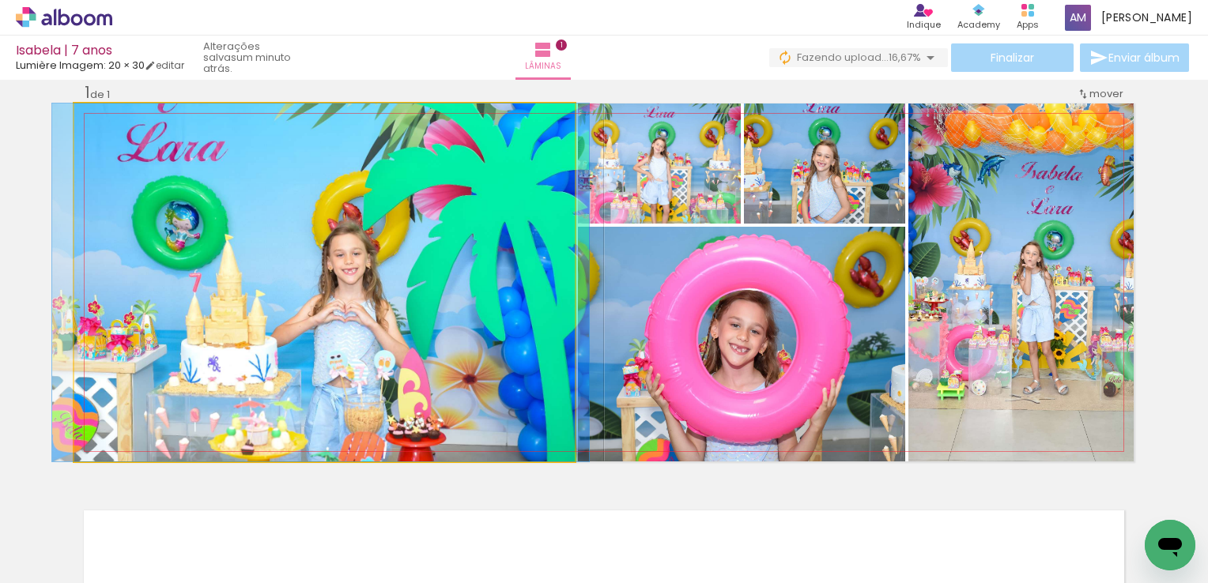
drag, startPoint x: 465, startPoint y: 323, endPoint x: 461, endPoint y: 297, distance: 25.6
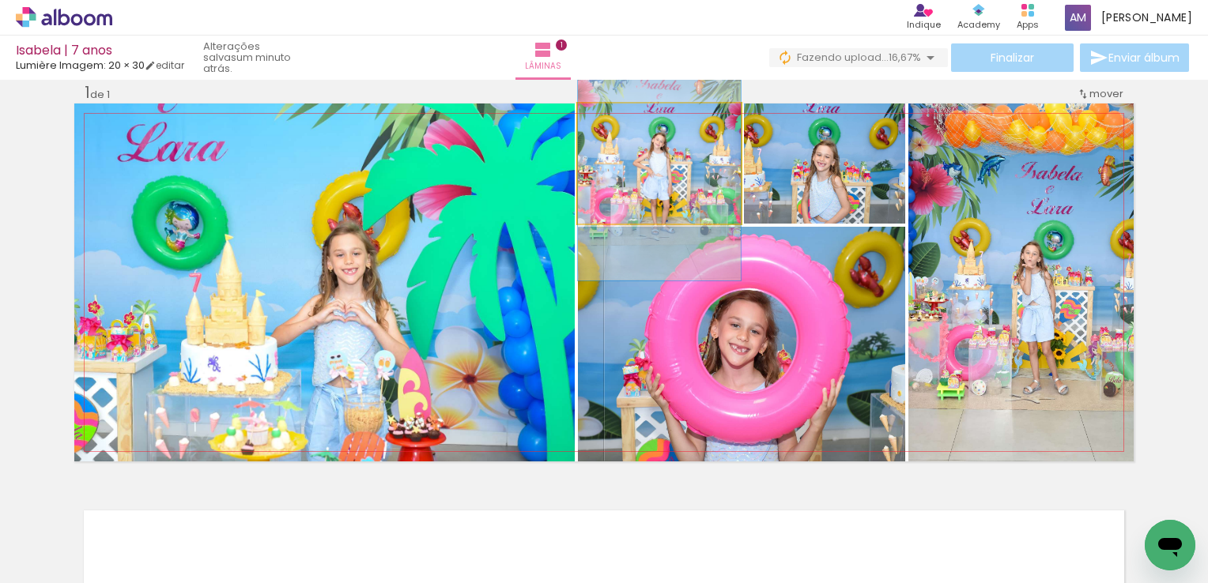
drag, startPoint x: 668, startPoint y: 182, endPoint x: 642, endPoint y: 179, distance: 26.3
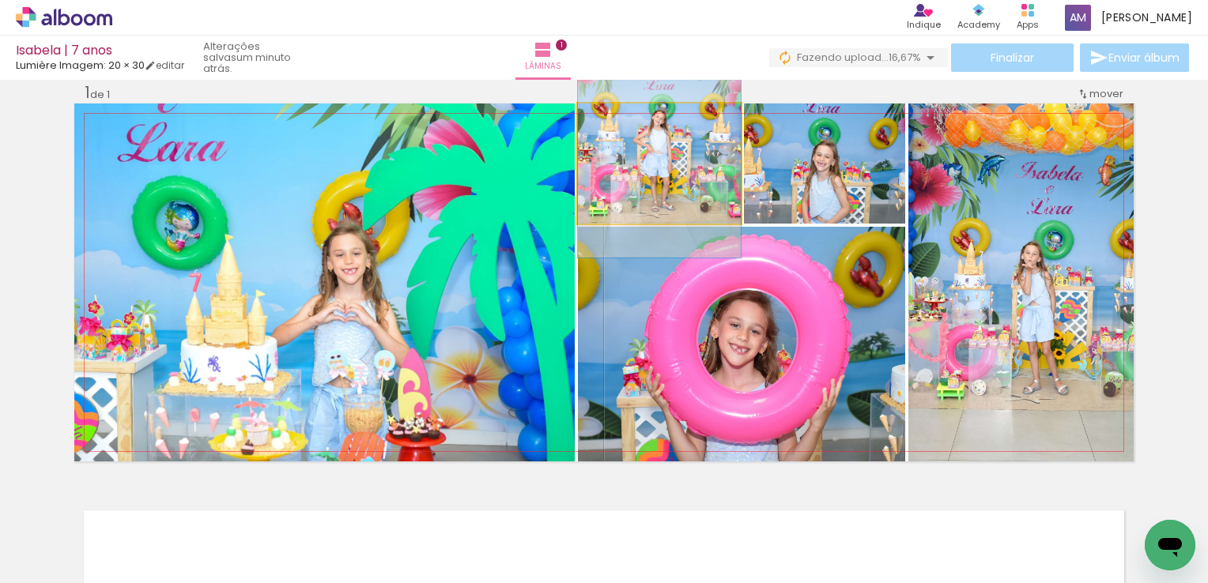
drag, startPoint x: 642, startPoint y: 179, endPoint x: 639, endPoint y: 154, distance: 24.6
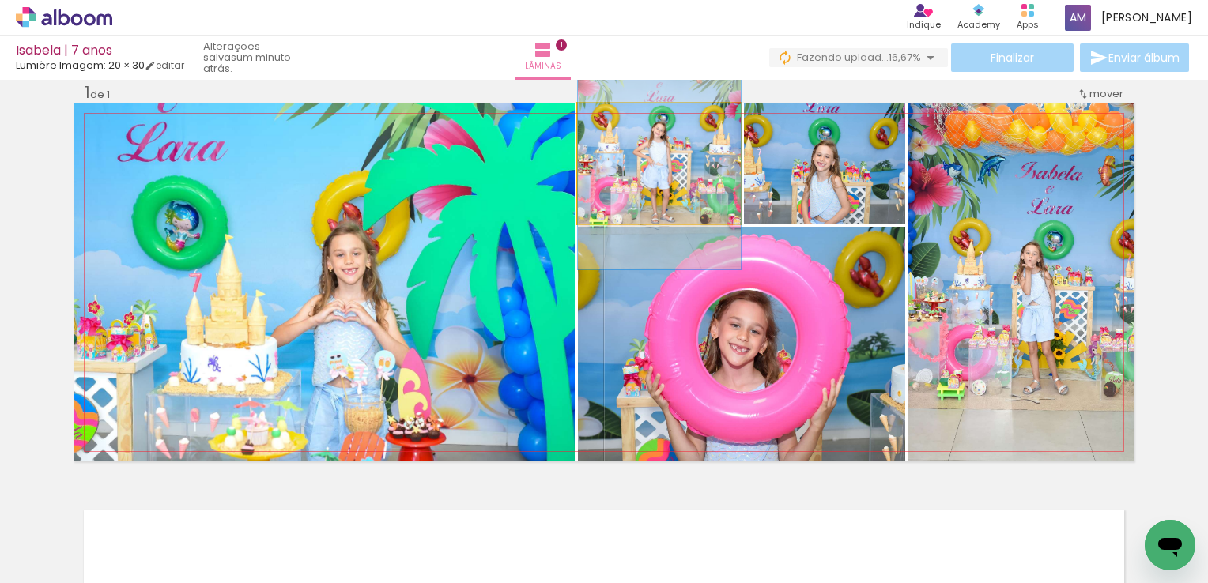
drag, startPoint x: 682, startPoint y: 167, endPoint x: 683, endPoint y: 179, distance: 11.9
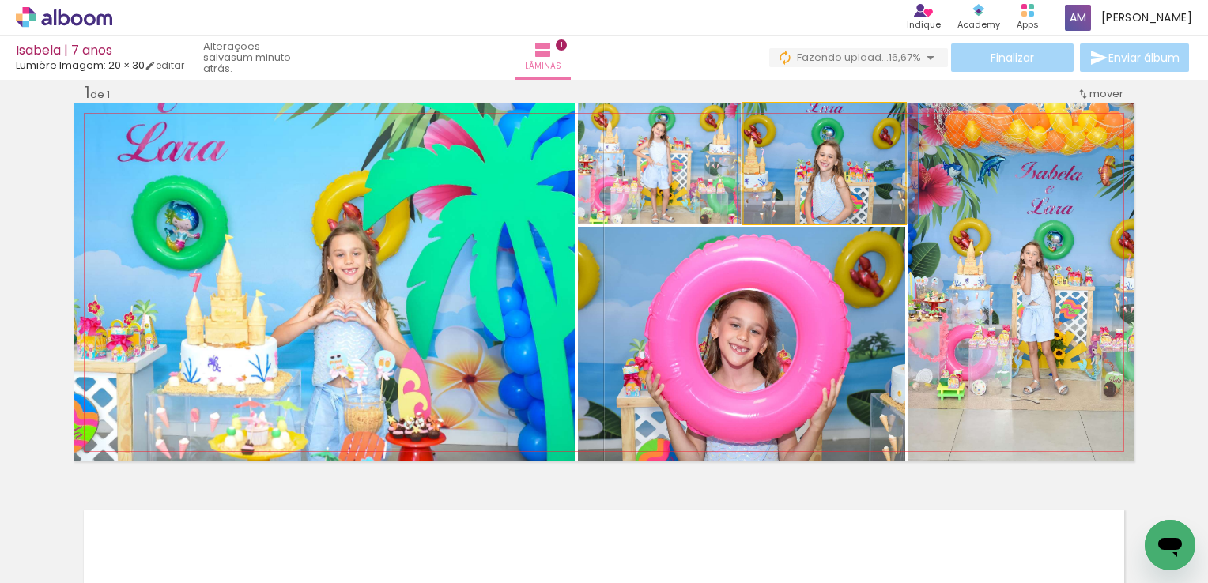
drag, startPoint x: 858, startPoint y: 194, endPoint x: 862, endPoint y: 153, distance: 41.2
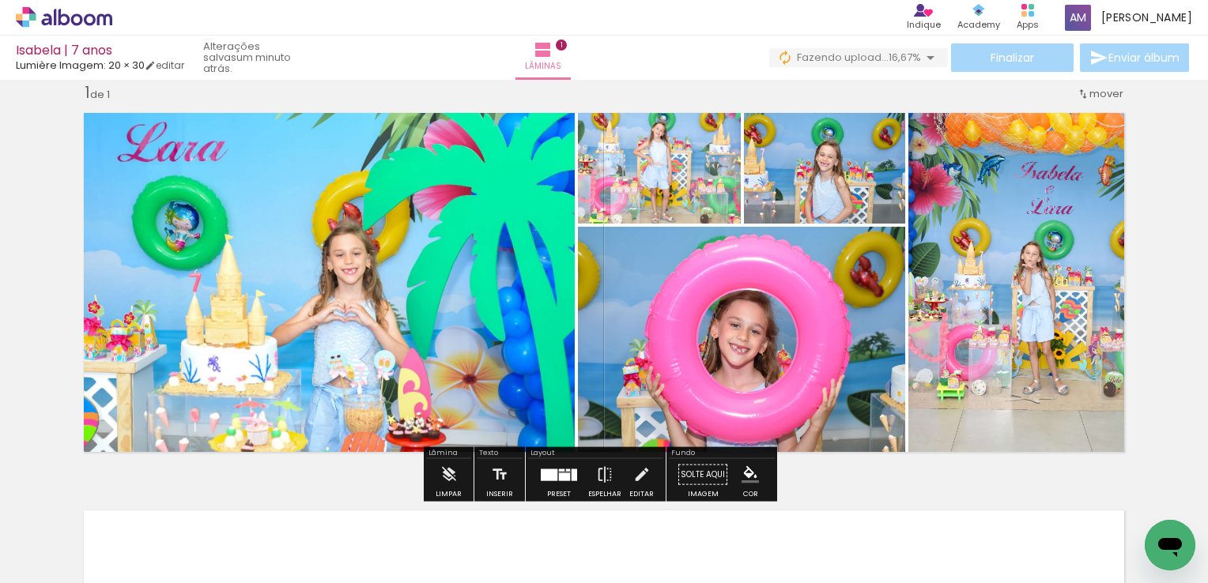
click at [560, 465] on div at bounding box center [559, 475] width 43 height 32
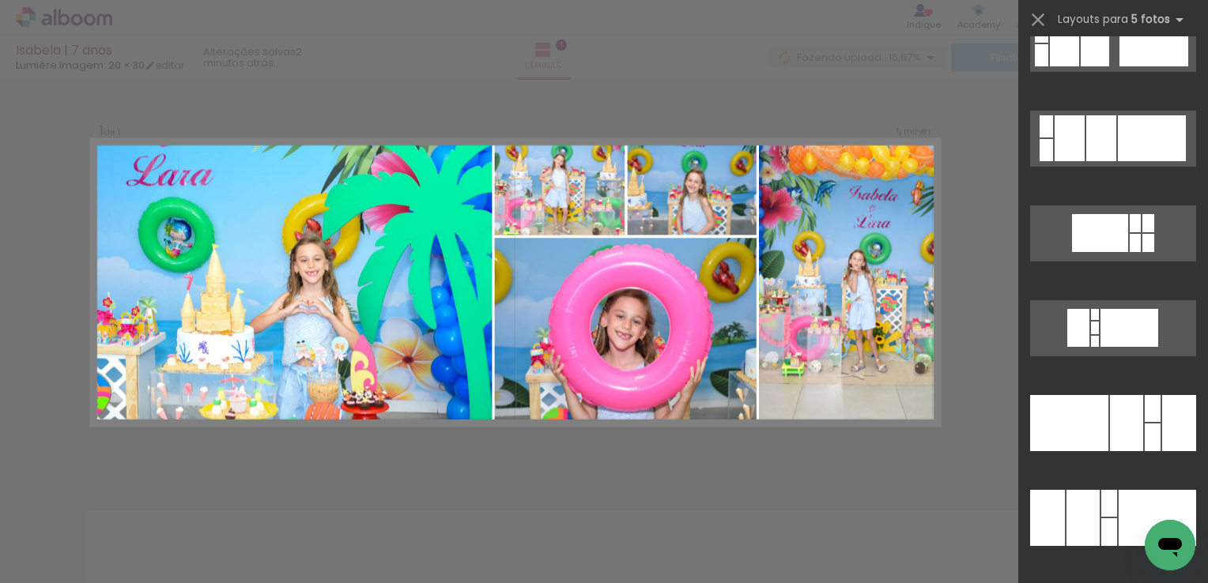
scroll to position [23935, 0]
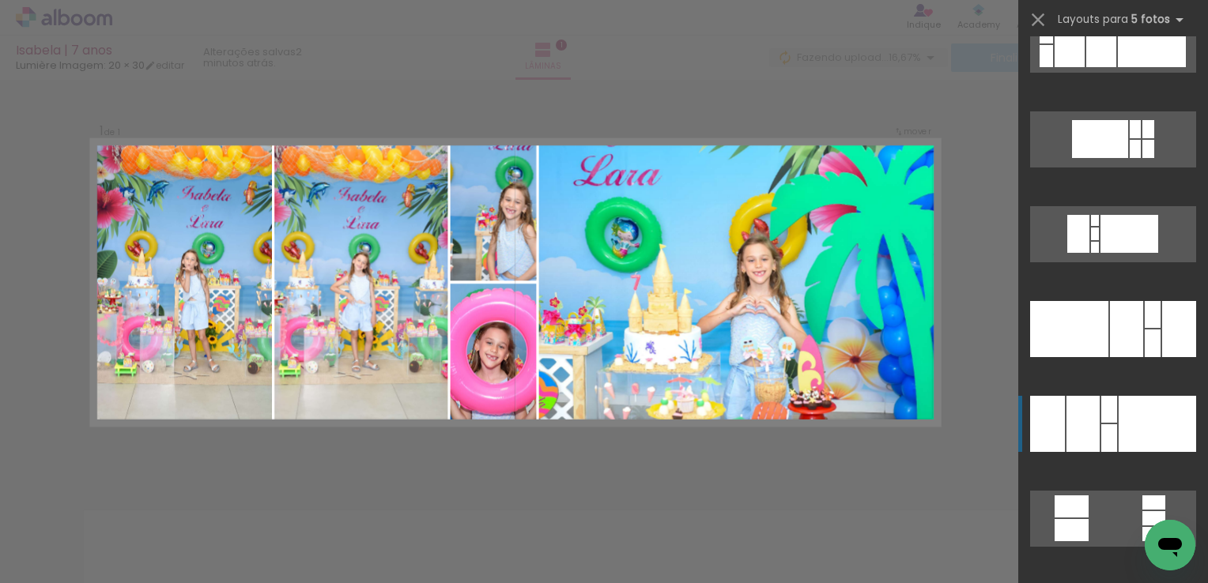
click at [1110, 357] on div at bounding box center [1126, 329] width 33 height 56
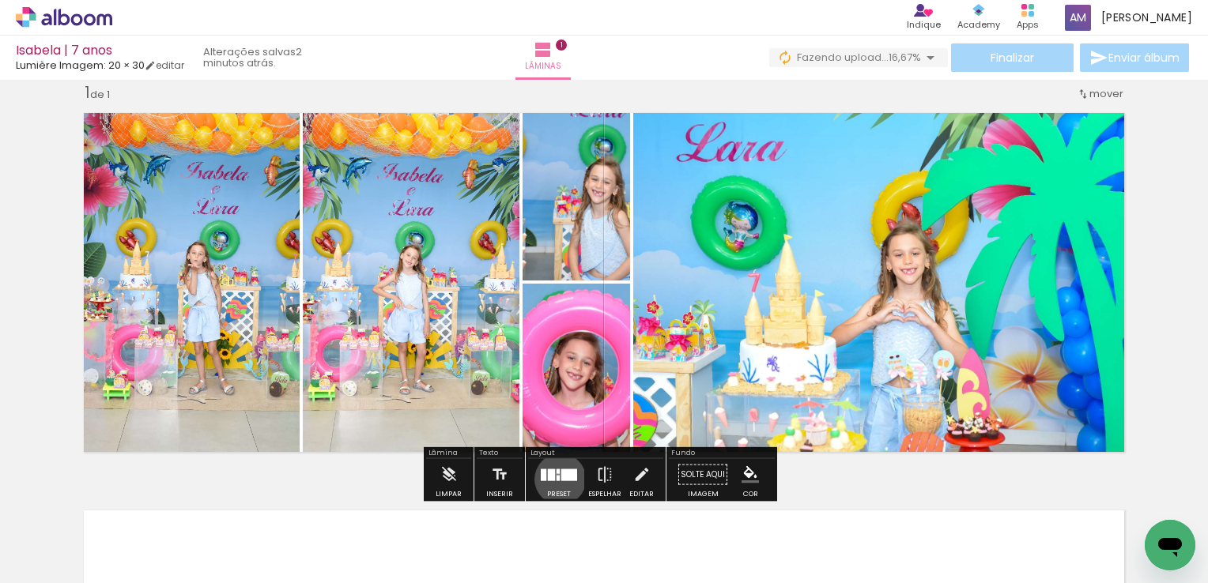
click at [561, 479] on div at bounding box center [569, 475] width 16 height 12
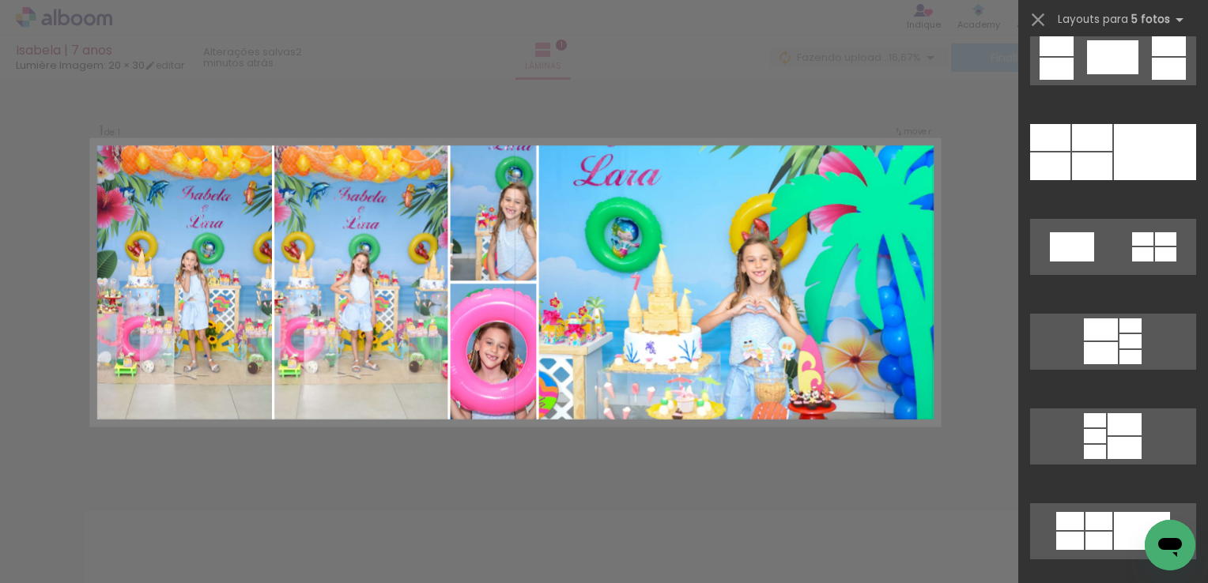
scroll to position [27066, 0]
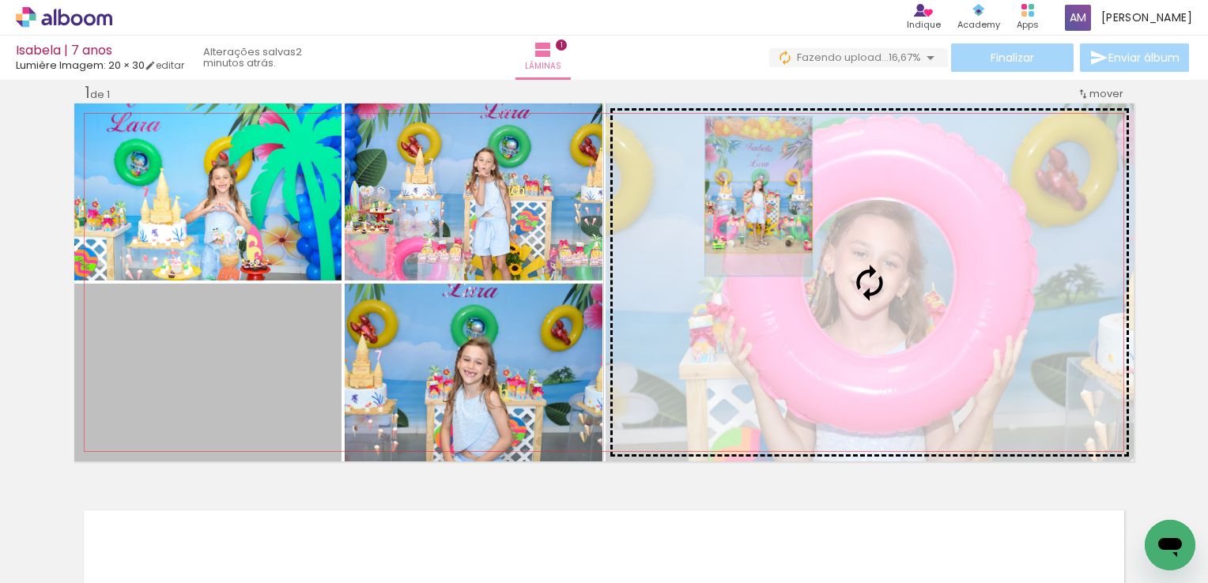
drag, startPoint x: 219, startPoint y: 377, endPoint x: 753, endPoint y: 217, distance: 556.9
click at [0, 0] on slot at bounding box center [0, 0] width 0 height 0
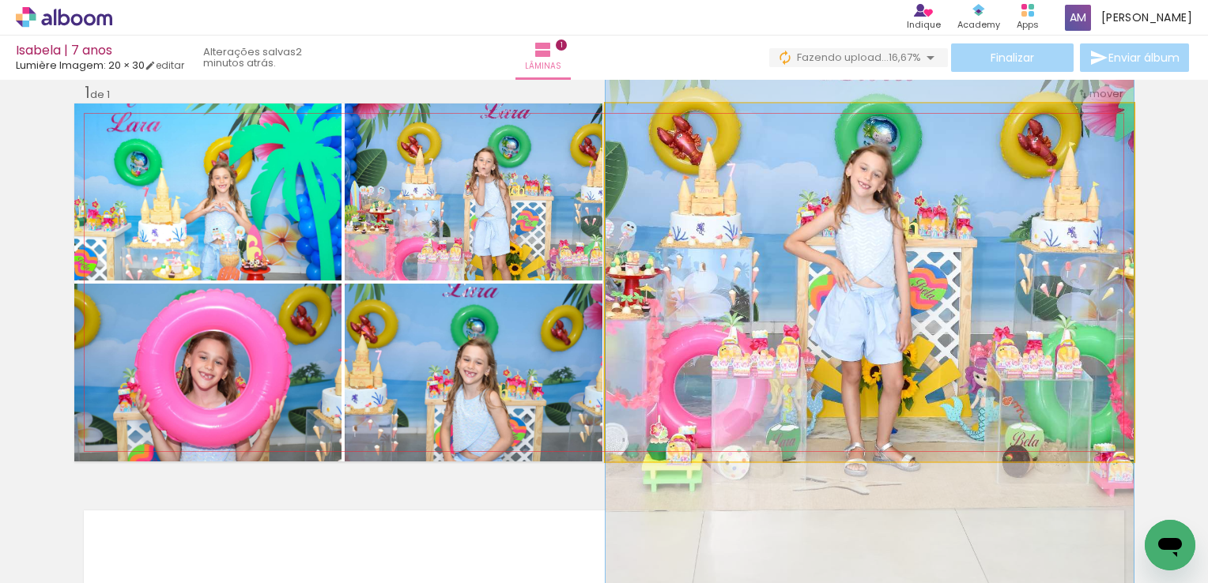
drag, startPoint x: 884, startPoint y: 302, endPoint x: 885, endPoint y: 243, distance: 58.5
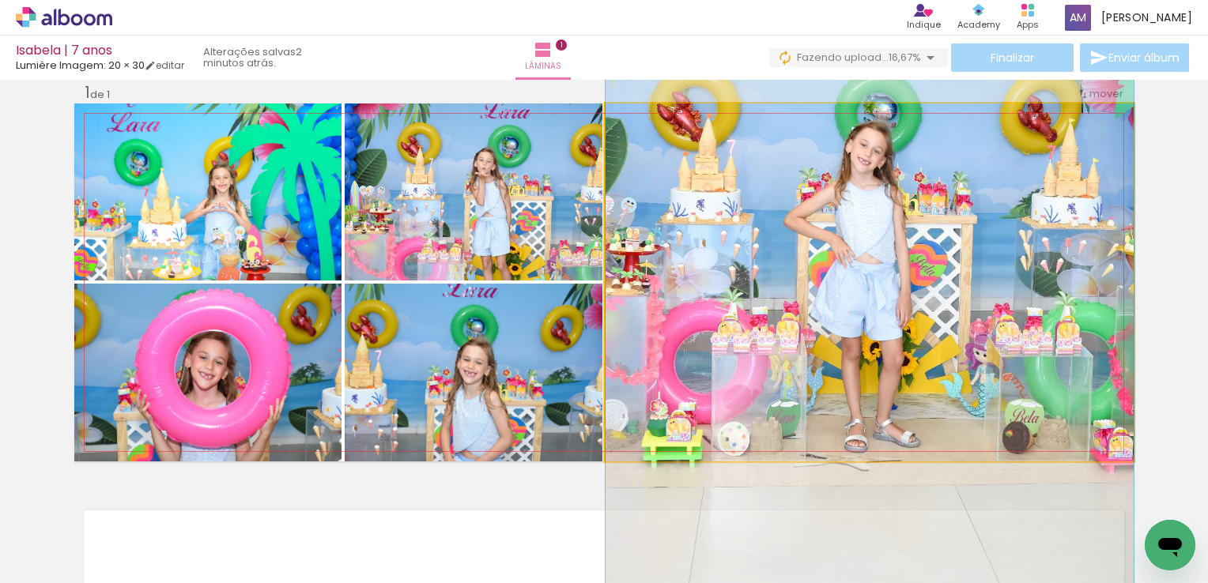
drag, startPoint x: 885, startPoint y: 243, endPoint x: 885, endPoint y: 224, distance: 19.0
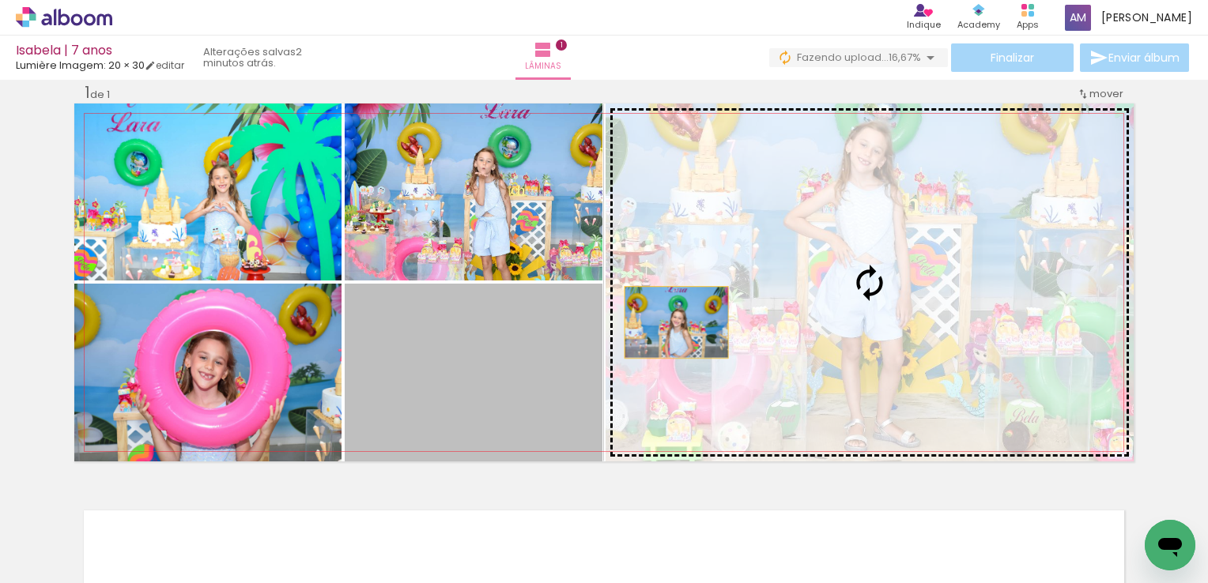
drag, startPoint x: 473, startPoint y: 376, endPoint x: 692, endPoint y: 311, distance: 229.3
click at [0, 0] on slot at bounding box center [0, 0] width 0 height 0
click at [692, 311] on quentale-photo at bounding box center [870, 283] width 528 height 358
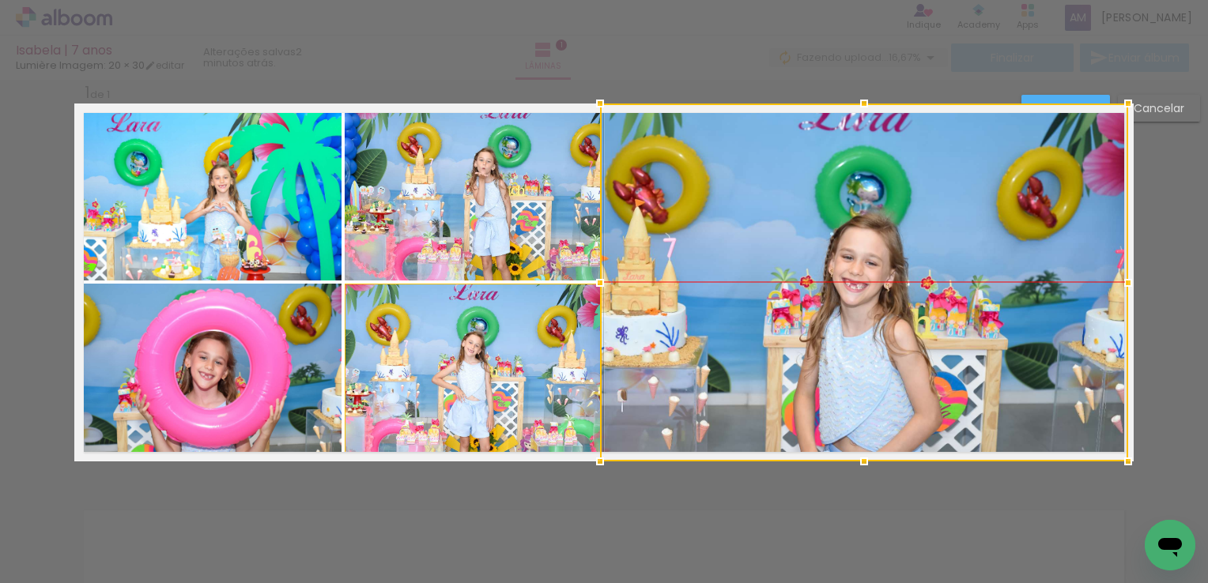
drag, startPoint x: 805, startPoint y: 340, endPoint x: 800, endPoint y: 213, distance: 126.6
click at [800, 213] on div at bounding box center [864, 283] width 528 height 358
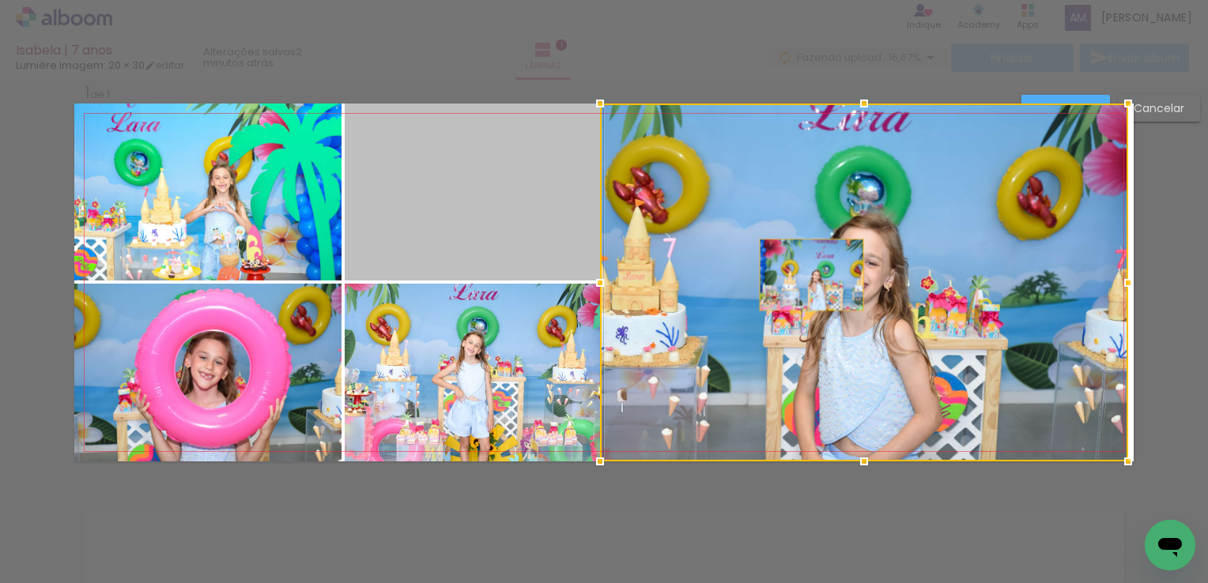
drag, startPoint x: 485, startPoint y: 188, endPoint x: 805, endPoint y: 275, distance: 331.7
click at [805, 275] on album-spread "1 de 1" at bounding box center [603, 283] width 1059 height 358
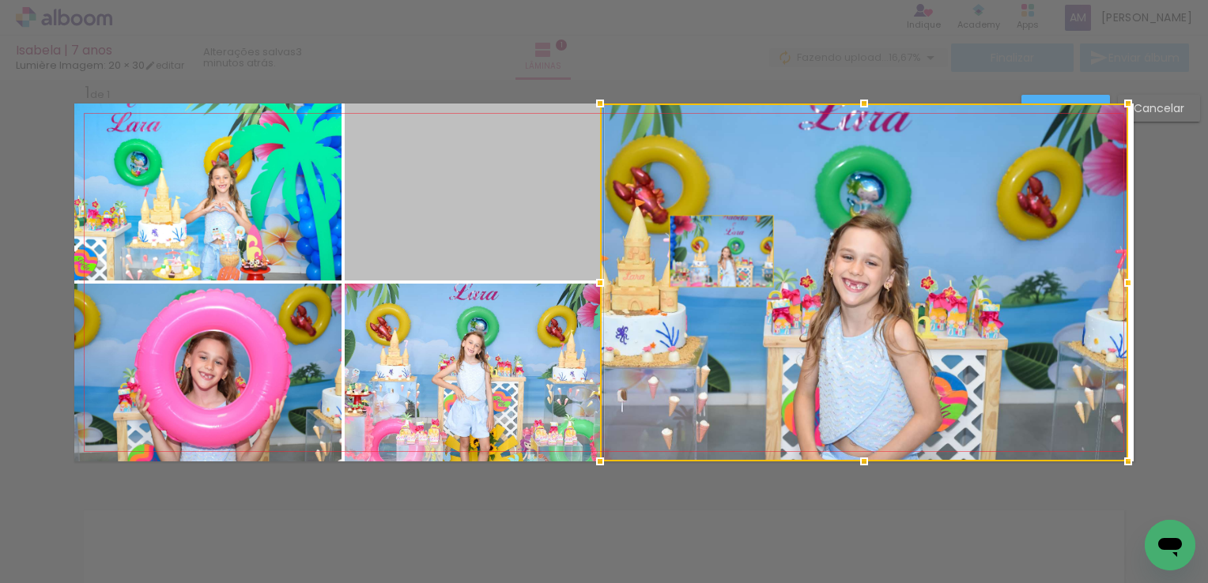
drag, startPoint x: 523, startPoint y: 228, endPoint x: 715, endPoint y: 251, distance: 194.3
click at [715, 251] on album-spread "1 de 1" at bounding box center [603, 283] width 1059 height 358
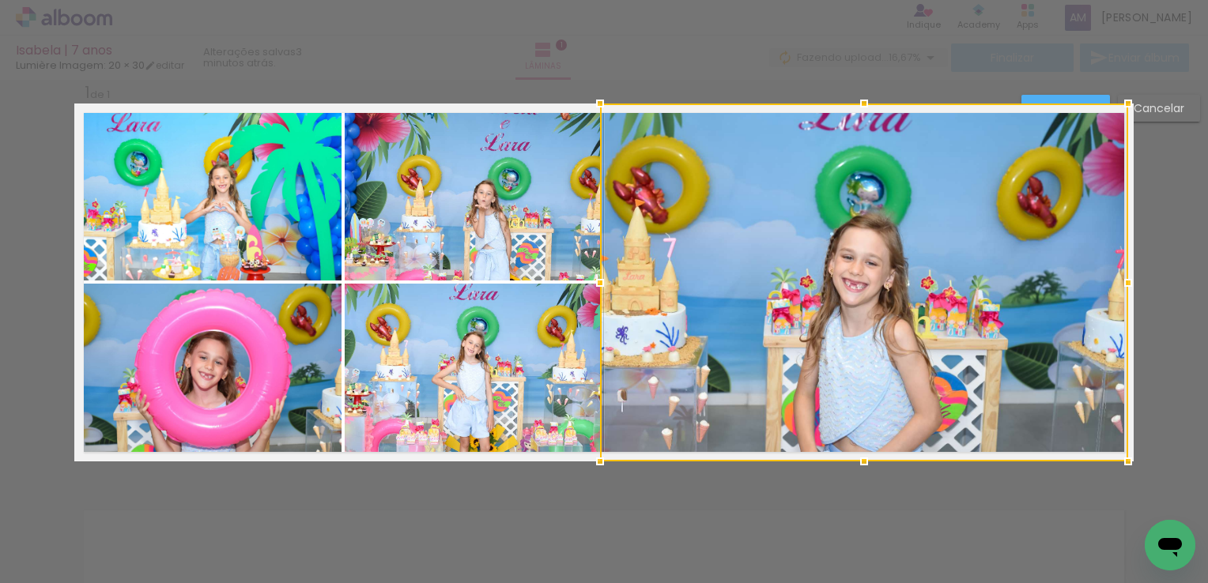
click at [764, 291] on div at bounding box center [864, 283] width 528 height 358
click at [1068, 98] on paper-button "Confirmar" at bounding box center [1065, 108] width 89 height 27
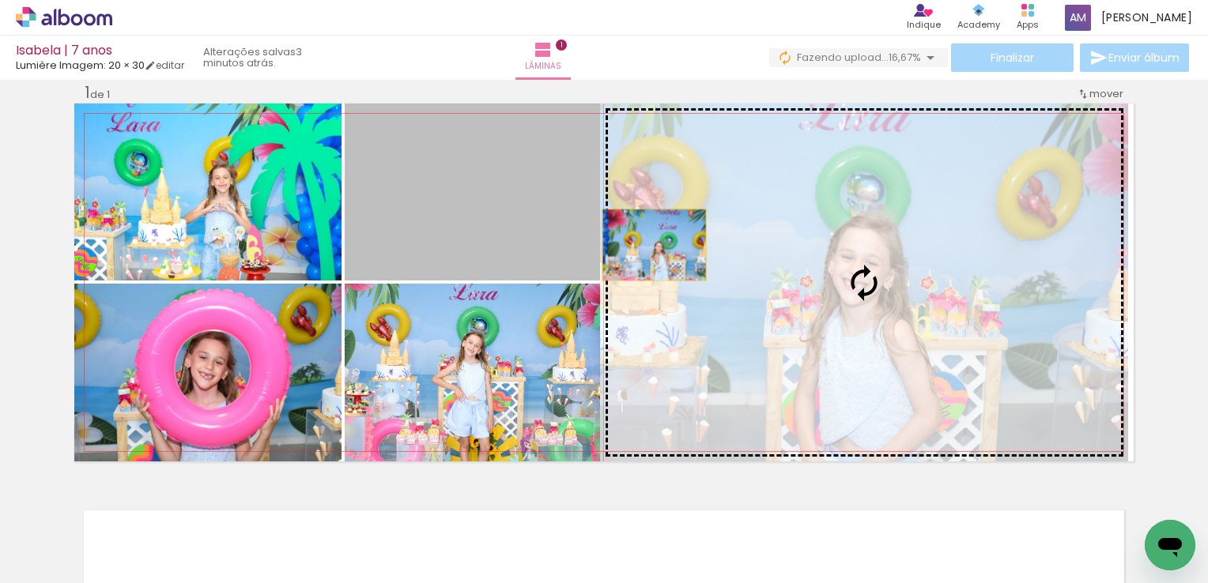
drag, startPoint x: 562, startPoint y: 234, endPoint x: 820, endPoint y: 251, distance: 258.3
click at [0, 0] on slot at bounding box center [0, 0] width 0 height 0
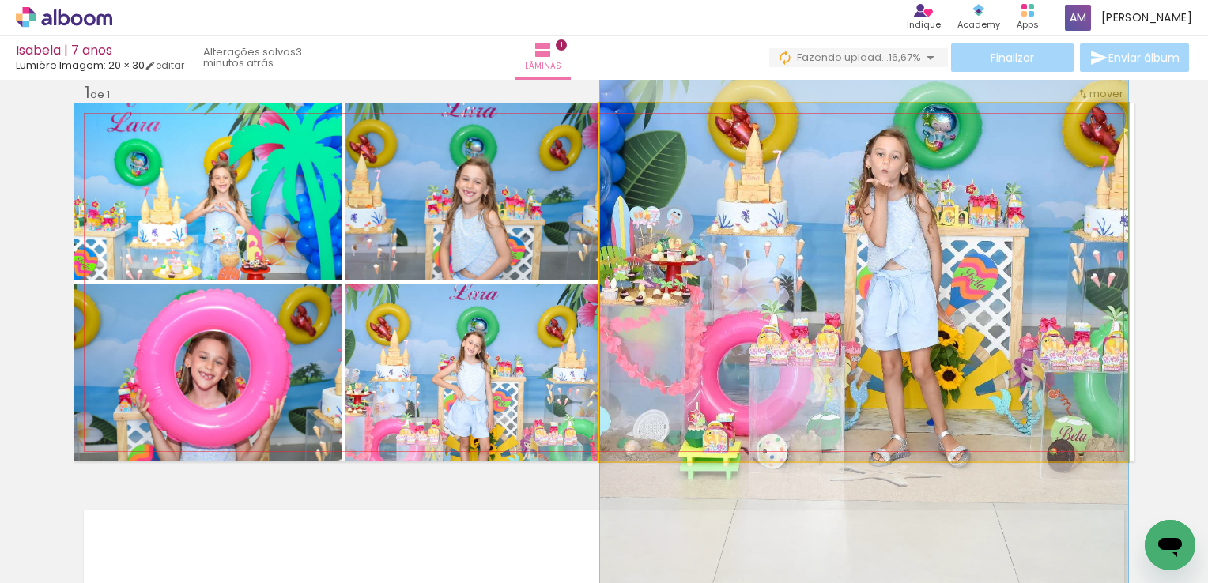
drag, startPoint x: 864, startPoint y: 315, endPoint x: 863, endPoint y: 251, distance: 63.2
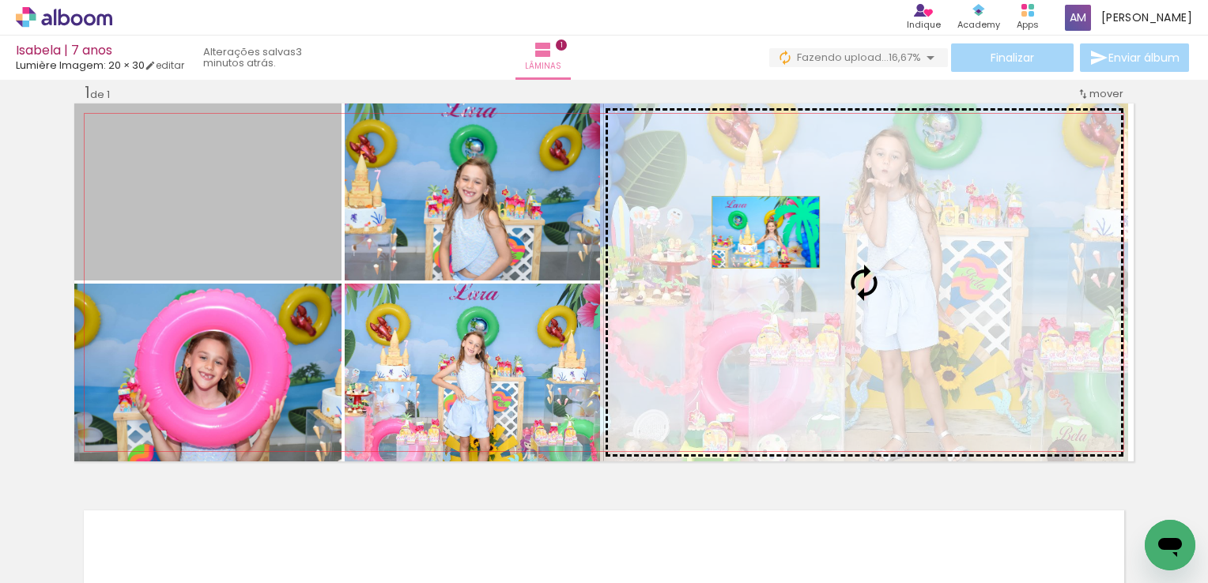
drag, startPoint x: 243, startPoint y: 227, endPoint x: 760, endPoint y: 232, distance: 516.2
click at [0, 0] on slot at bounding box center [0, 0] width 0 height 0
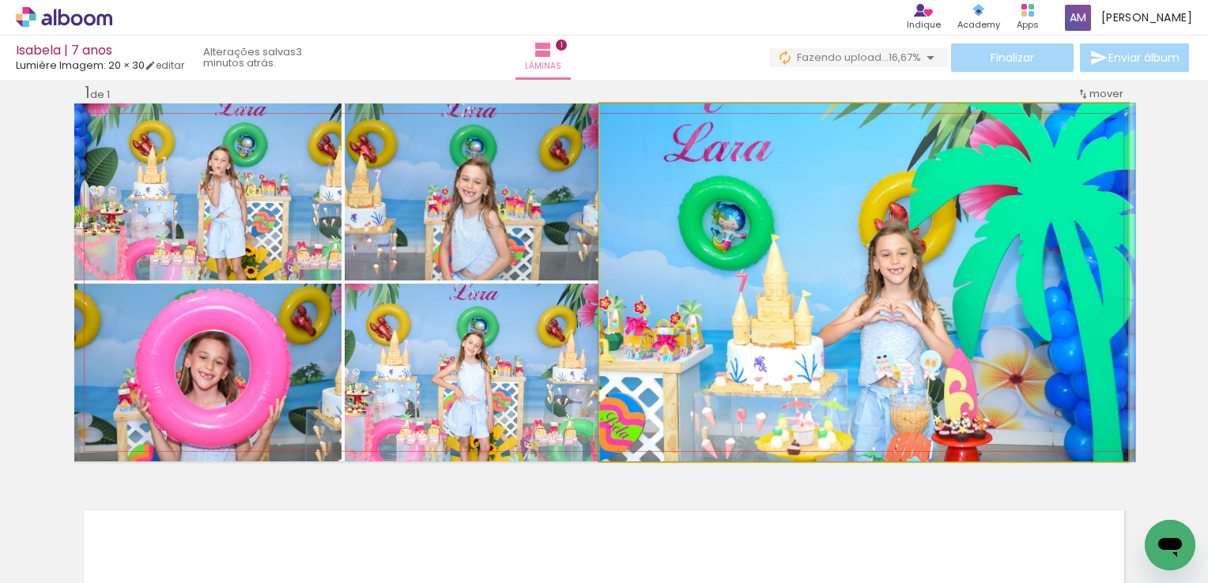
drag, startPoint x: 872, startPoint y: 302, endPoint x: 885, endPoint y: 206, distance: 97.4
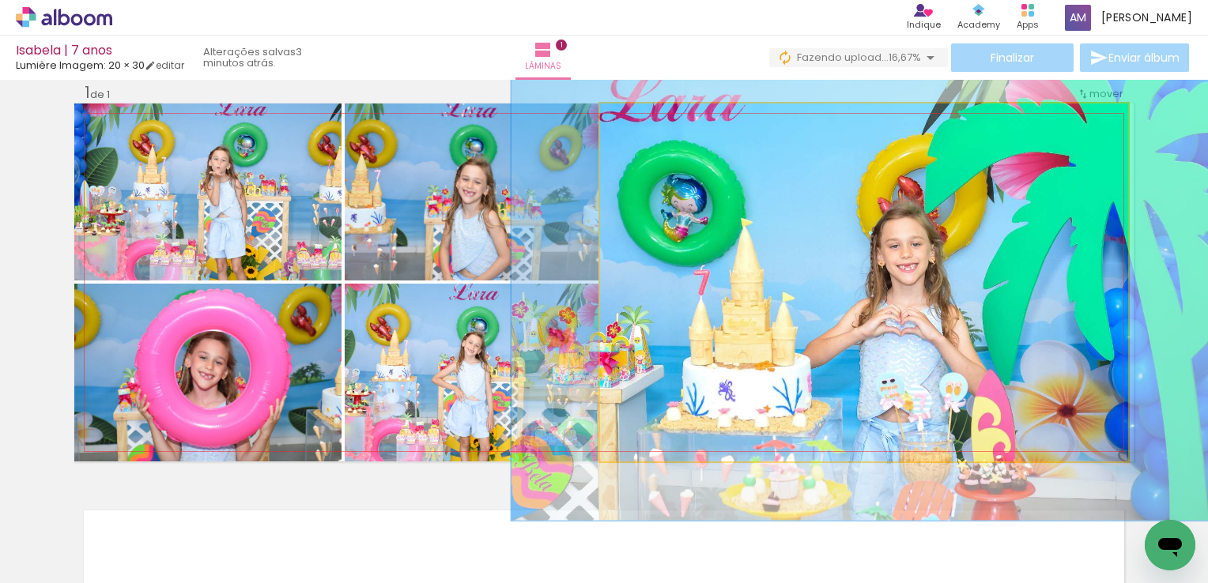
drag, startPoint x: 627, startPoint y: 124, endPoint x: 645, endPoint y: 123, distance: 18.2
type paper-slider "133"
click at [645, 123] on div at bounding box center [655, 120] width 25 height 25
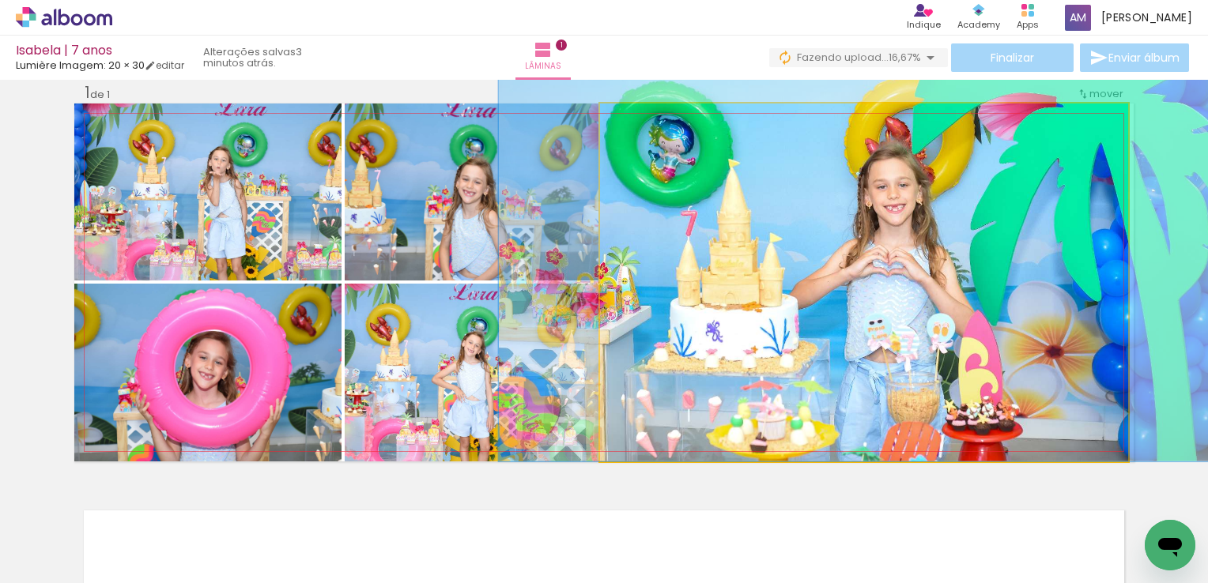
drag, startPoint x: 892, startPoint y: 287, endPoint x: 879, endPoint y: 194, distance: 94.1
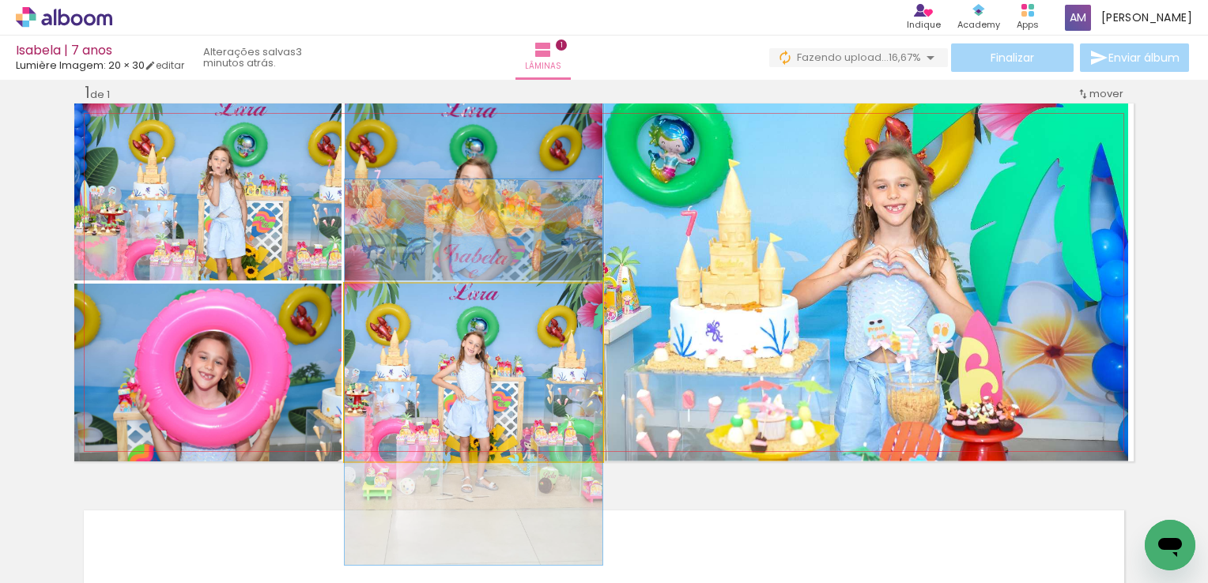
click at [473, 365] on quentale-photo at bounding box center [474, 373] width 258 height 178
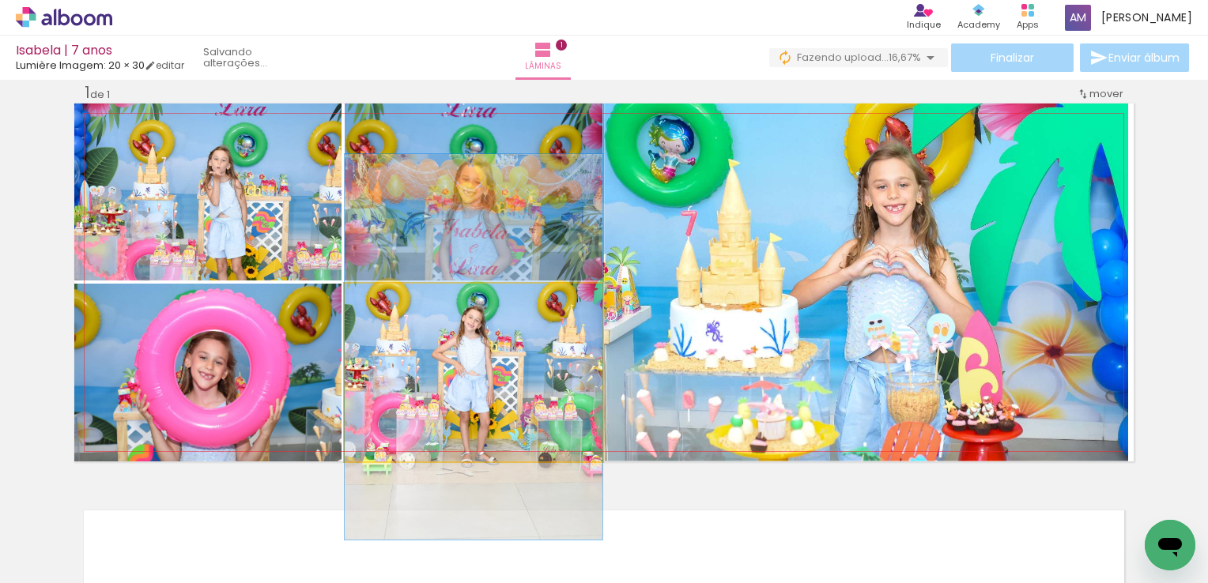
drag, startPoint x: 473, startPoint y: 365, endPoint x: 476, endPoint y: 340, distance: 25.4
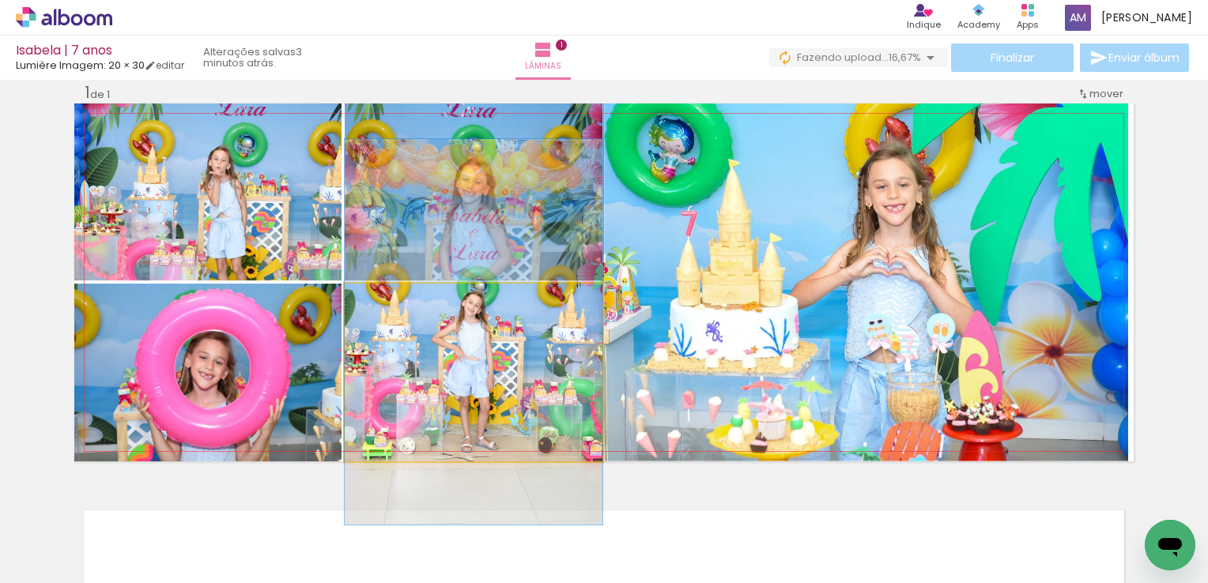
drag, startPoint x: 475, startPoint y: 392, endPoint x: 474, endPoint y: 377, distance: 15.0
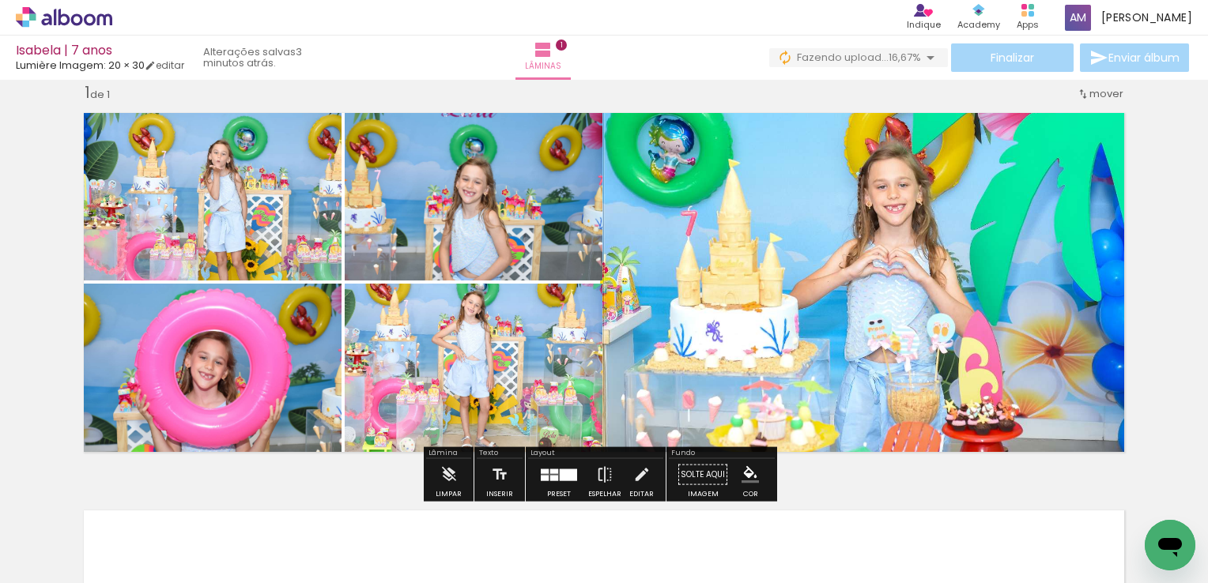
click at [550, 473] on div at bounding box center [554, 471] width 8 height 5
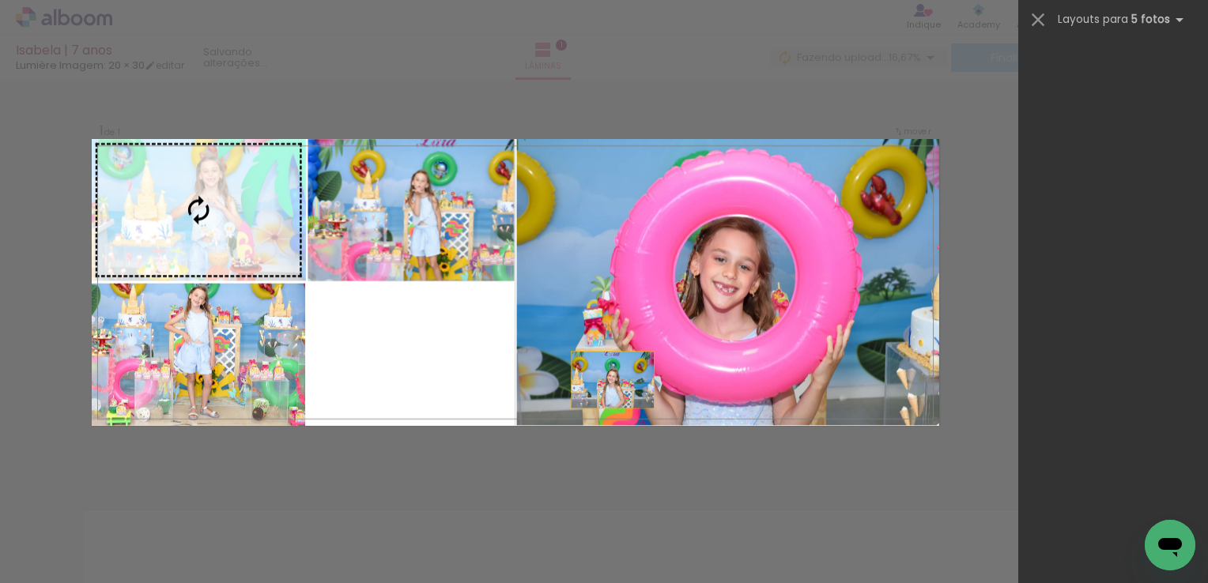
scroll to position [27129, 0]
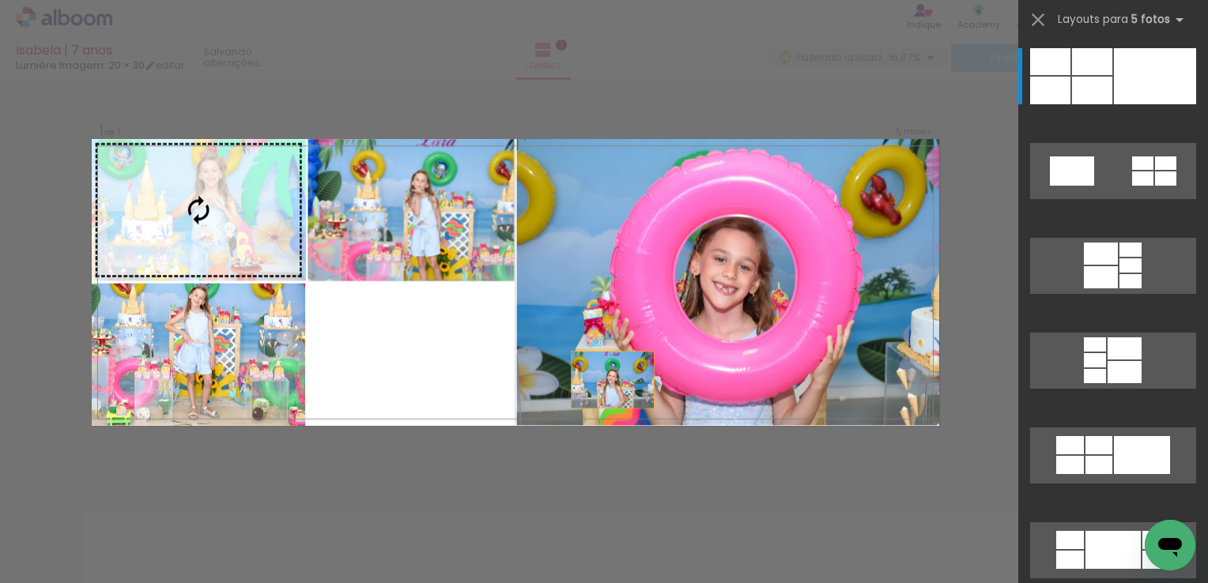
drag, startPoint x: 424, startPoint y: 206, endPoint x: 706, endPoint y: 255, distance: 286.6
click at [0, 0] on slot at bounding box center [0, 0] width 0 height 0
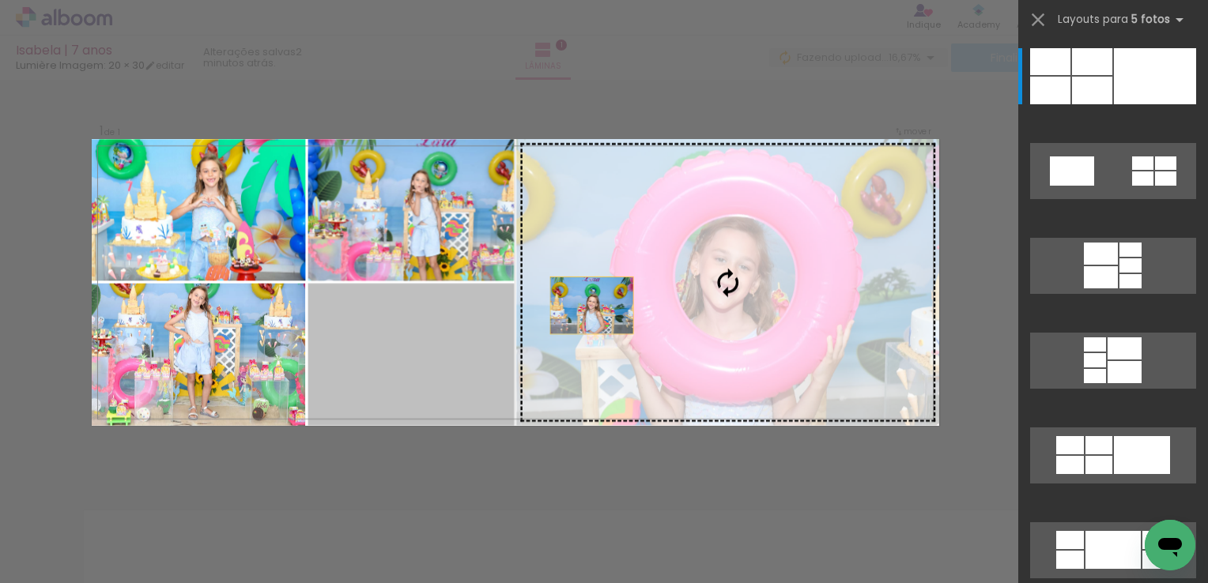
drag, startPoint x: 409, startPoint y: 339, endPoint x: 692, endPoint y: 270, distance: 291.2
click at [0, 0] on slot at bounding box center [0, 0] width 0 height 0
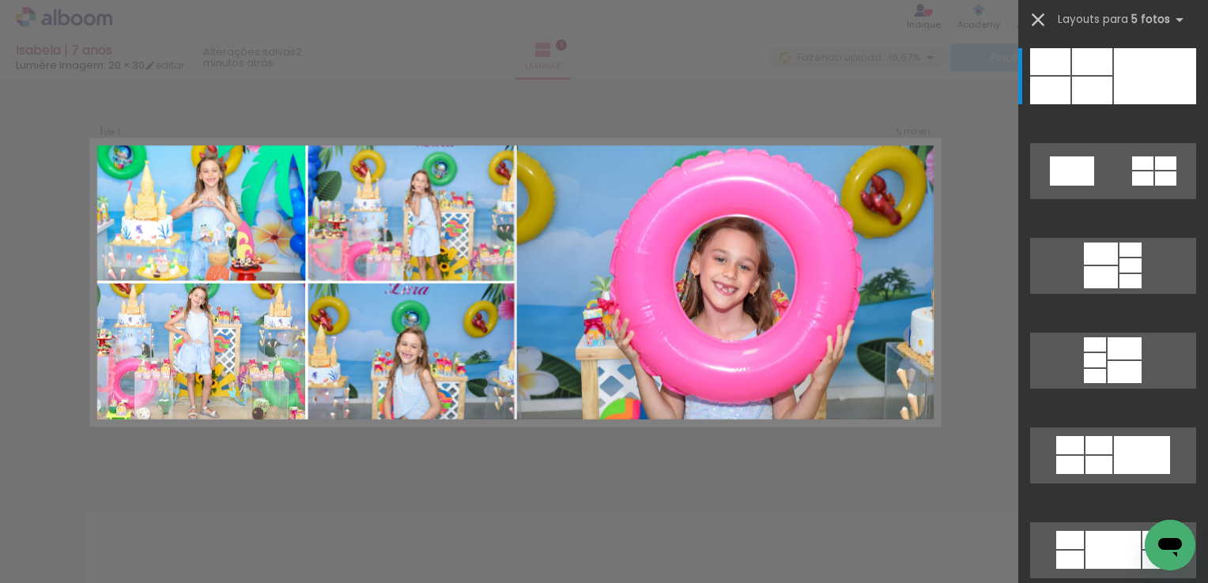
click at [1043, 14] on iron-icon at bounding box center [1038, 20] width 22 height 22
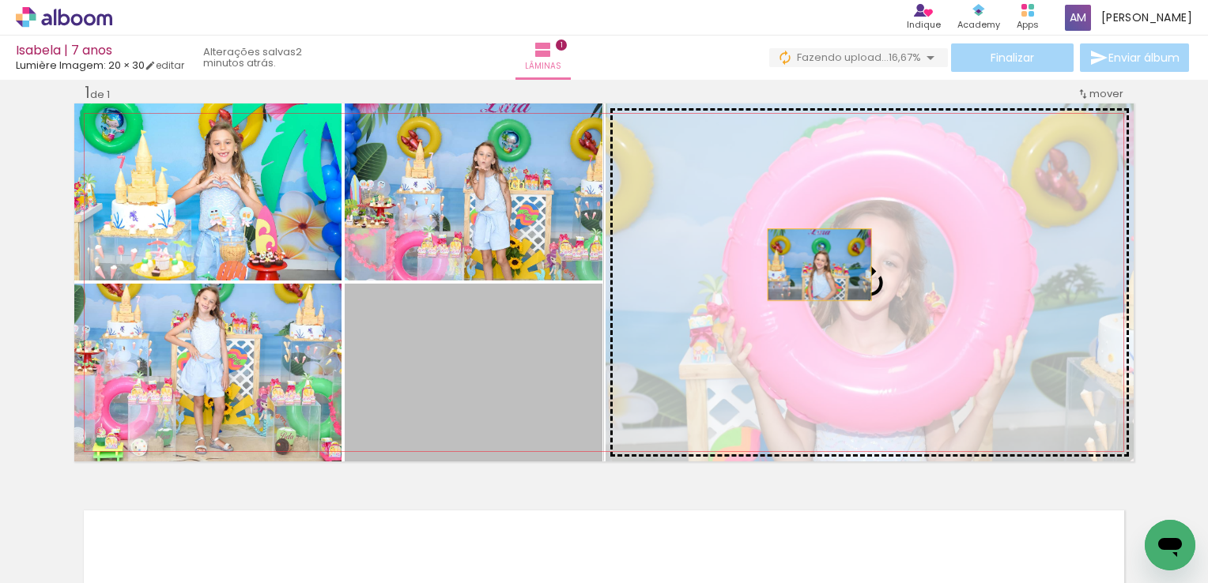
drag, startPoint x: 512, startPoint y: 349, endPoint x: 826, endPoint y: 260, distance: 326.3
click at [0, 0] on slot at bounding box center [0, 0] width 0 height 0
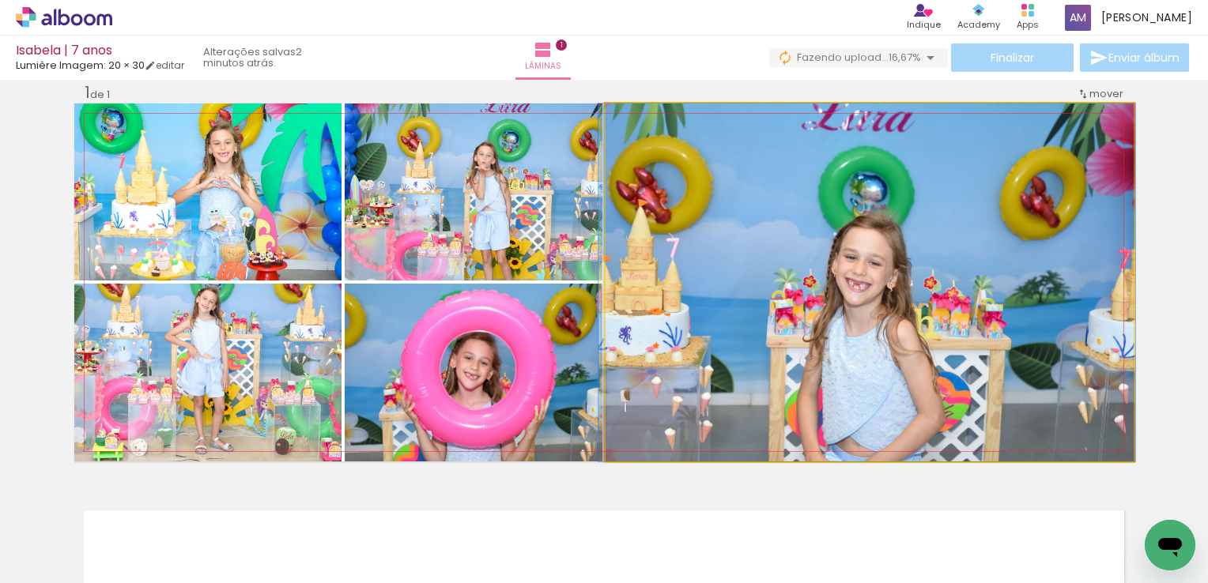
drag, startPoint x: 858, startPoint y: 327, endPoint x: 855, endPoint y: 255, distance: 72.0
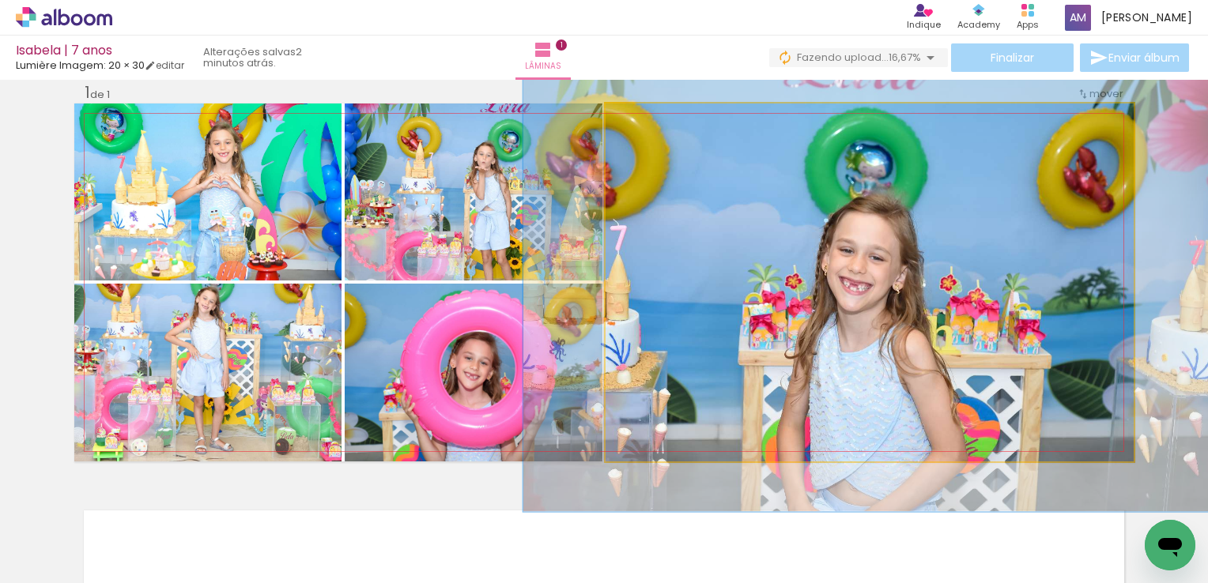
drag, startPoint x: 634, startPoint y: 119, endPoint x: 651, endPoint y: 119, distance: 16.6
type paper-slider "130"
click at [651, 119] on div at bounding box center [658, 120] width 14 height 14
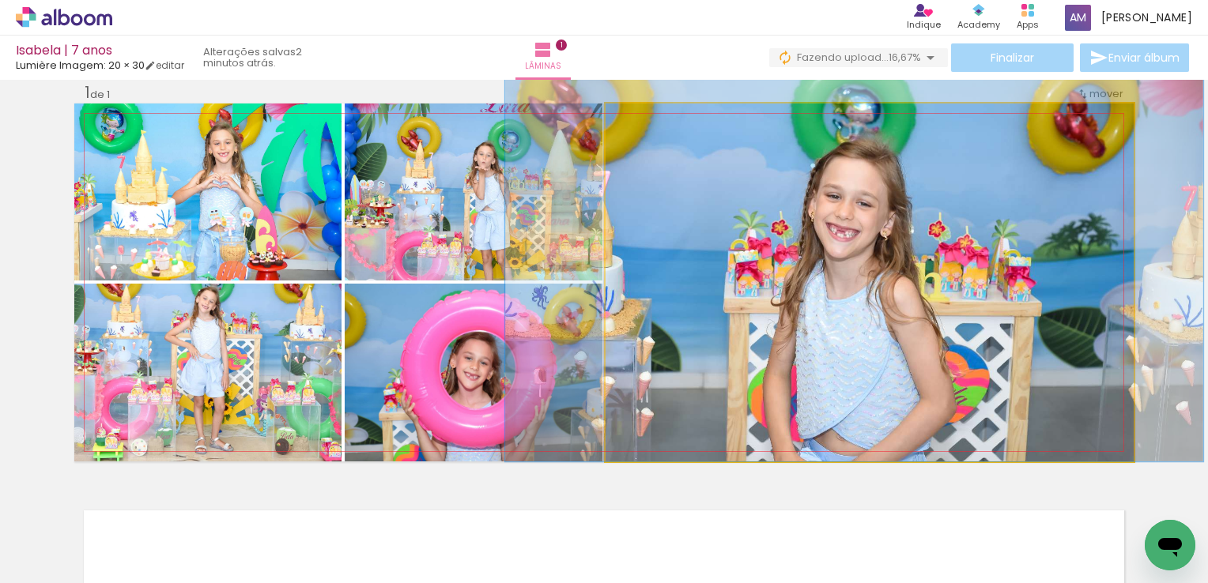
drag, startPoint x: 831, startPoint y: 309, endPoint x: 818, endPoint y: 235, distance: 75.4
